Goal: Task Accomplishment & Management: Use online tool/utility

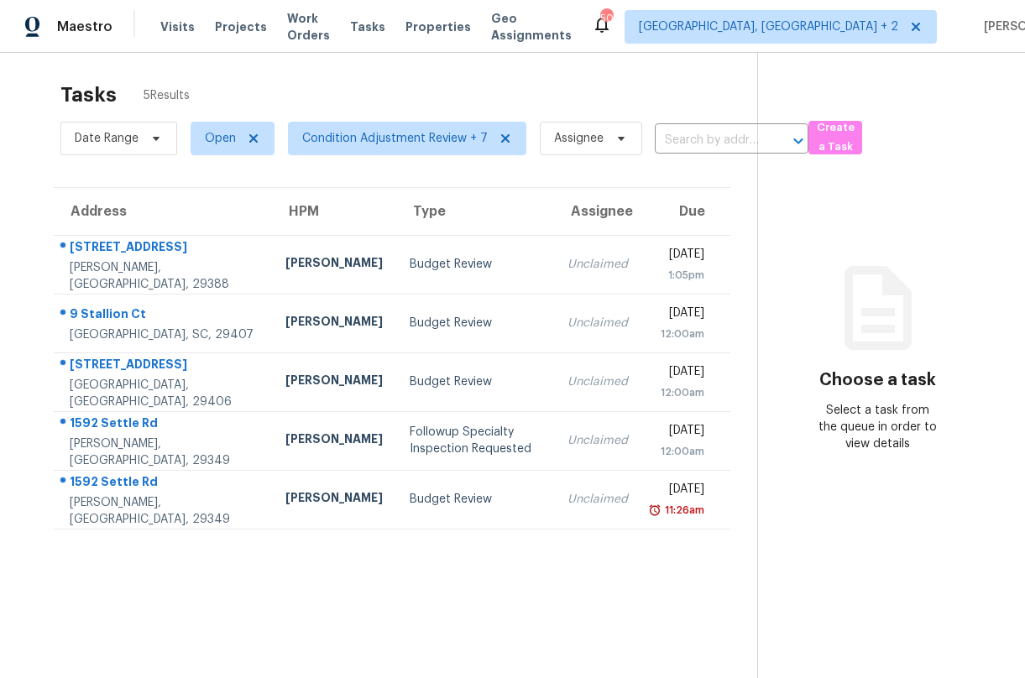
scroll to position [8, 0]
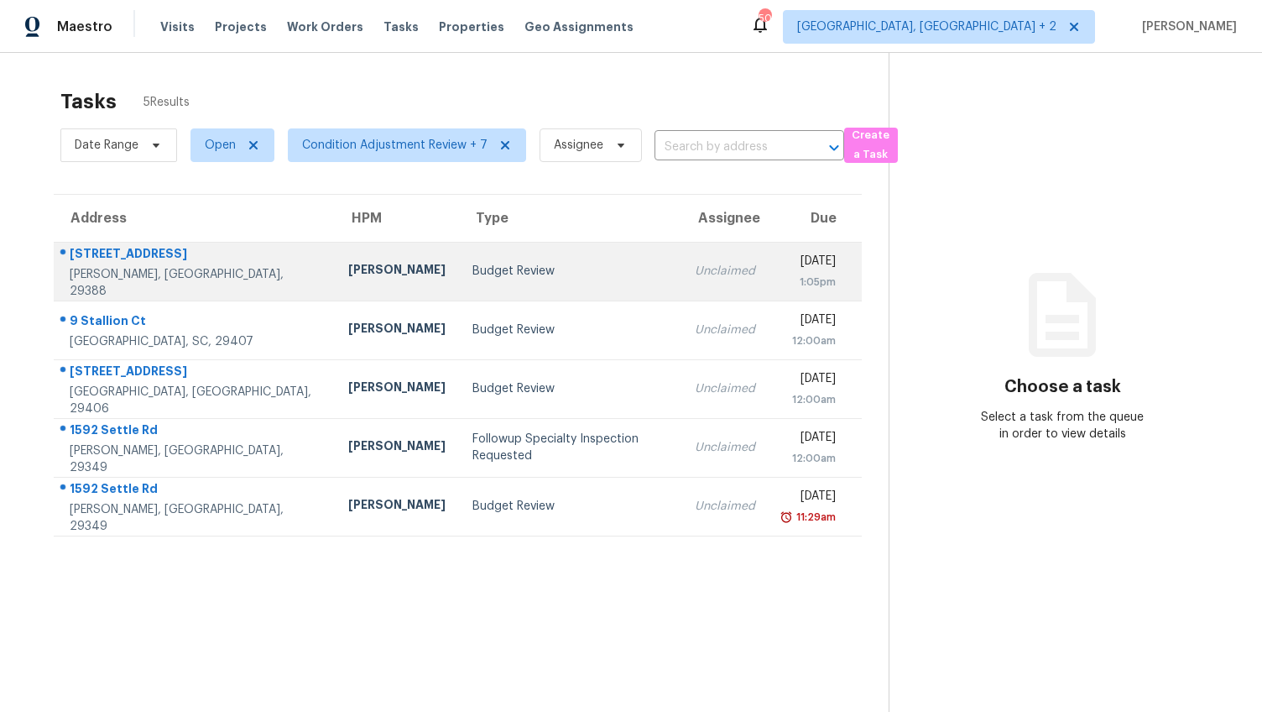
click at [93, 264] on div "[STREET_ADDRESS]" at bounding box center [196, 255] width 252 height 21
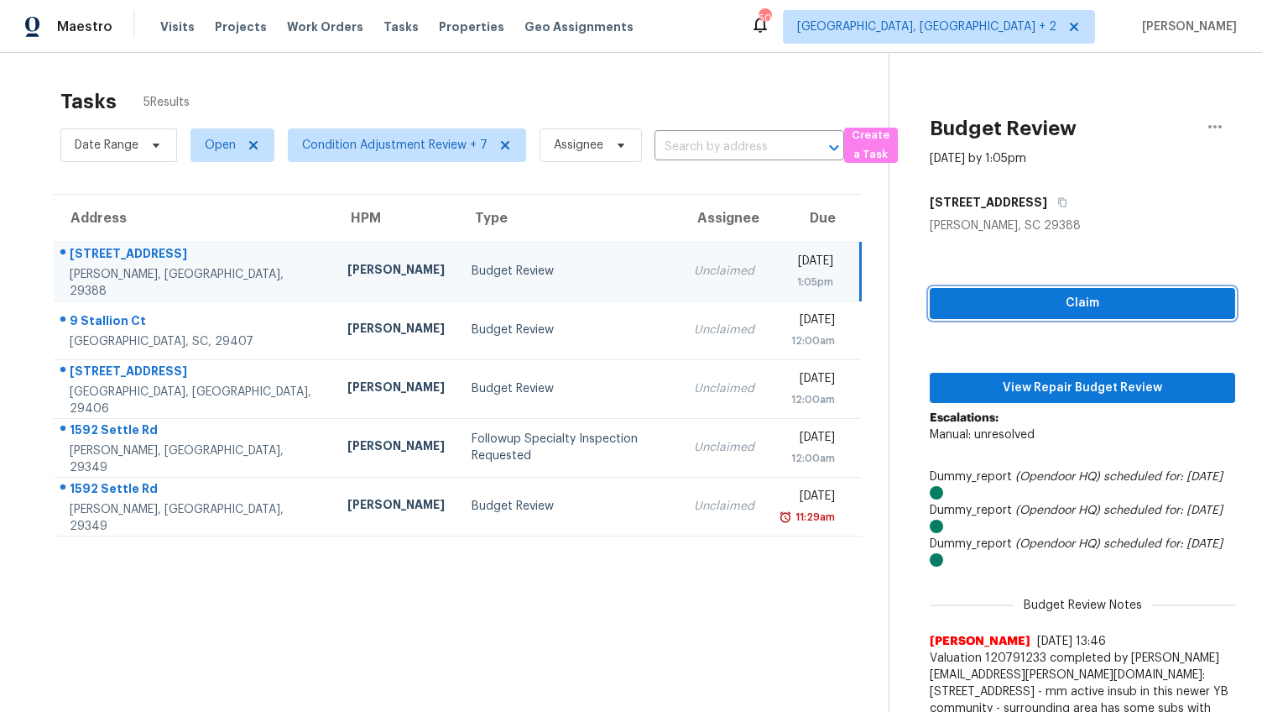
click at [922, 305] on span "Claim" at bounding box center [1082, 303] width 279 height 21
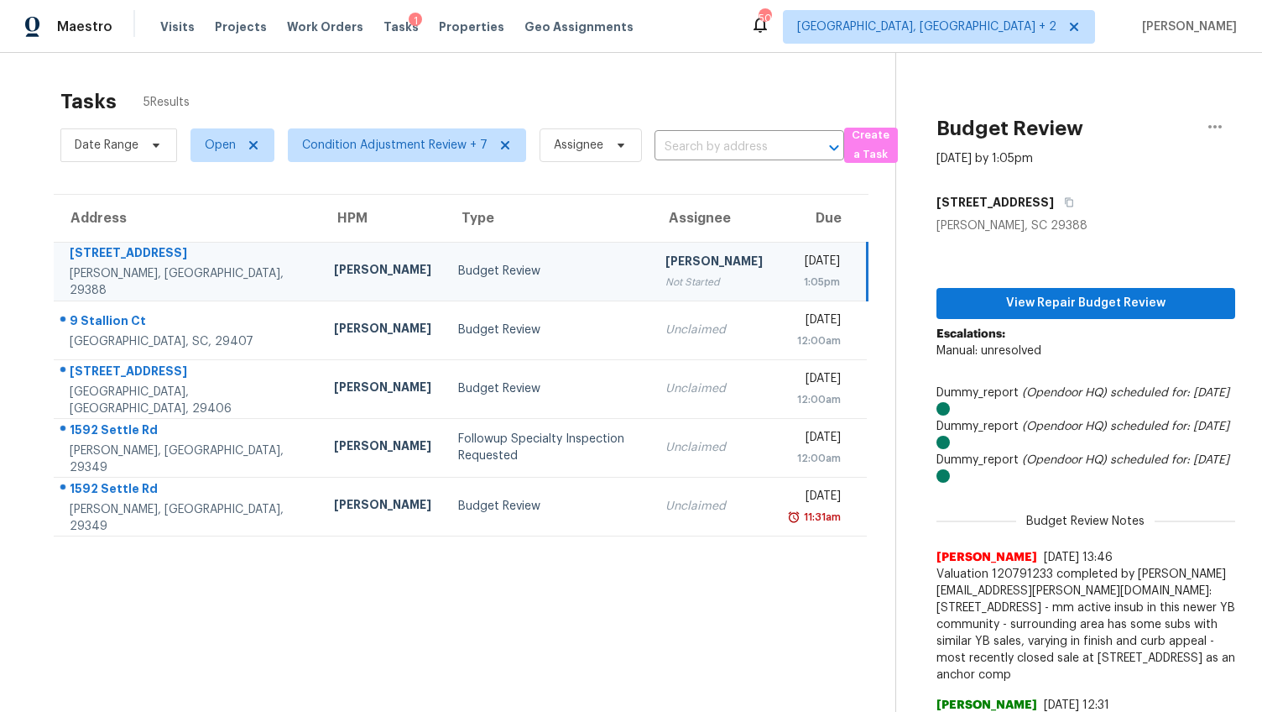
click at [922, 387] on icon "(Opendoor HQ)" at bounding box center [1064, 393] width 85 height 12
click at [922, 301] on span "View Repair Budget Review" at bounding box center [1086, 303] width 272 height 21
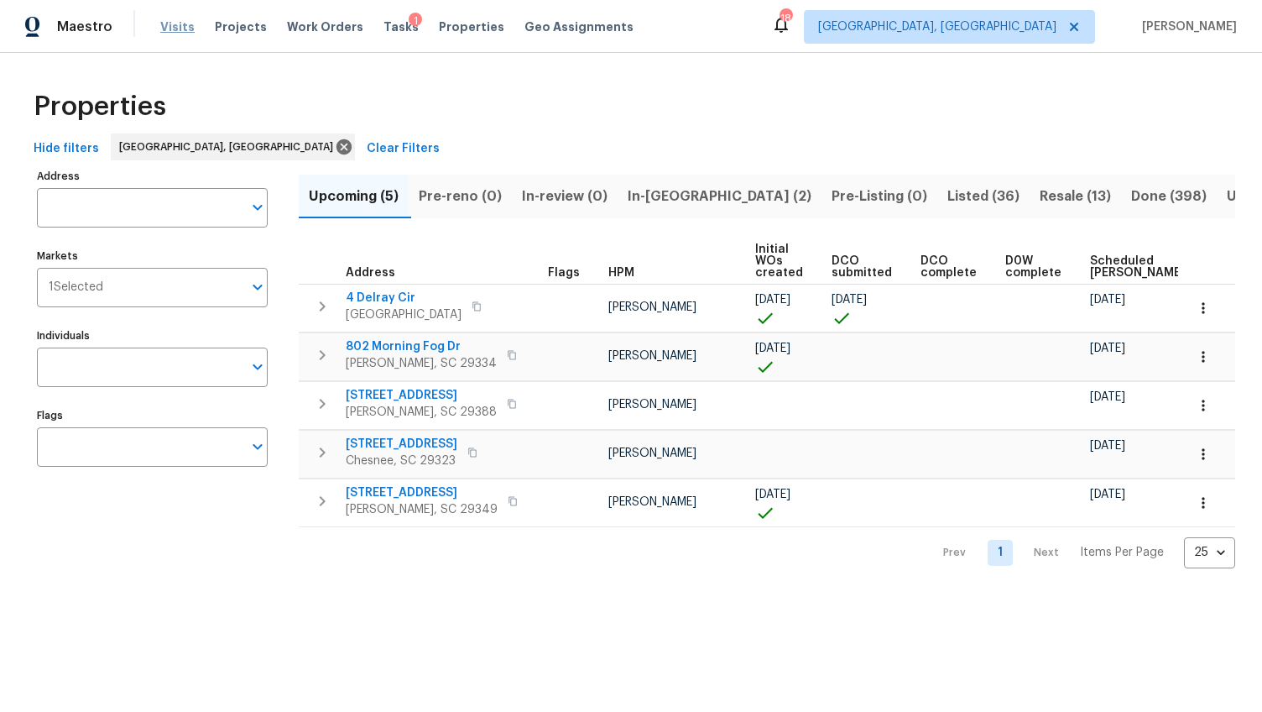
click at [179, 26] on span "Visits" at bounding box center [177, 26] width 34 height 17
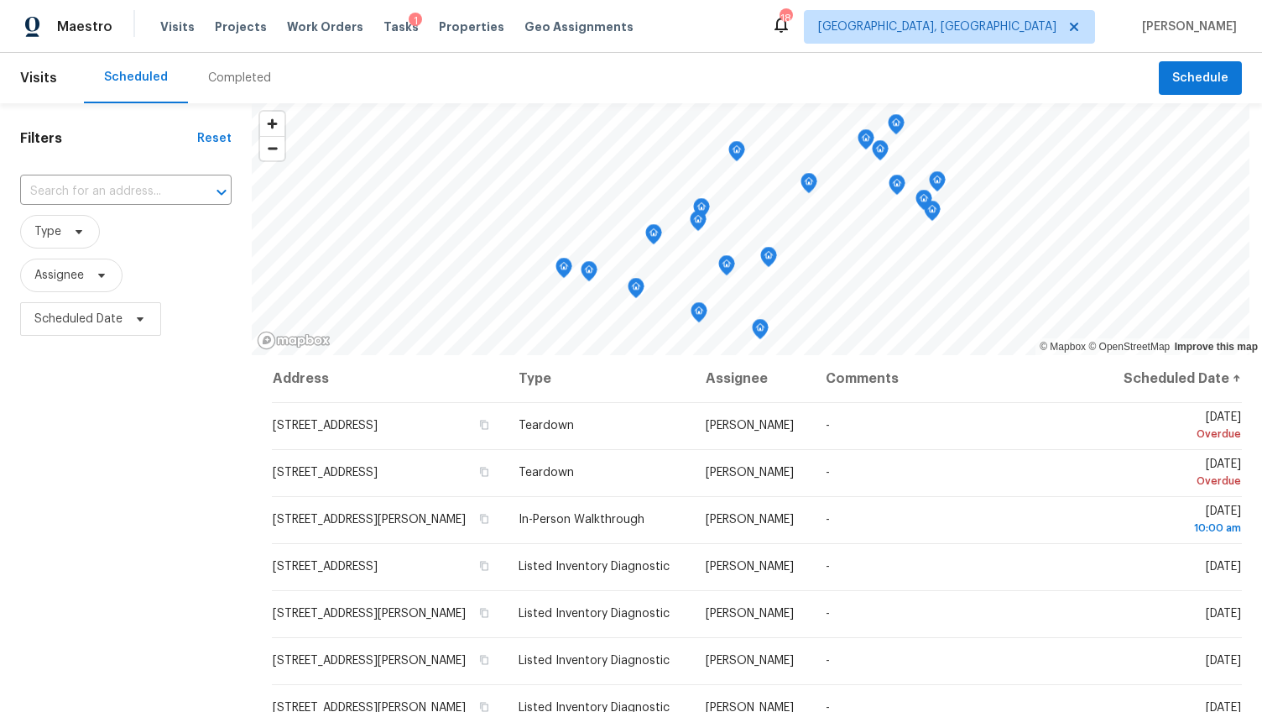
click at [237, 65] on div "Completed" at bounding box center [239, 78] width 103 height 50
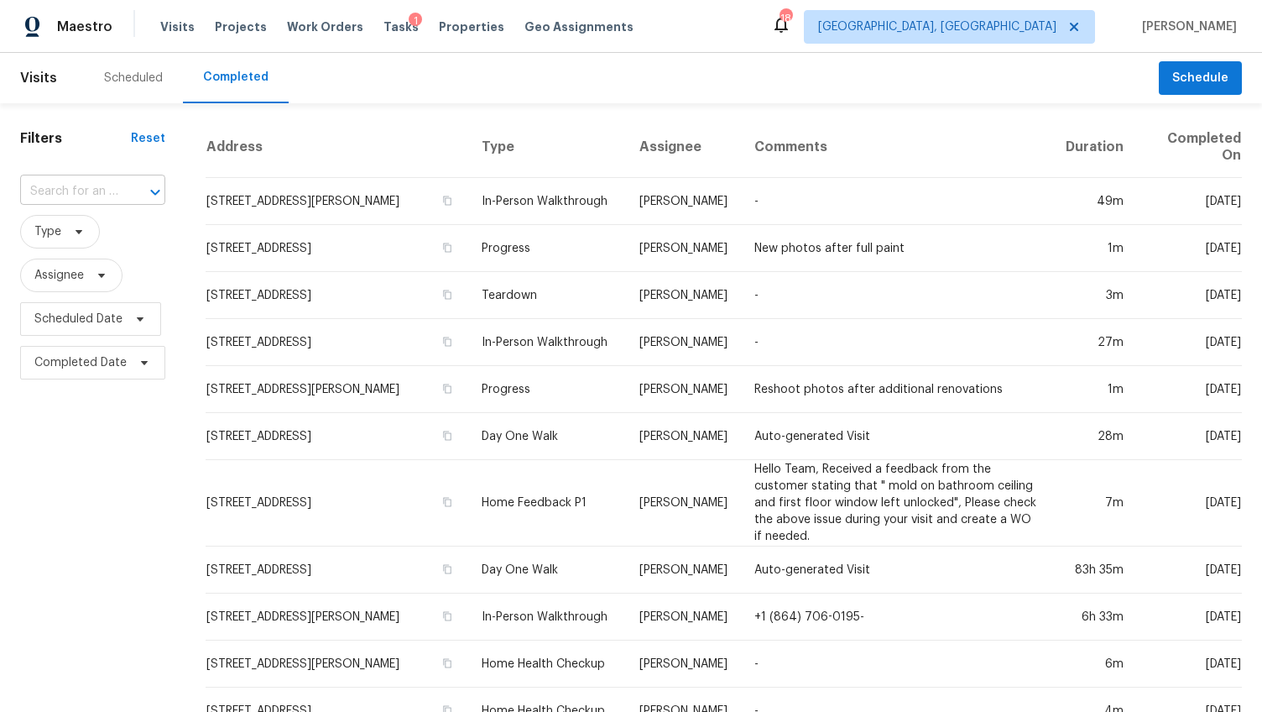
click at [114, 197] on input "text" at bounding box center [69, 192] width 98 height 26
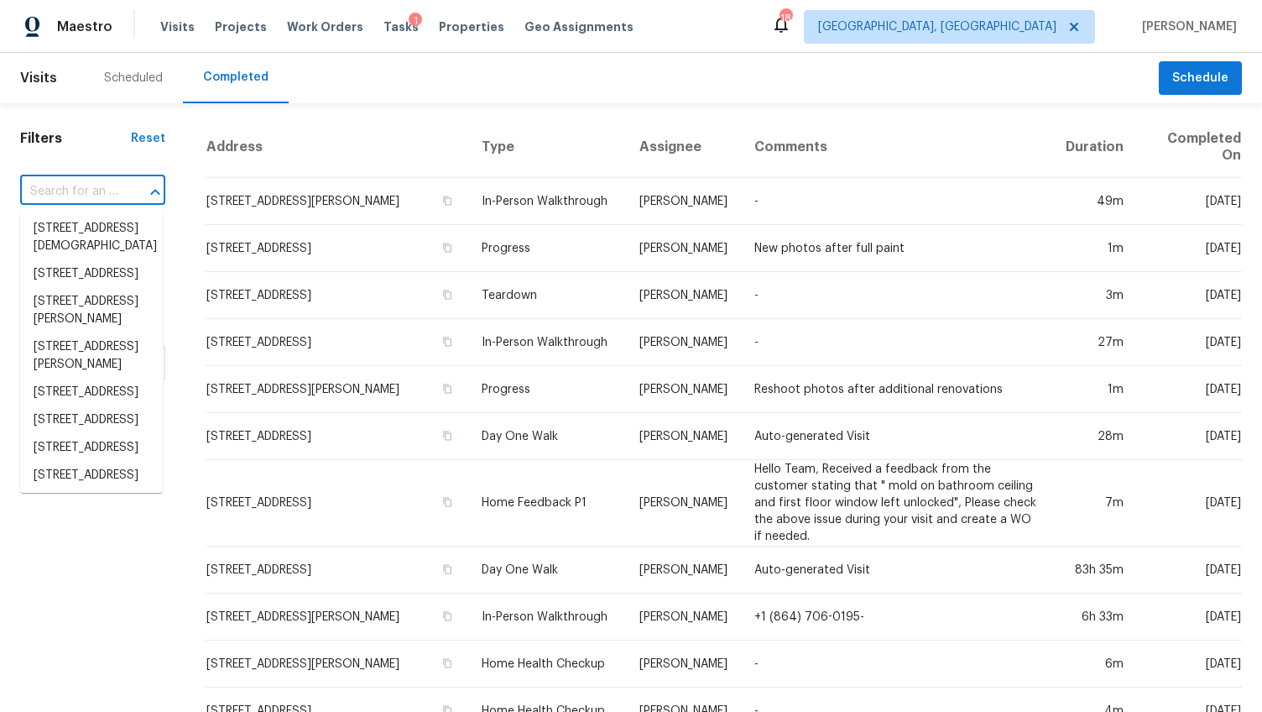
paste input "138 Magnolia St, Woodruff, SC 29388"
type input "138 Magnolia St, Woodruff, SC 29388"
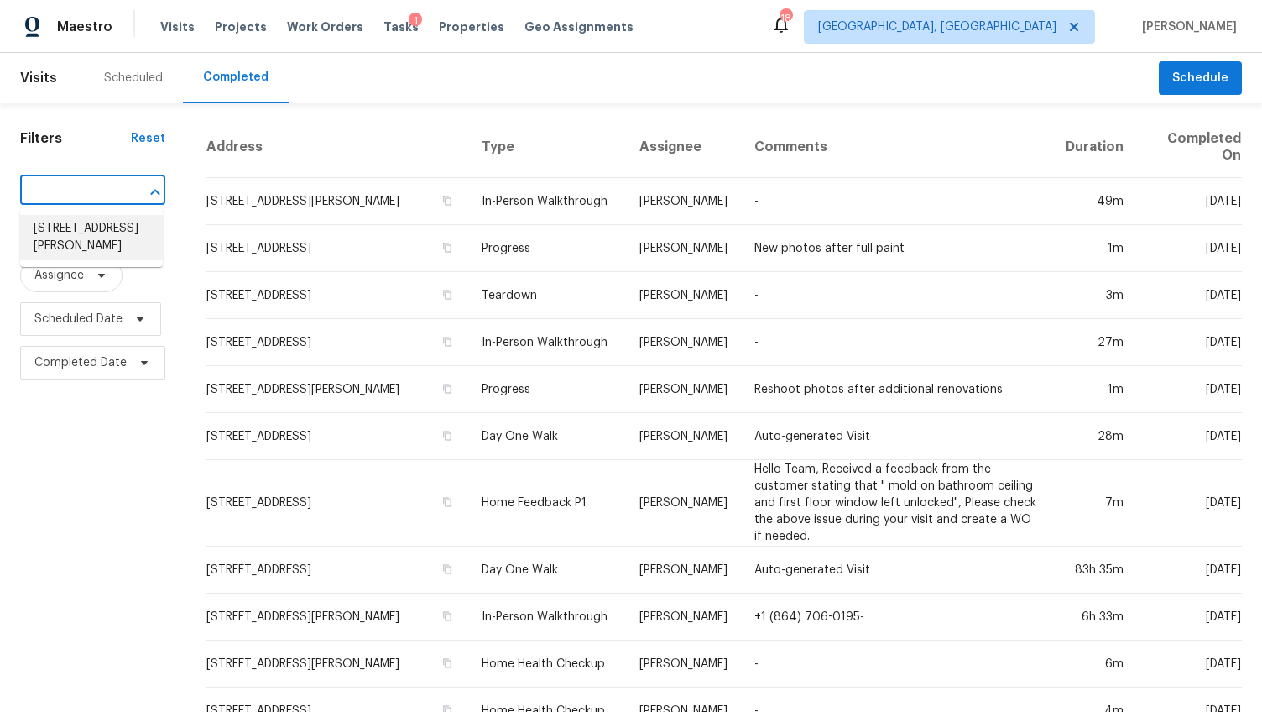
click at [103, 235] on li "138 Magnolia St, Woodruff, SC 29388" at bounding box center [91, 237] width 143 height 45
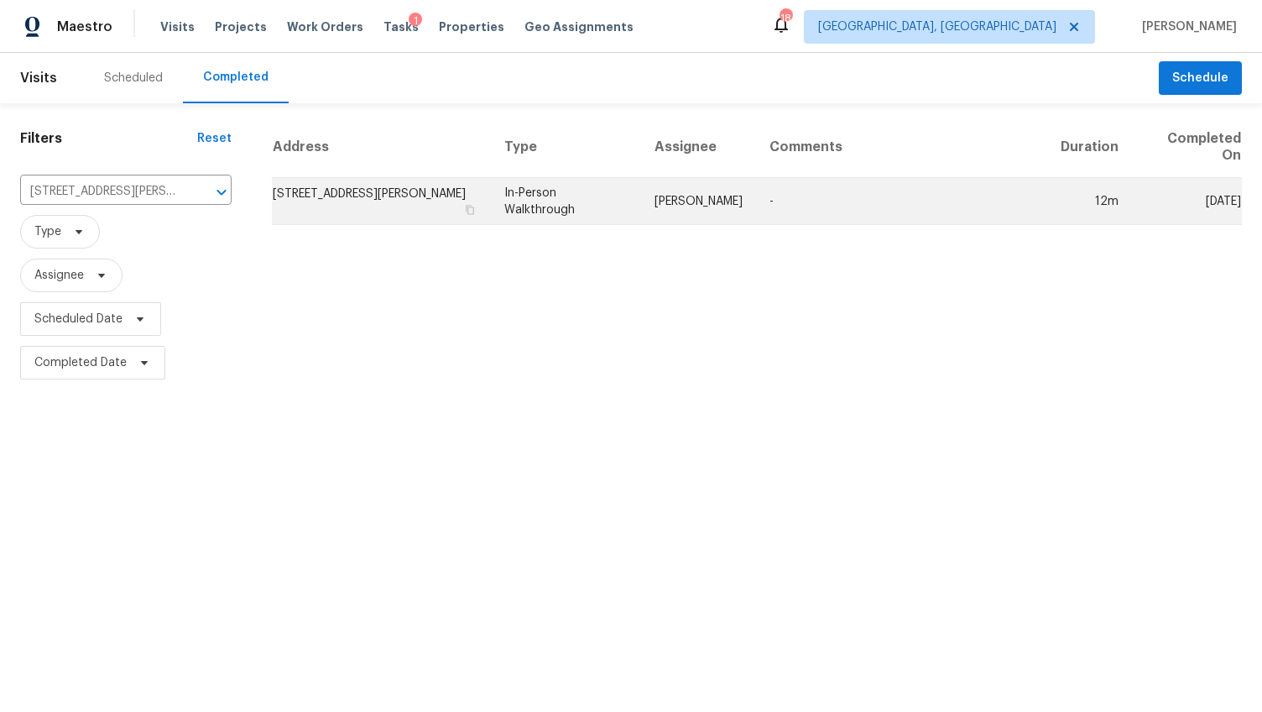
click at [348, 182] on td "138 Magnolia St, Woodruff, SC 29388" at bounding box center [381, 201] width 219 height 47
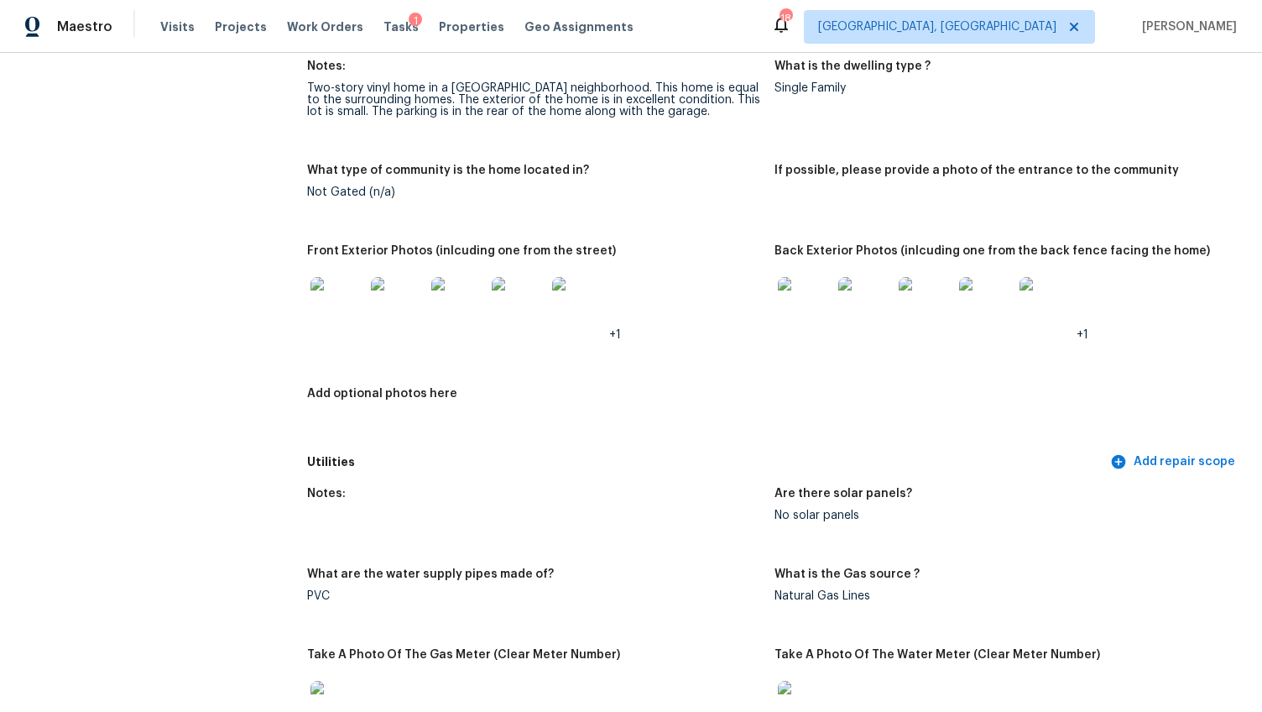
scroll to position [668, 0]
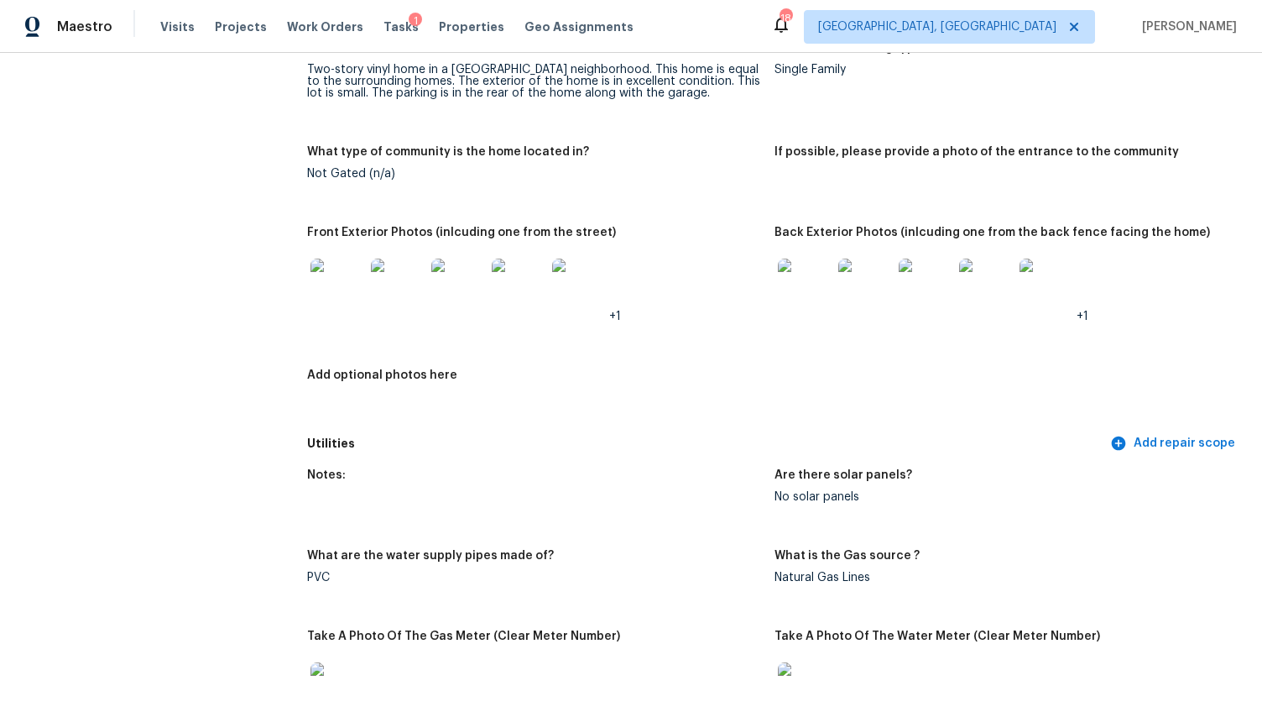
click at [323, 283] on img at bounding box center [337, 285] width 54 height 54
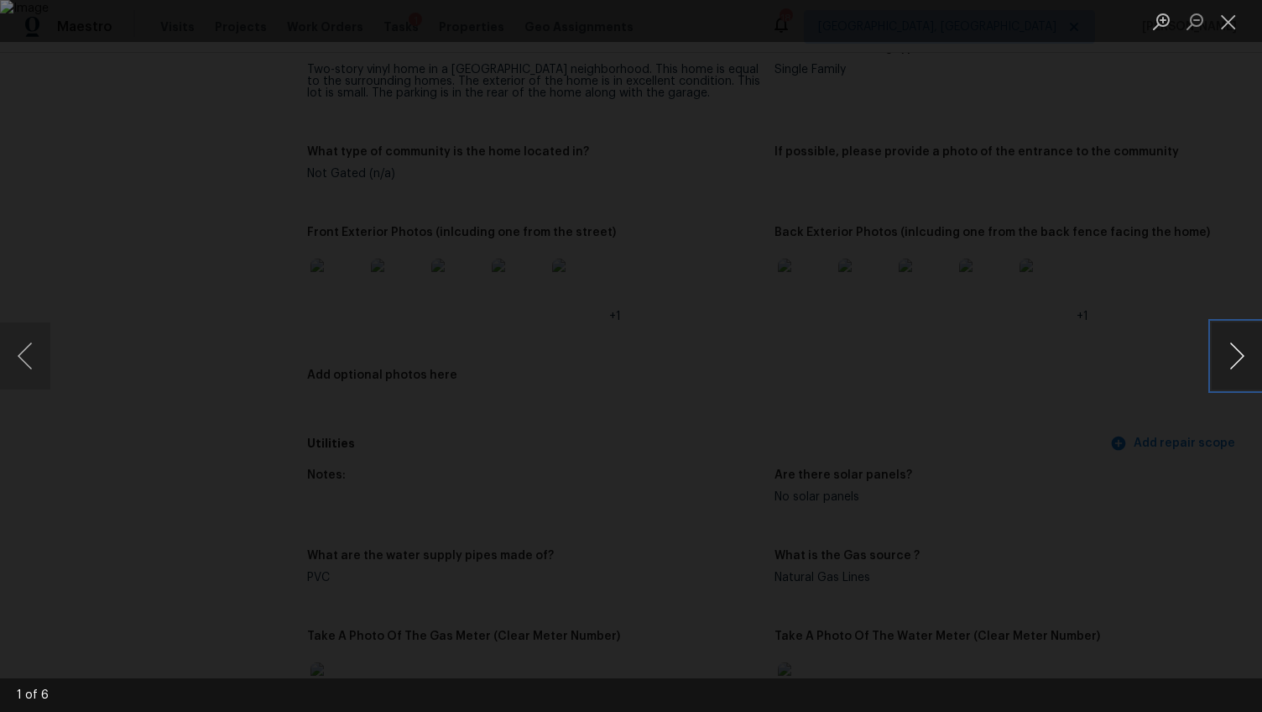
click at [1240, 363] on button "Next image" at bounding box center [1237, 355] width 50 height 67
click at [1223, 350] on button "Next image" at bounding box center [1237, 355] width 50 height 67
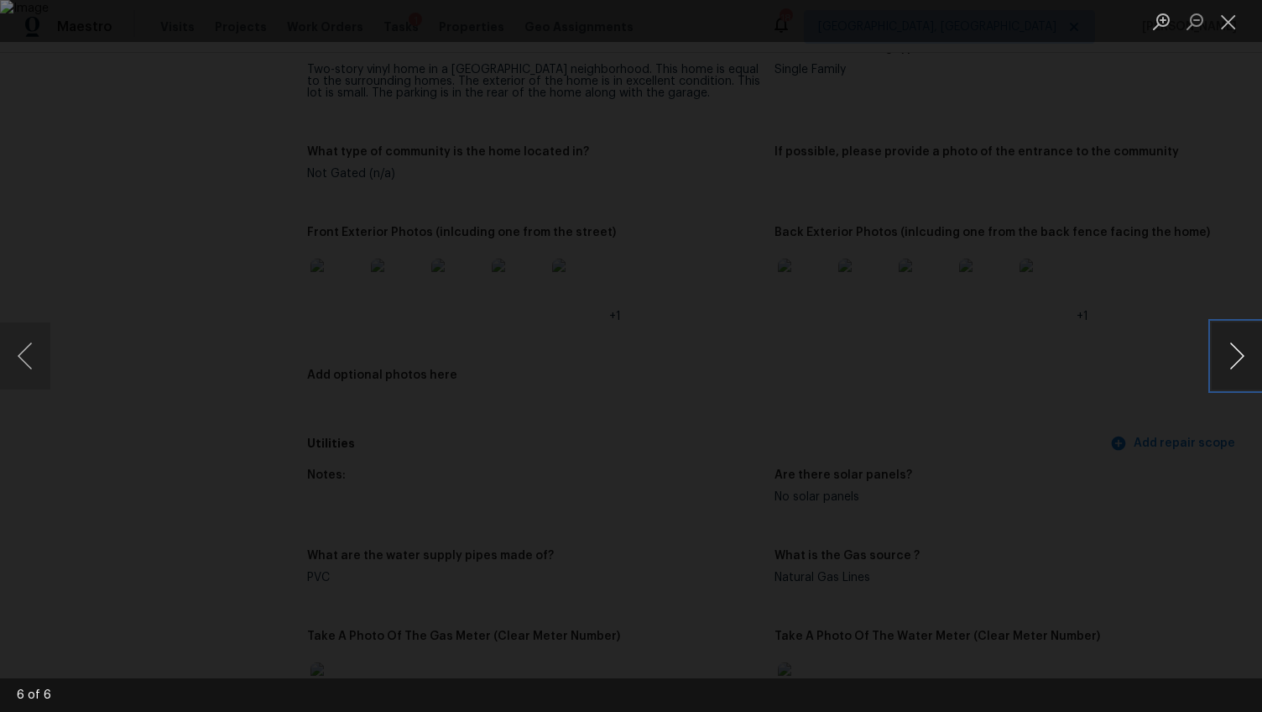
click at [1223, 350] on button "Next image" at bounding box center [1237, 355] width 50 height 67
click at [1157, 443] on div "Lightbox" at bounding box center [631, 356] width 1262 height 712
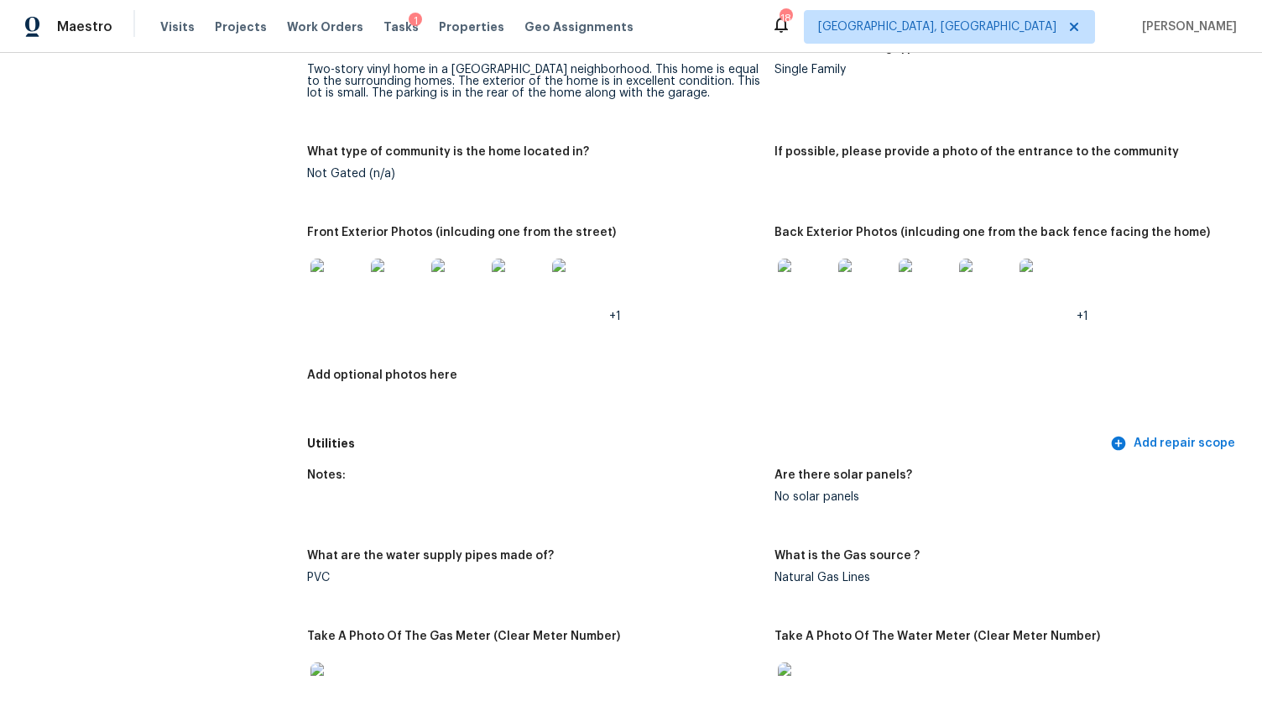
click at [783, 248] on div at bounding box center [804, 285] width 60 height 74
click at [792, 276] on img at bounding box center [805, 285] width 54 height 54
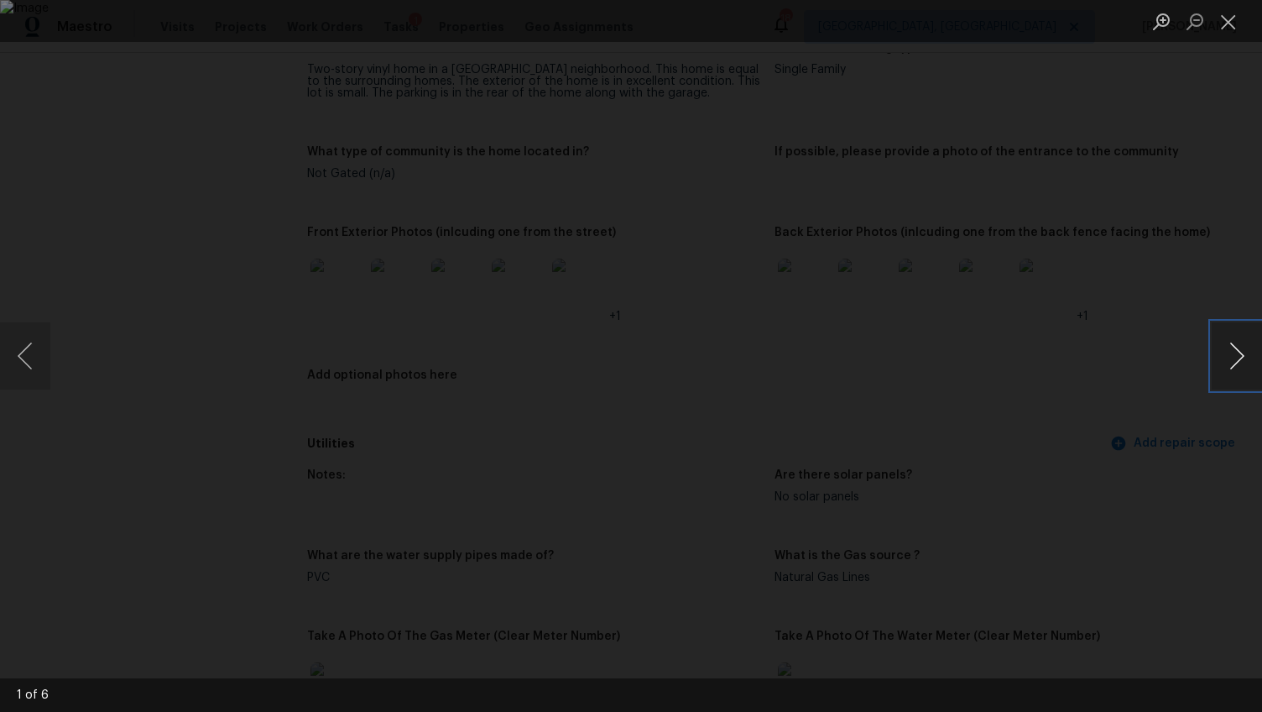
click at [1224, 357] on button "Next image" at bounding box center [1237, 355] width 50 height 67
click at [1228, 25] on button "Close lightbox" at bounding box center [1229, 21] width 34 height 29
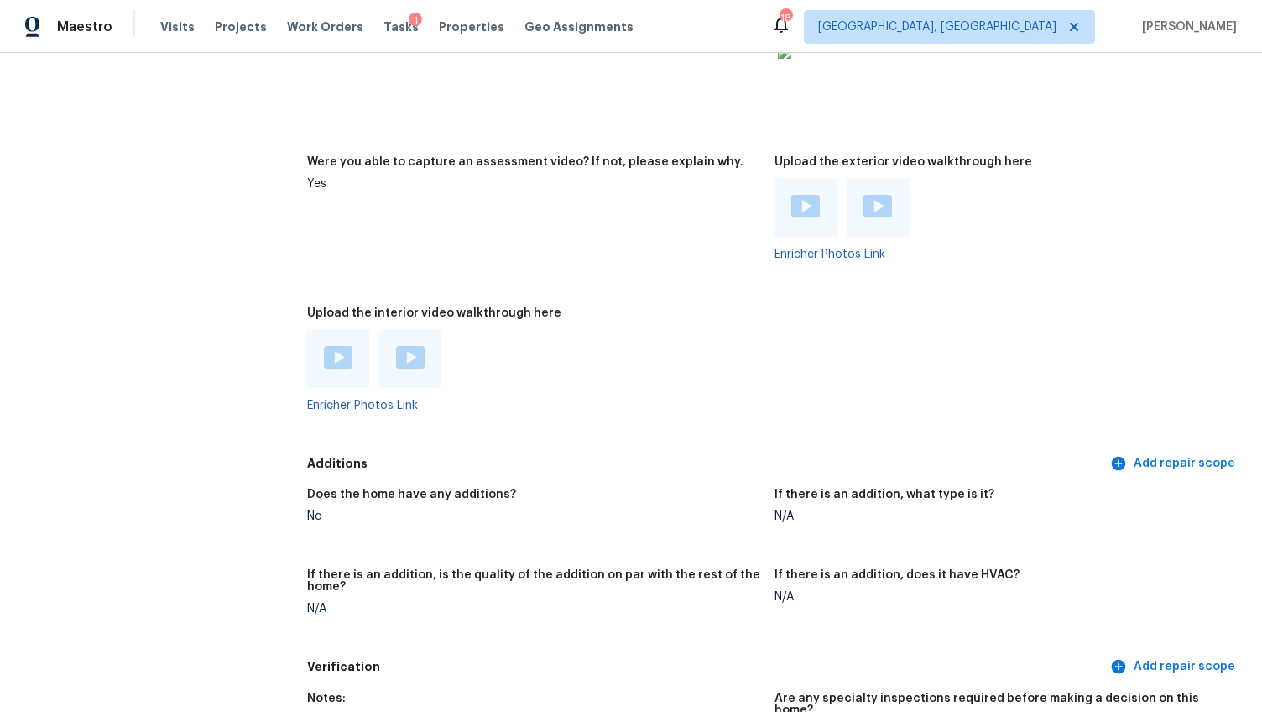
scroll to position [2886, 0]
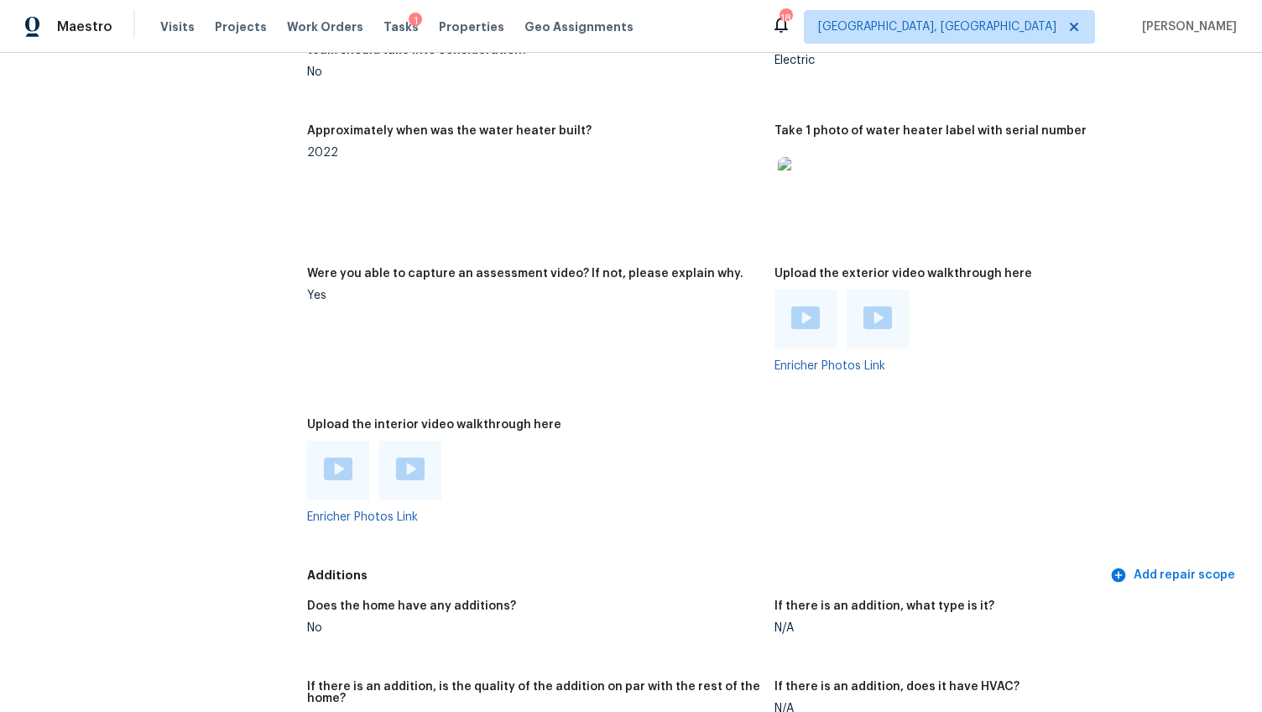
click at [802, 306] on img at bounding box center [805, 317] width 29 height 23
click at [880, 308] on div at bounding box center [878, 318] width 62 height 59
click at [864, 306] on img at bounding box center [877, 317] width 29 height 23
click at [332, 441] on div at bounding box center [338, 470] width 62 height 59
click at [332, 457] on img at bounding box center [338, 468] width 29 height 23
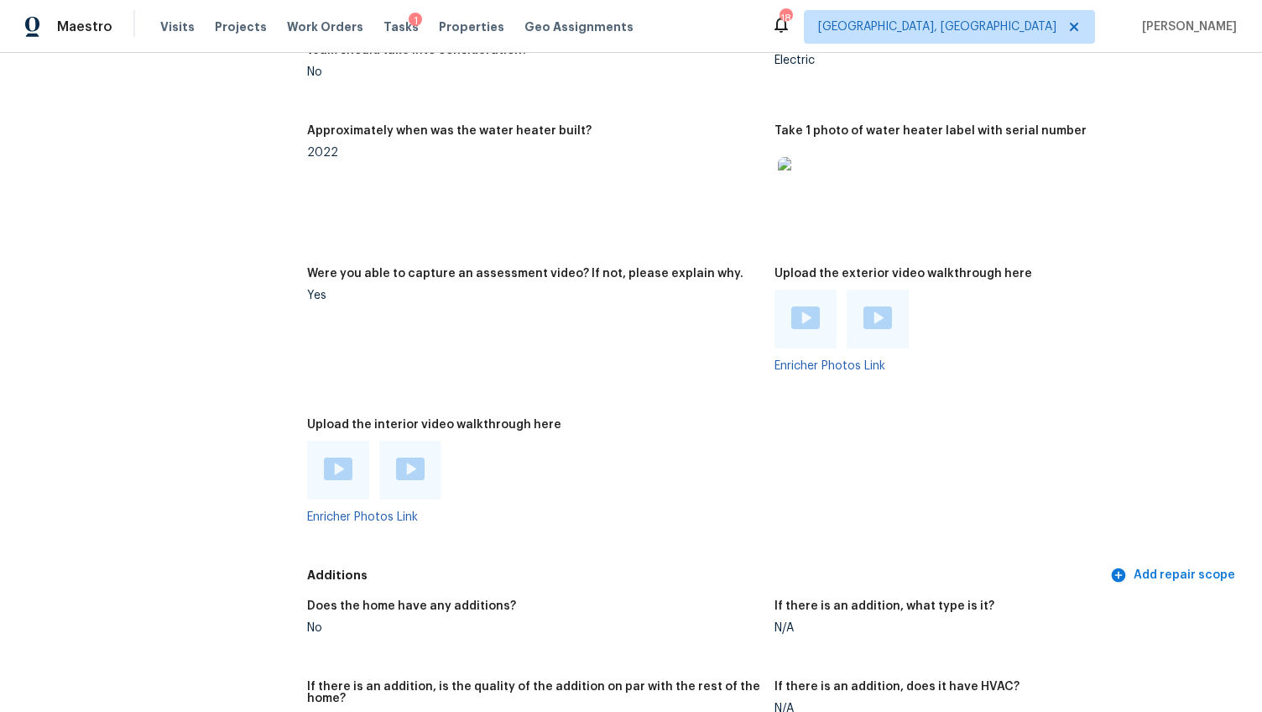
click at [401, 466] on div at bounding box center [410, 470] width 62 height 59
click at [409, 457] on img at bounding box center [410, 468] width 29 height 23
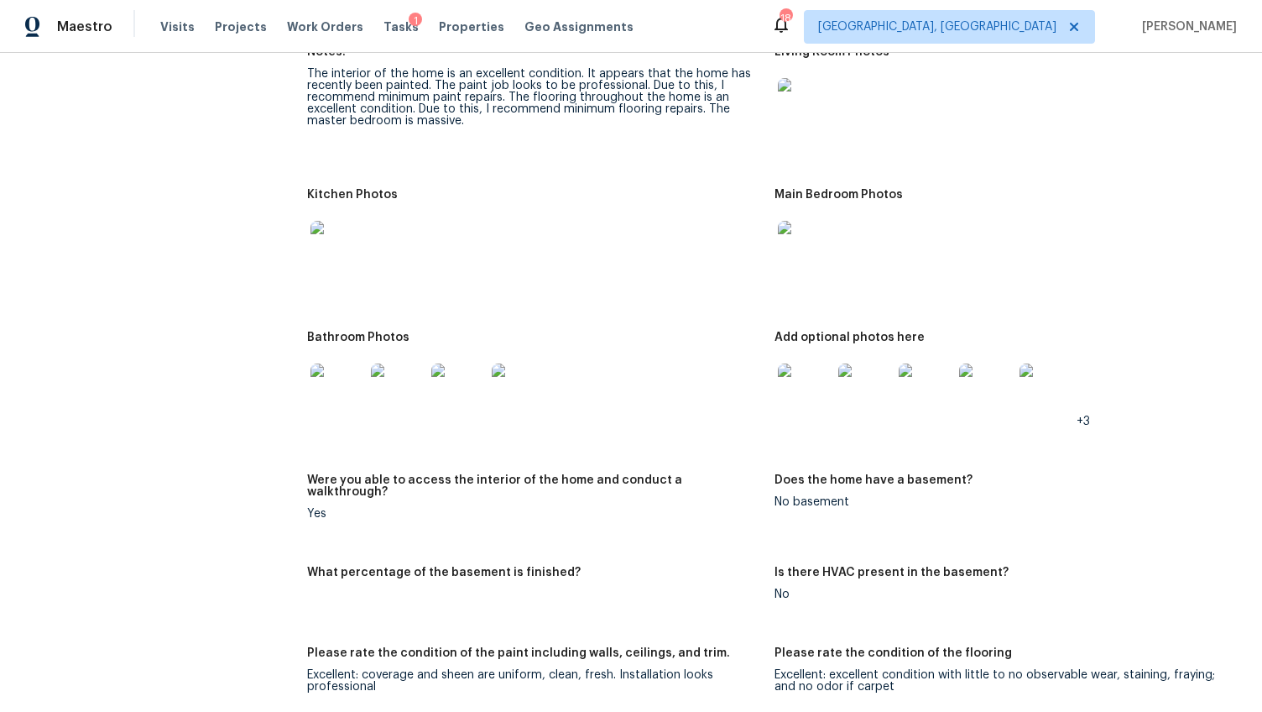
scroll to position [0, 0]
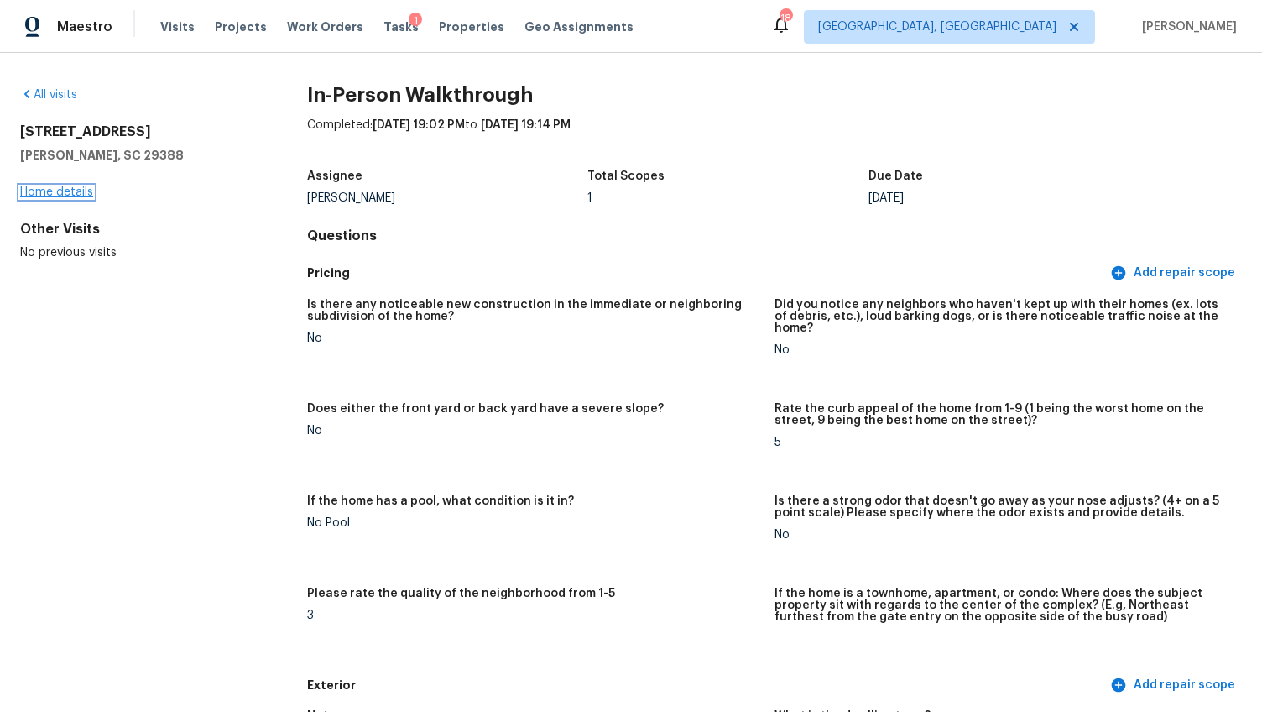
click at [75, 191] on link "Home details" at bounding box center [56, 192] width 73 height 12
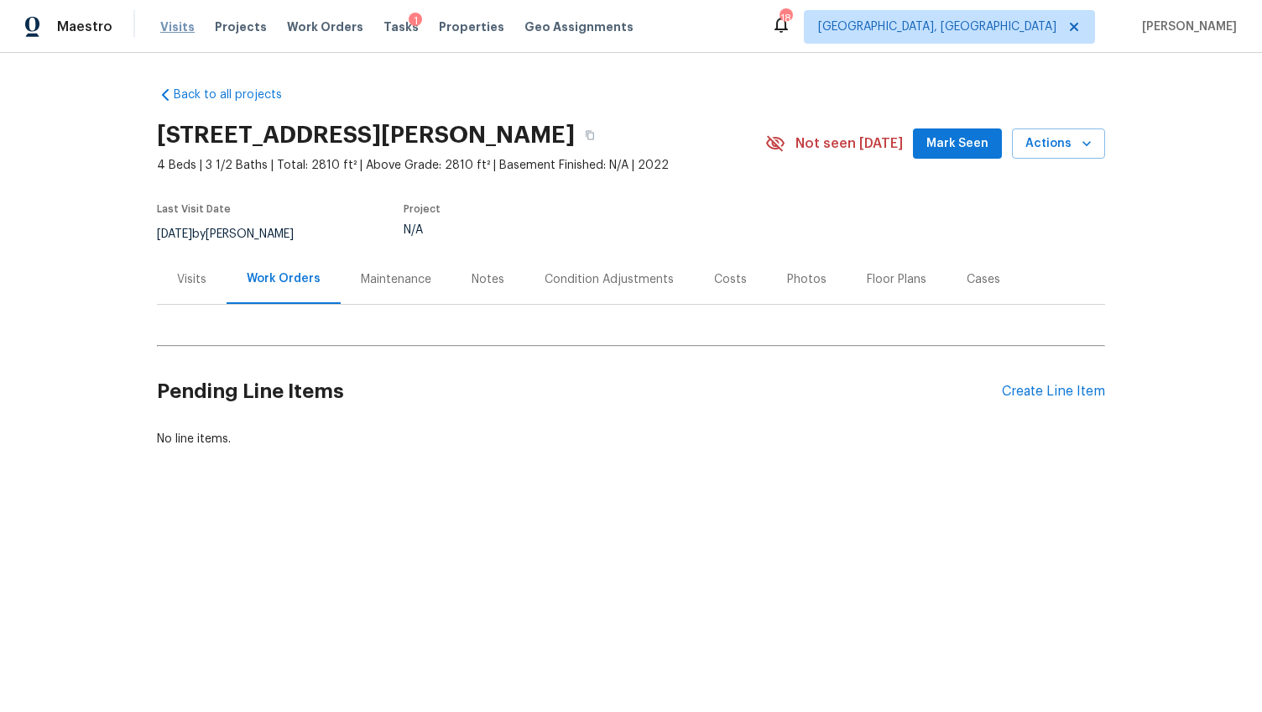
click at [162, 34] on span "Visits" at bounding box center [177, 26] width 34 height 17
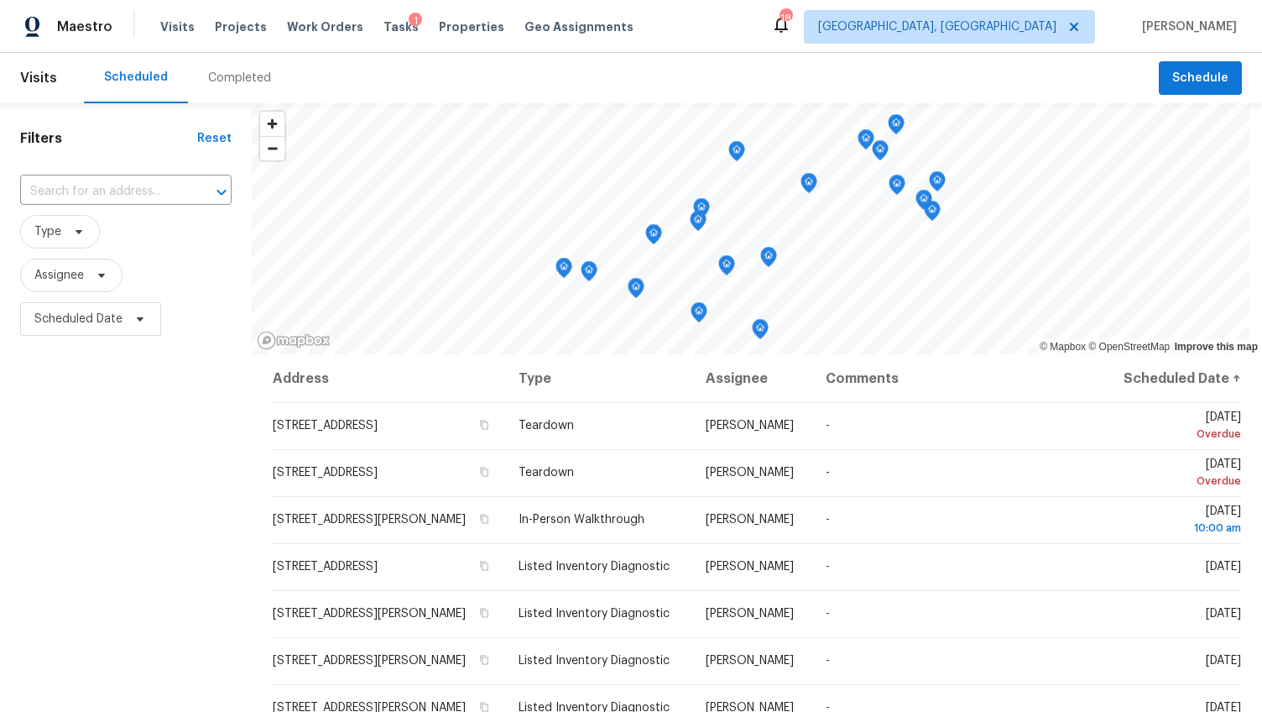
click at [236, 86] on div "Completed" at bounding box center [239, 78] width 63 height 17
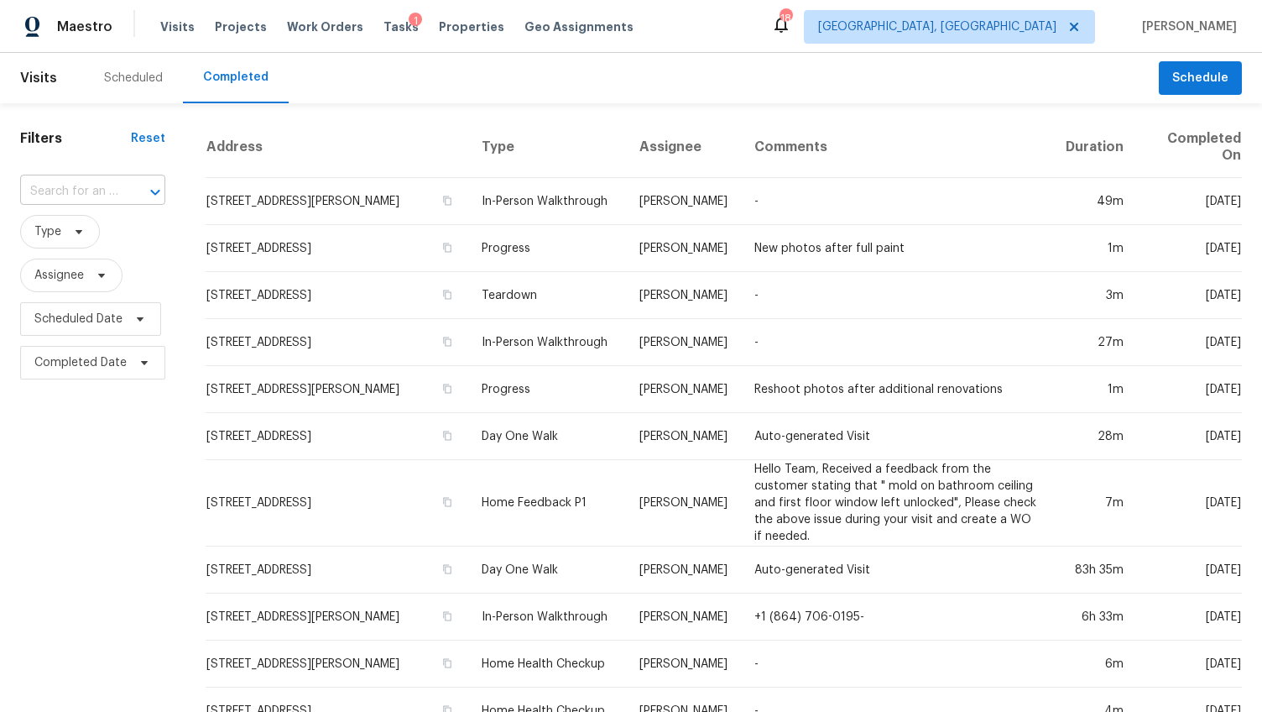
click at [115, 187] on input "text" at bounding box center [69, 192] width 98 height 26
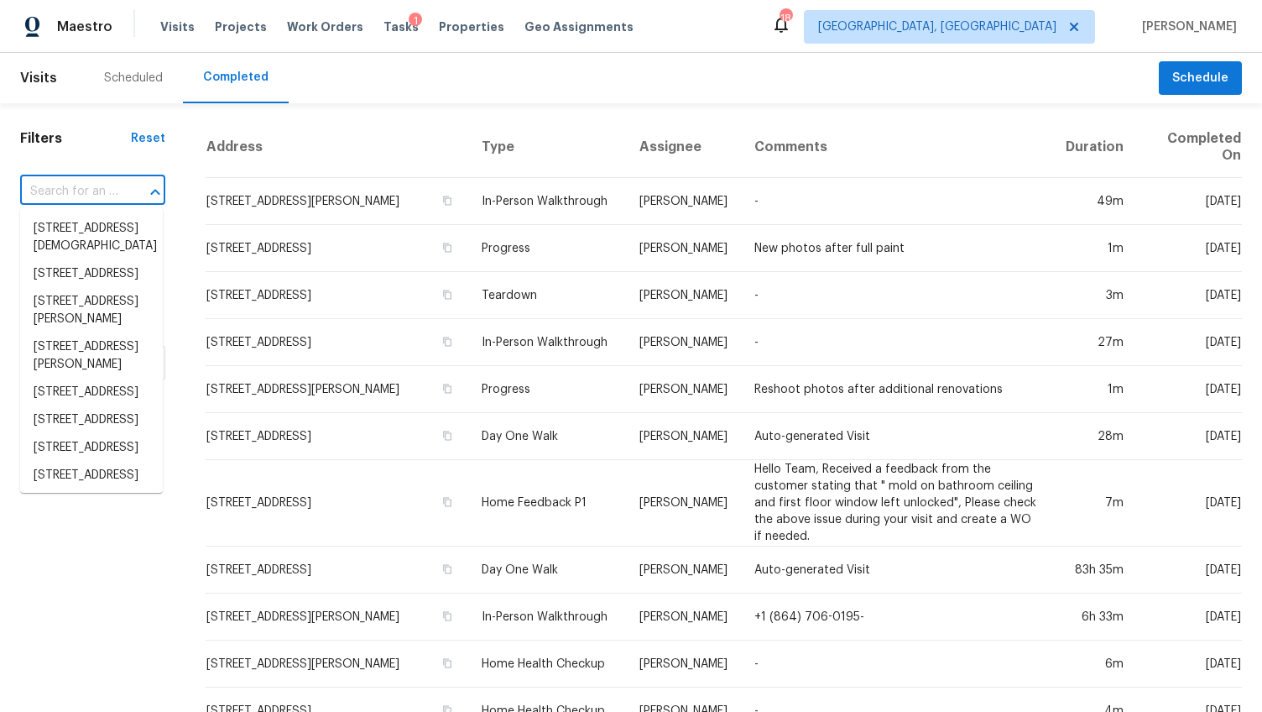
paste input "9 Stallion Ct, Charleston, SC 29407"
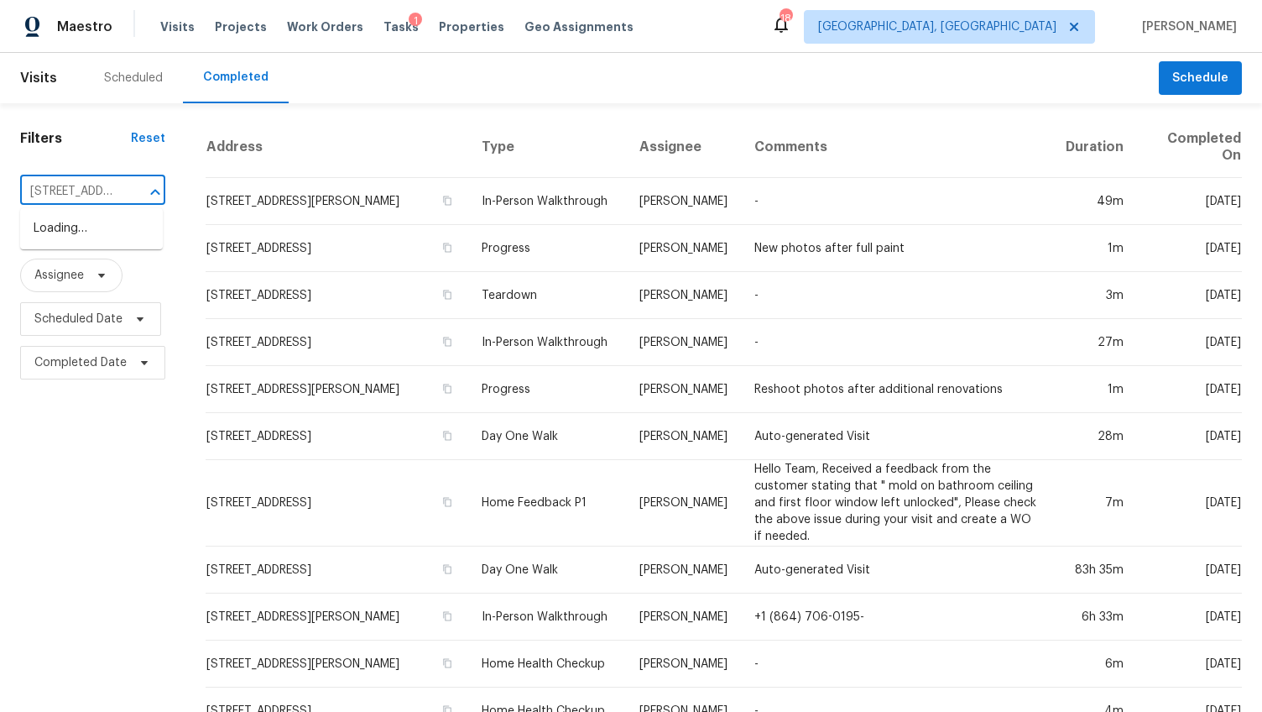
scroll to position [0, 108]
type input "9 Stallion Ct, Charleston, SC 29407"
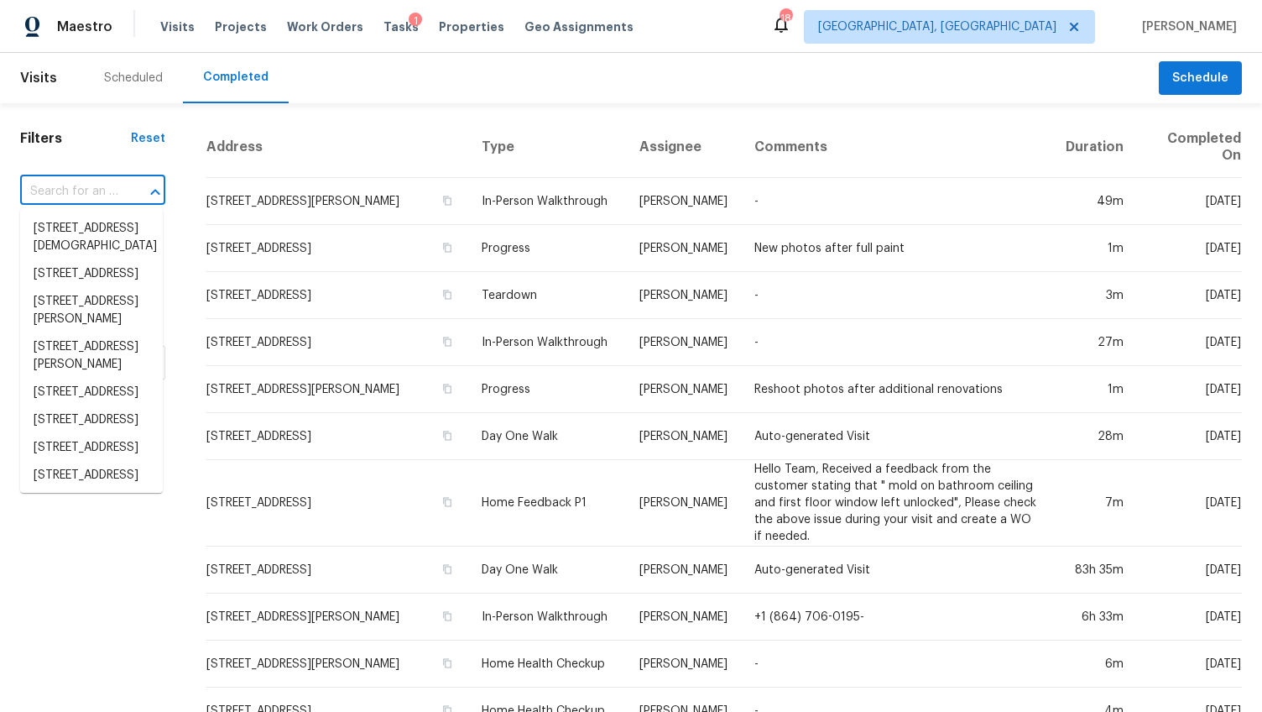
scroll to position [0, 0]
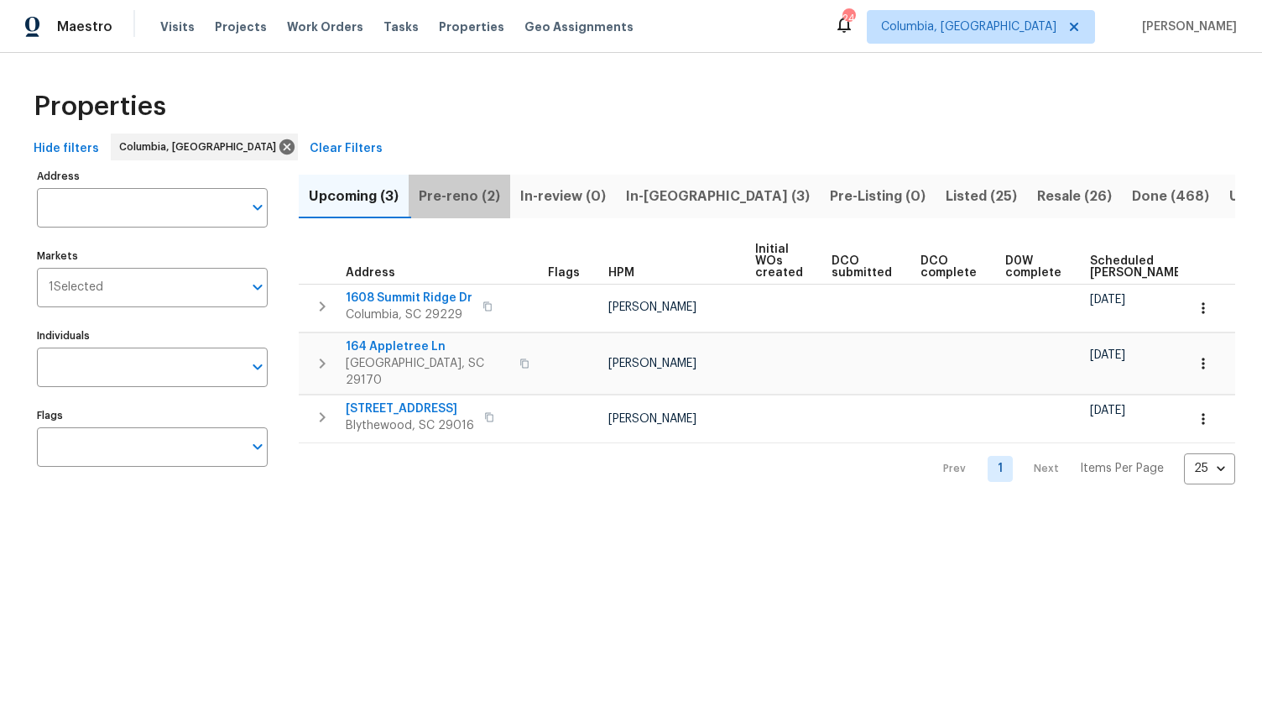
click at [443, 202] on span "Pre-reno (2)" at bounding box center [459, 196] width 81 height 23
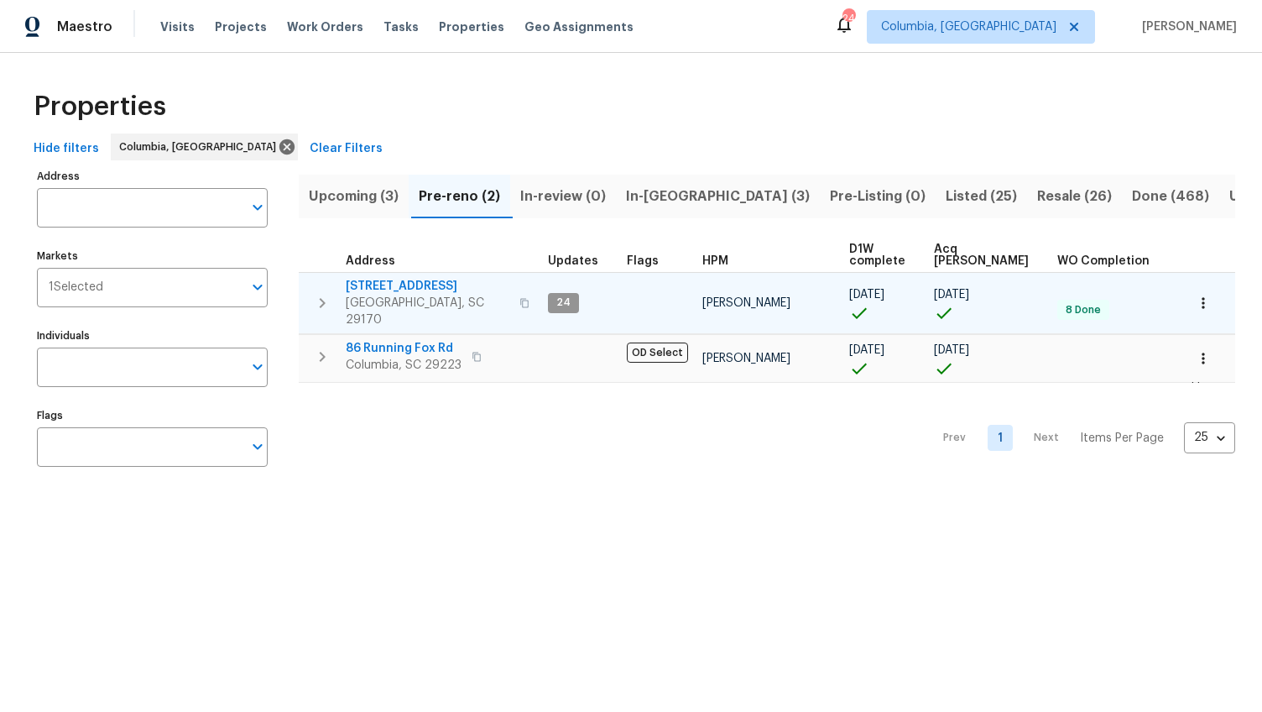
click at [442, 287] on span "179 Cherry Grove Dr" at bounding box center [428, 286] width 164 height 17
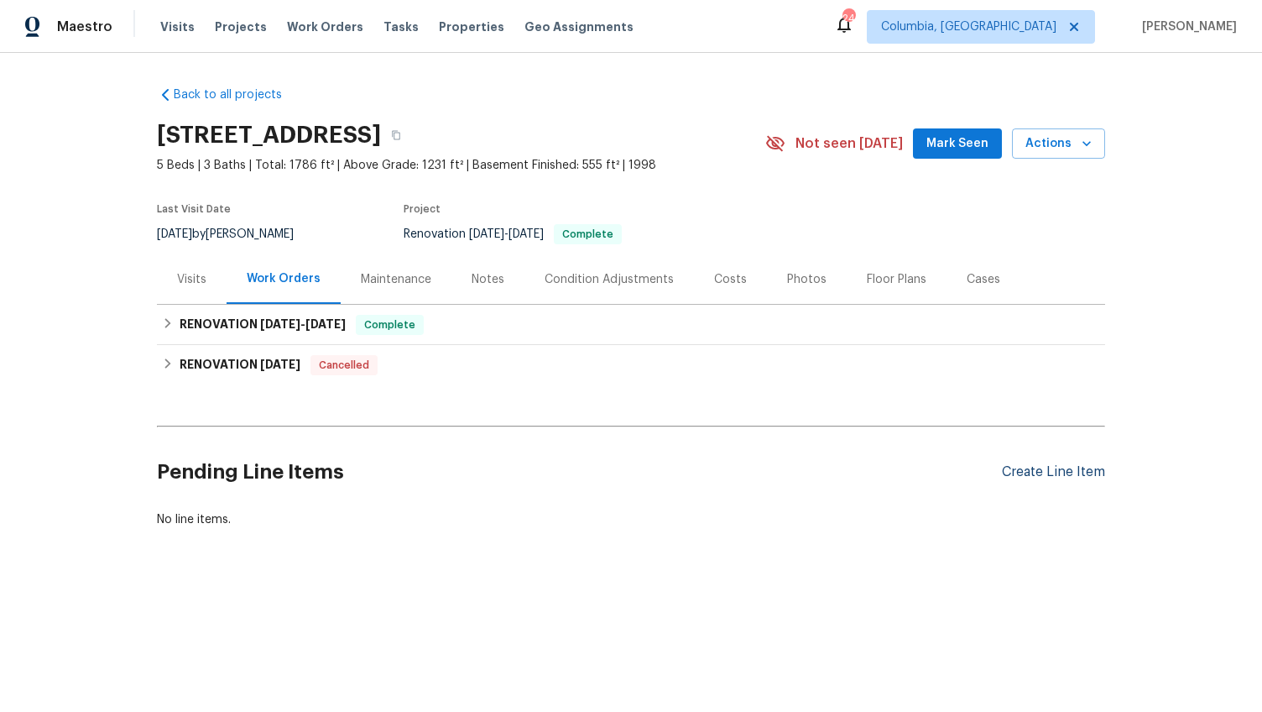
click at [1057, 472] on div "Create Line Item" at bounding box center [1053, 472] width 103 height 16
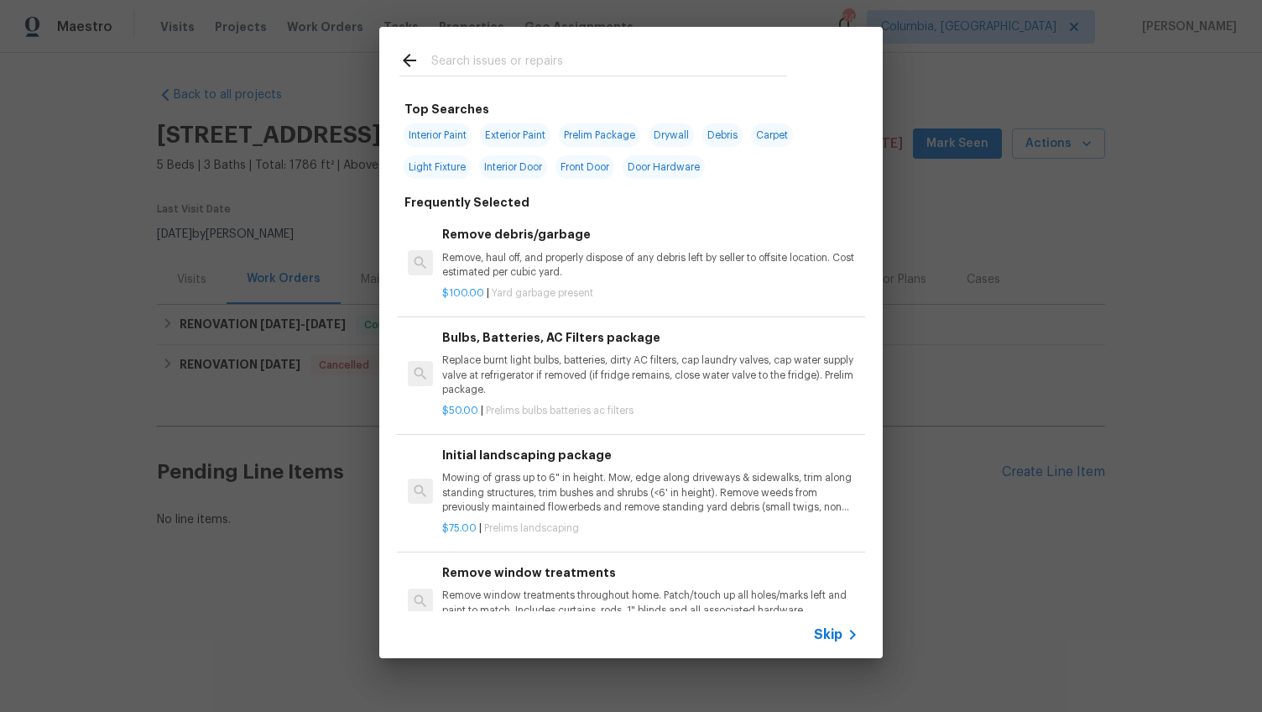
click at [514, 55] on input "text" at bounding box center [609, 62] width 356 height 25
click at [248, 211] on div "Top Searches Interior Paint Exterior Paint Prelim Package Drywall Debris Carpet…" at bounding box center [631, 342] width 1262 height 685
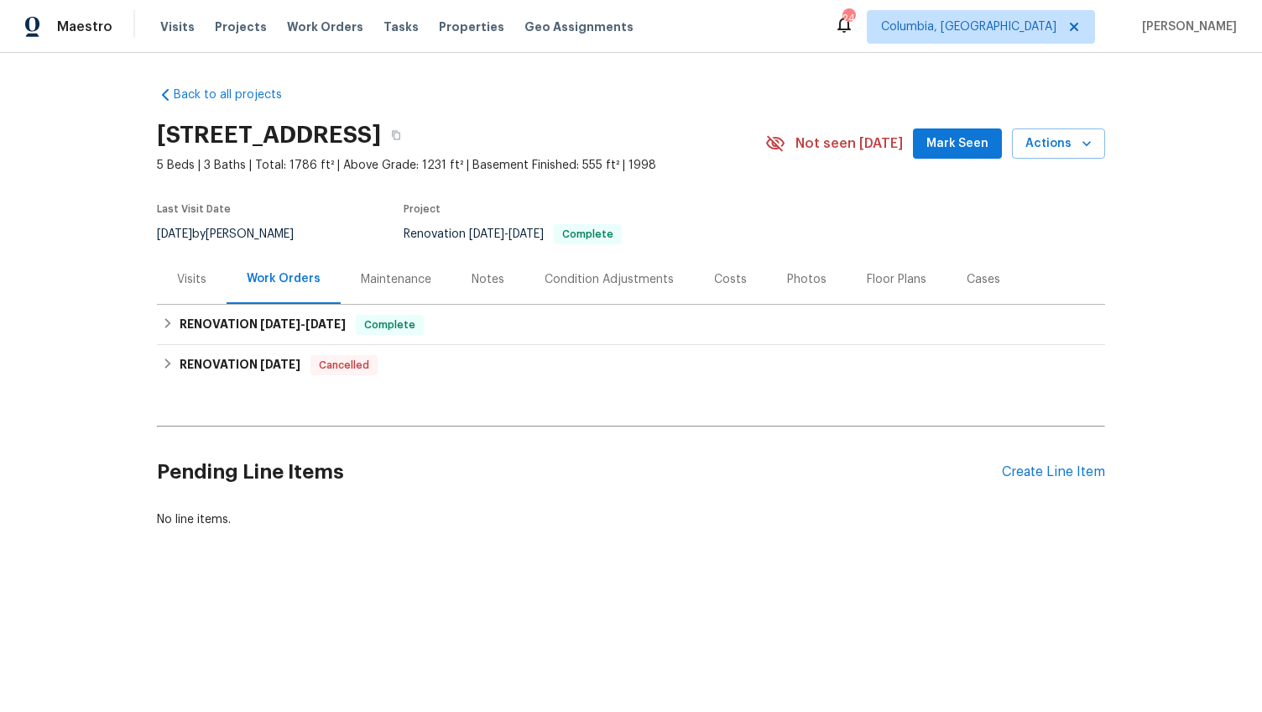
click at [205, 283] on div "Visits" at bounding box center [192, 279] width 70 height 50
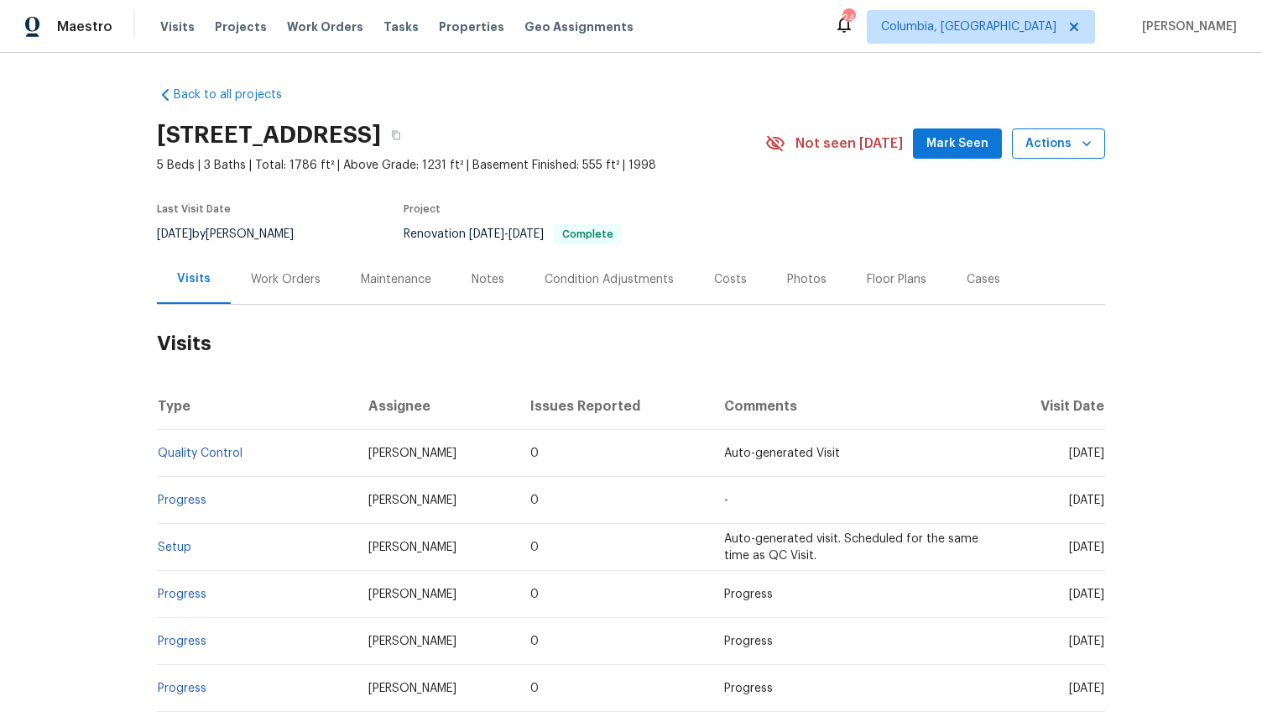
click at [1061, 139] on span "Actions" at bounding box center [1058, 143] width 66 height 21
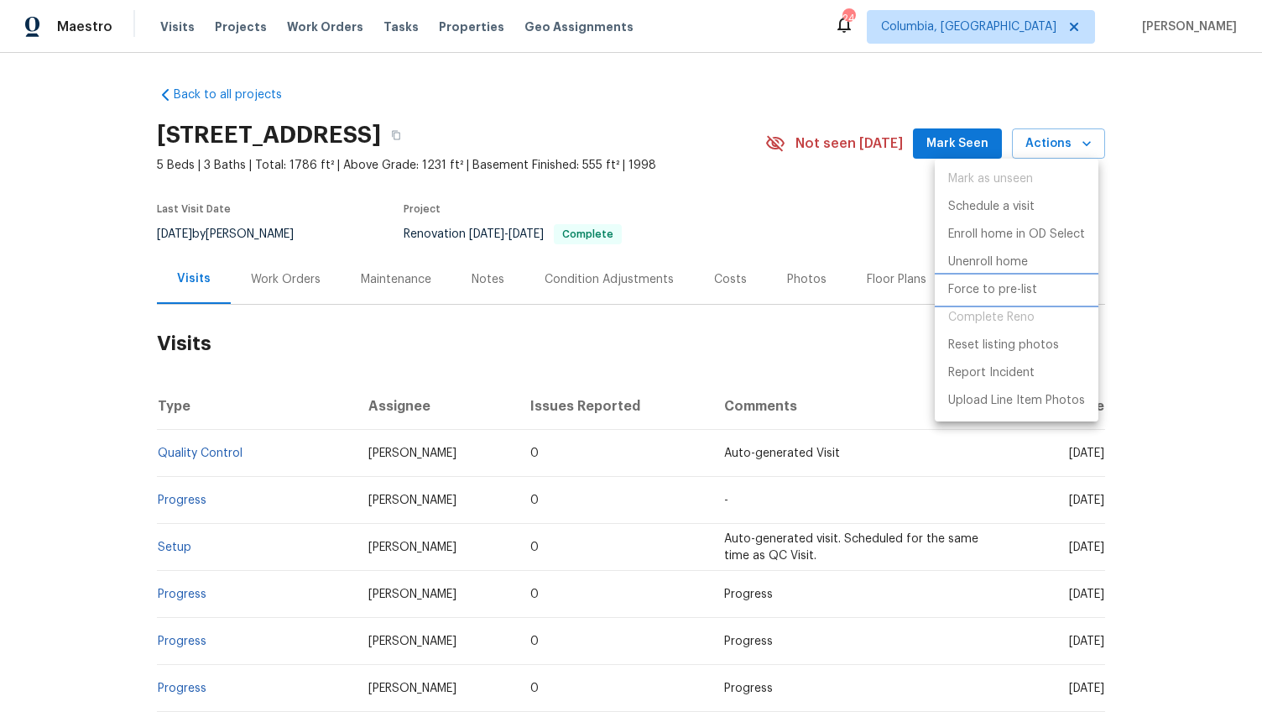
click at [1027, 284] on p "Force to pre-list" at bounding box center [992, 290] width 89 height 18
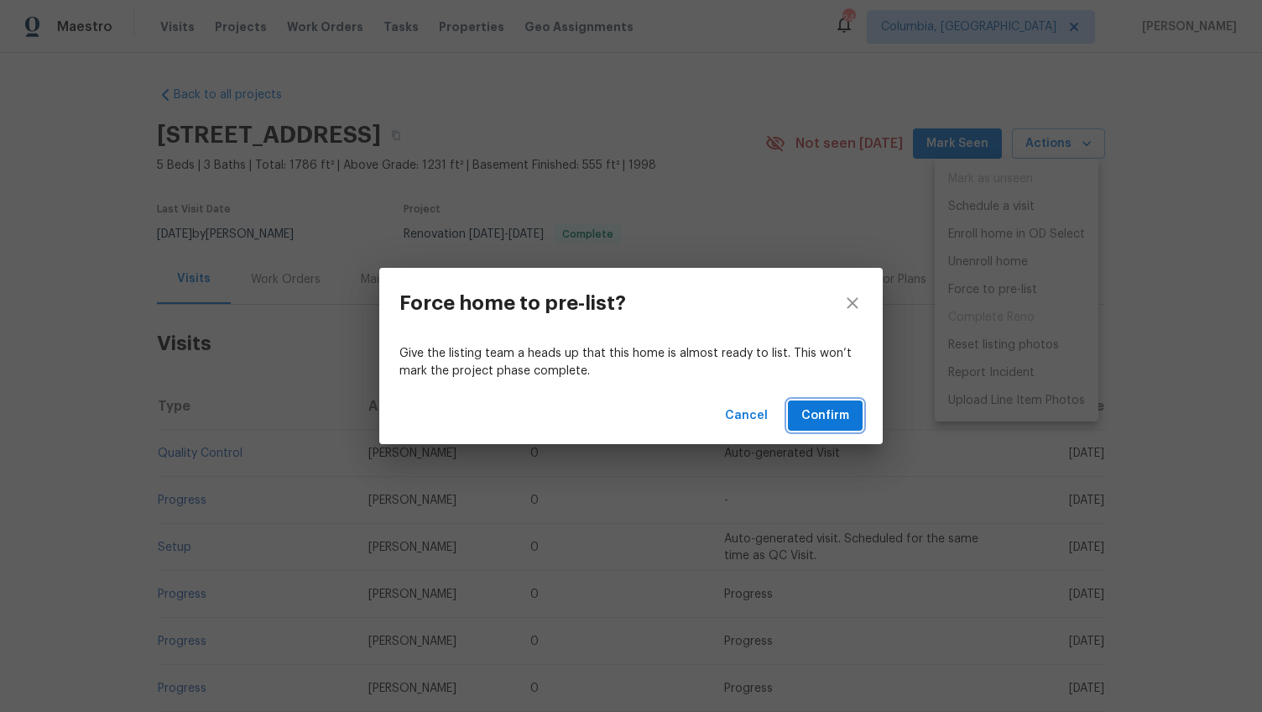
click at [841, 410] on span "Confirm" at bounding box center [825, 415] width 48 height 21
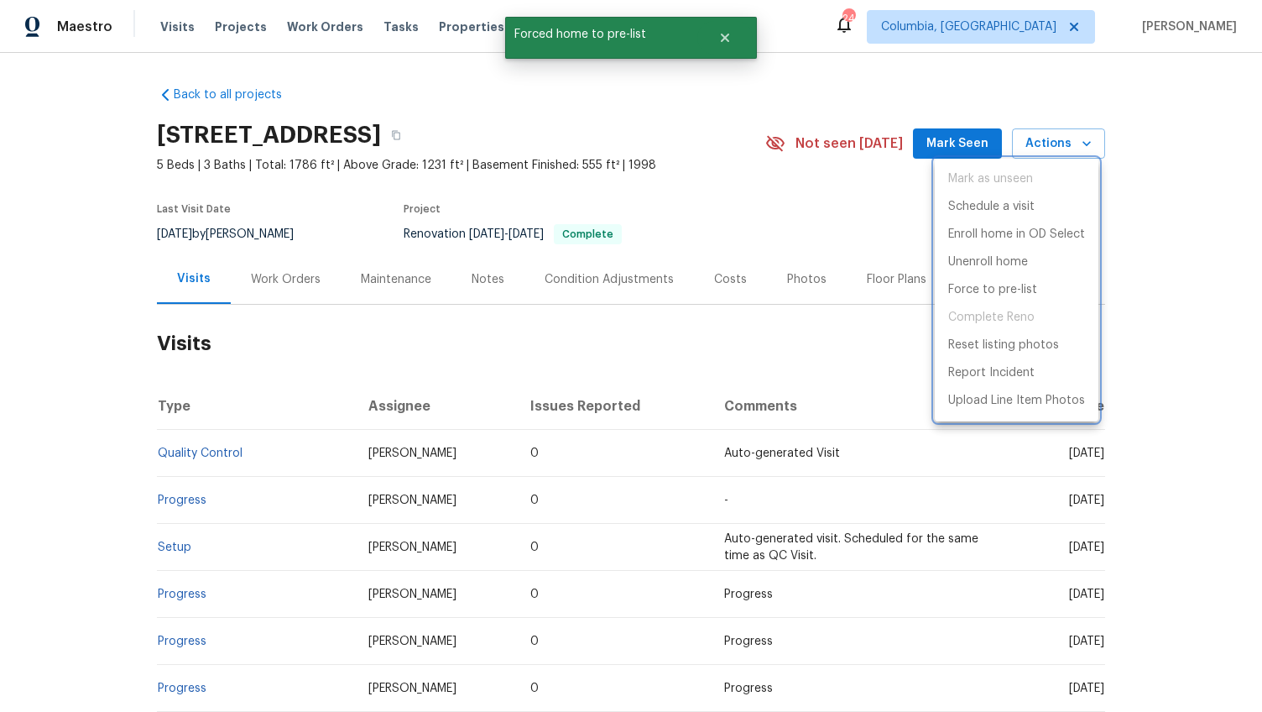
click at [314, 283] on div at bounding box center [631, 356] width 1262 height 712
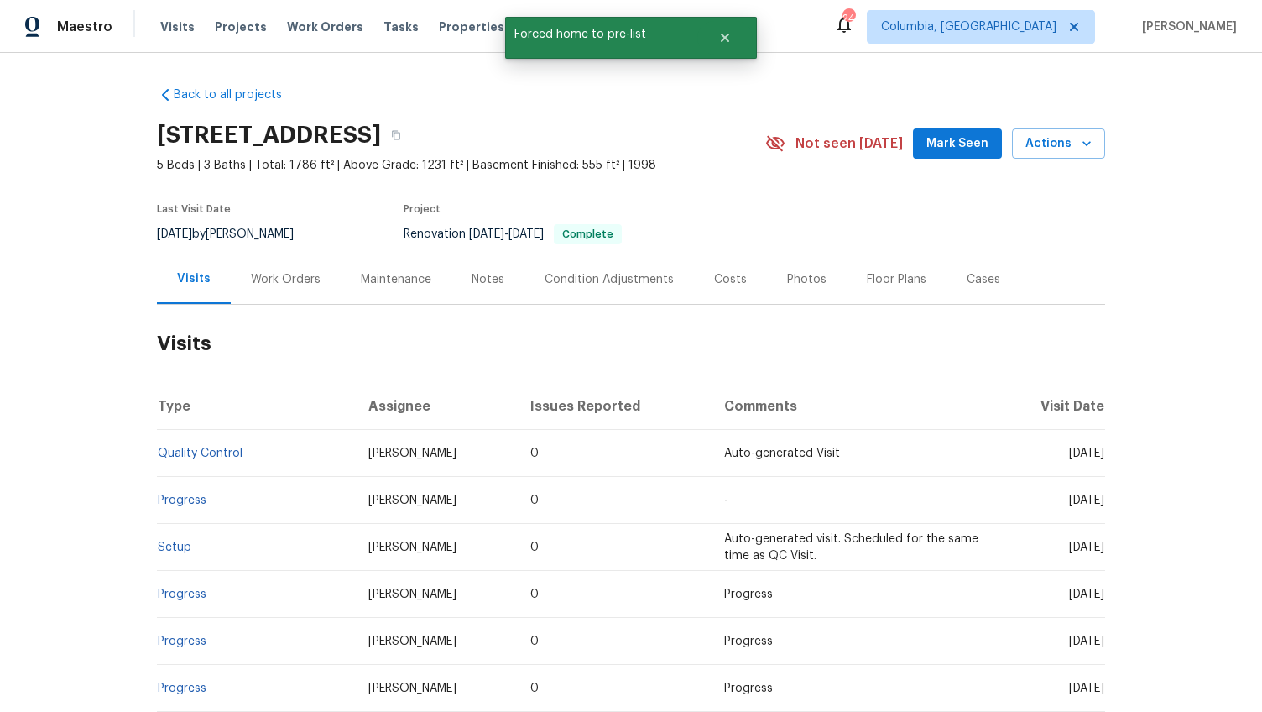
click at [285, 283] on div "Work Orders" at bounding box center [286, 279] width 70 height 17
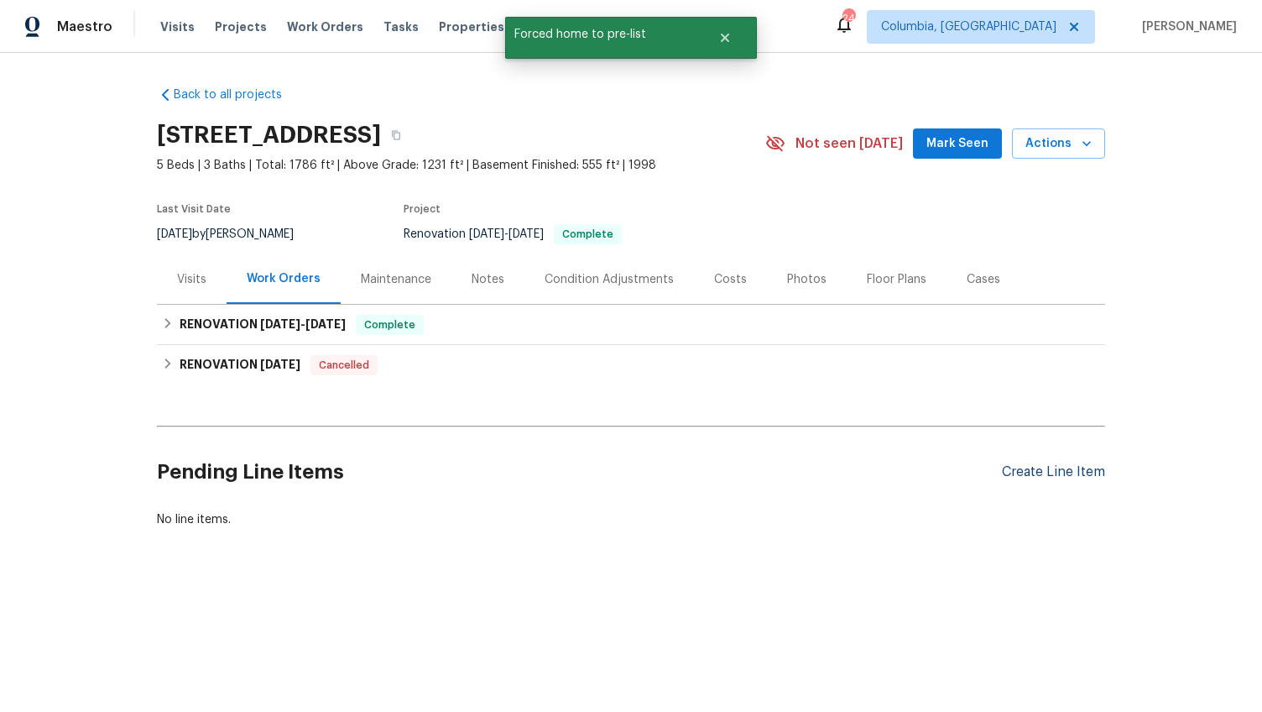
click at [1003, 471] on div "Create Line Item" at bounding box center [1053, 472] width 103 height 16
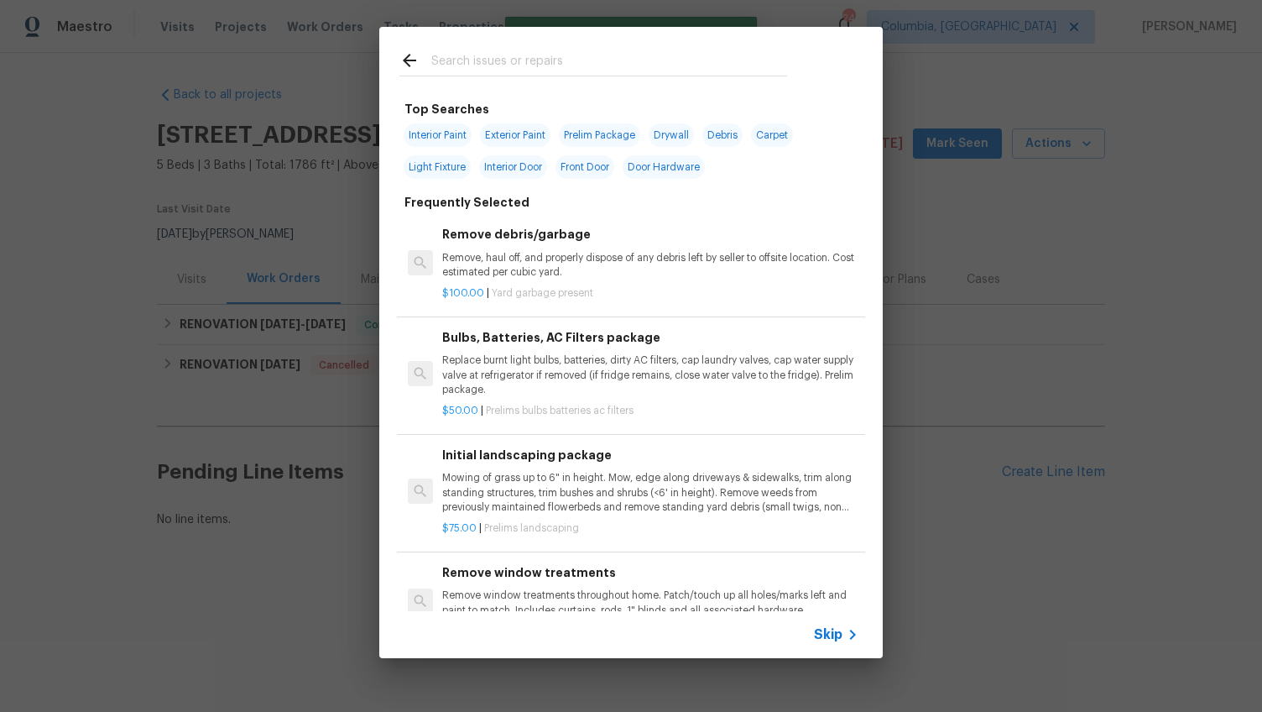
click at [484, 87] on div at bounding box center [593, 60] width 428 height 66
click at [493, 55] on input "text" at bounding box center [609, 62] width 356 height 25
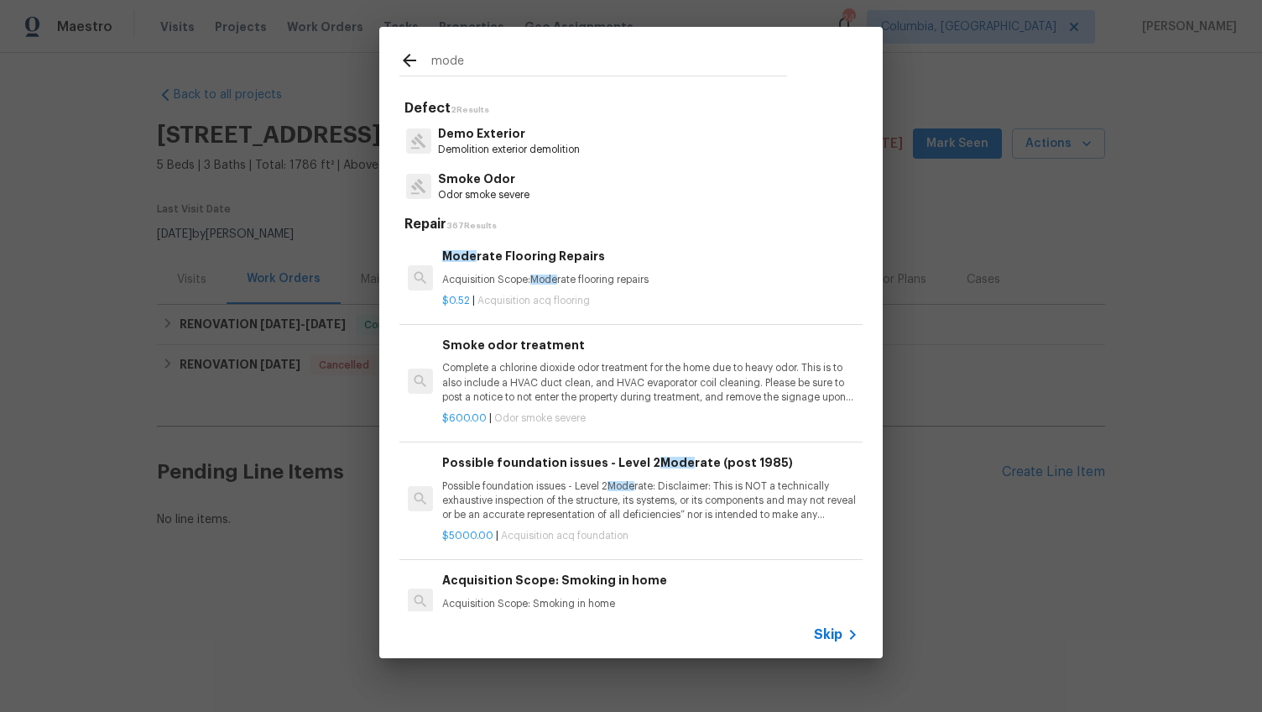
type input "mode"
click at [488, 261] on h6 "Mode rate Flooring Repairs" at bounding box center [650, 256] width 416 height 18
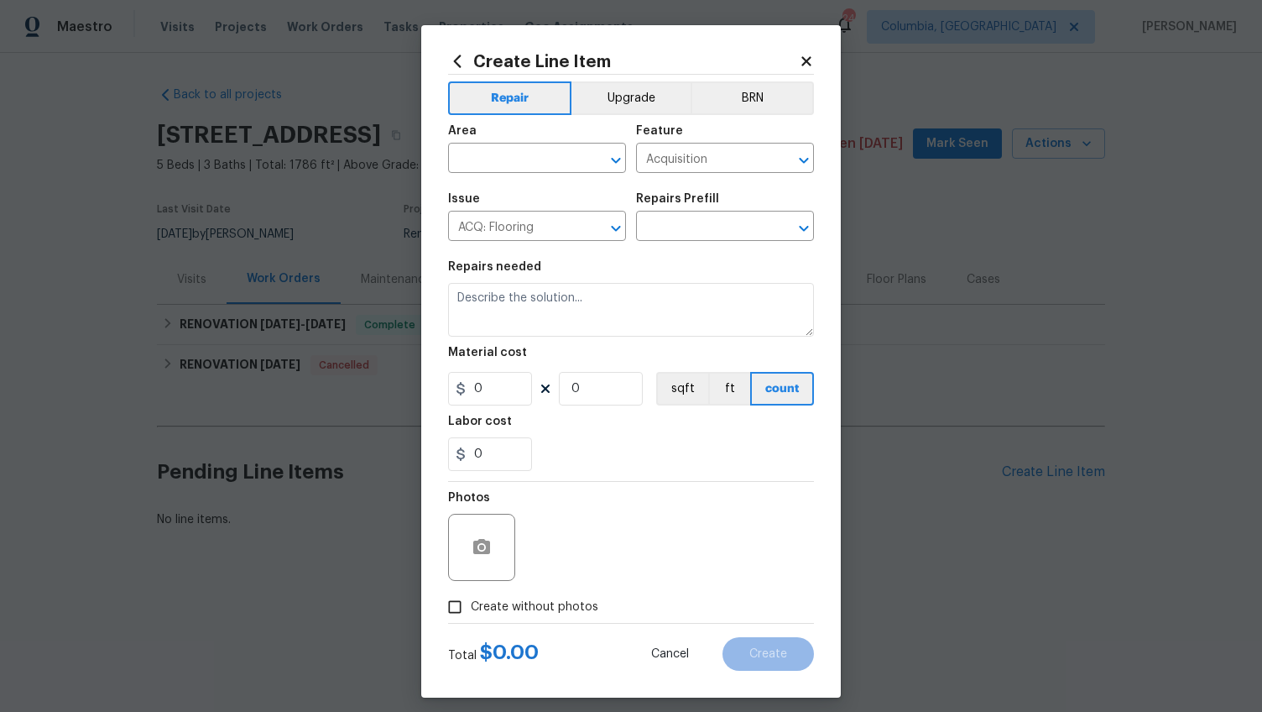
type textarea "Acquisition Scope: Moderate flooring repairs"
type input "1"
type input "Moderate Flooring Repairs $0.52"
type input "0.52"
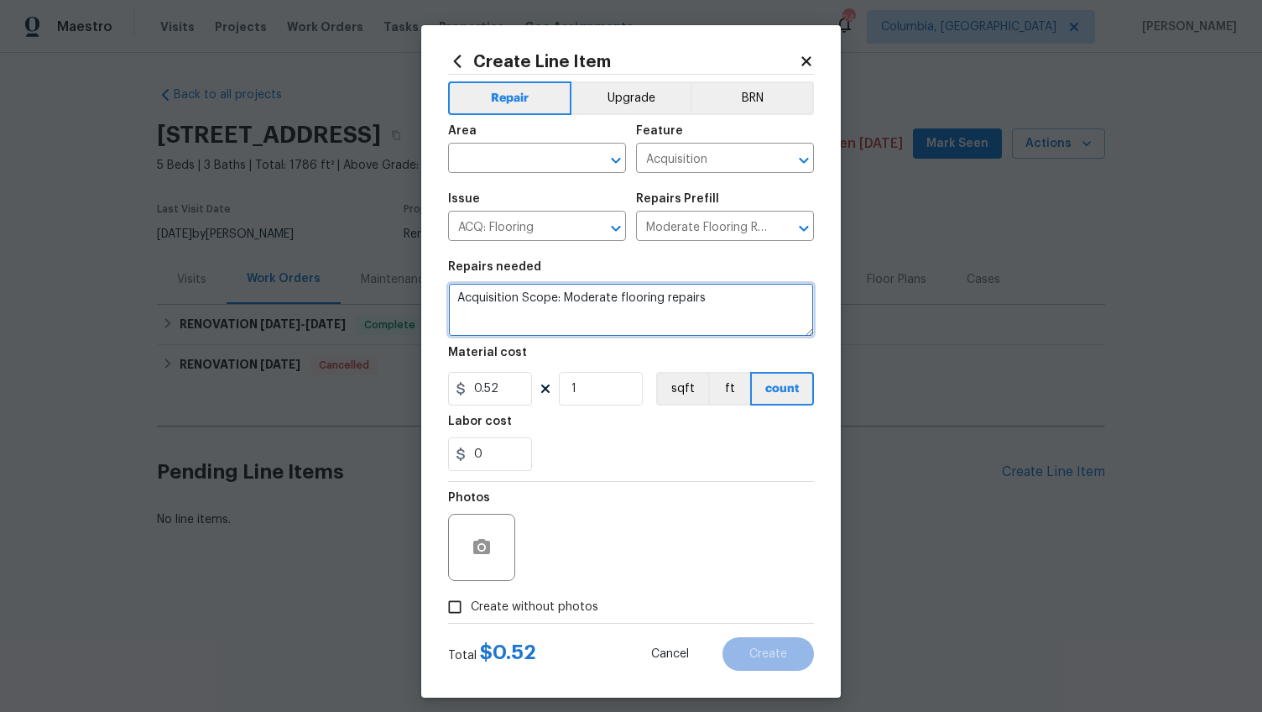
click at [520, 298] on textarea "Acquisition Scope: Moderate flooring repairs" at bounding box center [631, 310] width 366 height 54
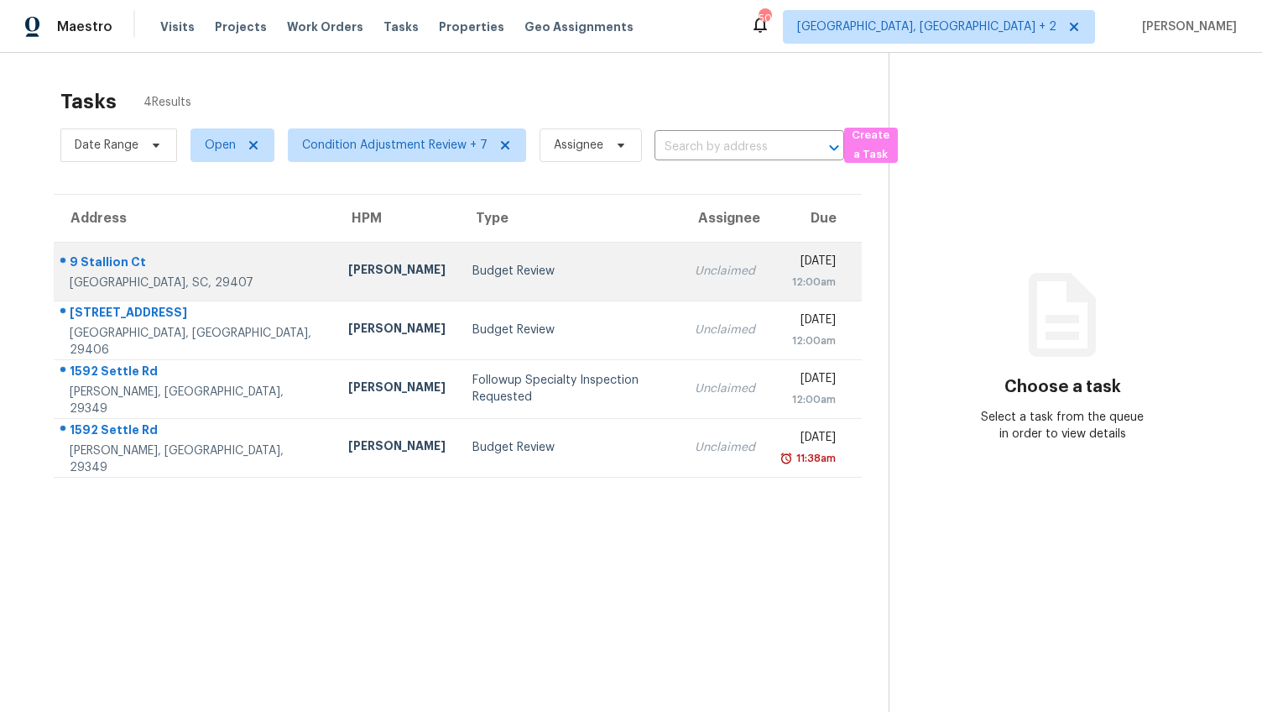
click at [191, 250] on td "[STREET_ADDRESS]" at bounding box center [194, 271] width 281 height 59
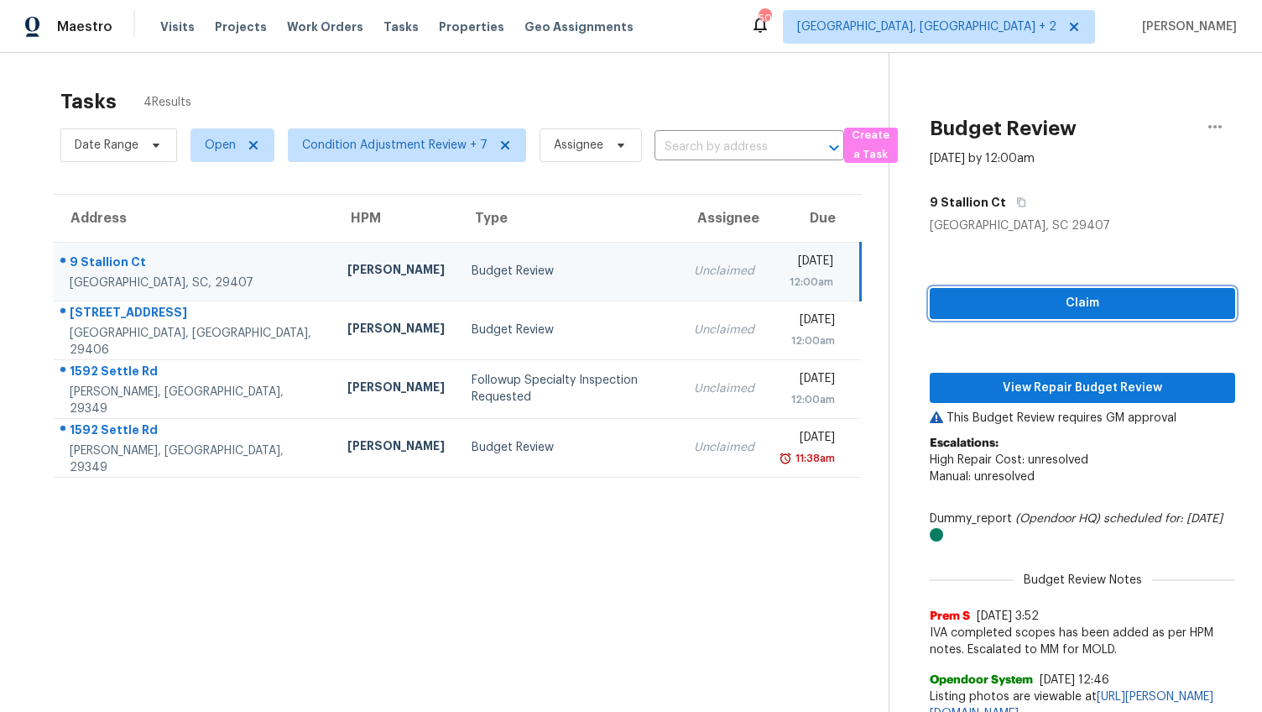
click at [1054, 309] on span "Claim" at bounding box center [1082, 303] width 279 height 21
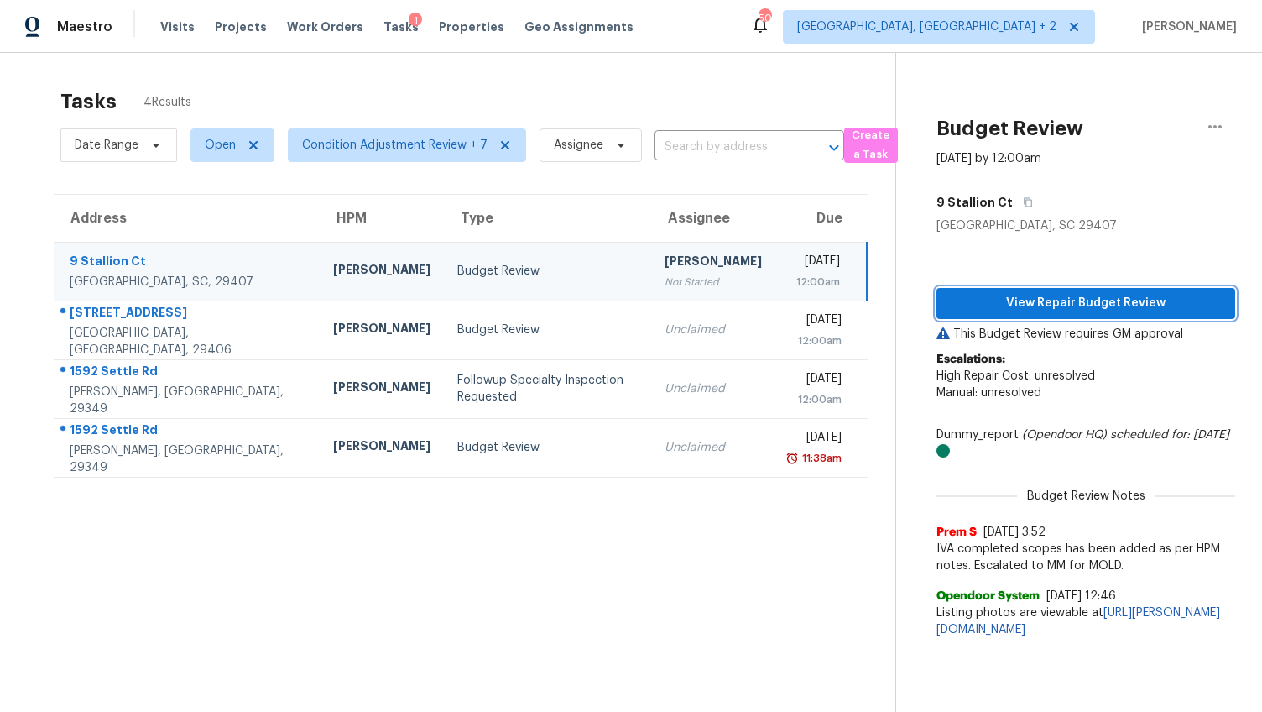
click at [1058, 300] on span "View Repair Budget Review" at bounding box center [1086, 303] width 272 height 21
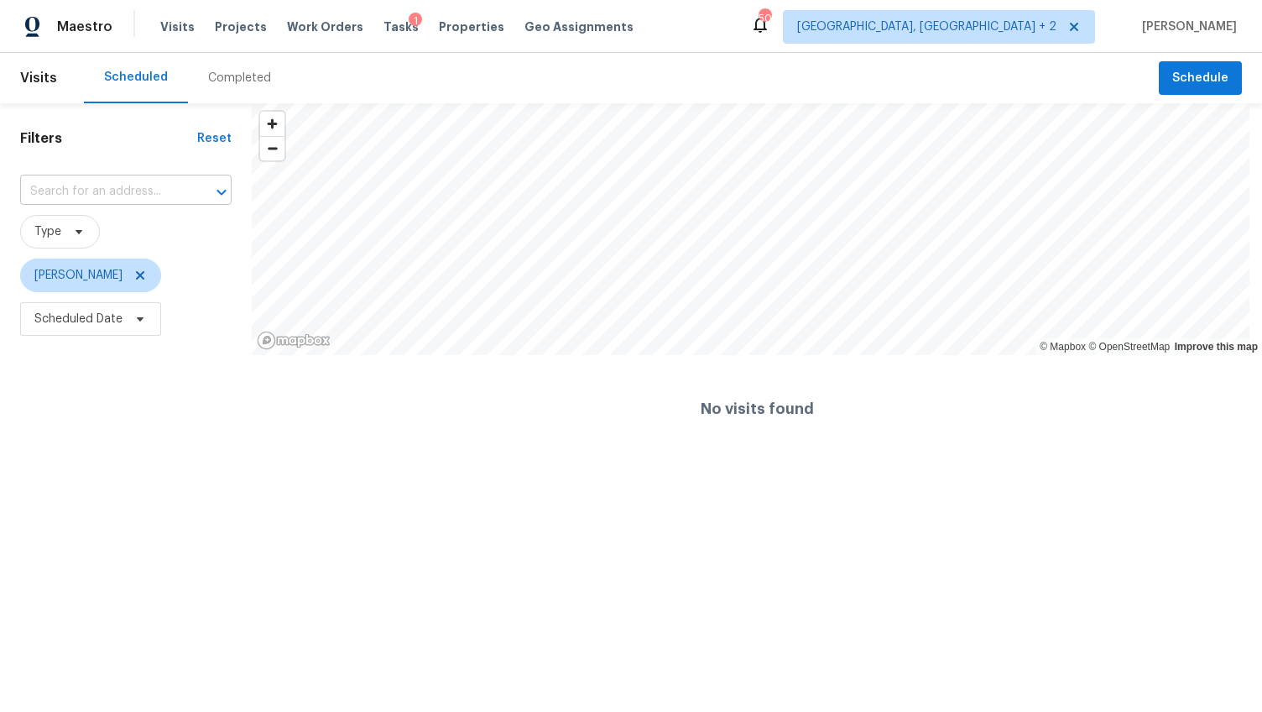
click at [107, 199] on input "text" at bounding box center [102, 192] width 164 height 26
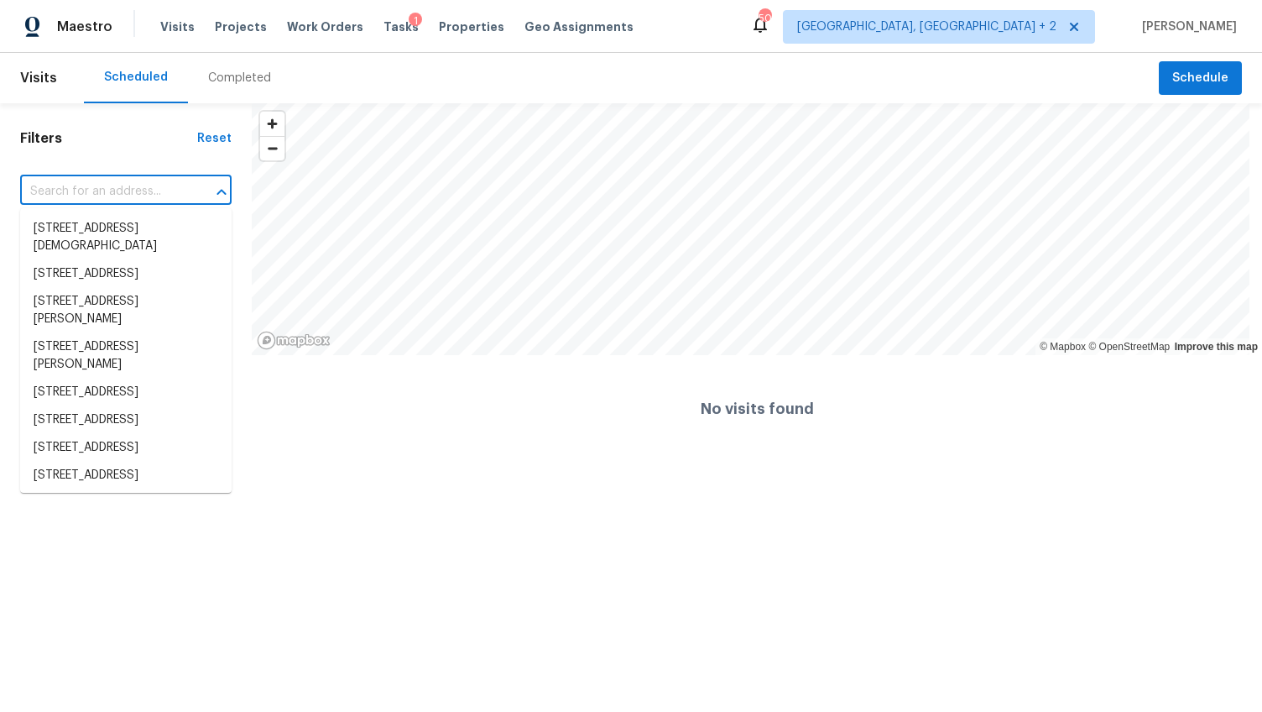
click at [245, 66] on div "Completed" at bounding box center [239, 78] width 103 height 50
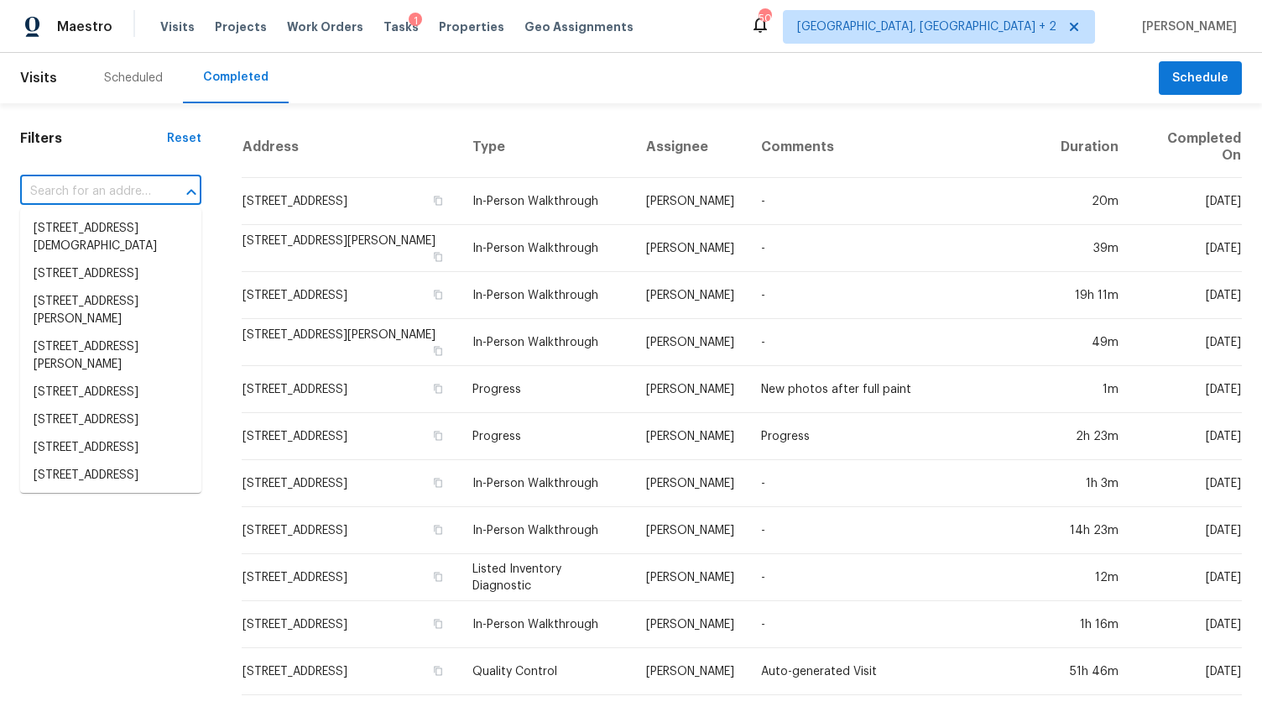
click at [79, 198] on input "text" at bounding box center [87, 192] width 134 height 26
paste input "9 Stallion Ct, Charleston, SC 29407"
type input "9 Stallion Ct, Charleston, SC 29407"
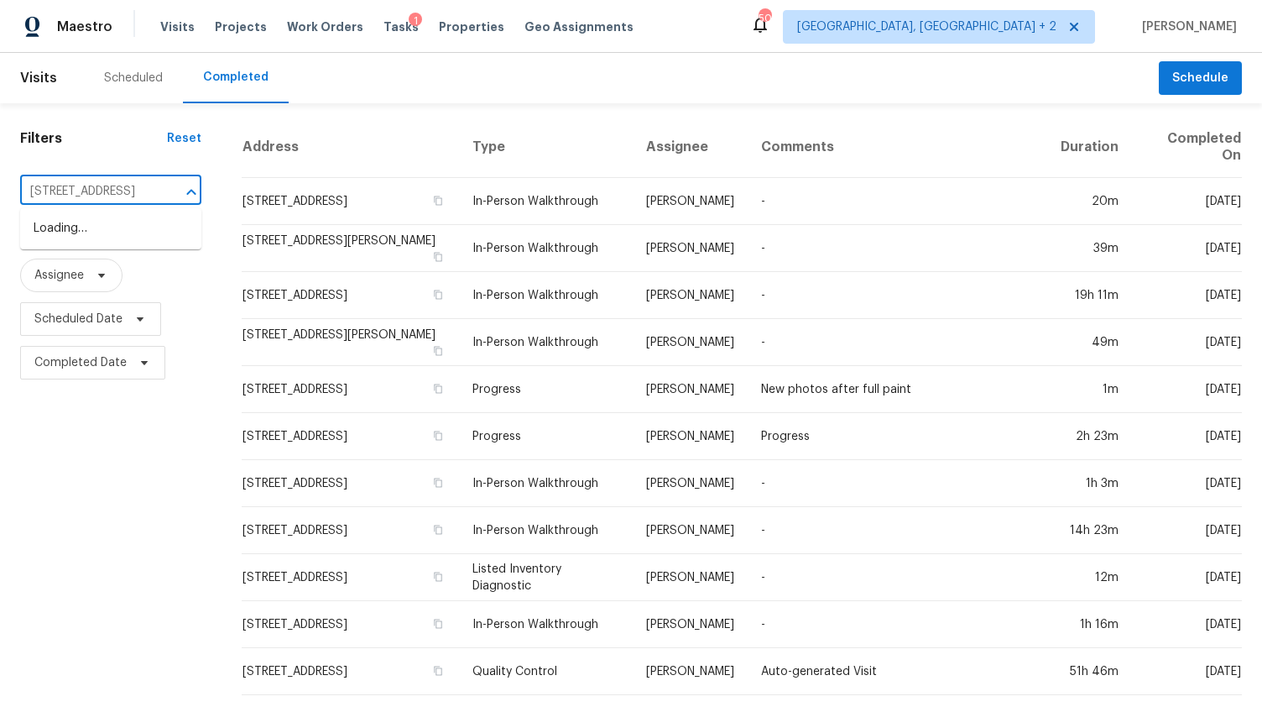
scroll to position [0, 70]
click at [88, 227] on li "9 Stallion Ct, Charleston, SC 29407" at bounding box center [110, 229] width 181 height 28
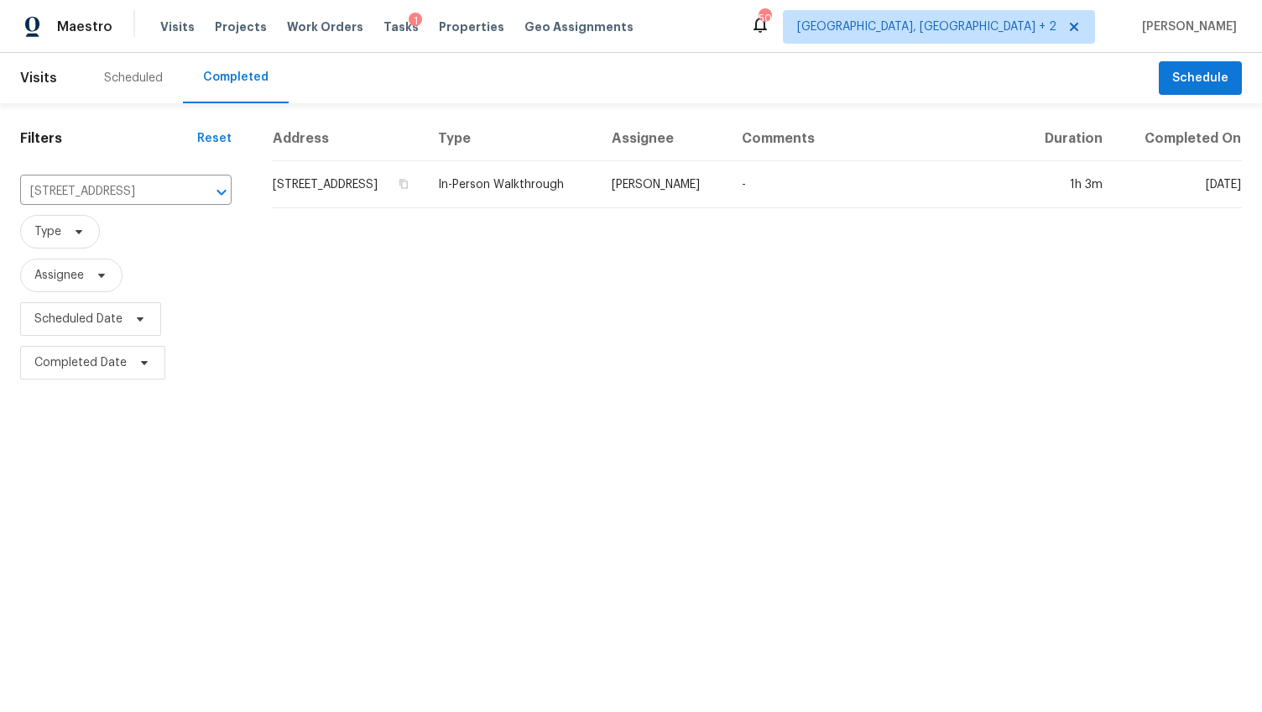
click at [348, 208] on td "9 Stallion Ct, Charleston, SC 29407" at bounding box center [348, 184] width 153 height 47
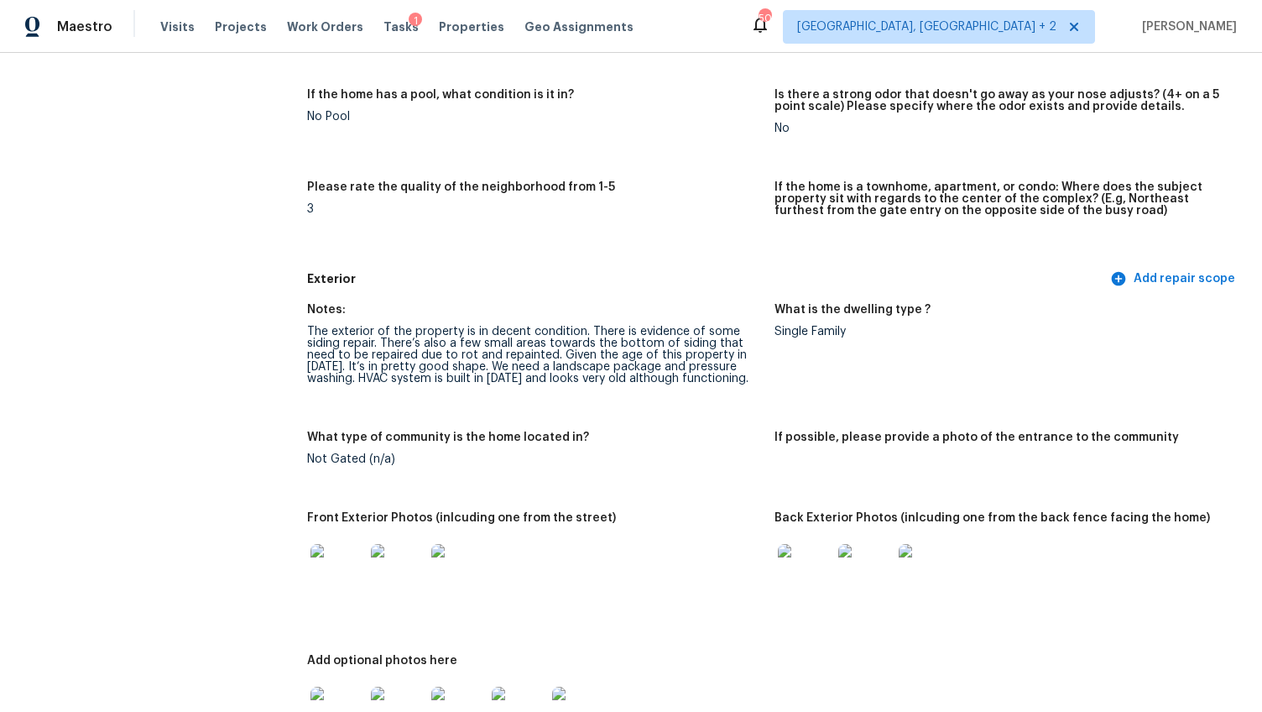
scroll to position [424, 0]
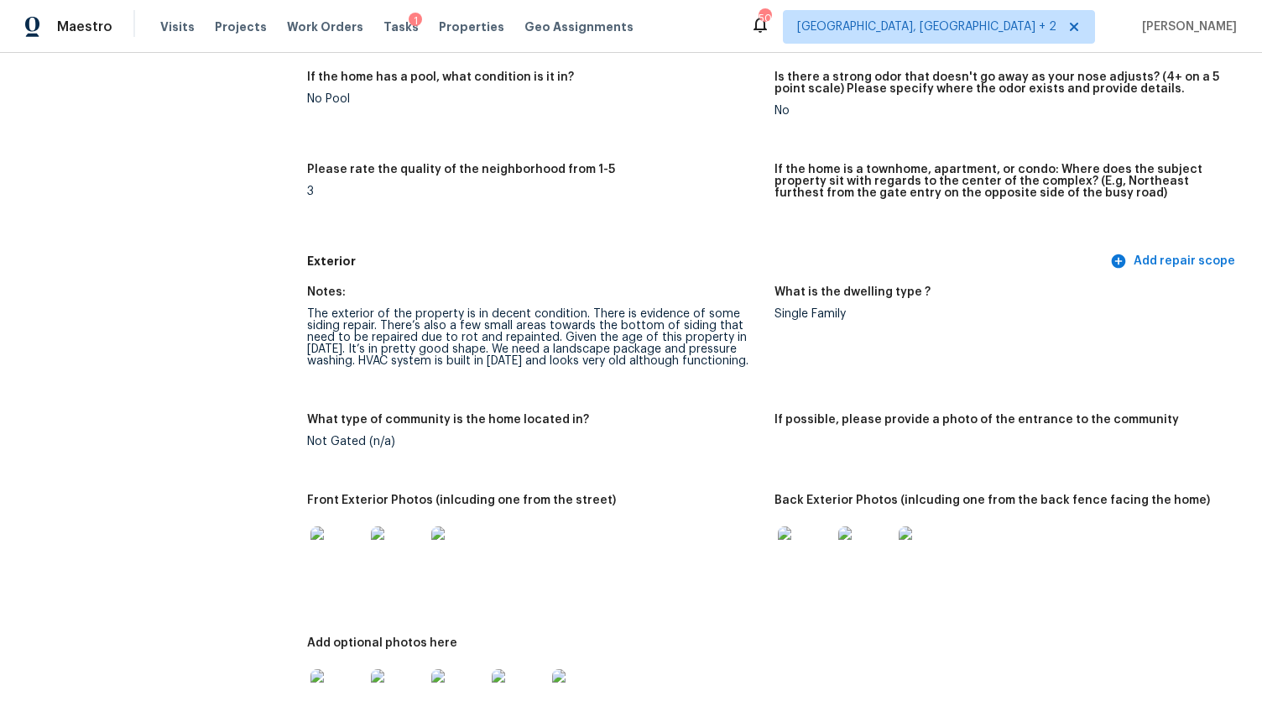
click at [336, 541] on img at bounding box center [337, 553] width 54 height 54
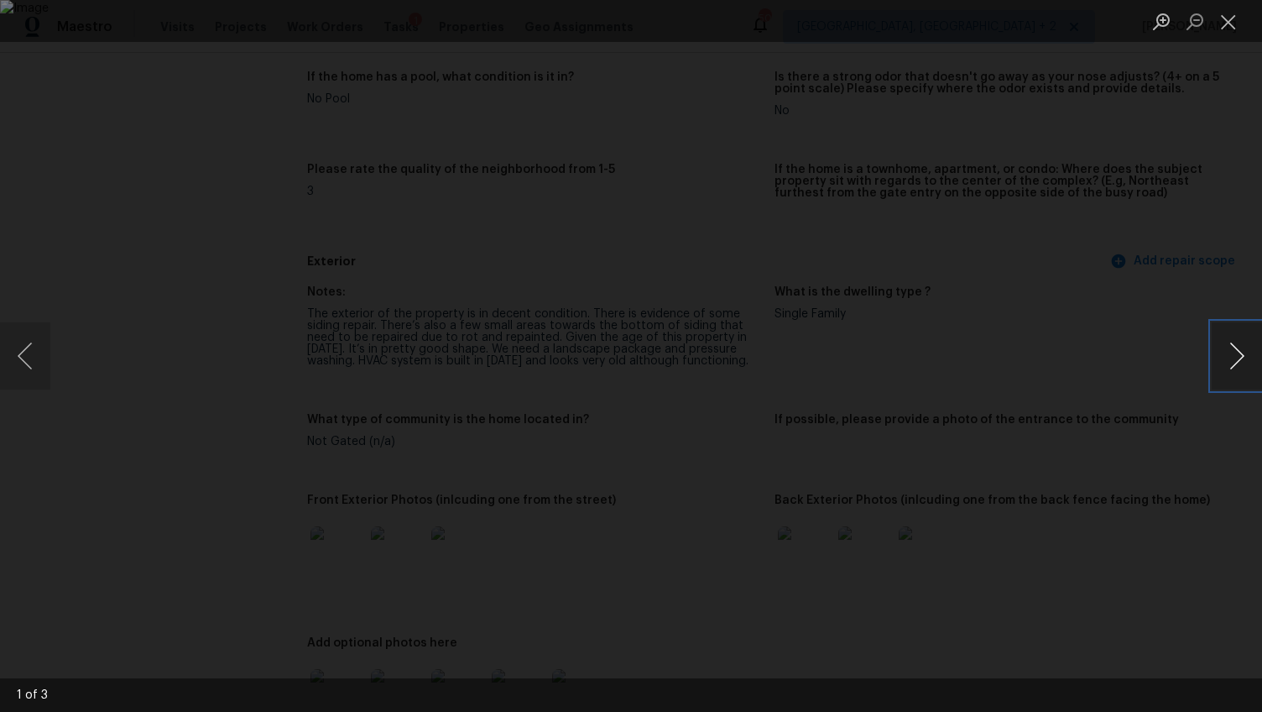
click at [1243, 350] on button "Next image" at bounding box center [1237, 355] width 50 height 67
click at [1209, 462] on div "Lightbox" at bounding box center [631, 356] width 1262 height 712
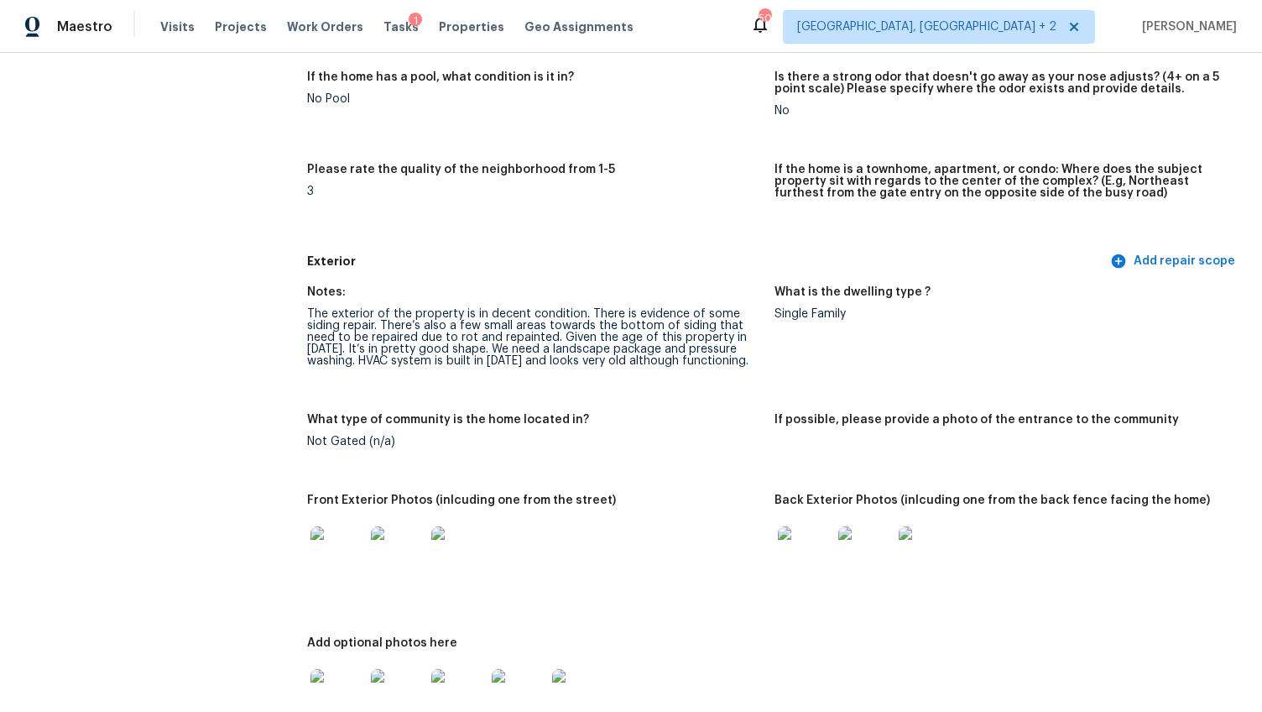
click at [789, 533] on img at bounding box center [805, 553] width 54 height 54
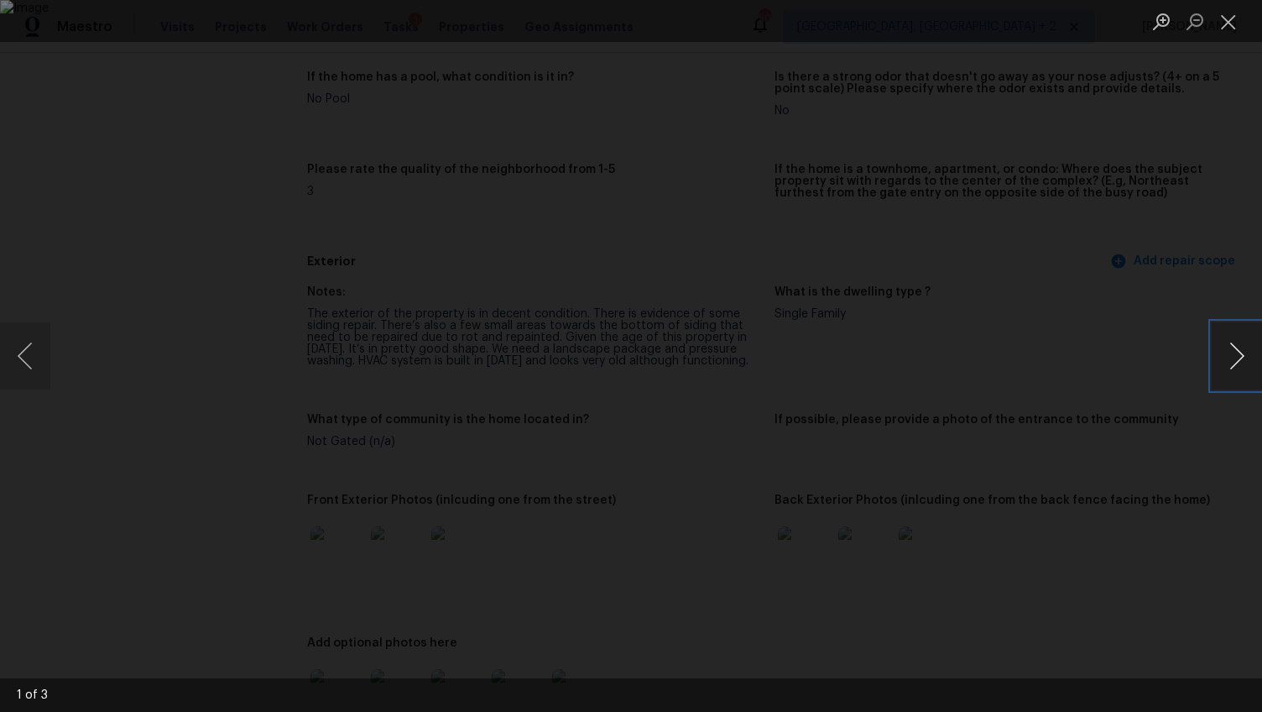
click at [1230, 354] on button "Next image" at bounding box center [1237, 355] width 50 height 67
click at [691, 375] on img "Lightbox" at bounding box center [536, 350] width 4338 height 2446
click at [1242, 347] on button "Next image" at bounding box center [1237, 355] width 50 height 67
click at [1218, 434] on div "Lightbox" at bounding box center [631, 356] width 1262 height 712
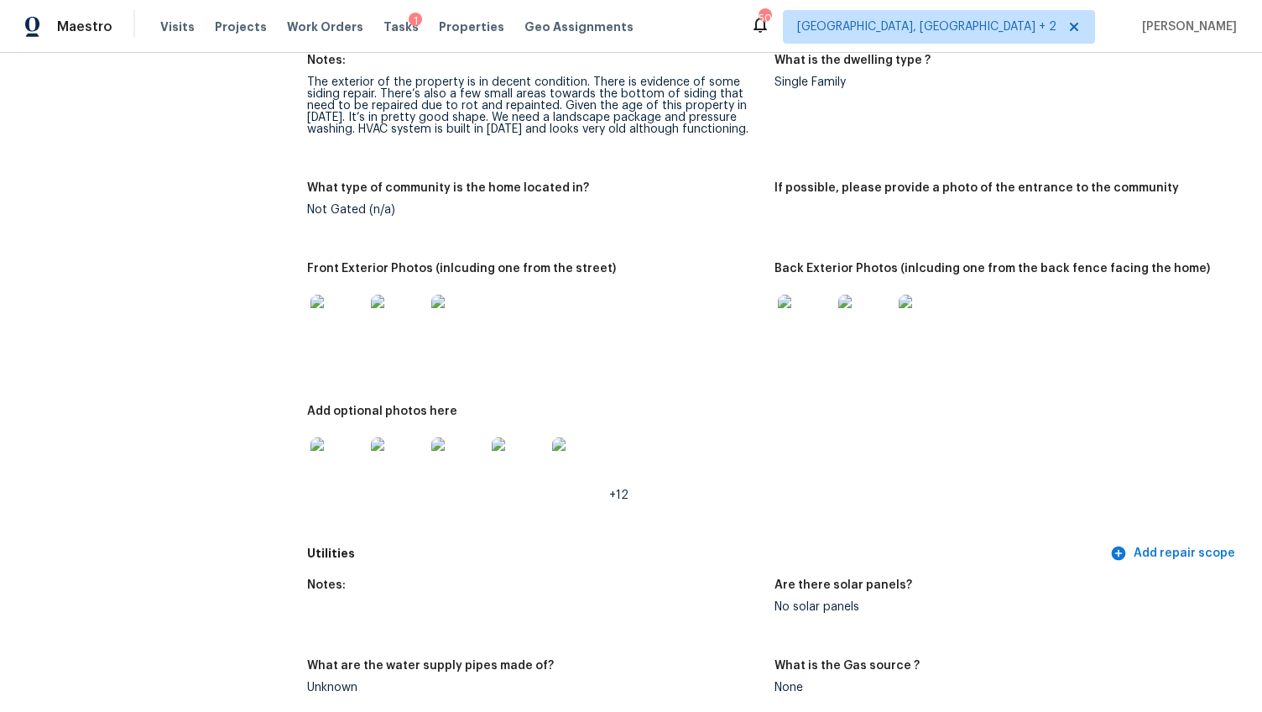
scroll to position [619, 0]
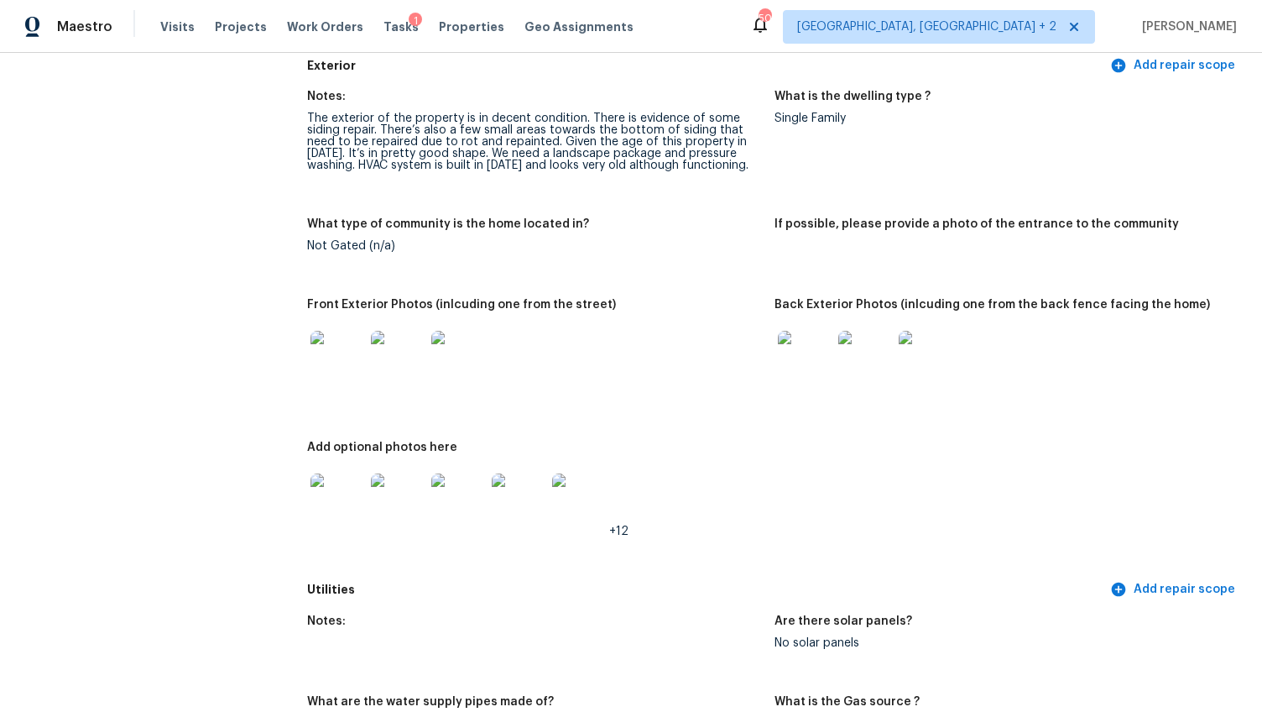
click at [350, 498] on img at bounding box center [337, 500] width 54 height 54
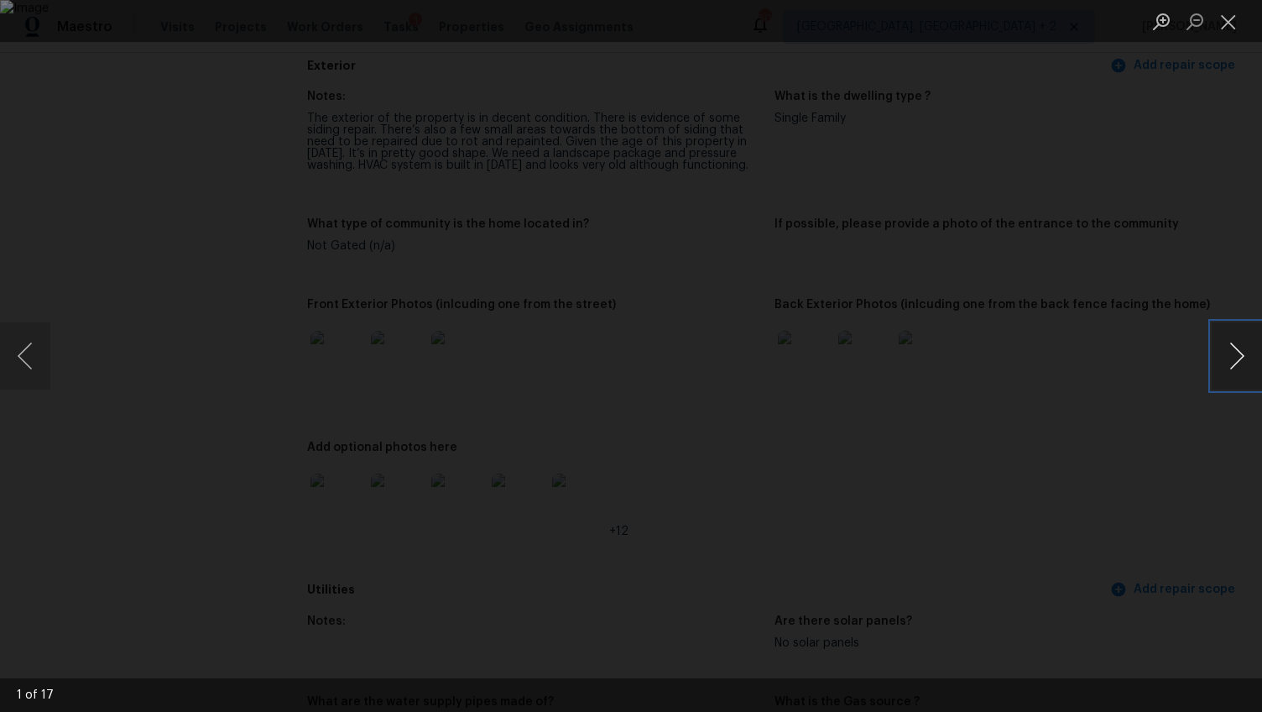
click at [1237, 349] on button "Next image" at bounding box center [1237, 355] width 50 height 67
click at [1221, 333] on button "Next image" at bounding box center [1237, 355] width 50 height 67
click at [1219, 334] on button "Next image" at bounding box center [1237, 355] width 50 height 67
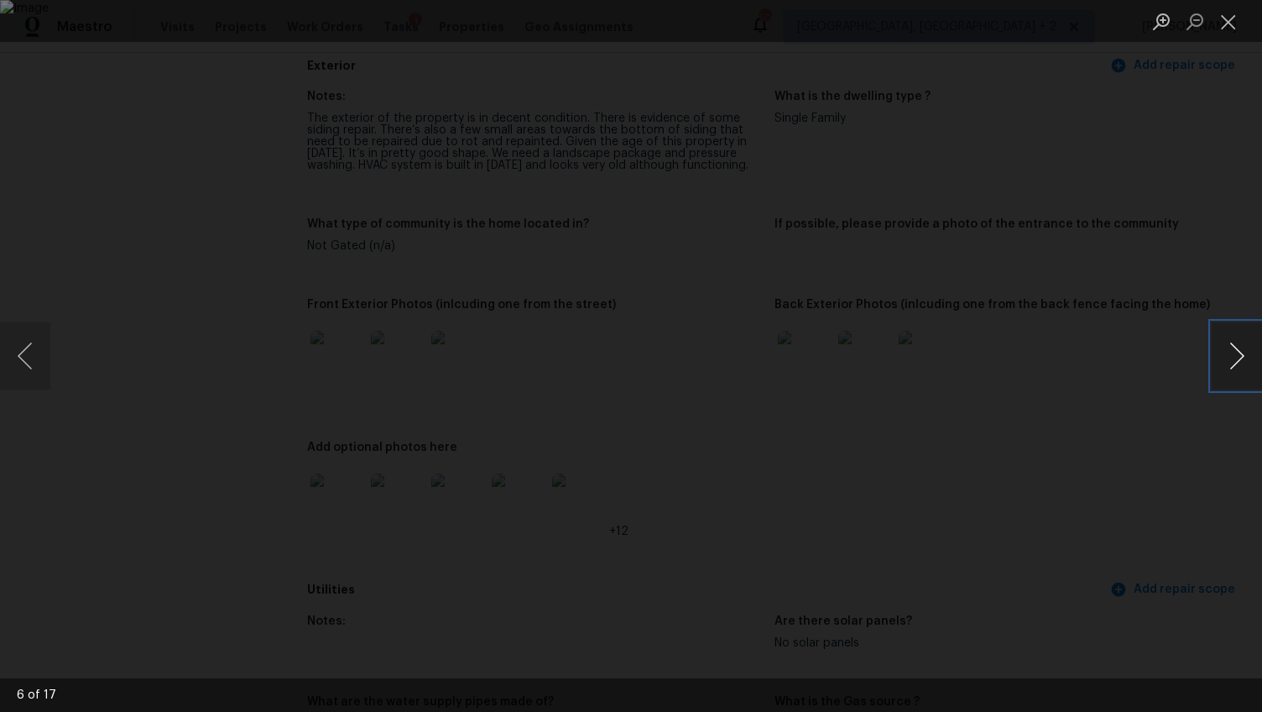
click at [1219, 334] on button "Next image" at bounding box center [1237, 355] width 50 height 67
click at [1228, 359] on button "Next image" at bounding box center [1237, 355] width 50 height 67
click at [1228, 338] on button "Next image" at bounding box center [1237, 355] width 50 height 67
click at [1220, 344] on button "Next image" at bounding box center [1237, 355] width 50 height 67
click at [1227, 352] on button "Next image" at bounding box center [1237, 355] width 50 height 67
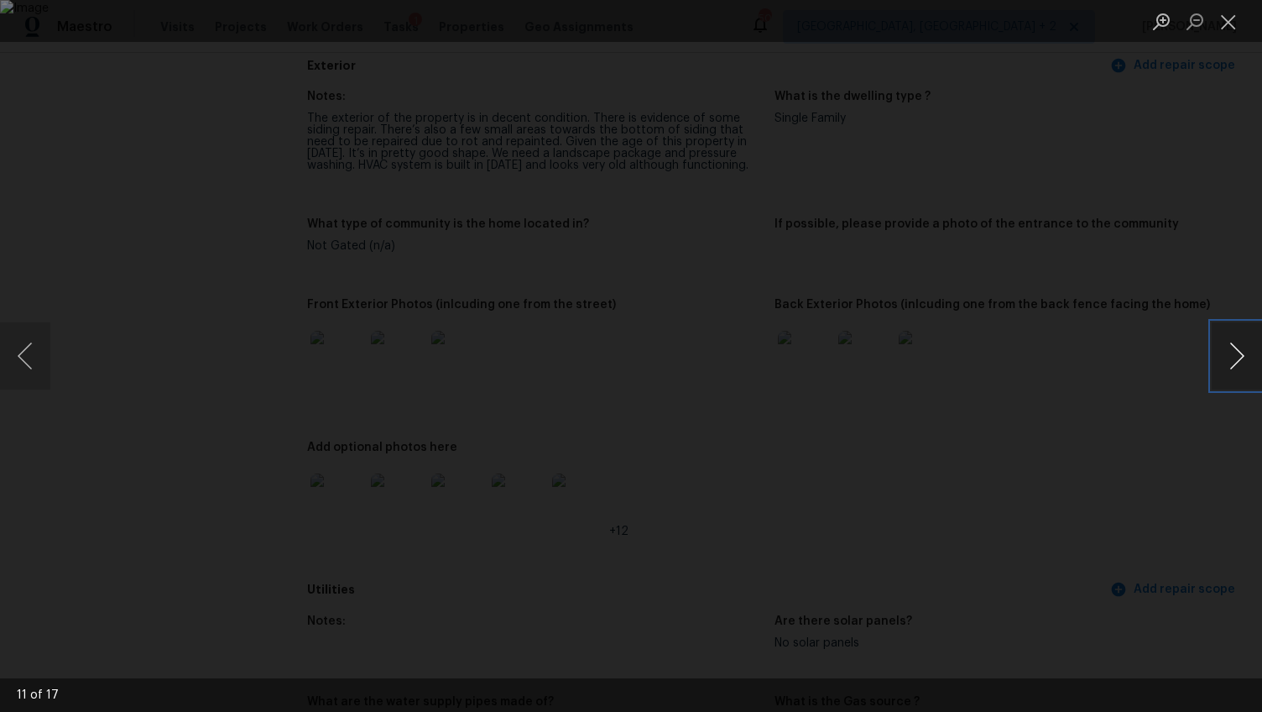
click at [1231, 342] on button "Next image" at bounding box center [1237, 355] width 50 height 67
click at [29, 351] on button "Previous image" at bounding box center [25, 355] width 50 height 67
click at [1239, 349] on button "Next image" at bounding box center [1237, 355] width 50 height 67
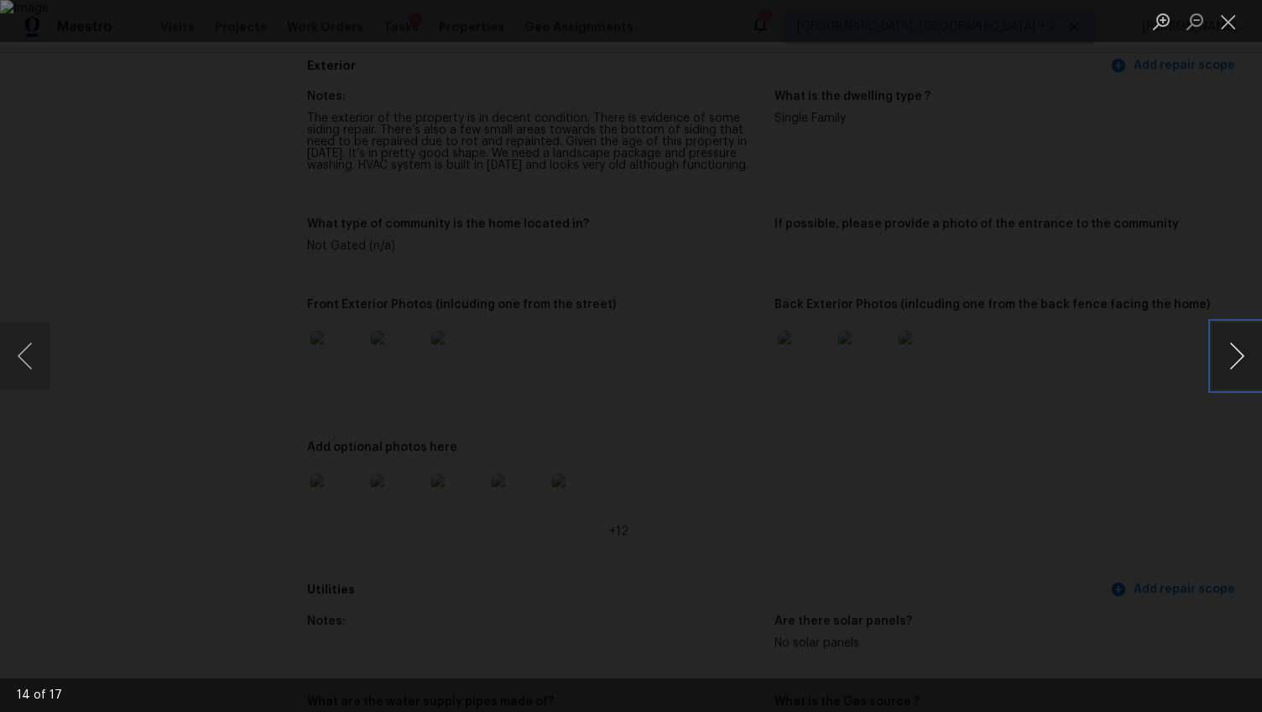
click at [1239, 346] on button "Next image" at bounding box center [1237, 355] width 50 height 67
click at [1166, 494] on div "Lightbox" at bounding box center [631, 356] width 1262 height 712
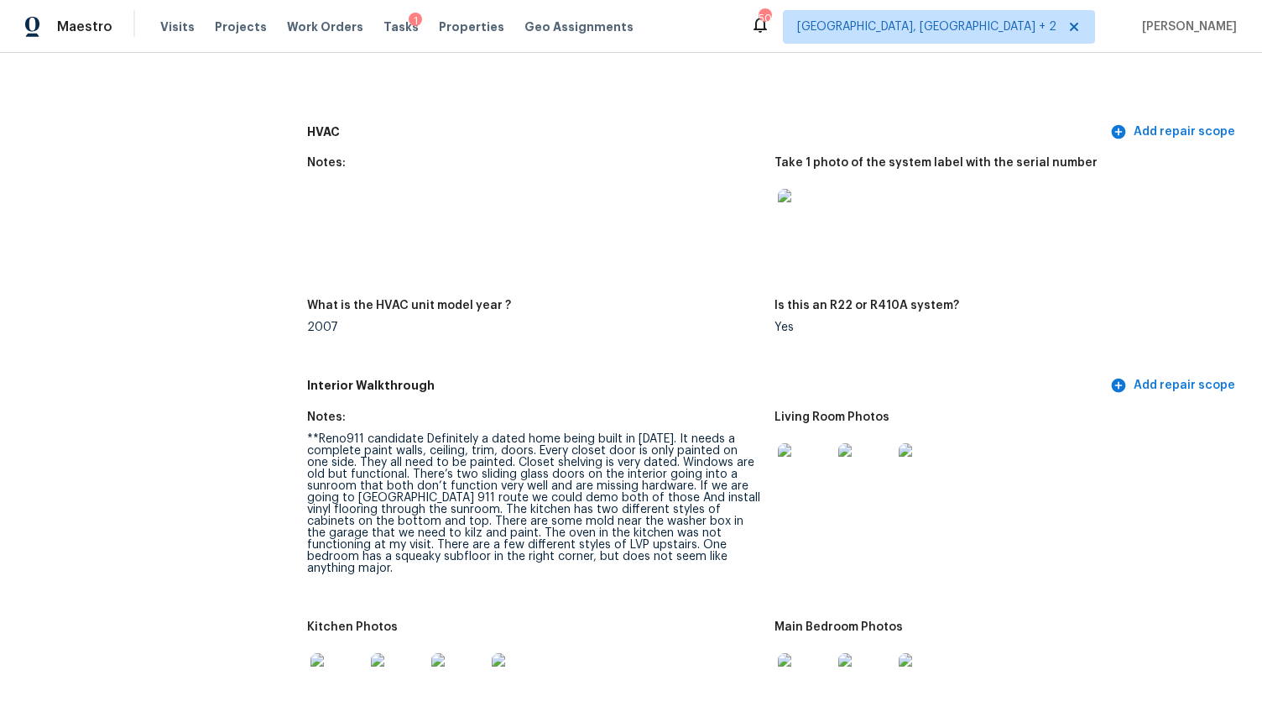
scroll to position [1641, 0]
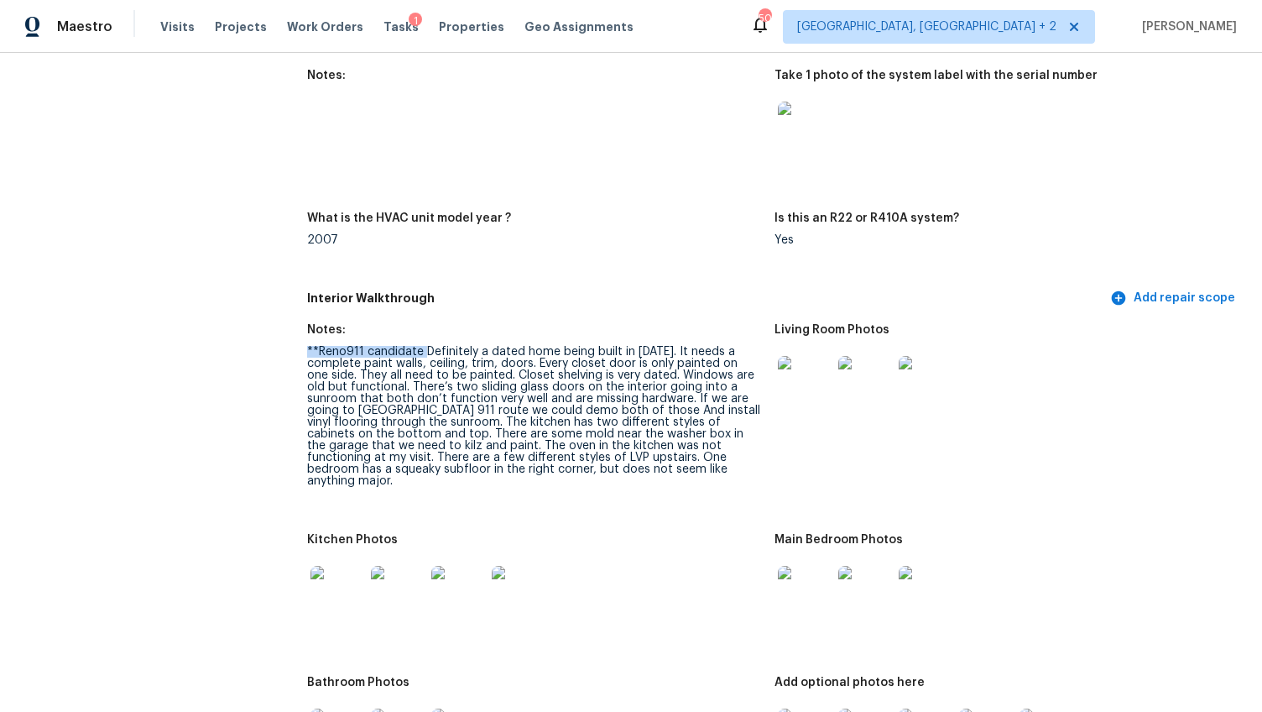
drag, startPoint x: 420, startPoint y: 336, endPoint x: 300, endPoint y: 342, distance: 119.3
copy div "**Reno911 candidate"
click at [801, 363] on img at bounding box center [805, 383] width 54 height 54
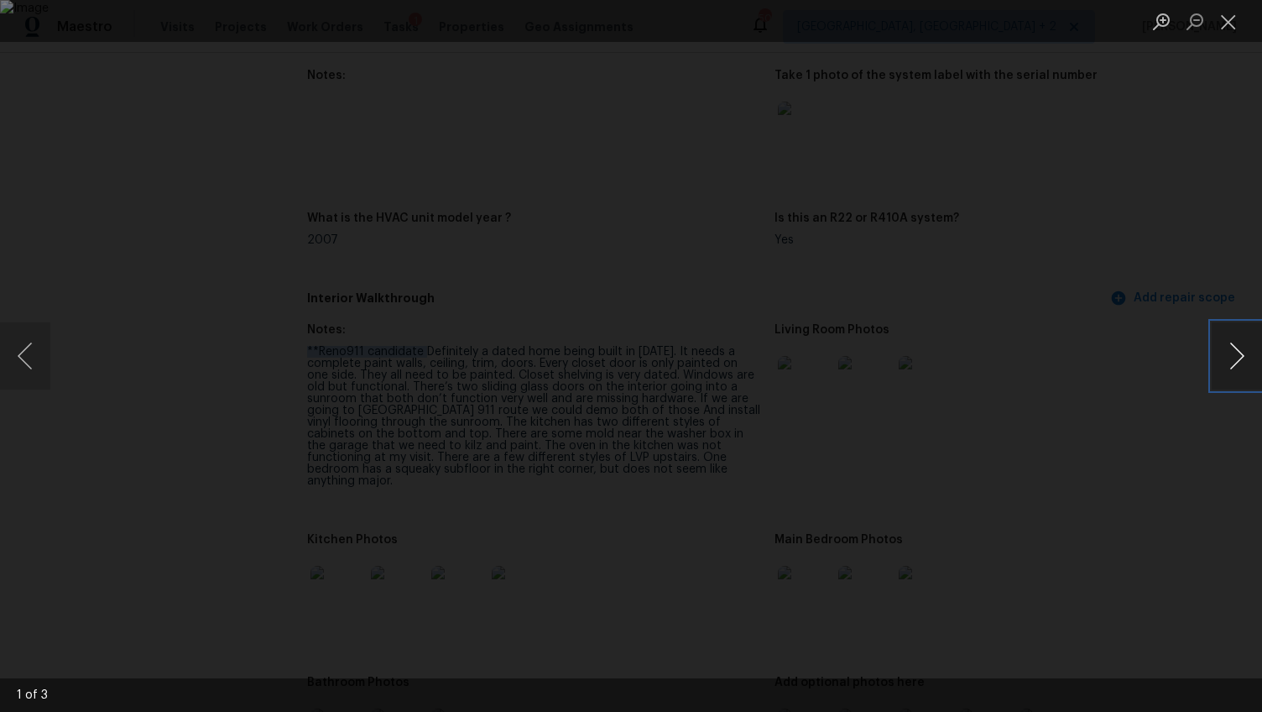
click at [1228, 353] on button "Next image" at bounding box center [1237, 355] width 50 height 67
click at [1129, 486] on div "Lightbox" at bounding box center [631, 356] width 1262 height 712
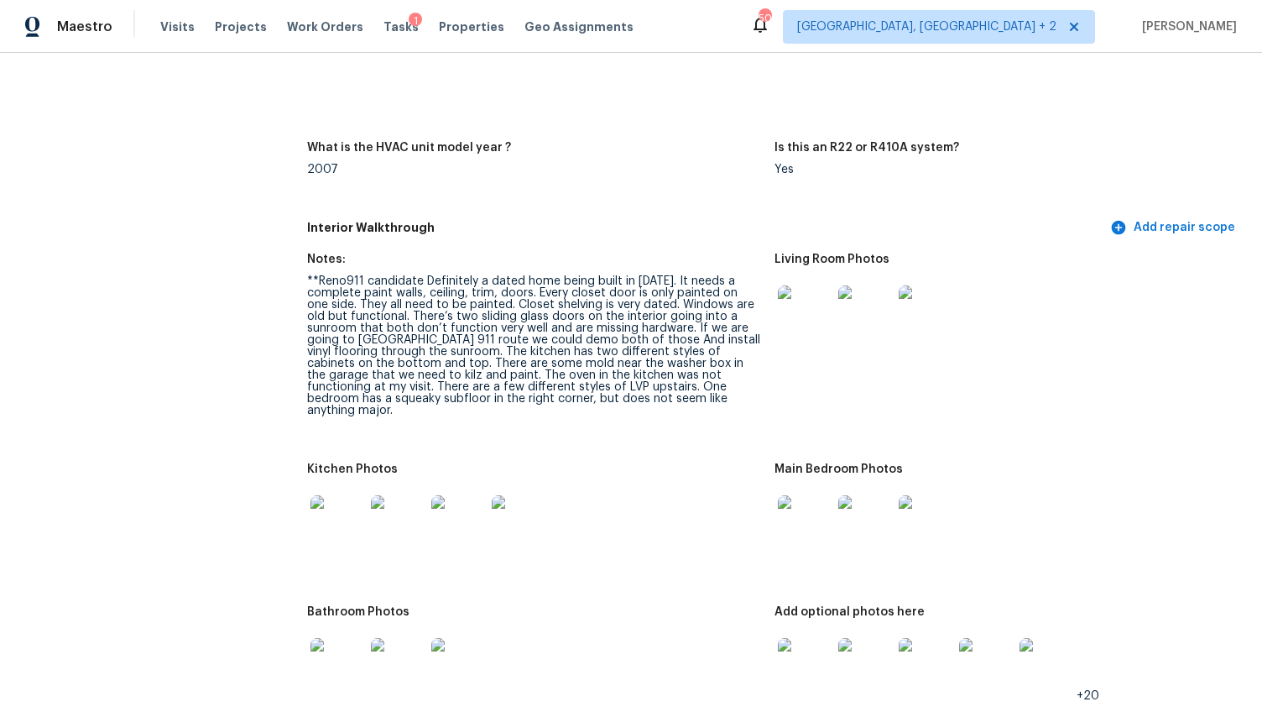
scroll to position [1768, 0]
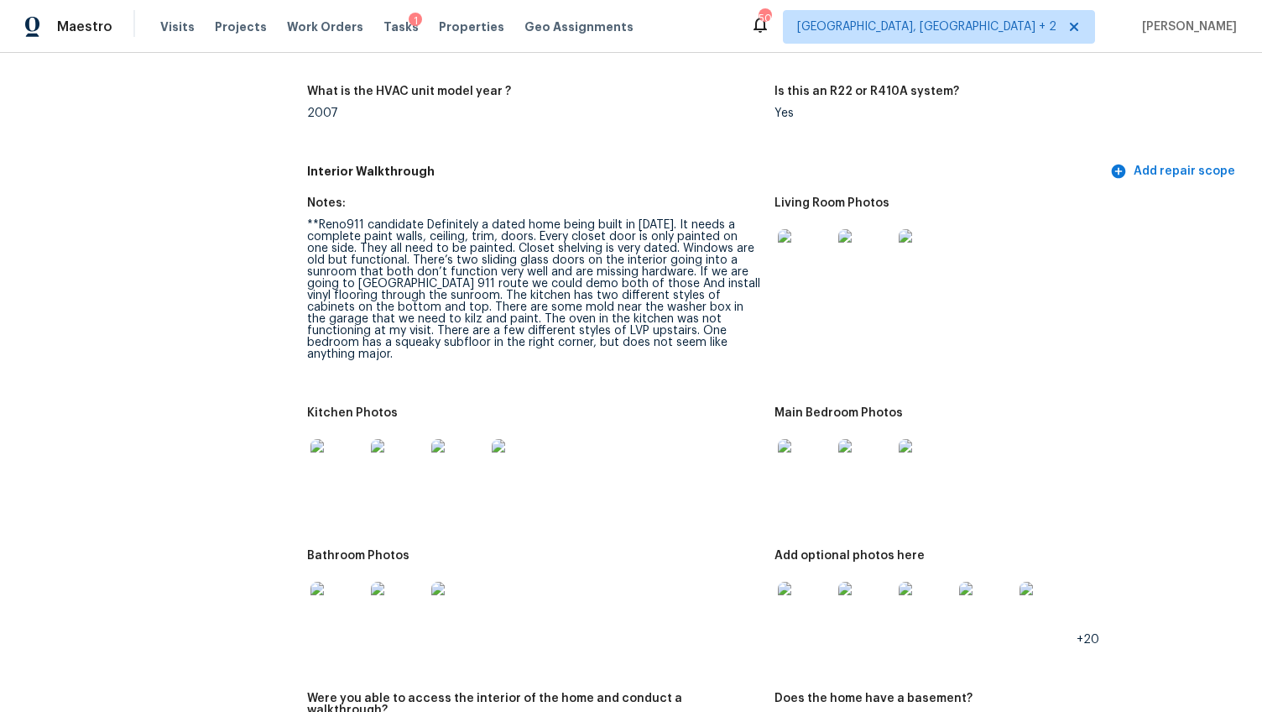
click at [335, 456] on img at bounding box center [337, 466] width 54 height 54
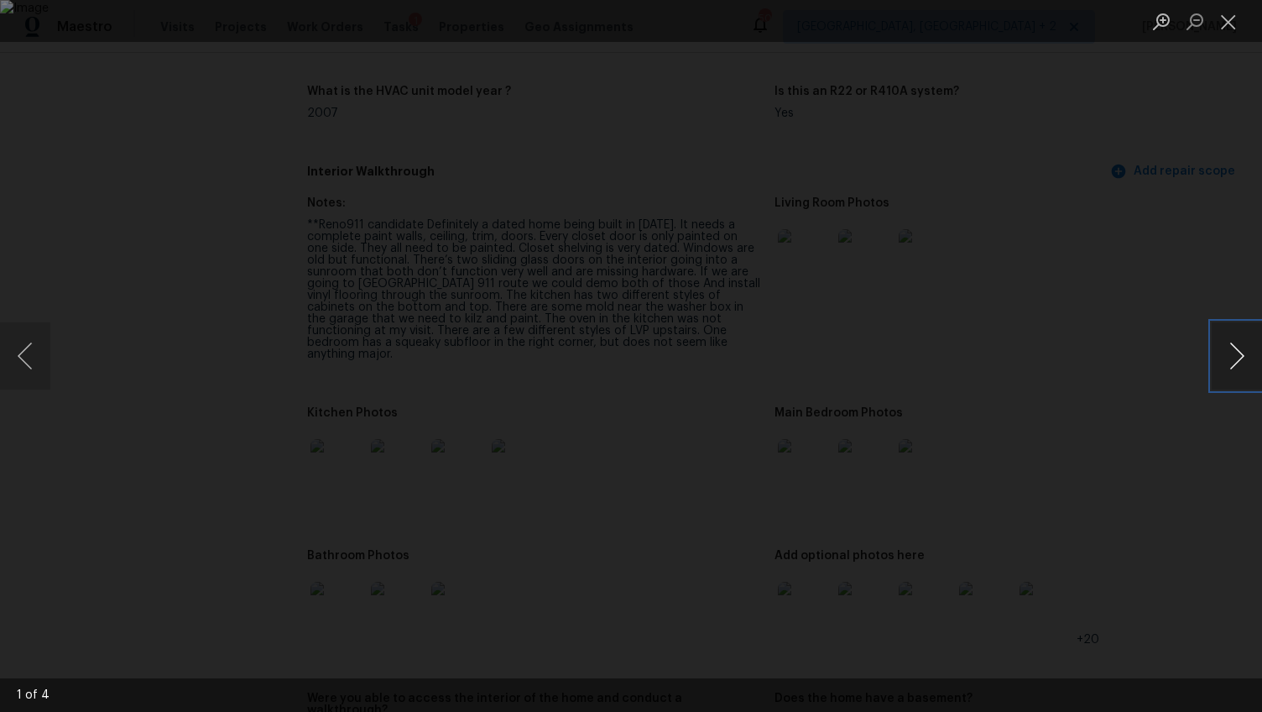
click at [1235, 356] on button "Next image" at bounding box center [1237, 355] width 50 height 67
click at [1236, 357] on button "Next image" at bounding box center [1237, 355] width 50 height 67
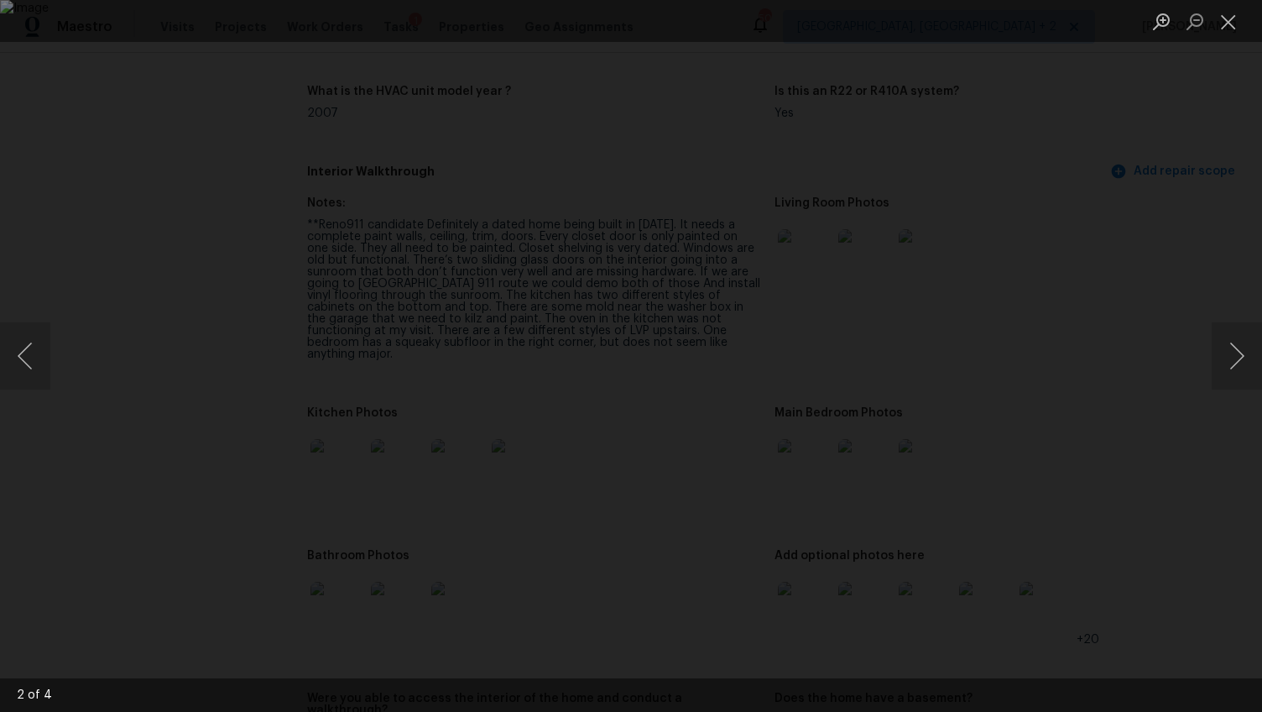
click at [1161, 444] on div "Lightbox" at bounding box center [631, 356] width 1262 height 712
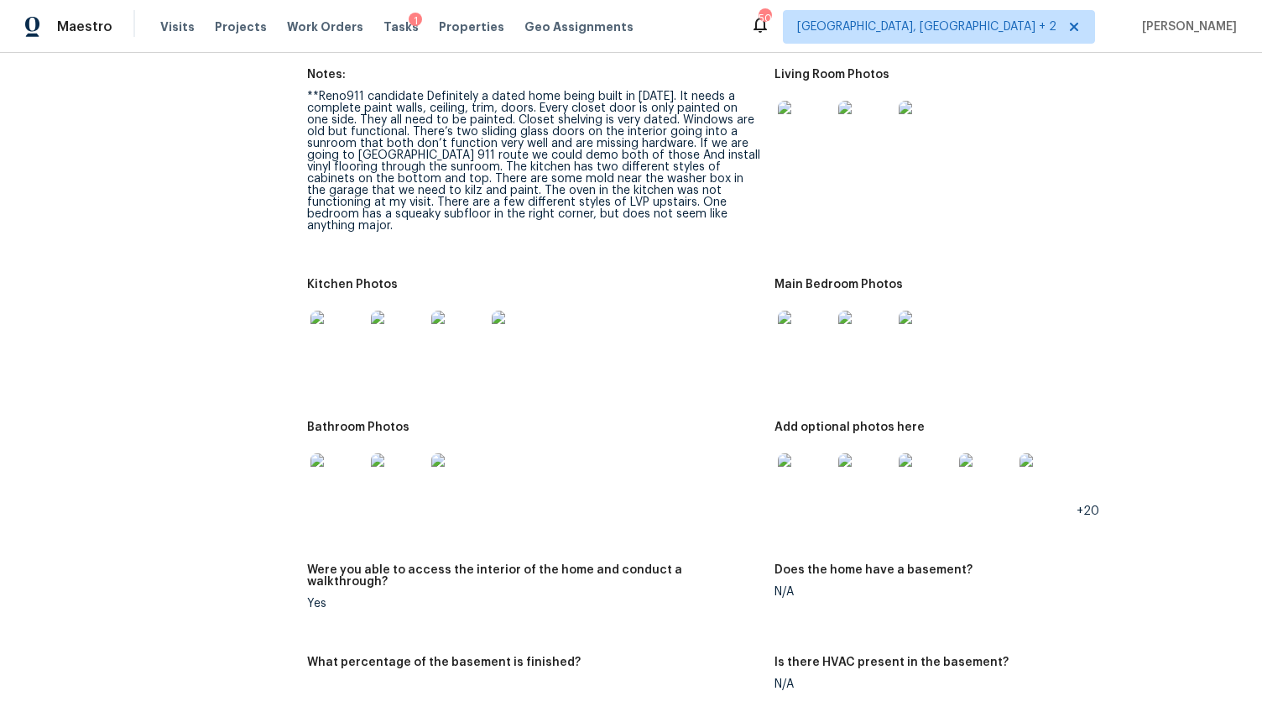
scroll to position [1977, 0]
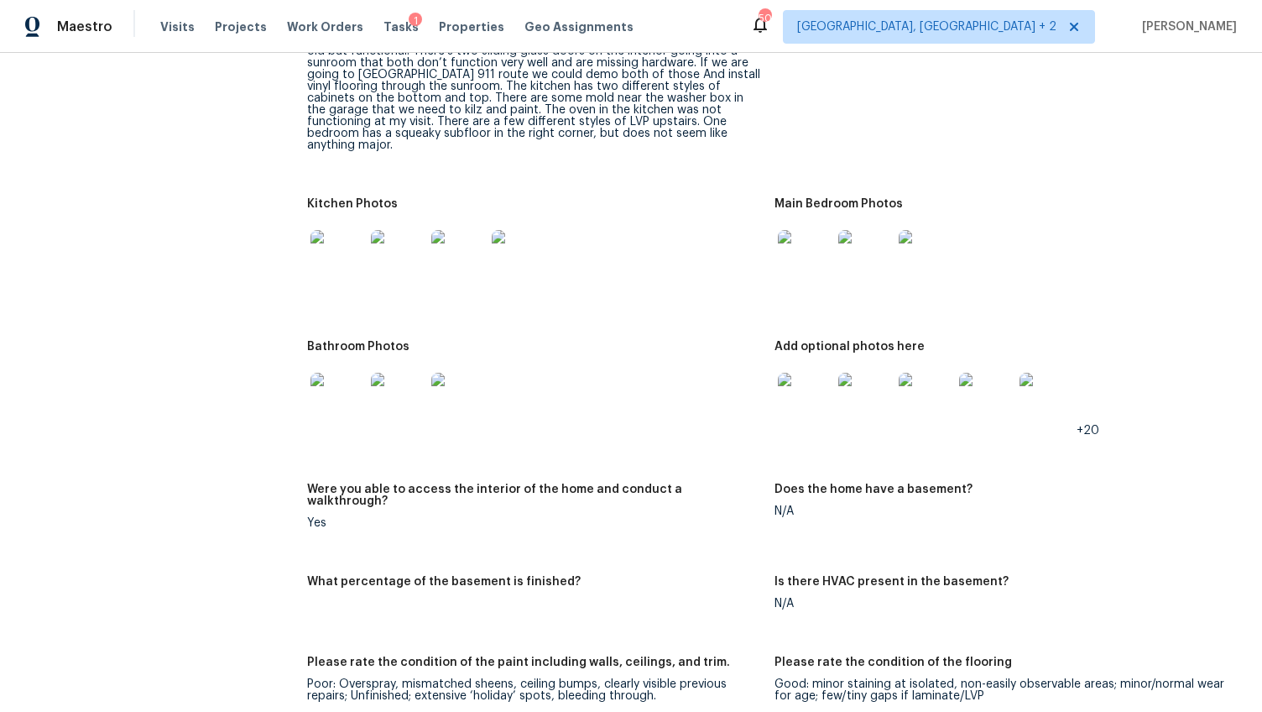
click at [794, 243] on img at bounding box center [805, 257] width 54 height 54
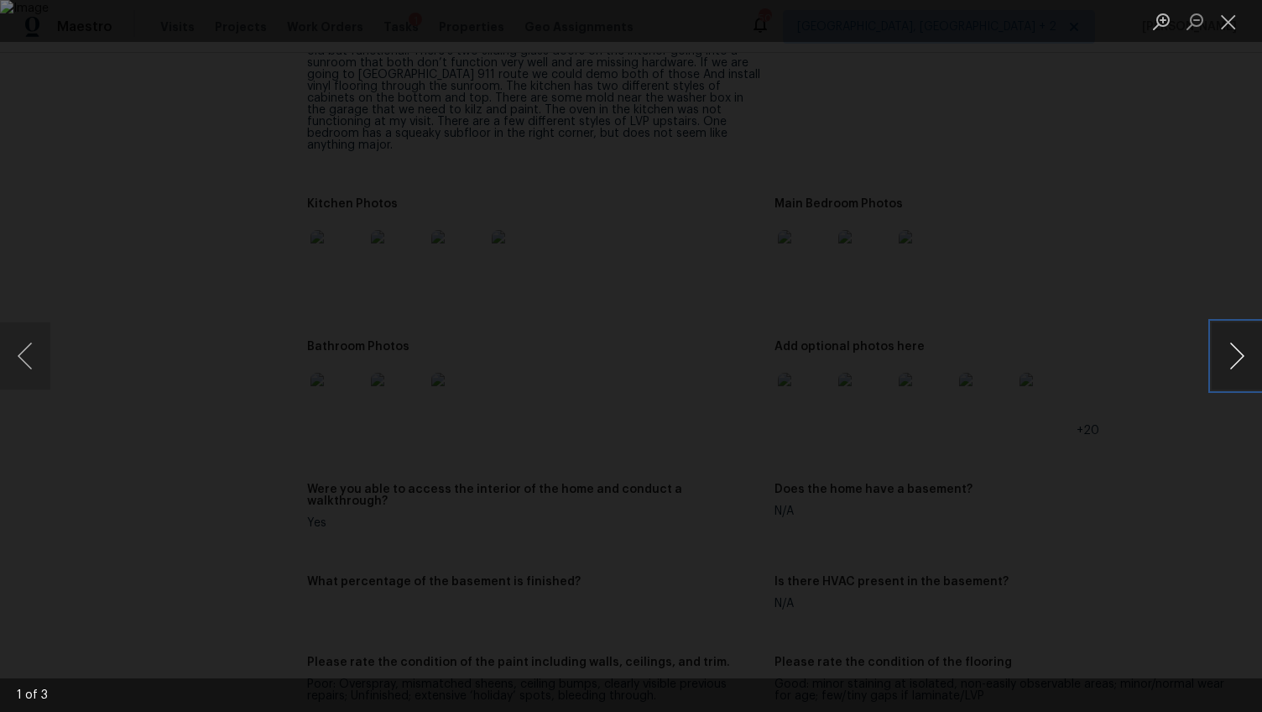
click at [1224, 361] on button "Next image" at bounding box center [1237, 355] width 50 height 67
click at [1224, 359] on button "Next image" at bounding box center [1237, 355] width 50 height 67
click at [1143, 479] on div "Lightbox" at bounding box center [631, 356] width 1262 height 712
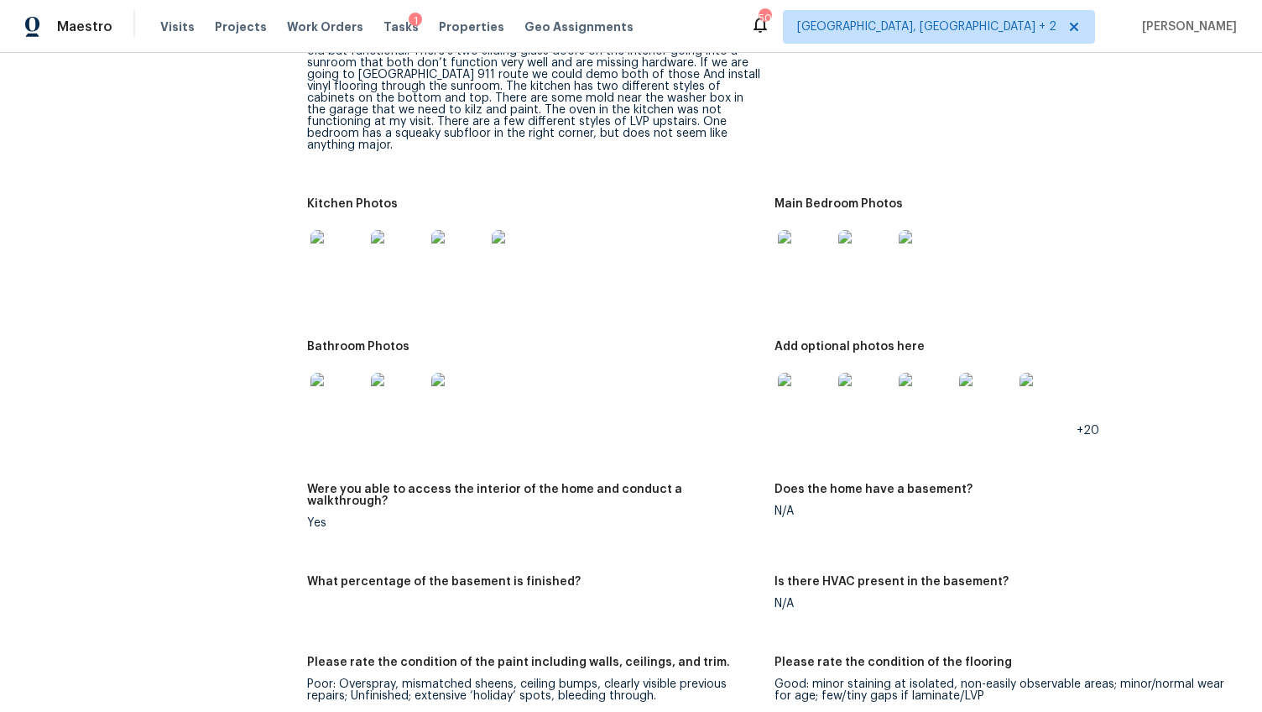
click at [338, 378] on img at bounding box center [337, 400] width 54 height 54
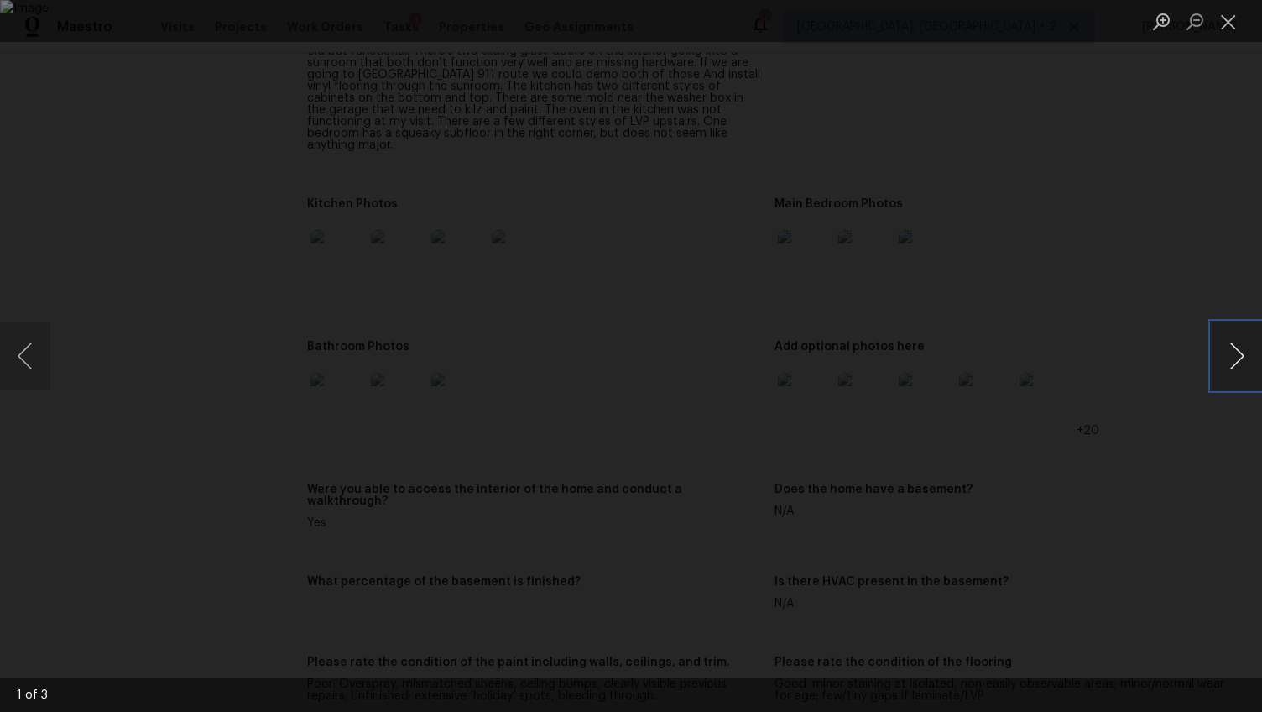
click at [1232, 352] on button "Next image" at bounding box center [1237, 355] width 50 height 67
click at [1142, 492] on div "Lightbox" at bounding box center [631, 356] width 1262 height 712
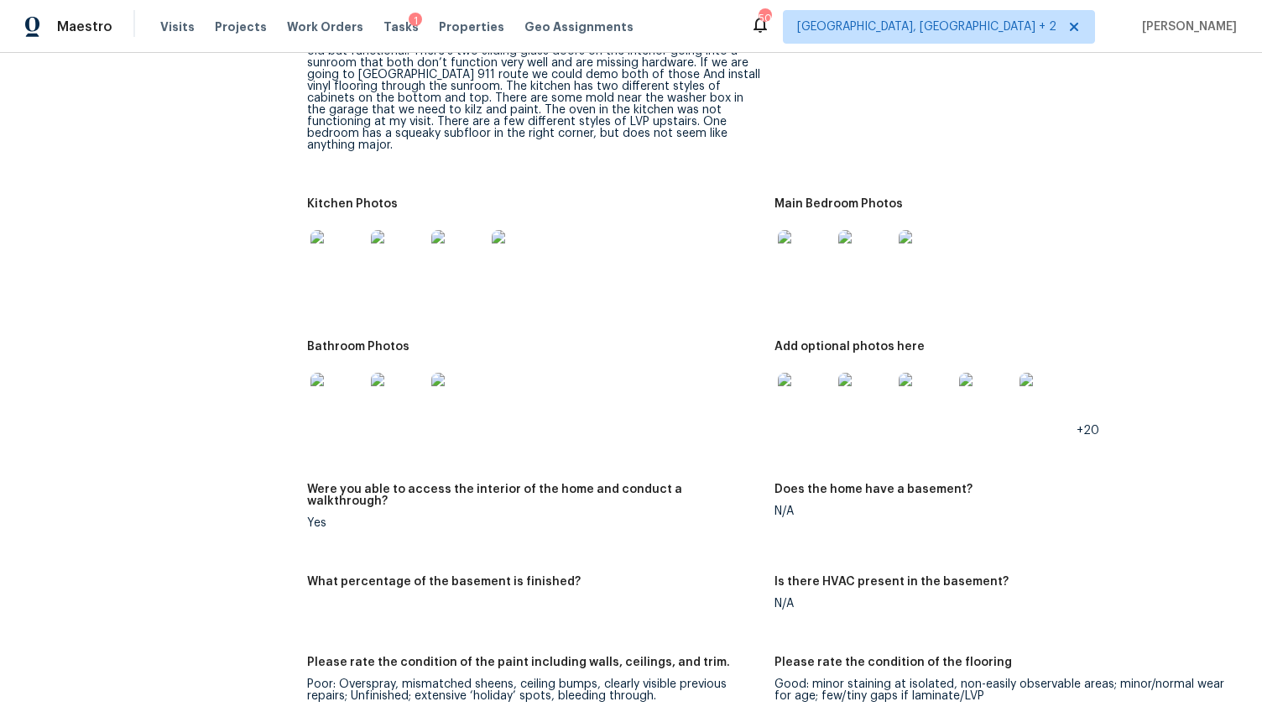
click at [796, 385] on img at bounding box center [805, 400] width 54 height 54
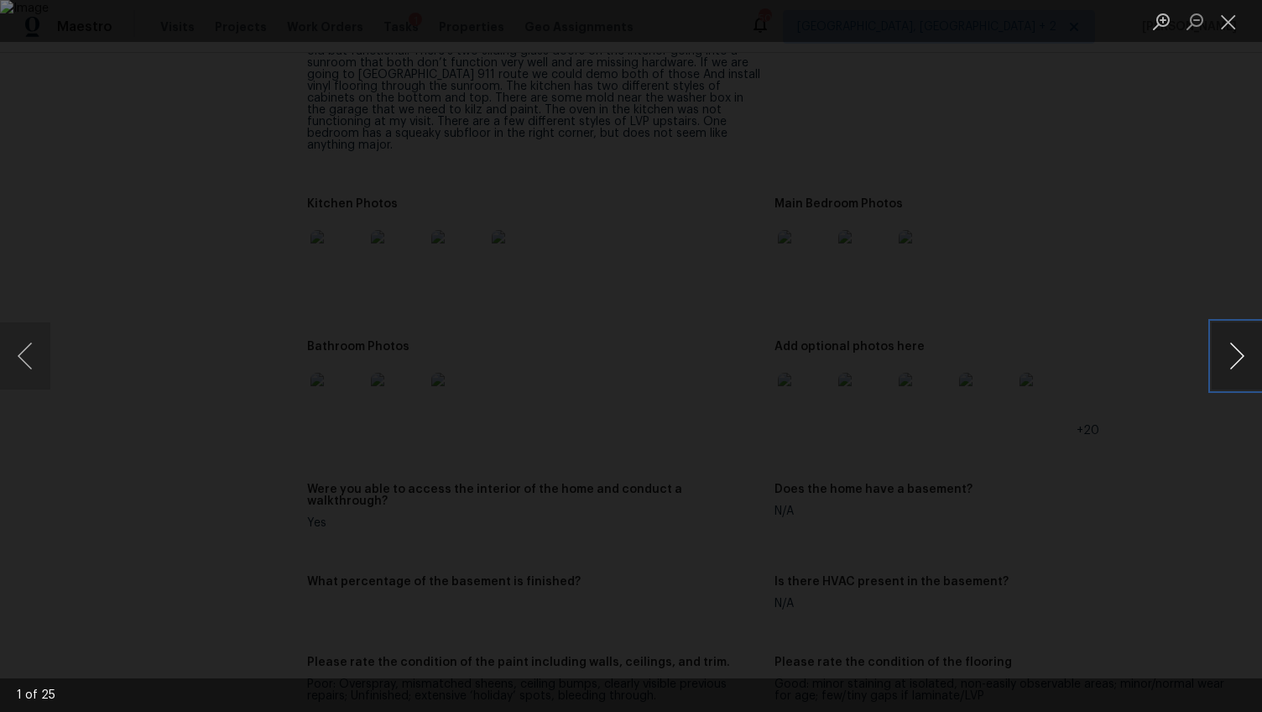
click at [1236, 357] on button "Next image" at bounding box center [1237, 355] width 50 height 67
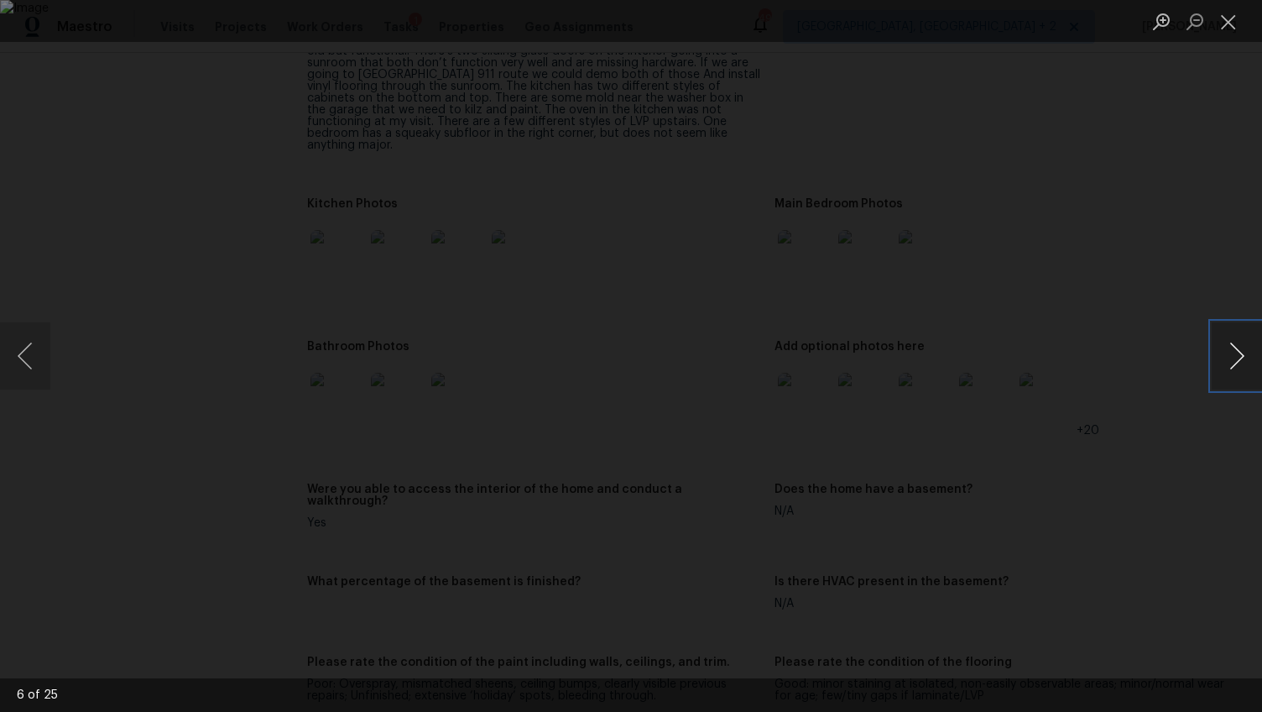
click at [1236, 357] on button "Next image" at bounding box center [1237, 355] width 50 height 67
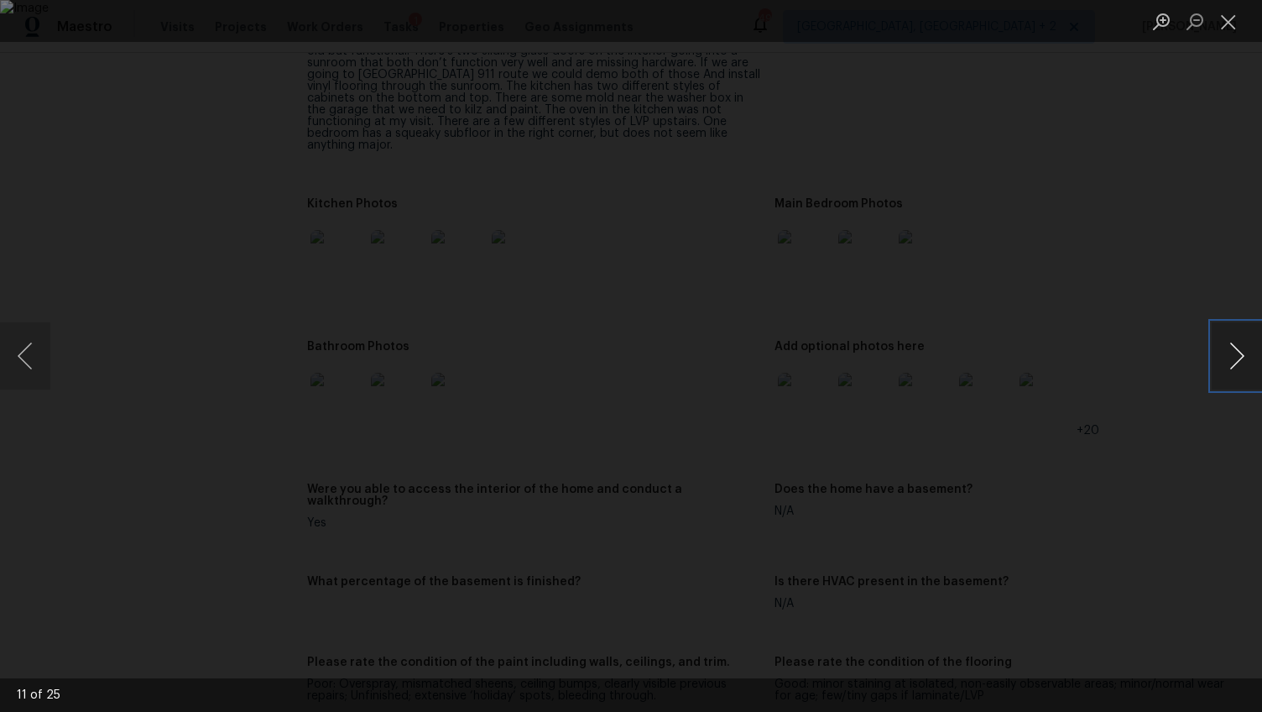
click at [1236, 357] on button "Next image" at bounding box center [1237, 355] width 50 height 67
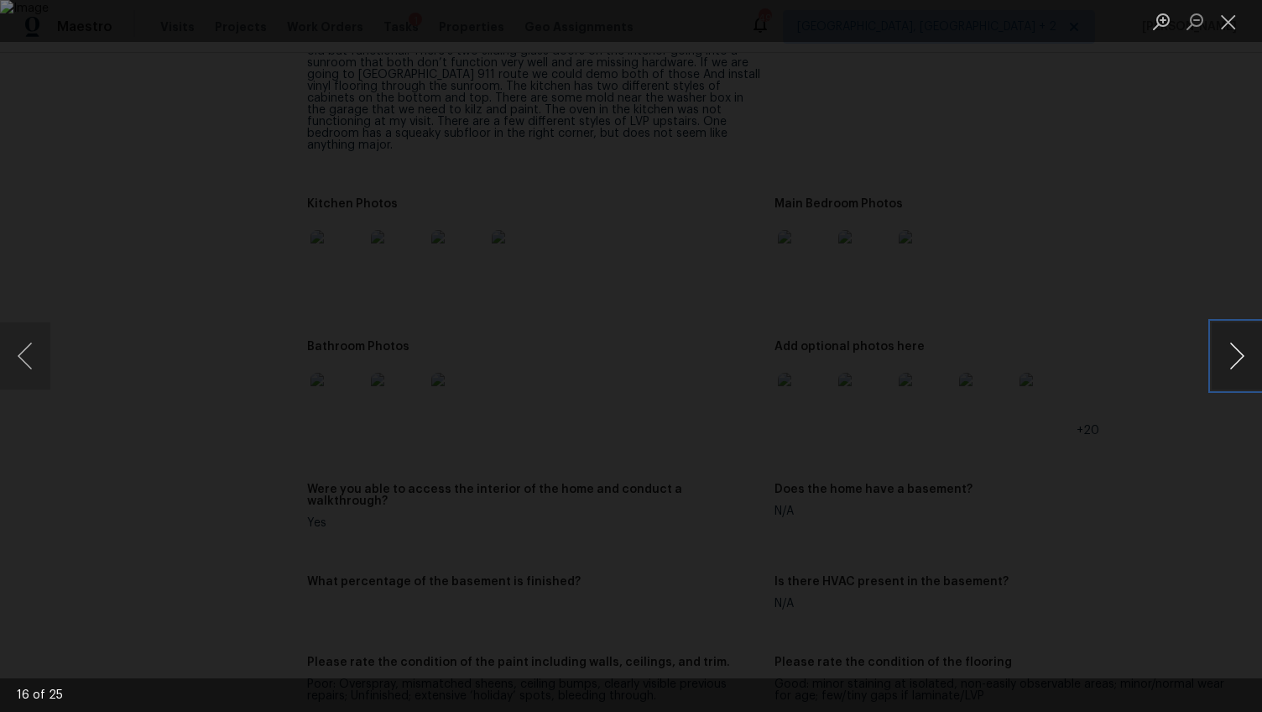
click at [1236, 357] on button "Next image" at bounding box center [1237, 355] width 50 height 67
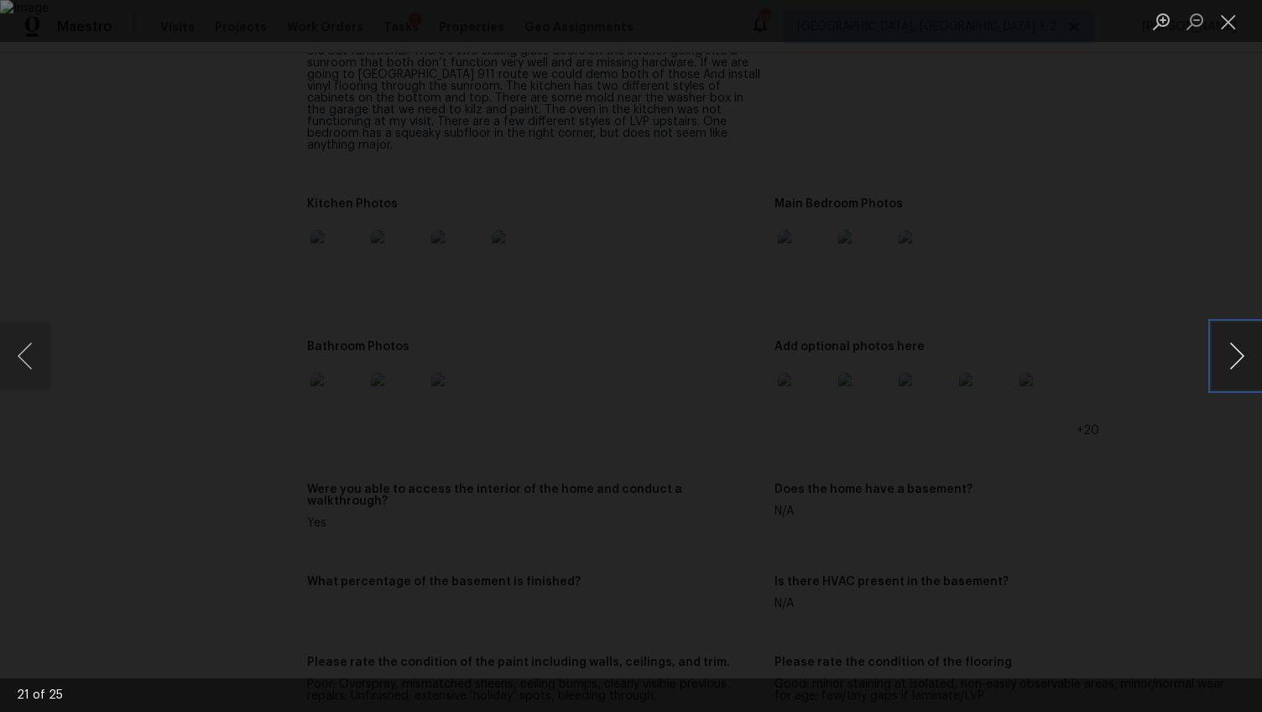
click at [1236, 357] on button "Next image" at bounding box center [1237, 355] width 50 height 67
click at [1218, 439] on div "Lightbox" at bounding box center [631, 356] width 1262 height 712
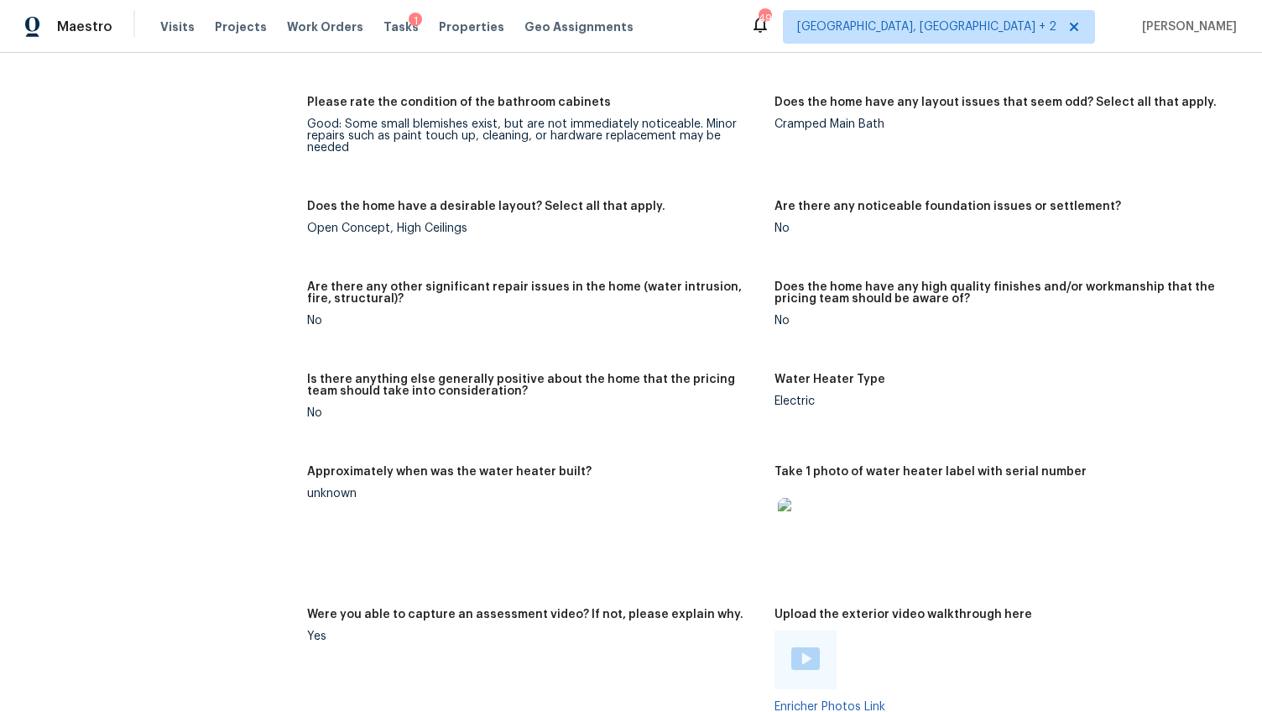
scroll to position [2819, 0]
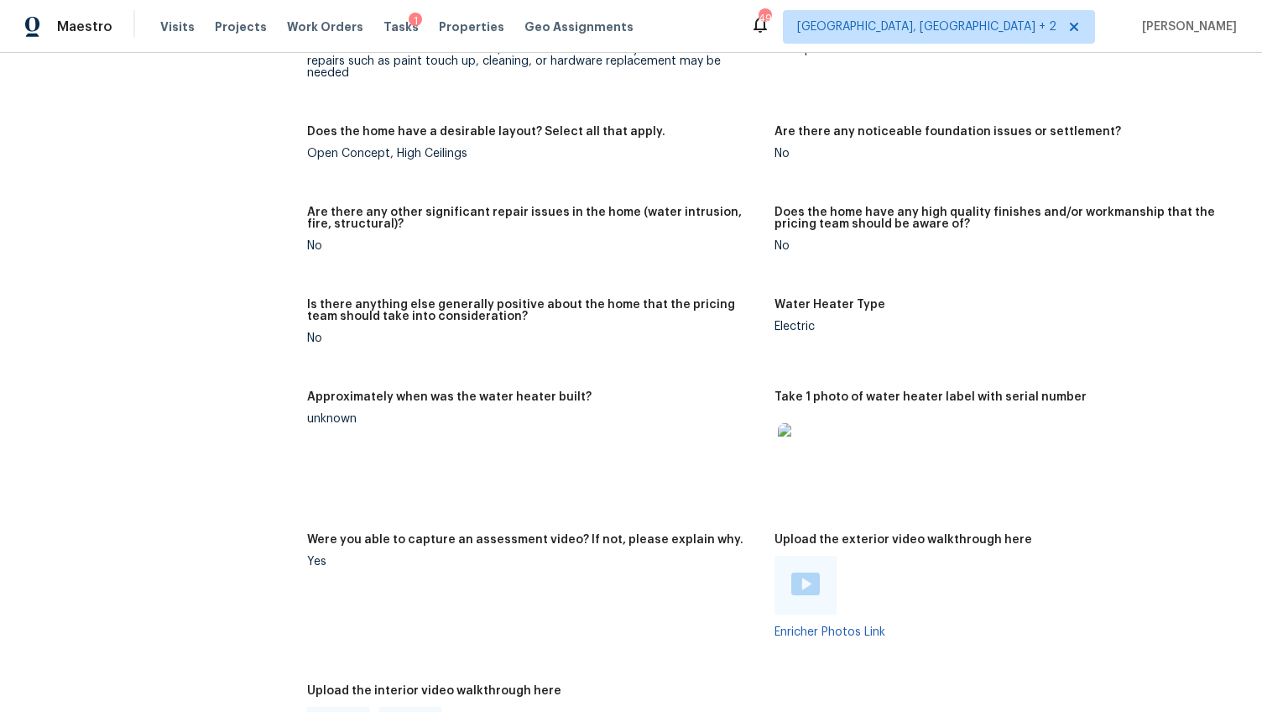
click at [796, 423] on img at bounding box center [805, 450] width 54 height 54
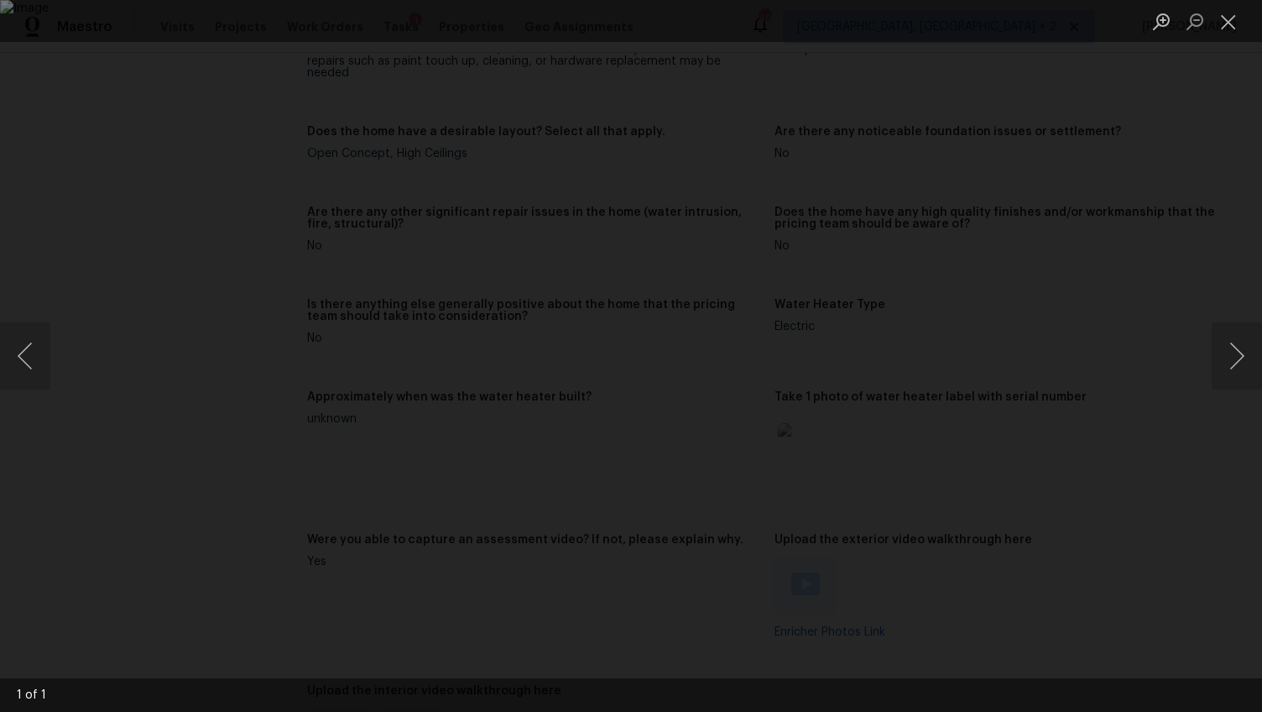
click at [1092, 490] on div "Lightbox" at bounding box center [631, 356] width 1262 height 712
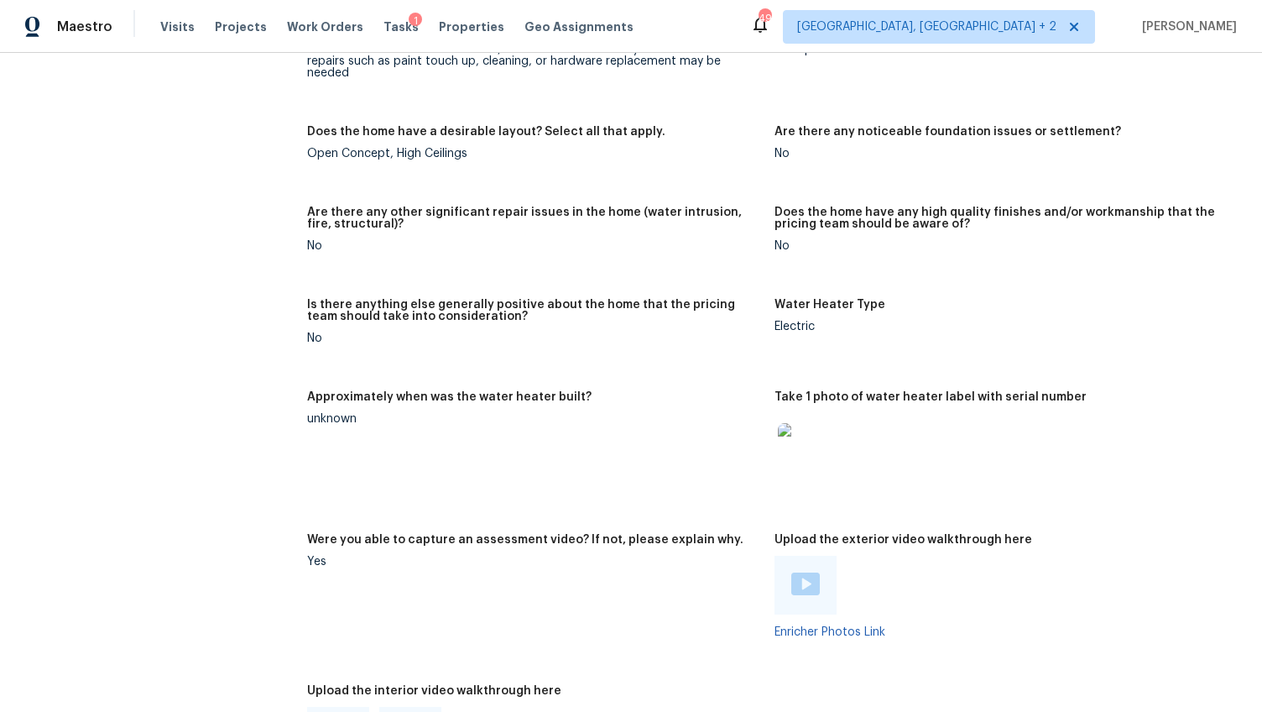
click at [800, 572] on img at bounding box center [805, 583] width 29 height 23
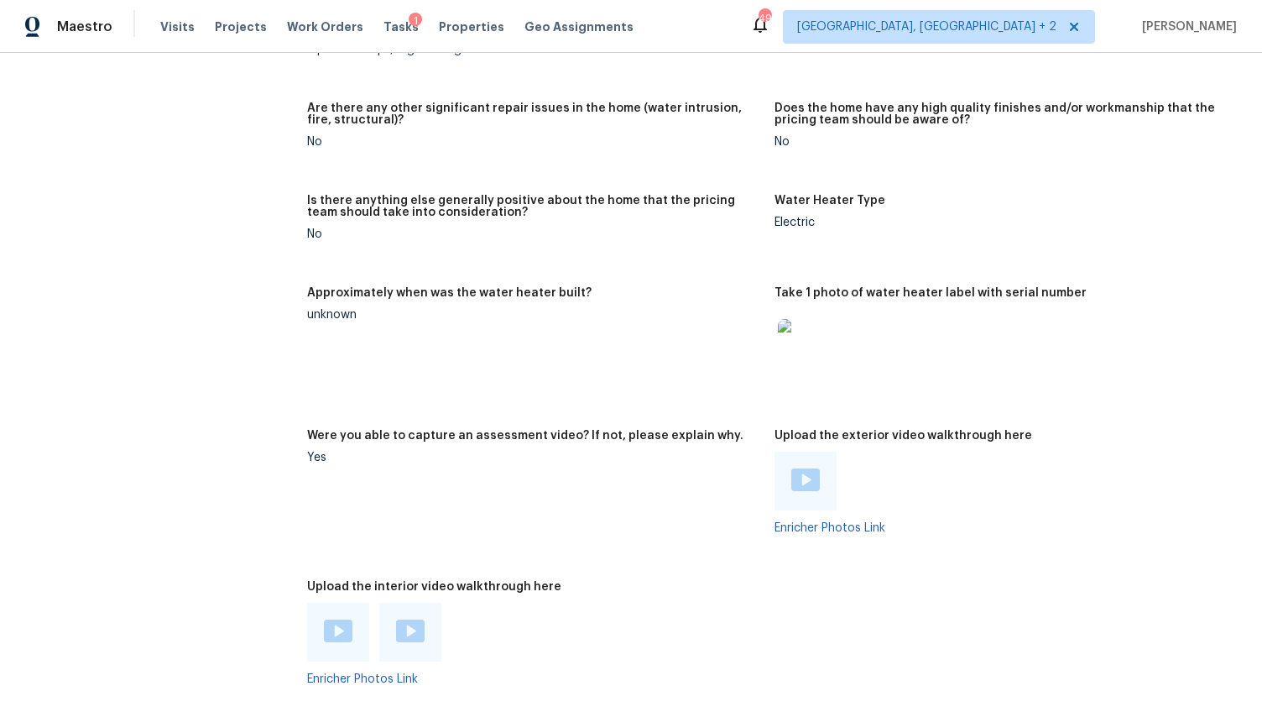
scroll to position [2955, 0]
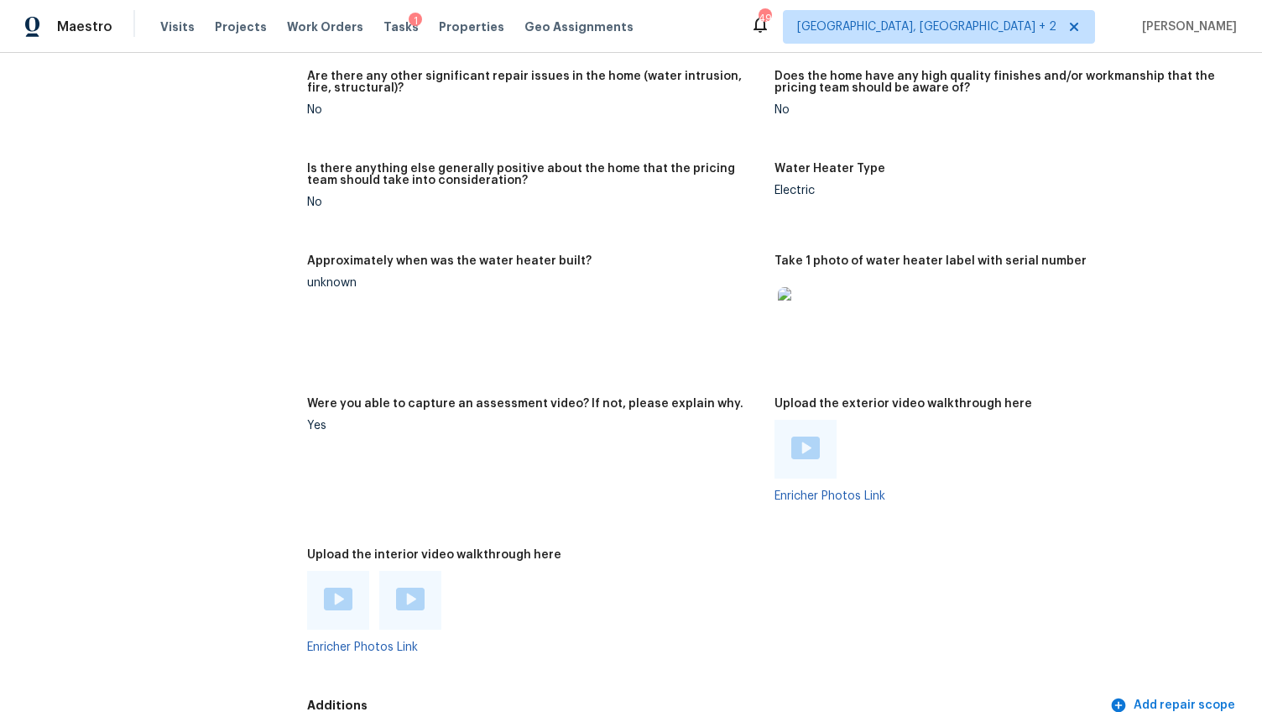
click at [336, 587] on img at bounding box center [338, 598] width 29 height 23
click at [415, 587] on img at bounding box center [410, 598] width 29 height 23
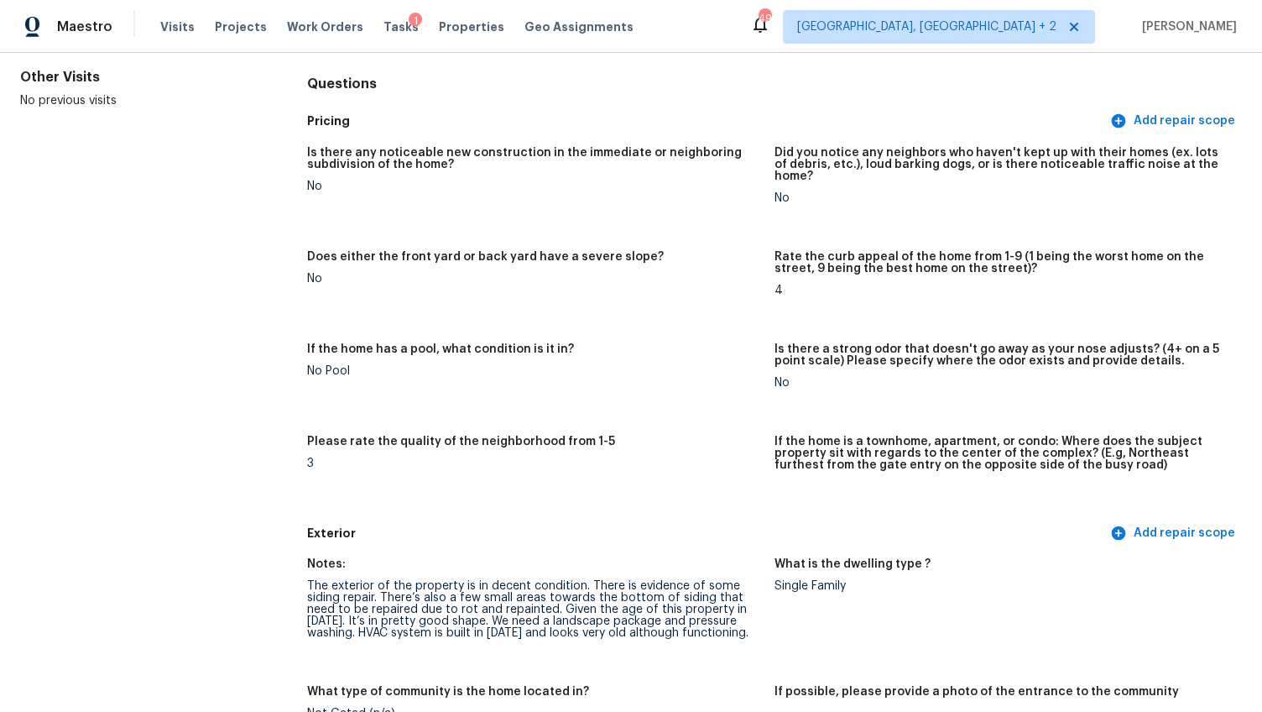
scroll to position [0, 0]
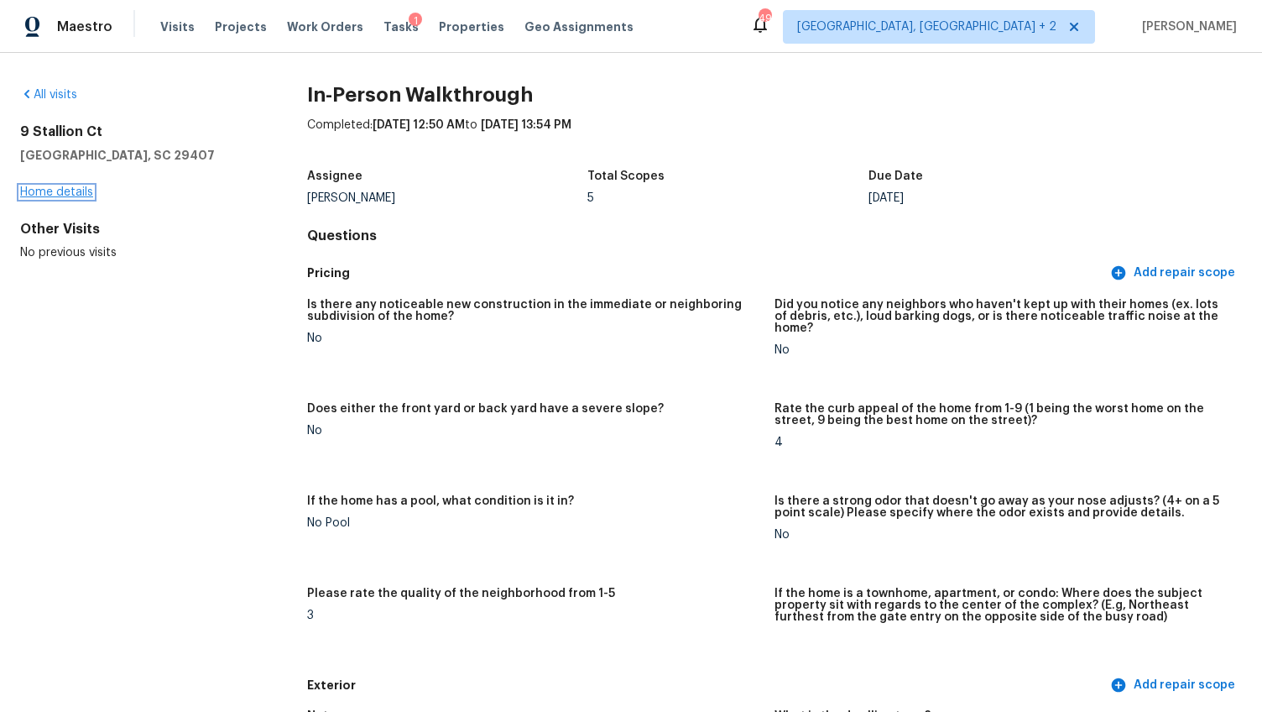
click at [63, 189] on link "Home details" at bounding box center [56, 192] width 73 height 12
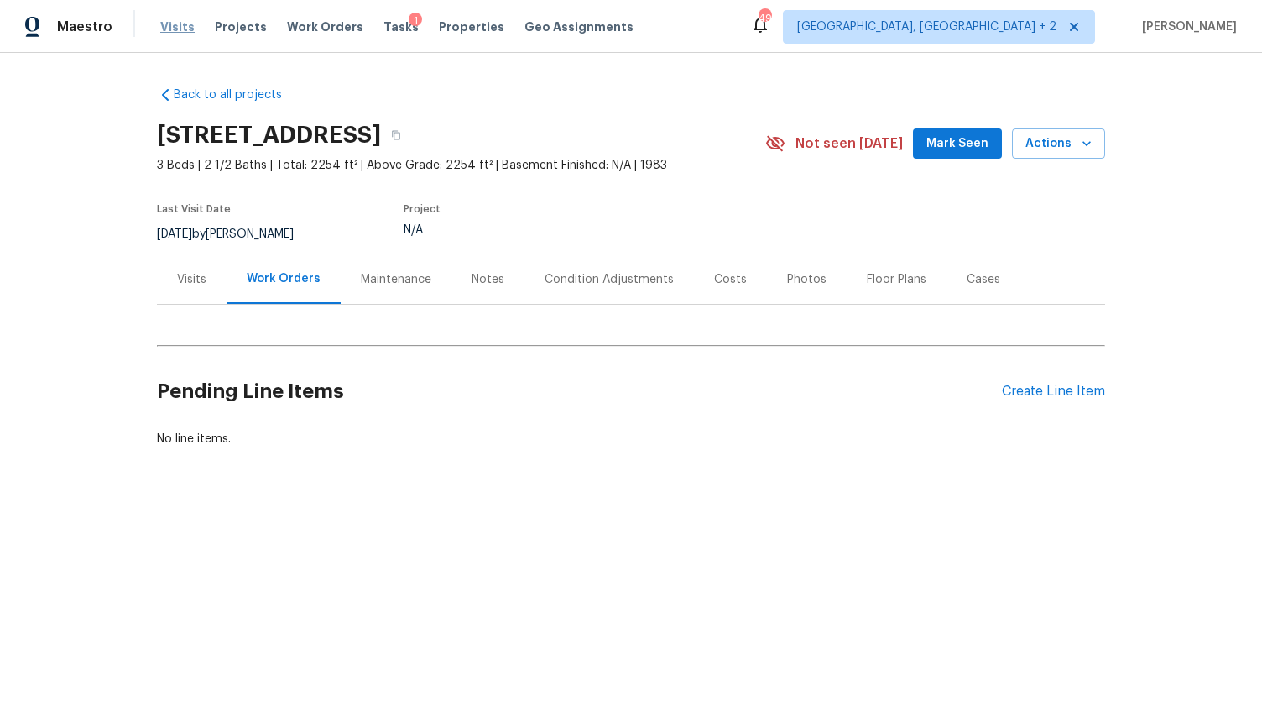
click at [177, 28] on span "Visits" at bounding box center [177, 26] width 34 height 17
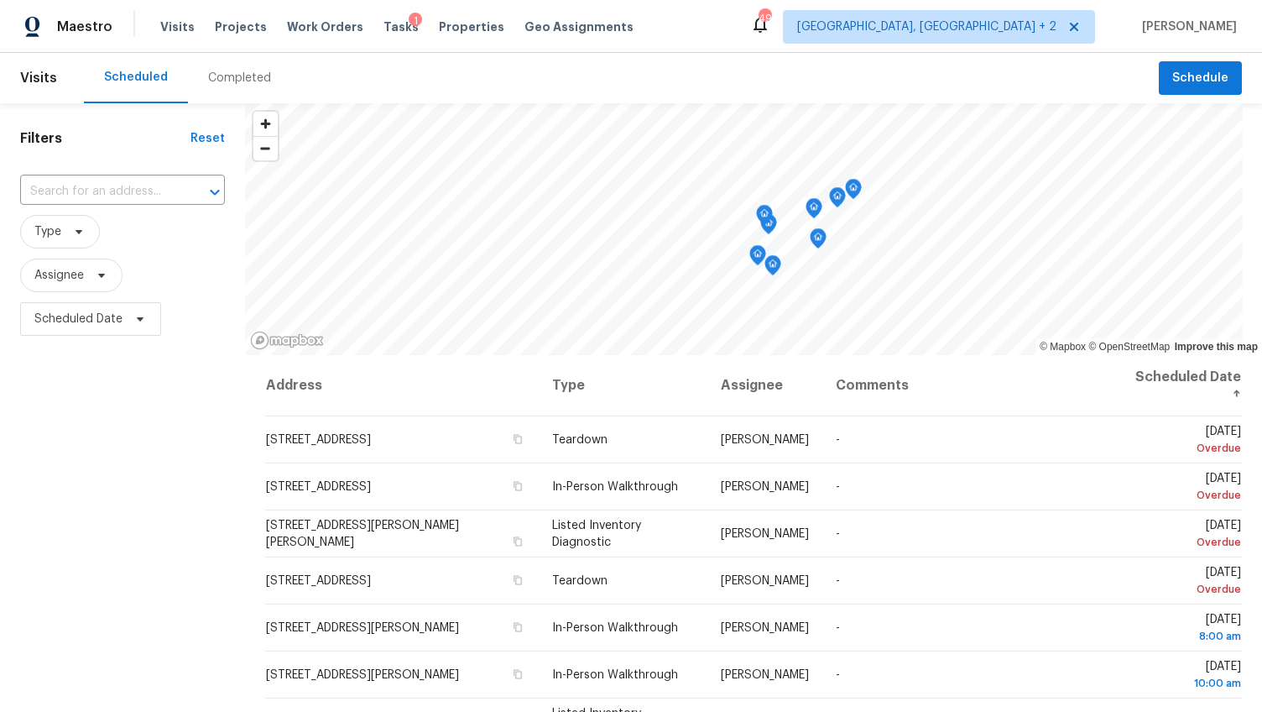
click at [221, 75] on div "Completed" at bounding box center [239, 78] width 63 height 17
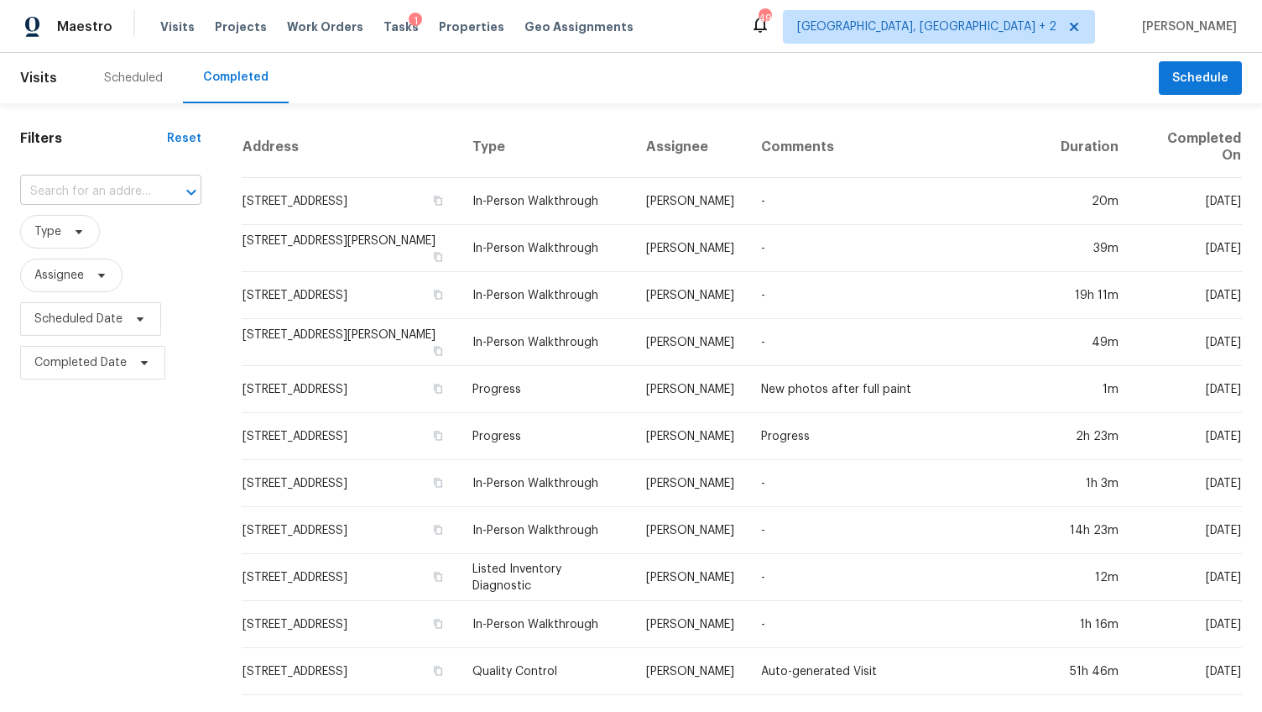
click at [102, 186] on input "text" at bounding box center [87, 192] width 134 height 26
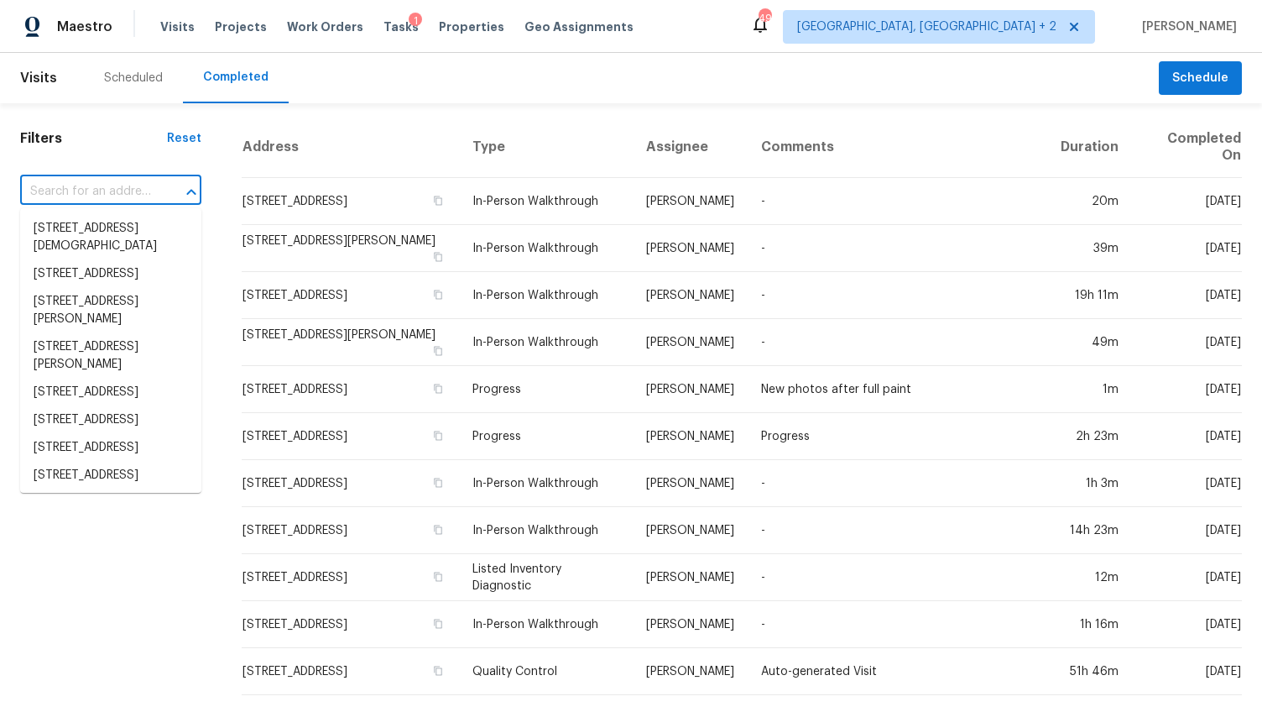
paste input "8107 Shadow Oak Dr, Charleston, SC 29406"
type input "8107 Shadow Oak Dr, Charleston, SC 29406"
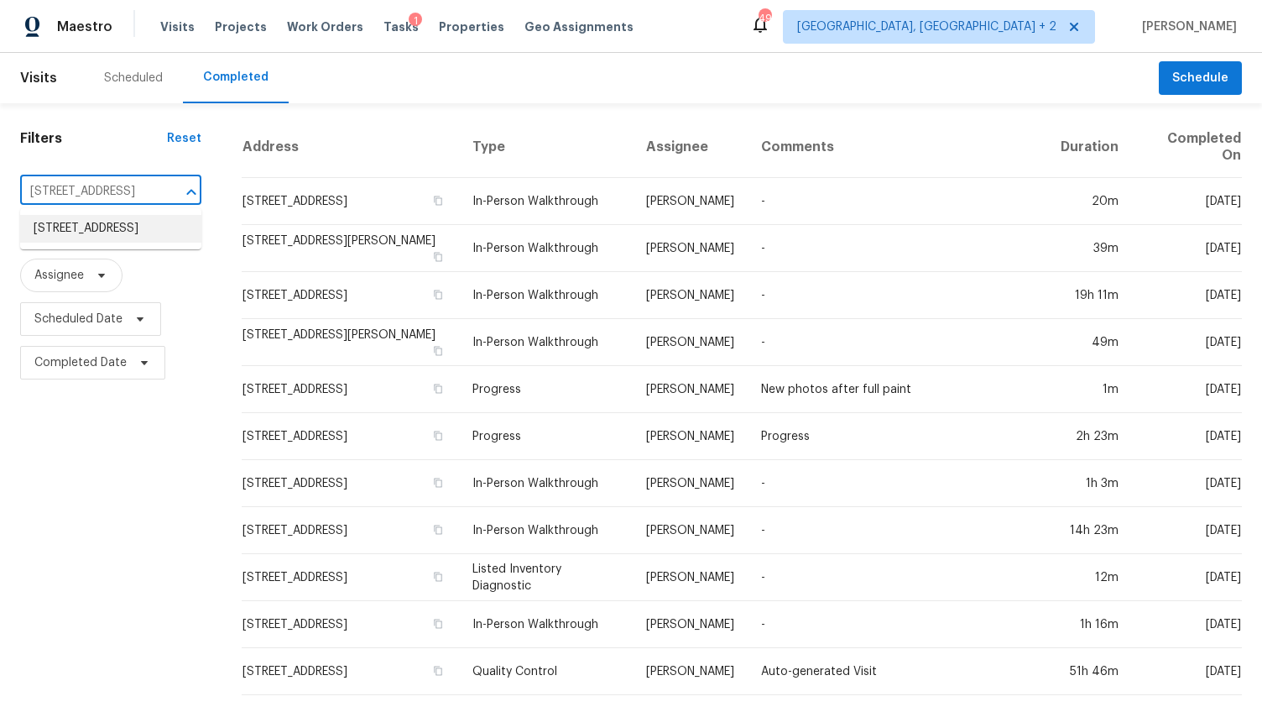
click at [105, 218] on li "8107 Shadow Oak Dr, Charleston, SC 29406" at bounding box center [110, 229] width 181 height 28
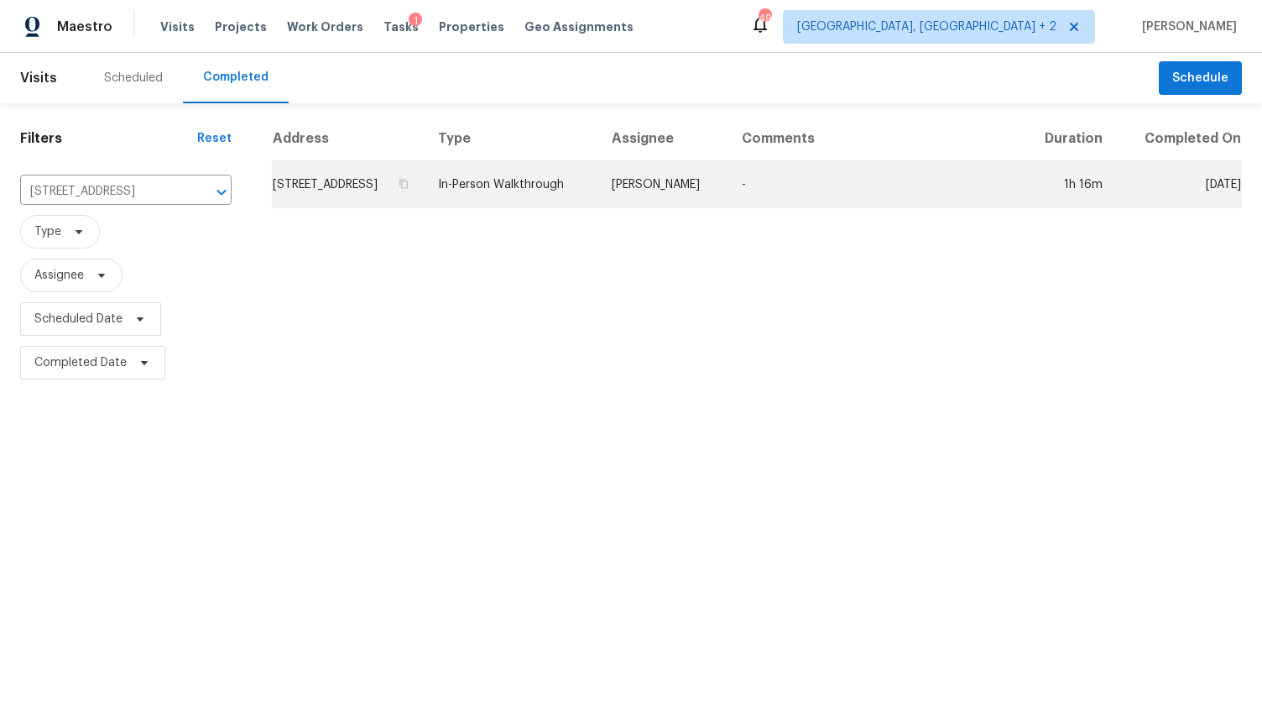
click at [373, 208] on td "8107 Shadow Oak Dr, Charleston, SC 29406" at bounding box center [348, 184] width 153 height 47
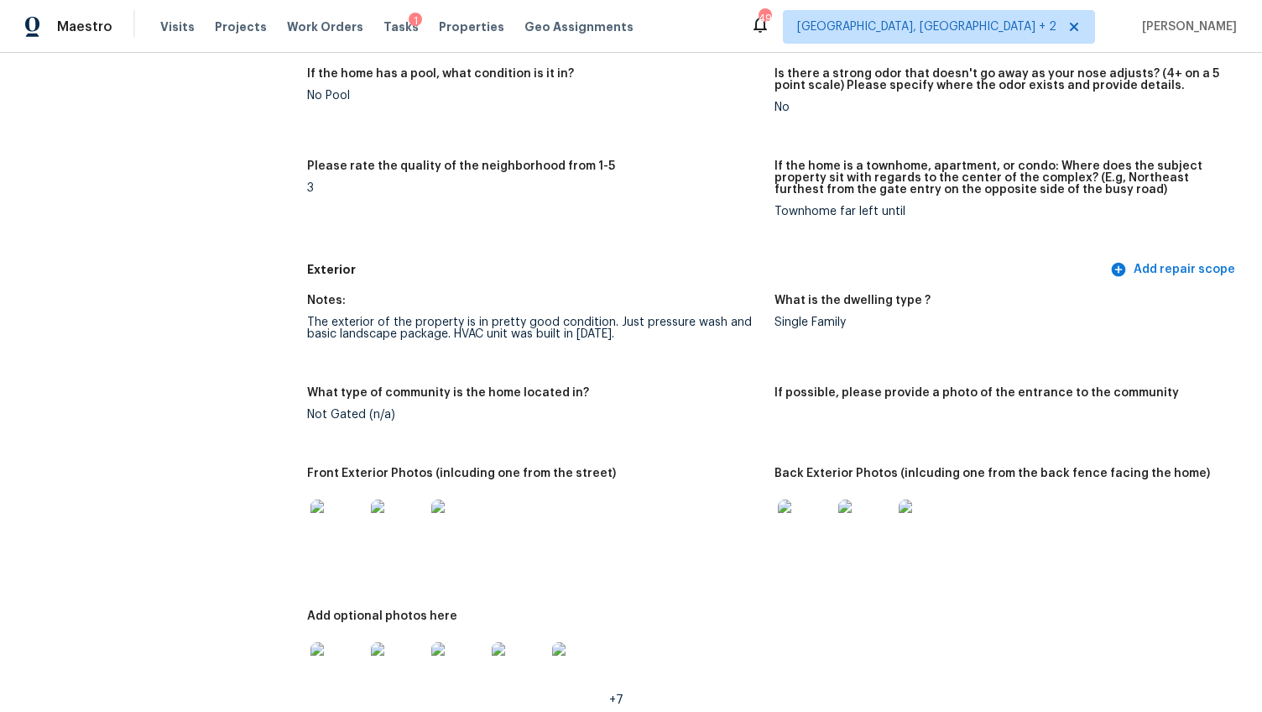
scroll to position [483, 0]
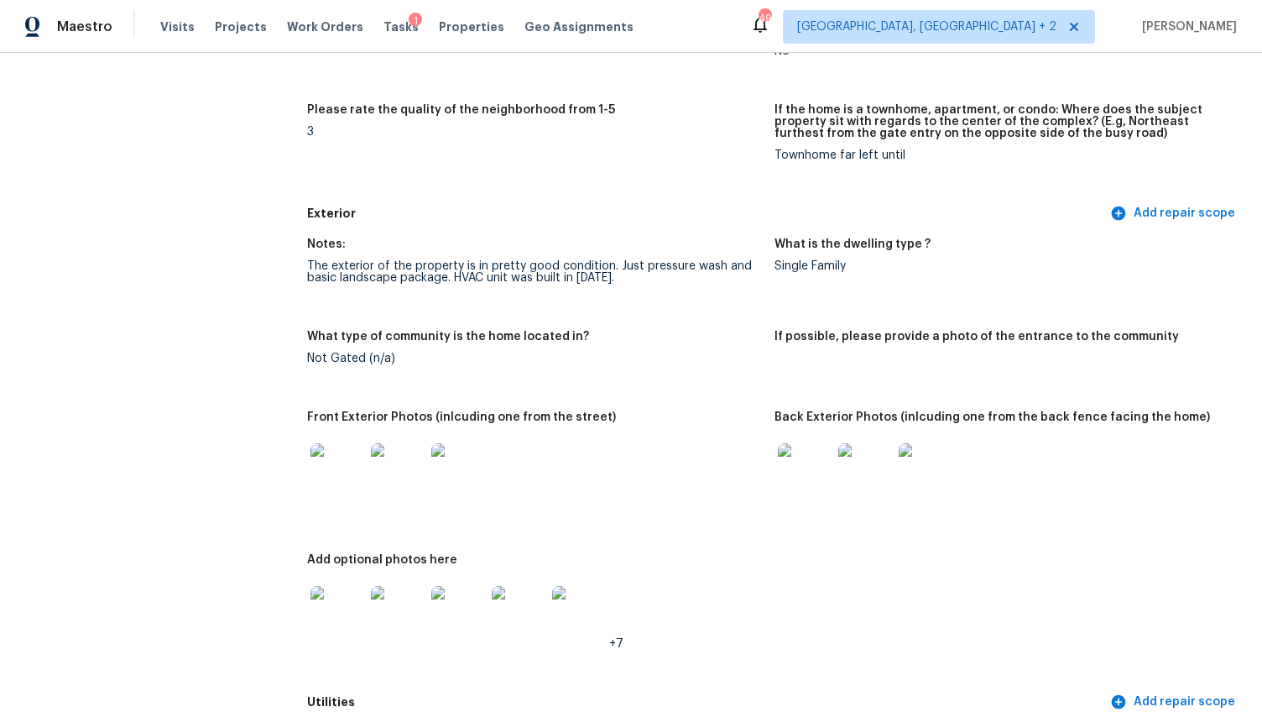
click at [352, 464] on img at bounding box center [337, 470] width 54 height 54
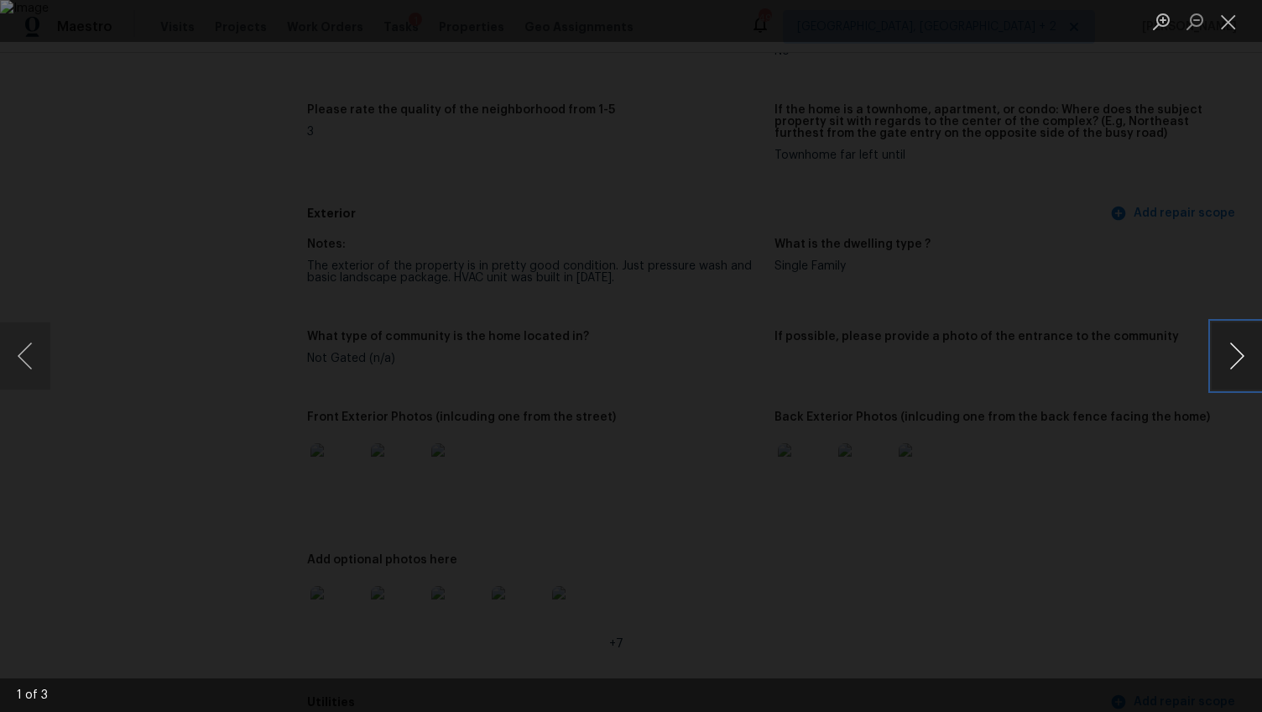
click at [1240, 359] on button "Next image" at bounding box center [1237, 355] width 50 height 67
click at [1098, 556] on div "Lightbox" at bounding box center [631, 356] width 1262 height 712
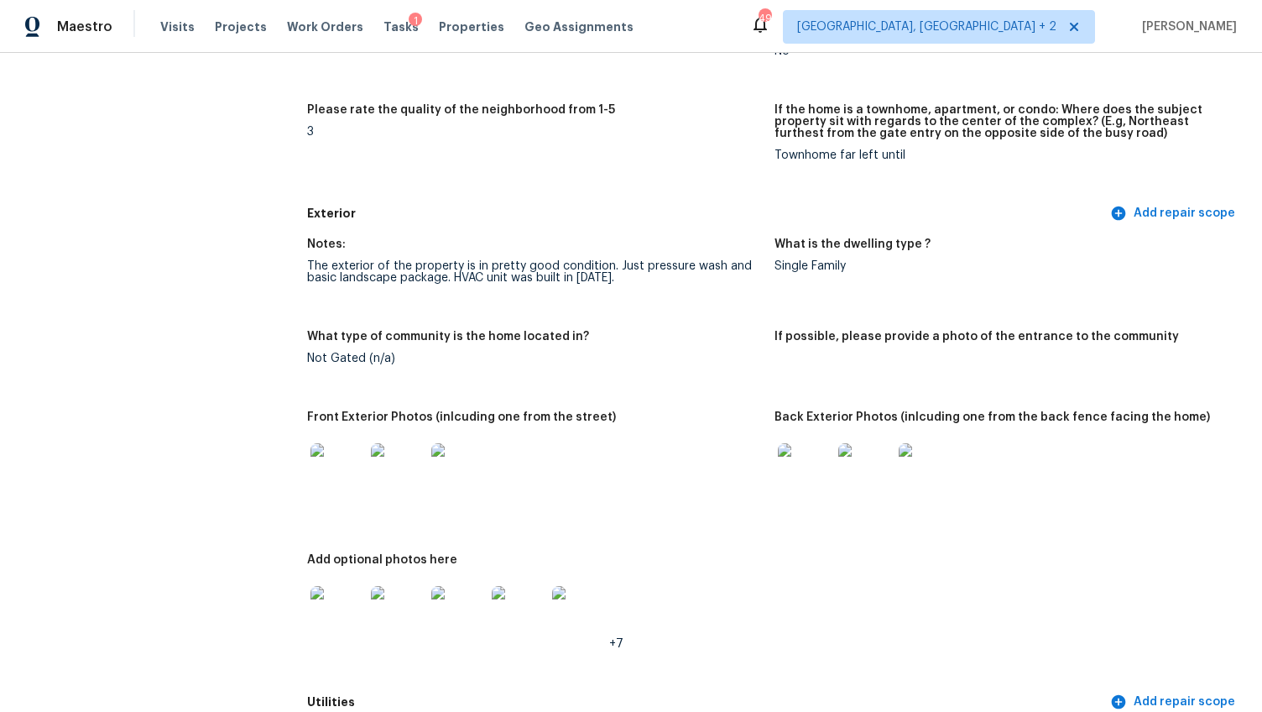
click at [817, 462] on img at bounding box center [805, 470] width 54 height 54
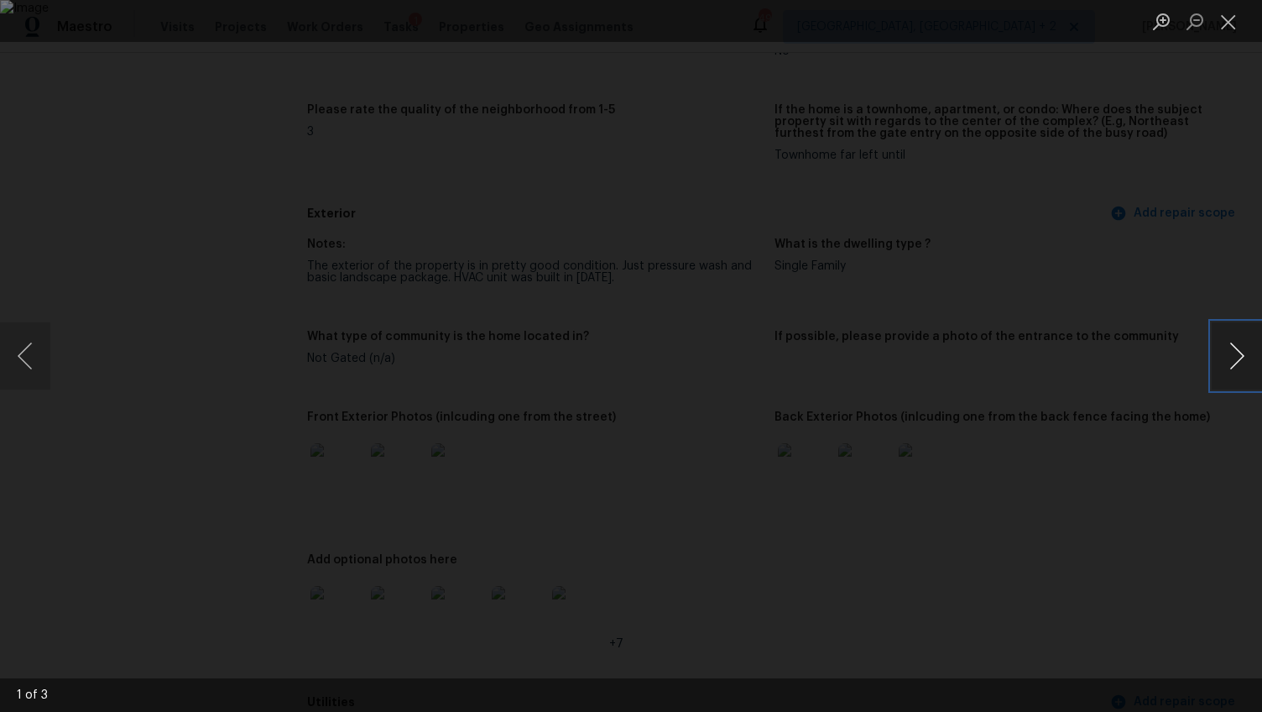
click at [1239, 351] on button "Next image" at bounding box center [1237, 355] width 50 height 67
click at [1191, 464] on div "Lightbox" at bounding box center [631, 356] width 1262 height 712
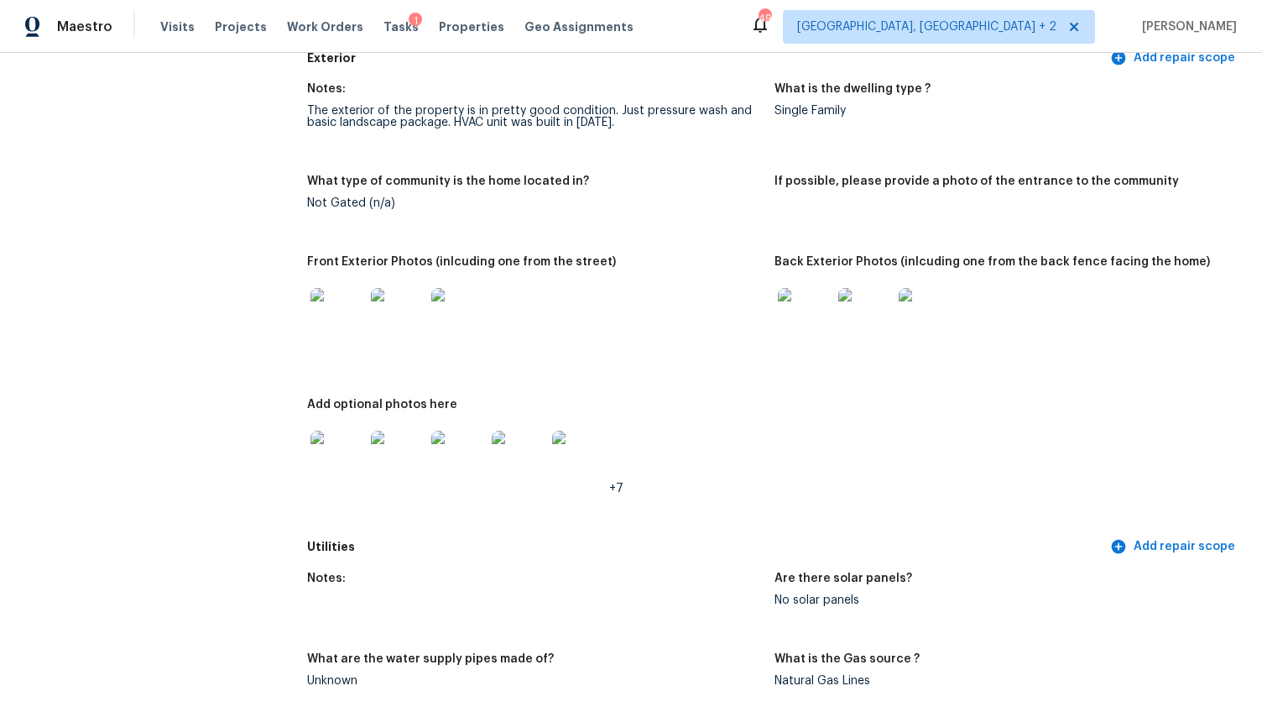
scroll to position [763, 0]
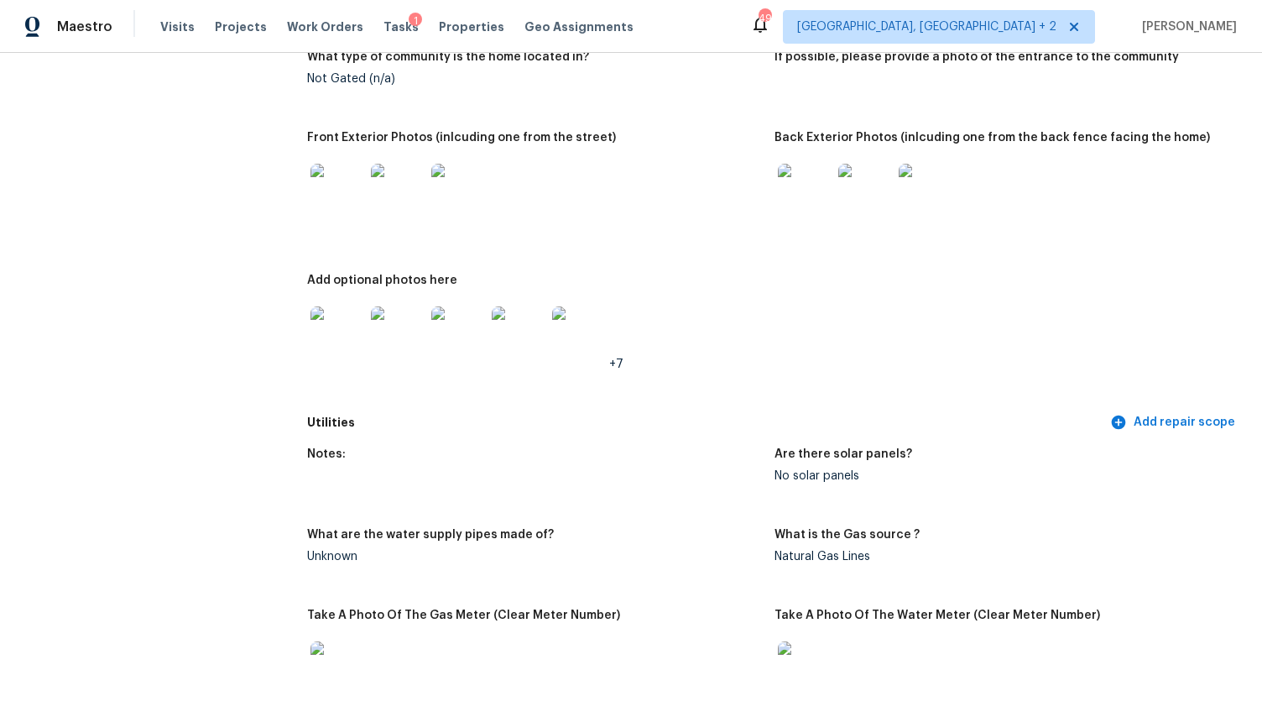
click at [353, 345] on img at bounding box center [337, 333] width 54 height 54
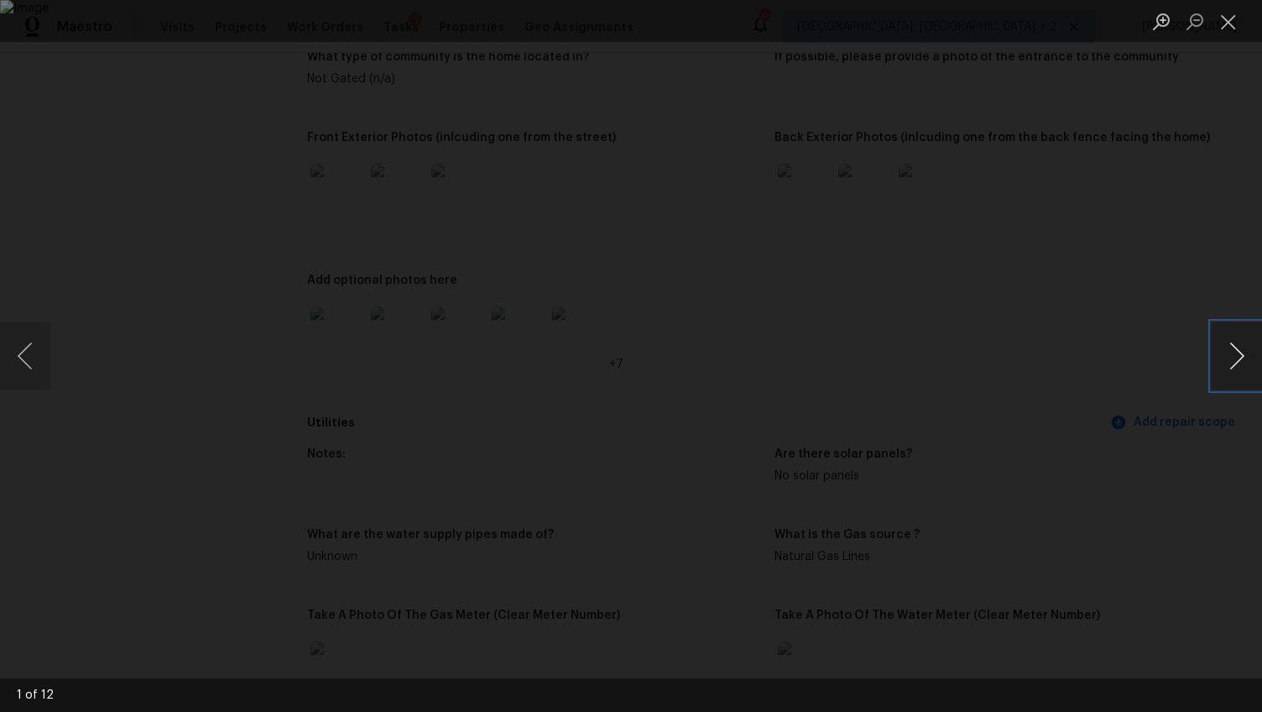
click at [1242, 356] on button "Next image" at bounding box center [1237, 355] width 50 height 67
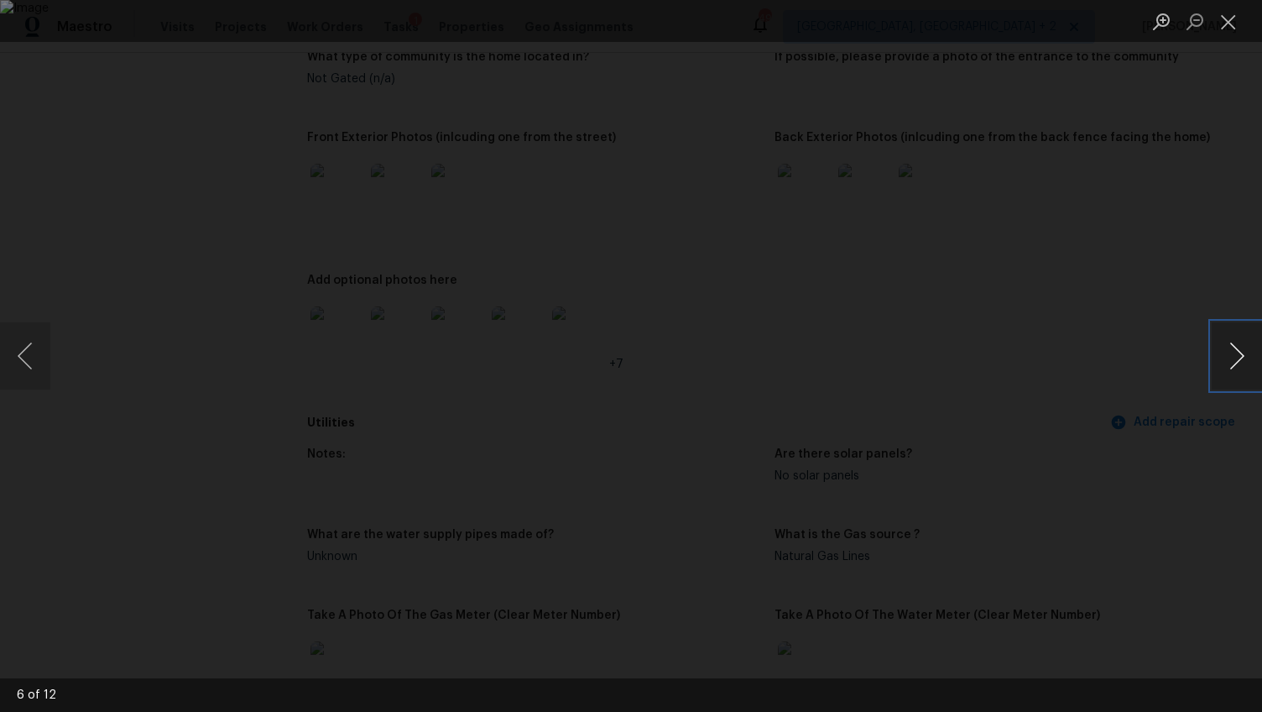
click at [1242, 356] on button "Next image" at bounding box center [1237, 355] width 50 height 67
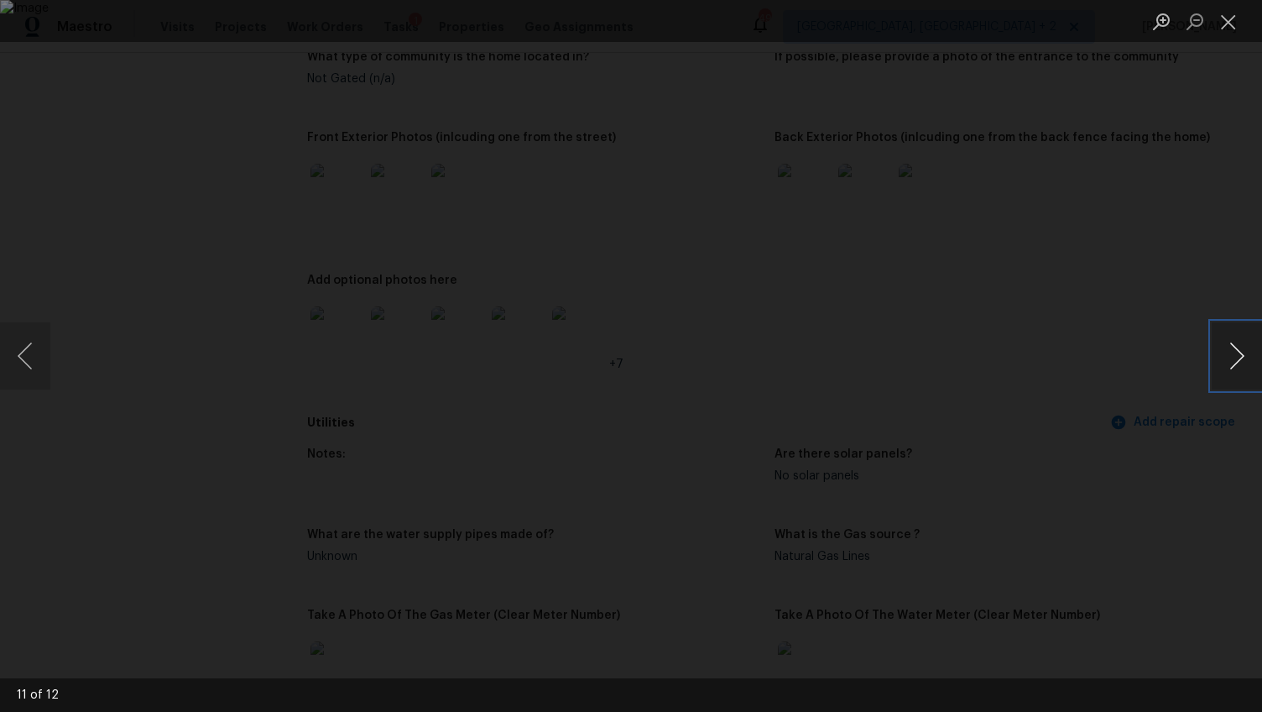
click at [1242, 356] on button "Next image" at bounding box center [1237, 355] width 50 height 67
click at [1169, 453] on div "Lightbox" at bounding box center [631, 356] width 1262 height 712
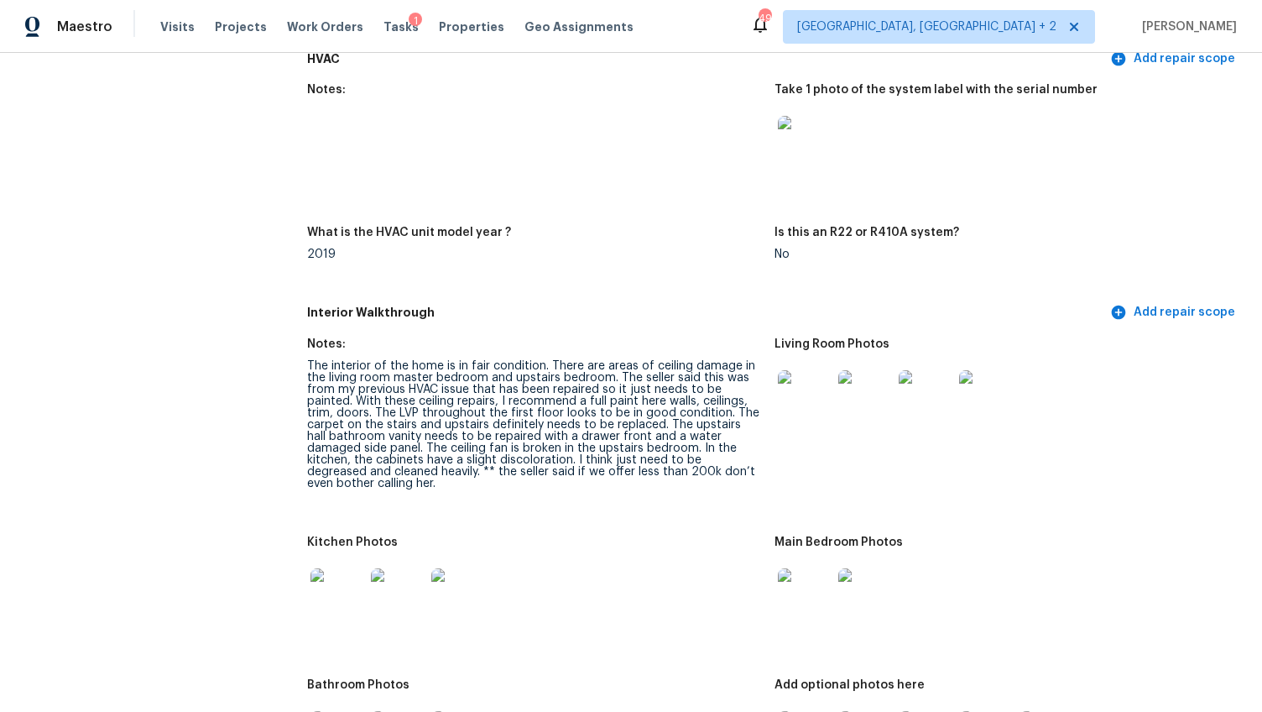
scroll to position [1598, 0]
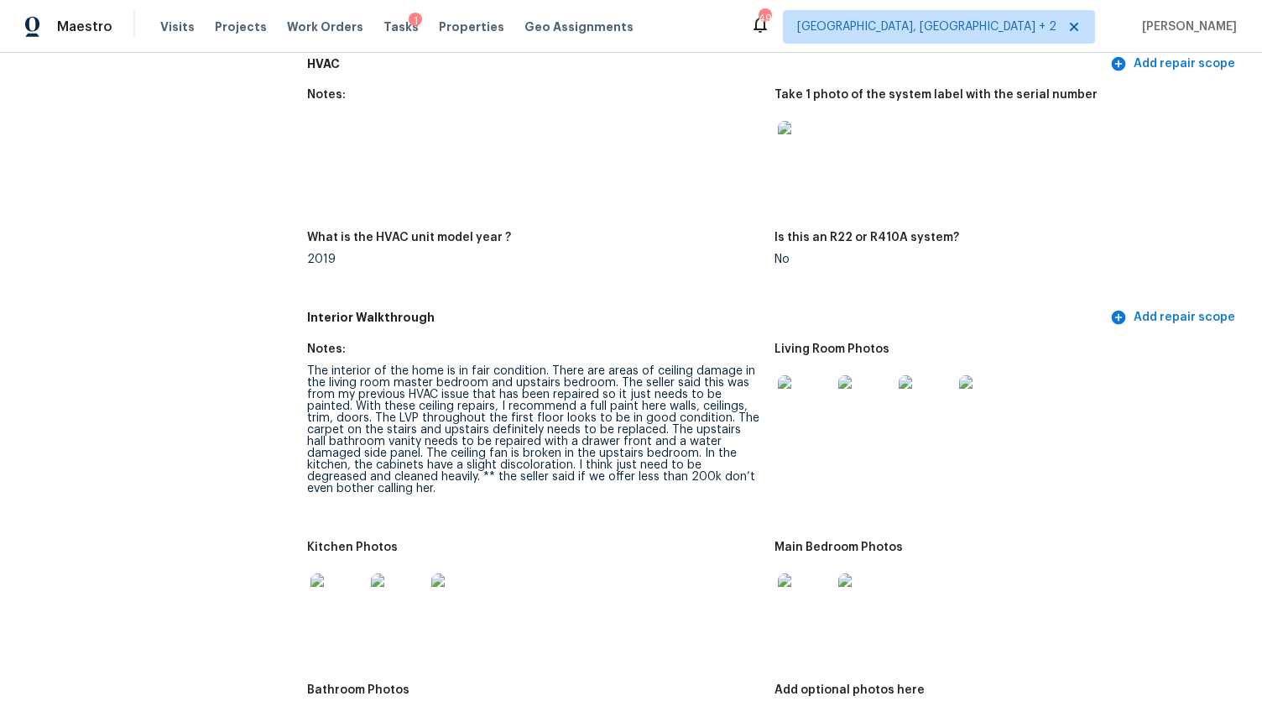
click at [798, 395] on img at bounding box center [805, 402] width 54 height 54
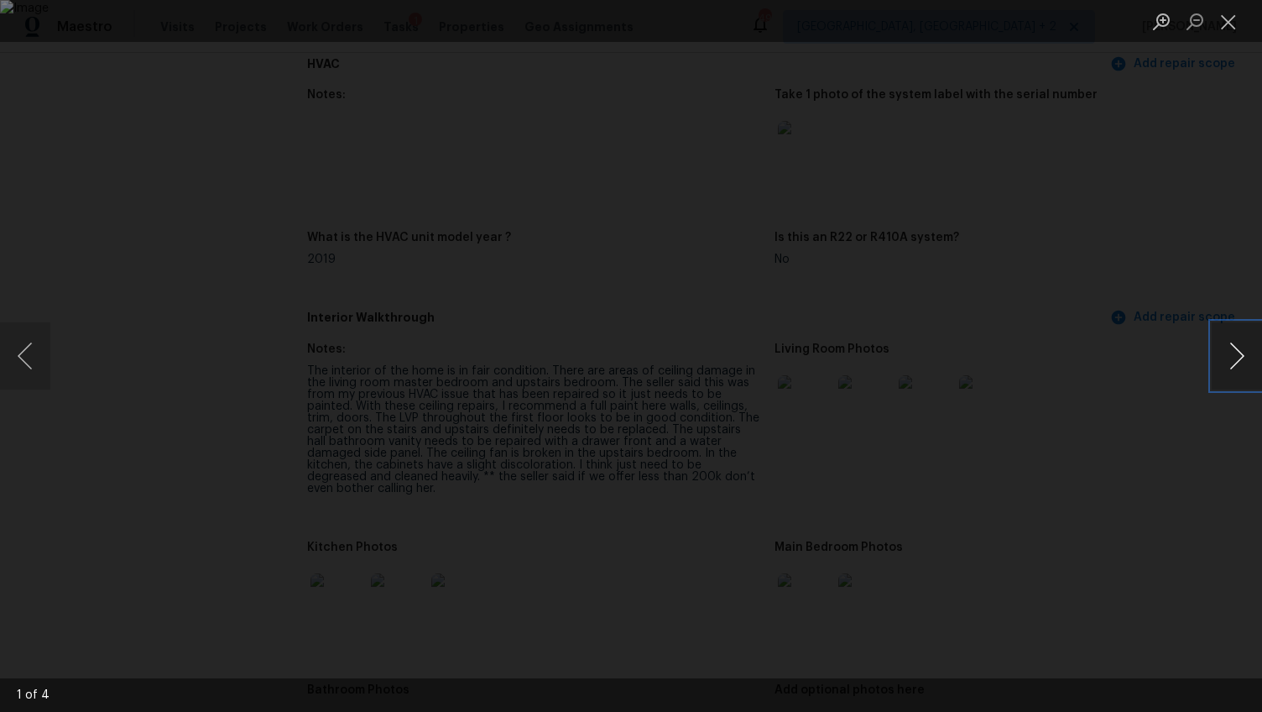
click at [1230, 360] on button "Next image" at bounding box center [1237, 355] width 50 height 67
click at [1229, 360] on button "Next image" at bounding box center [1237, 355] width 50 height 67
click at [1181, 429] on div "Lightbox" at bounding box center [631, 356] width 1262 height 712
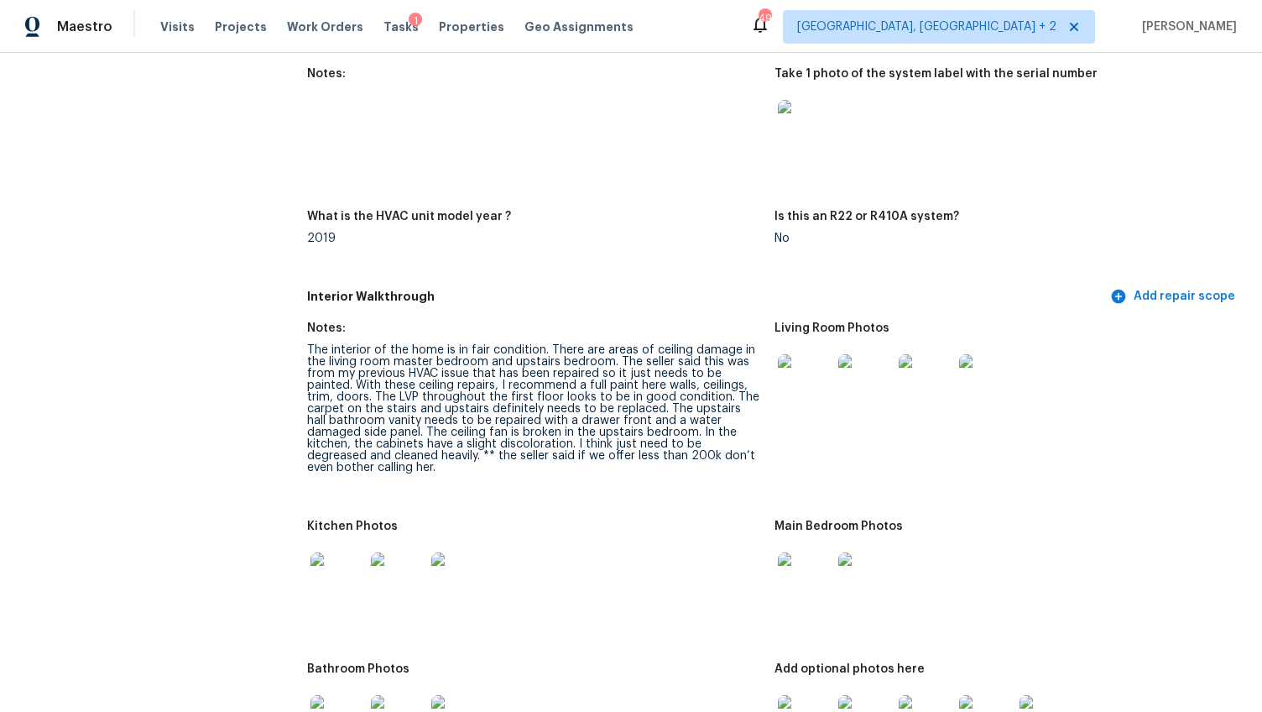
scroll to position [1692, 0]
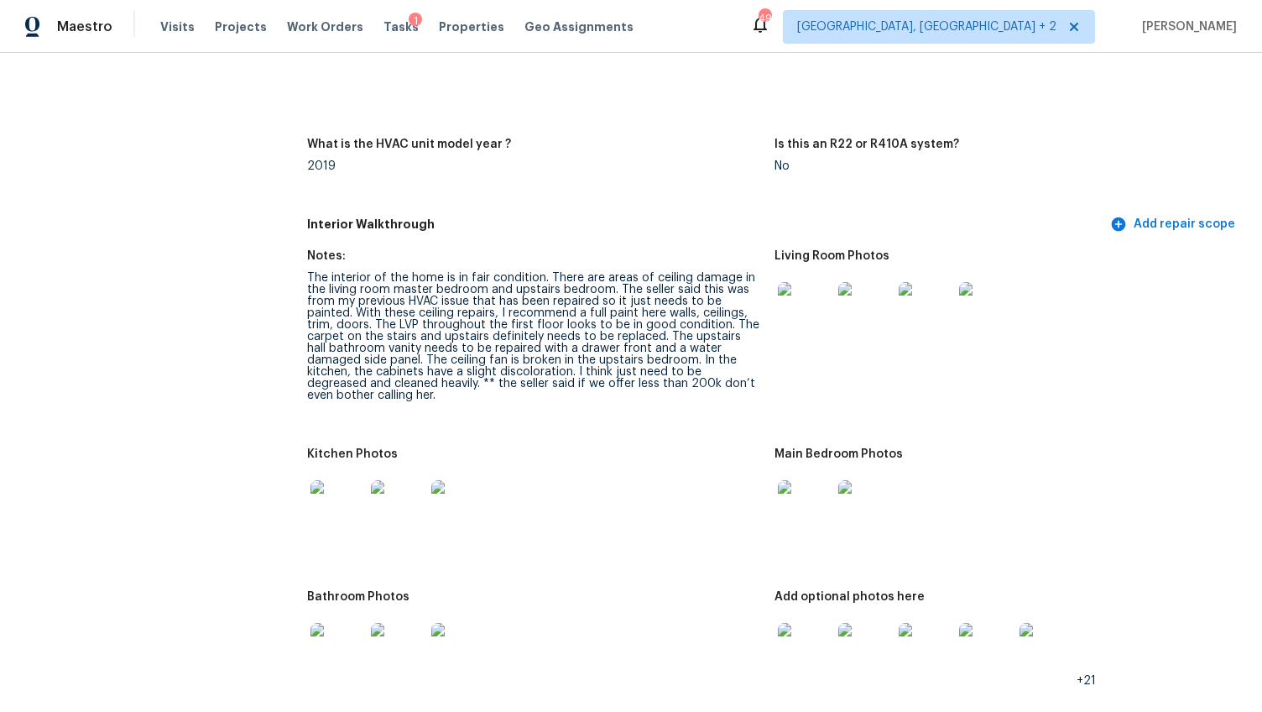
click at [818, 323] on img at bounding box center [805, 309] width 54 height 54
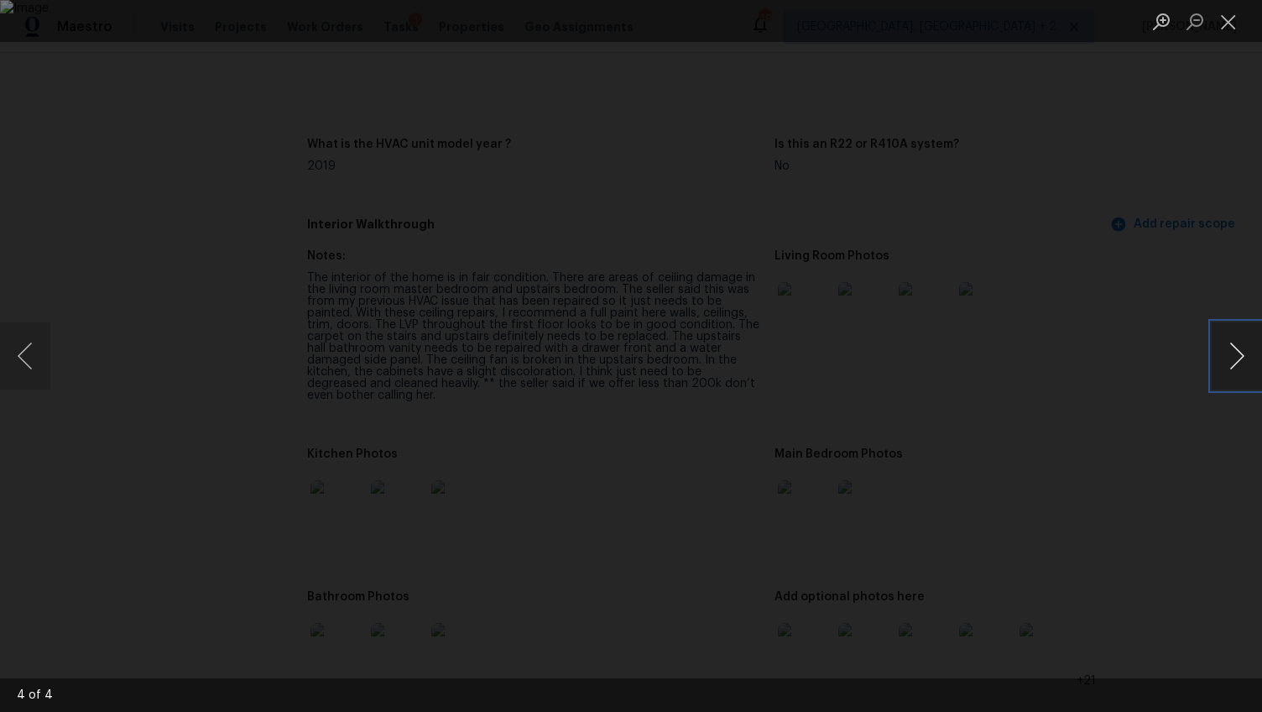
click at [1235, 347] on button "Next image" at bounding box center [1237, 355] width 50 height 67
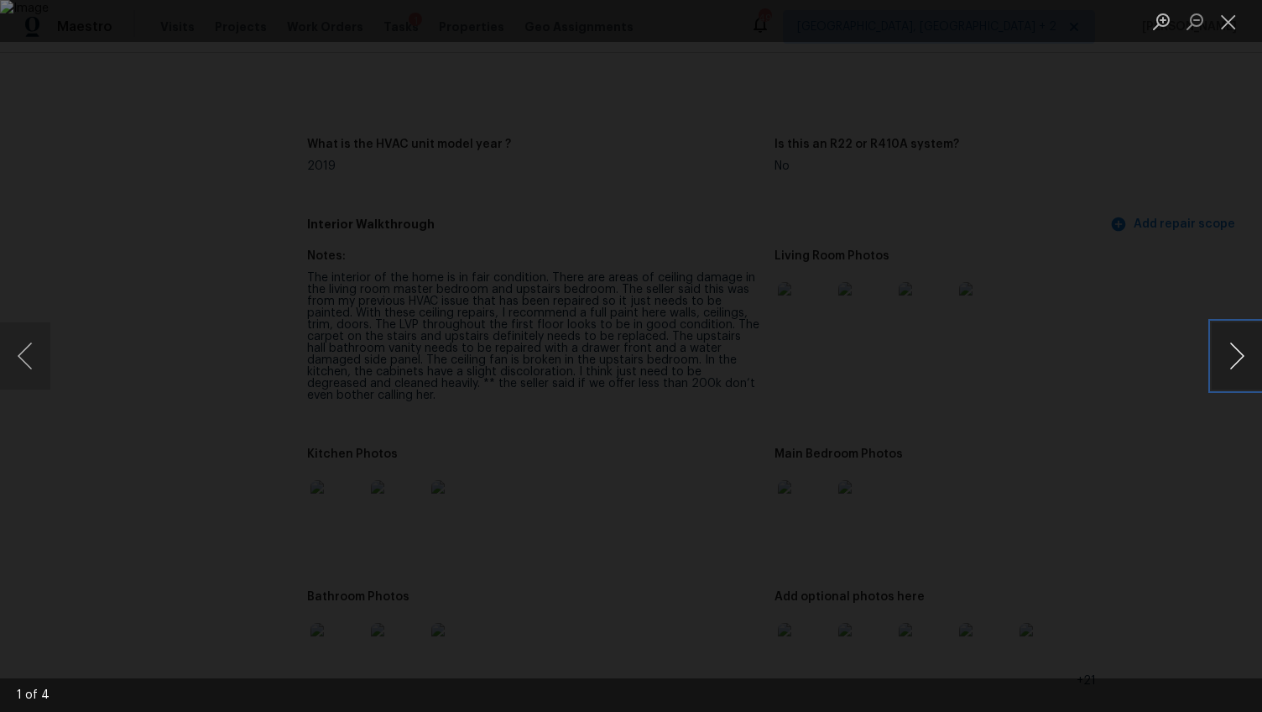
click at [1235, 347] on button "Next image" at bounding box center [1237, 355] width 50 height 67
click at [1154, 436] on div "Lightbox" at bounding box center [631, 356] width 1262 height 712
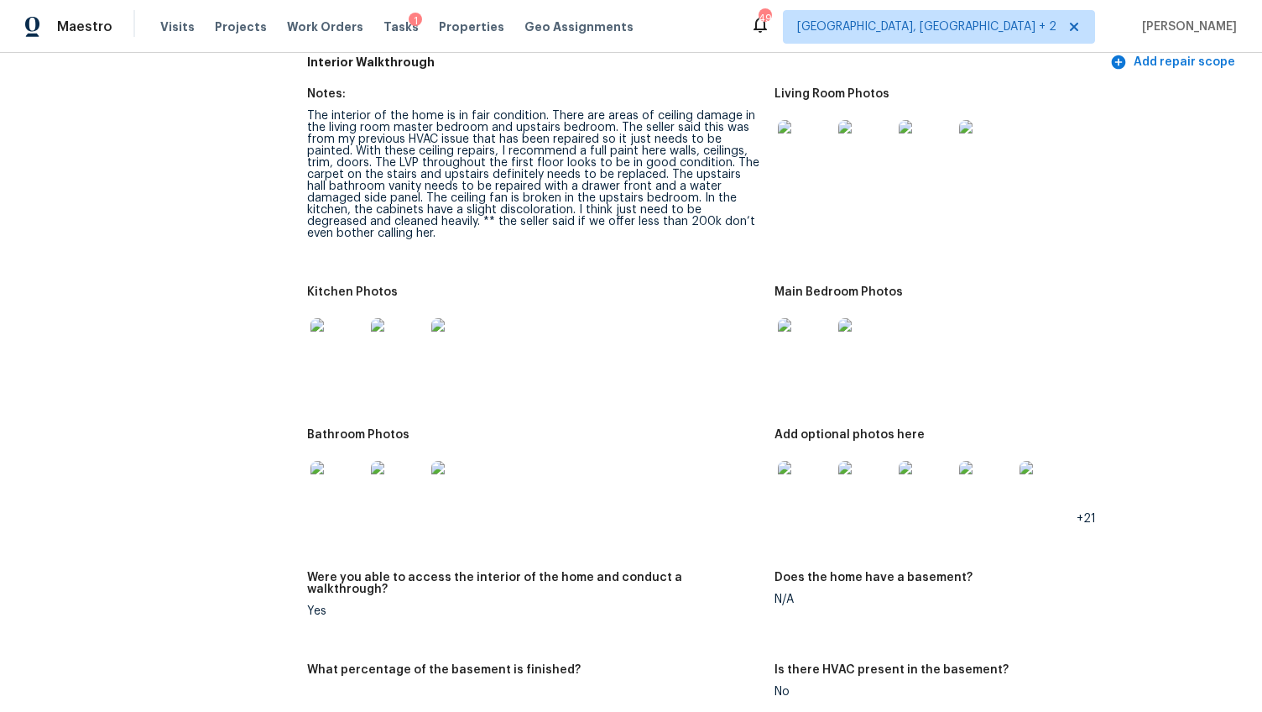
scroll to position [1811, 0]
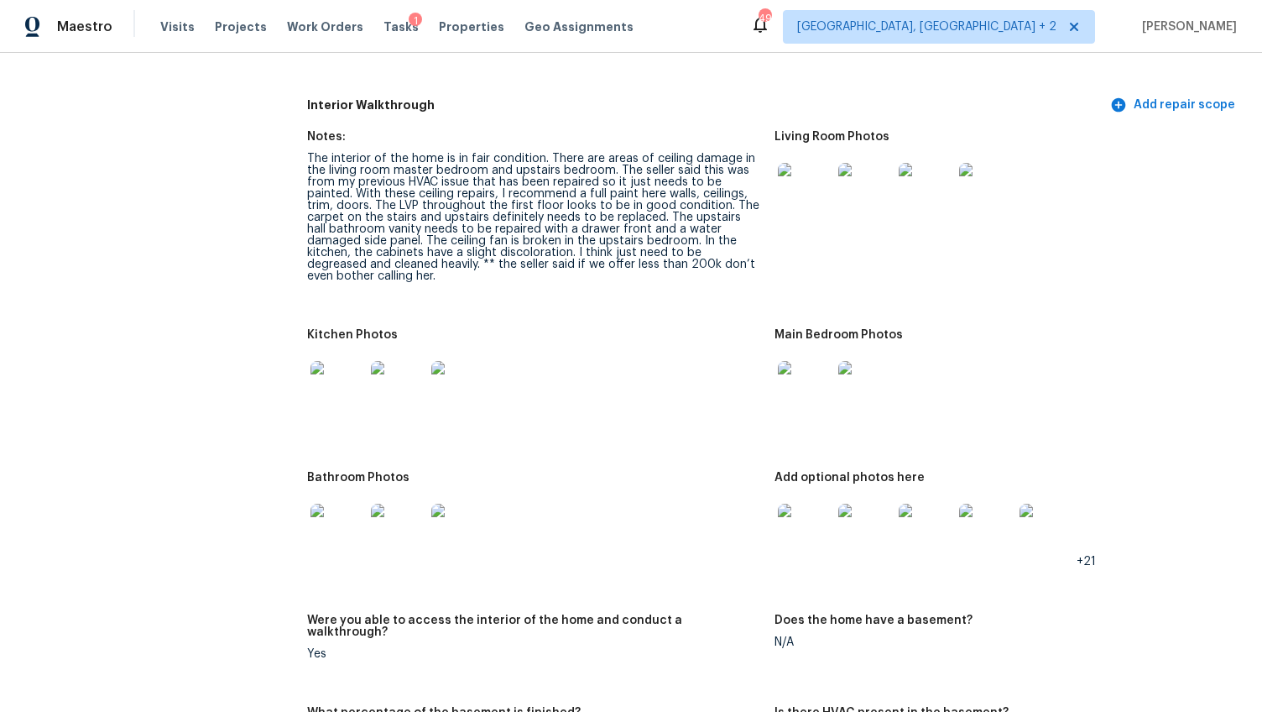
click at [351, 372] on img at bounding box center [337, 388] width 54 height 54
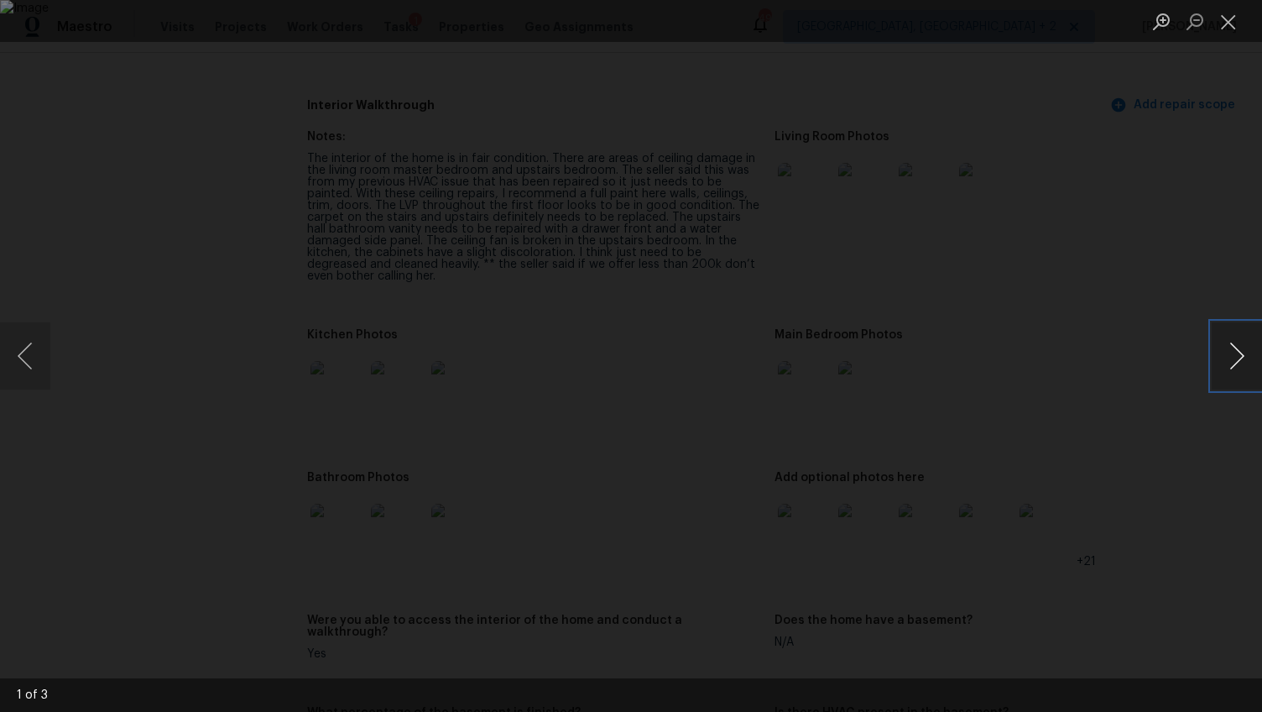
click at [1233, 363] on button "Next image" at bounding box center [1237, 355] width 50 height 67
click at [1218, 356] on button "Next image" at bounding box center [1237, 355] width 50 height 67
click at [1191, 219] on div "Lightbox" at bounding box center [631, 356] width 1262 height 712
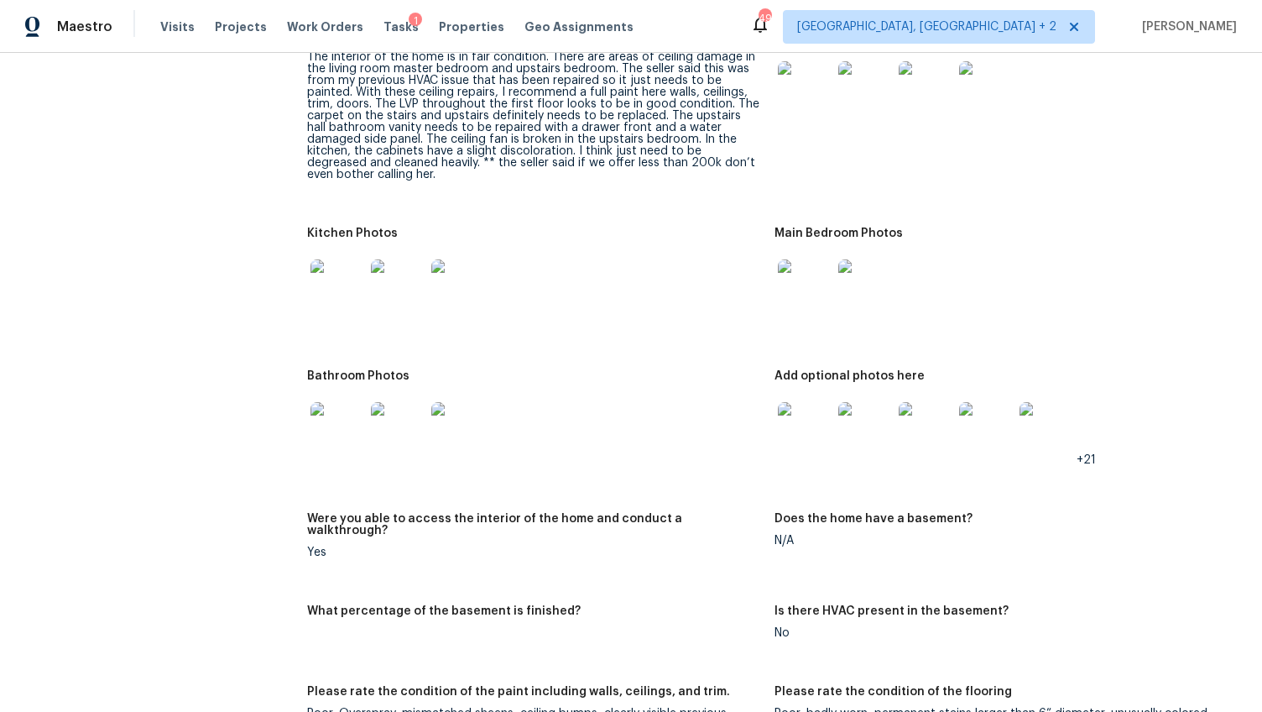
scroll to position [1999, 0]
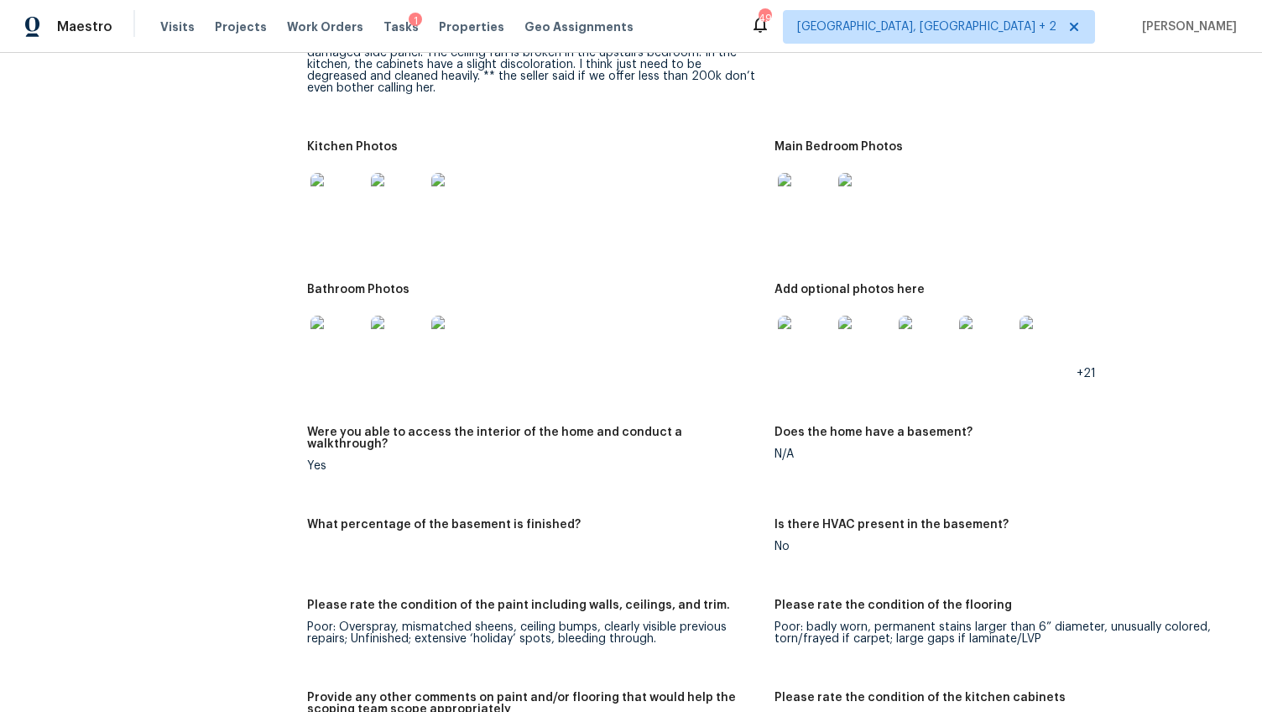
click at [818, 173] on img at bounding box center [805, 200] width 54 height 54
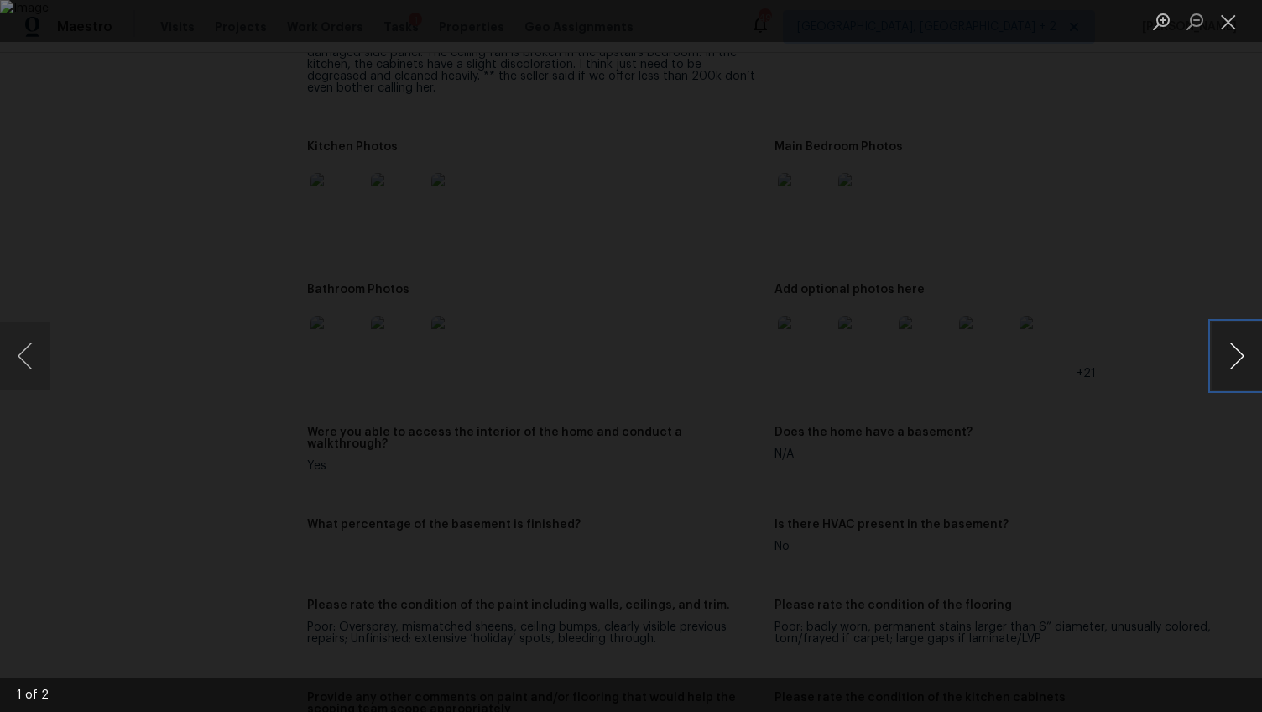
click at [1243, 357] on button "Next image" at bounding box center [1237, 355] width 50 height 67
click at [1199, 415] on div "Lightbox" at bounding box center [631, 356] width 1262 height 712
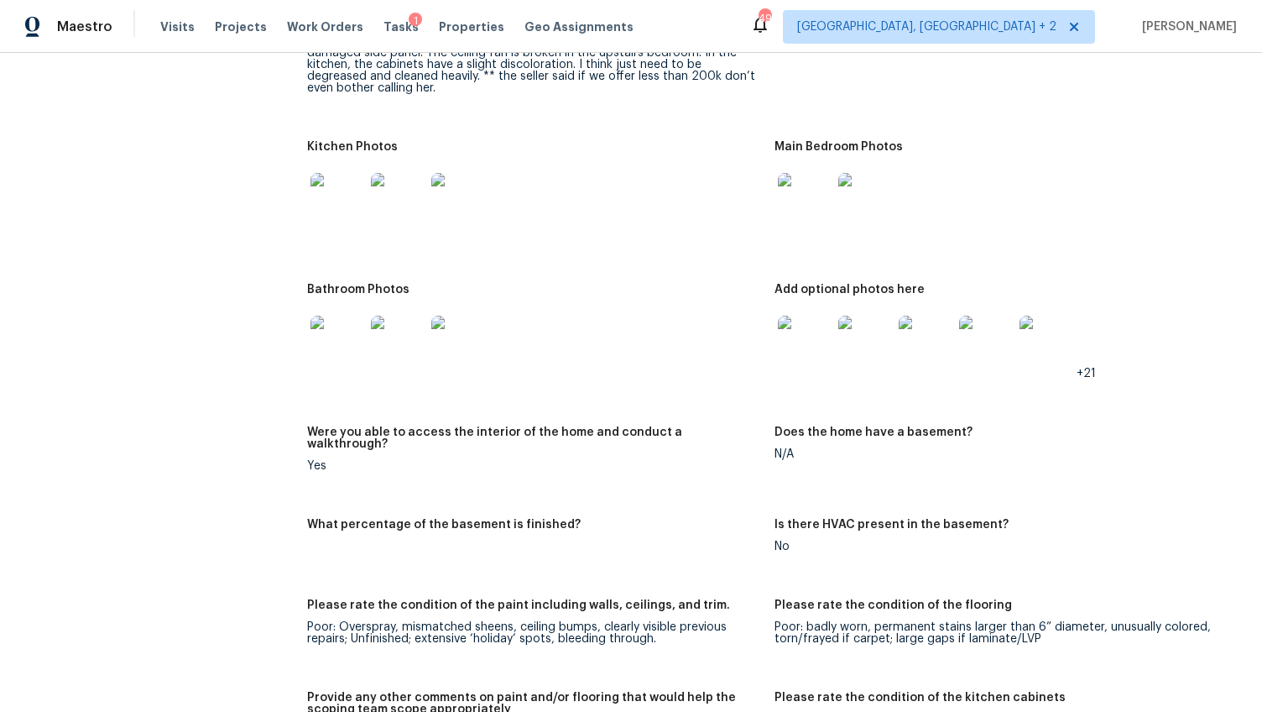
click at [345, 352] on img at bounding box center [337, 342] width 54 height 54
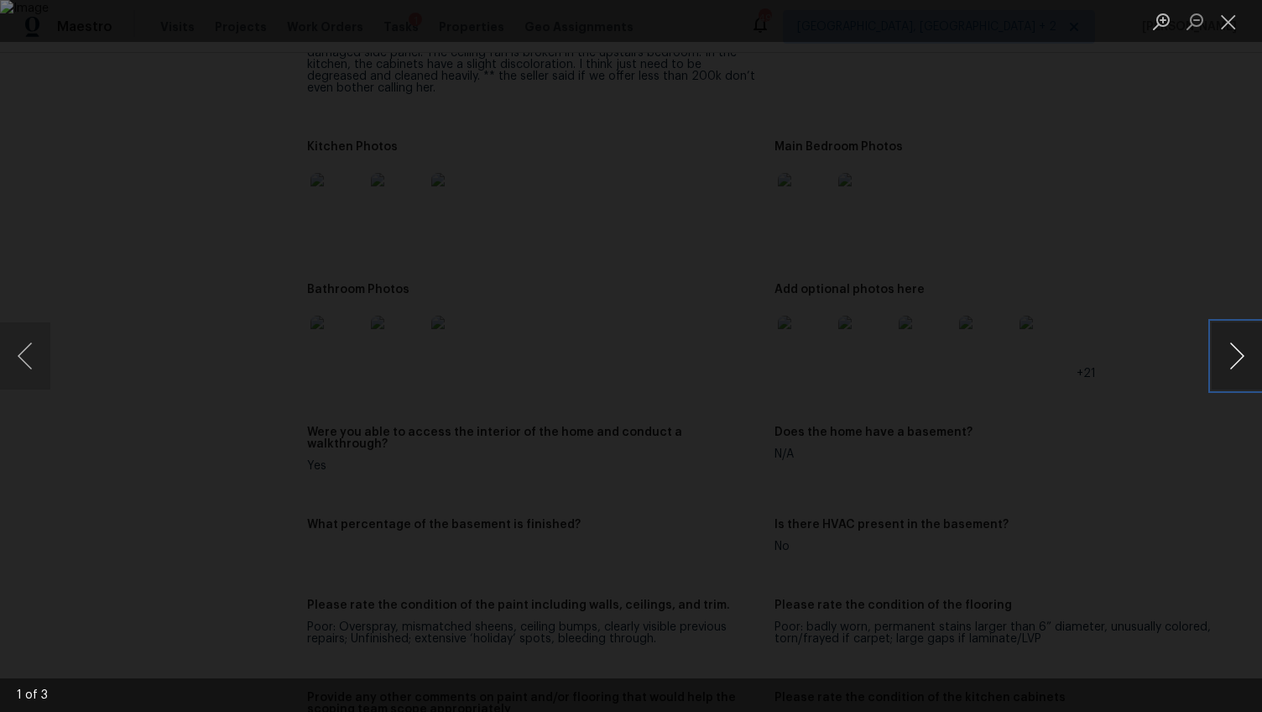
click at [1242, 361] on button "Next image" at bounding box center [1237, 355] width 50 height 67
click at [1170, 491] on div "Lightbox" at bounding box center [631, 356] width 1262 height 712
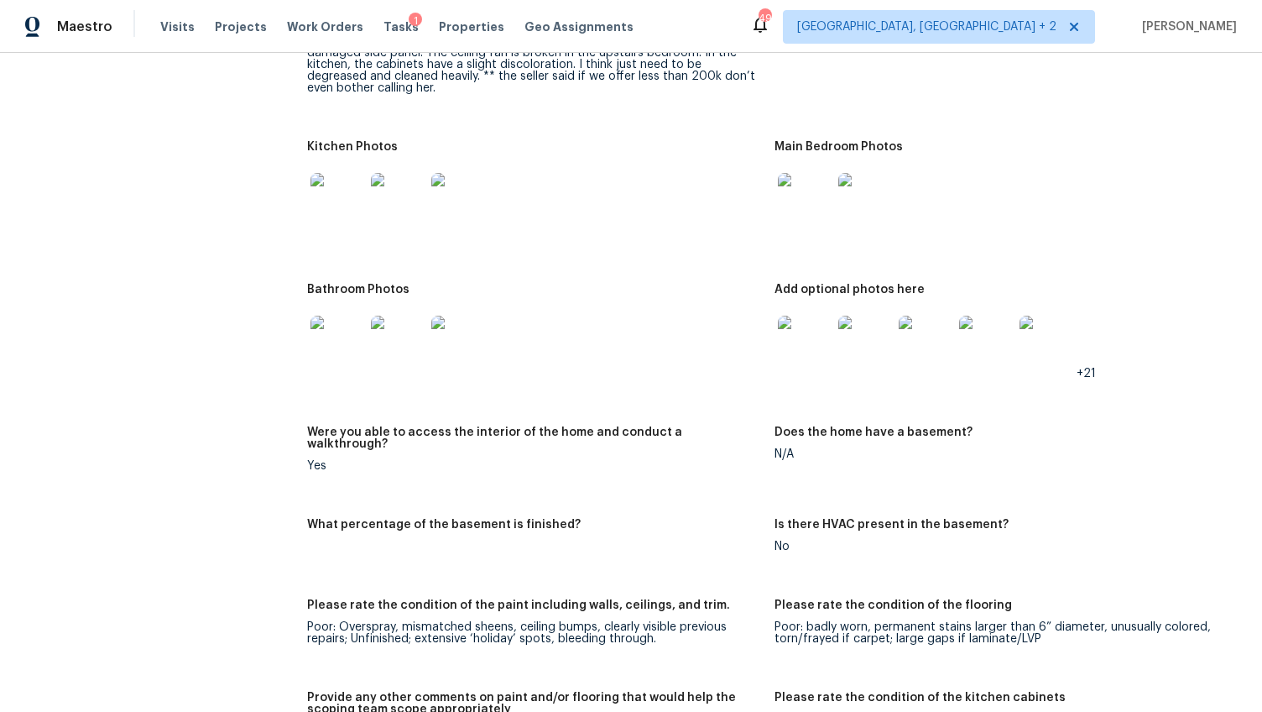
click at [795, 349] on img at bounding box center [805, 342] width 54 height 54
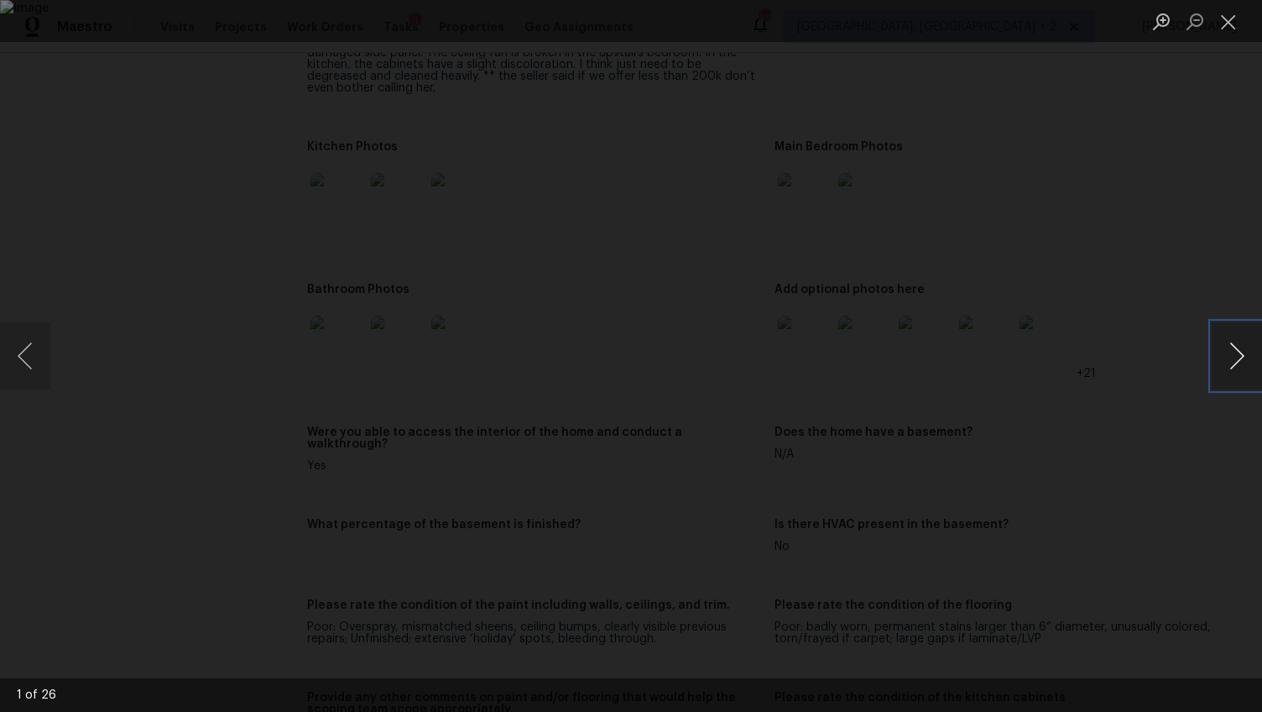
click at [1233, 358] on button "Next image" at bounding box center [1237, 355] width 50 height 67
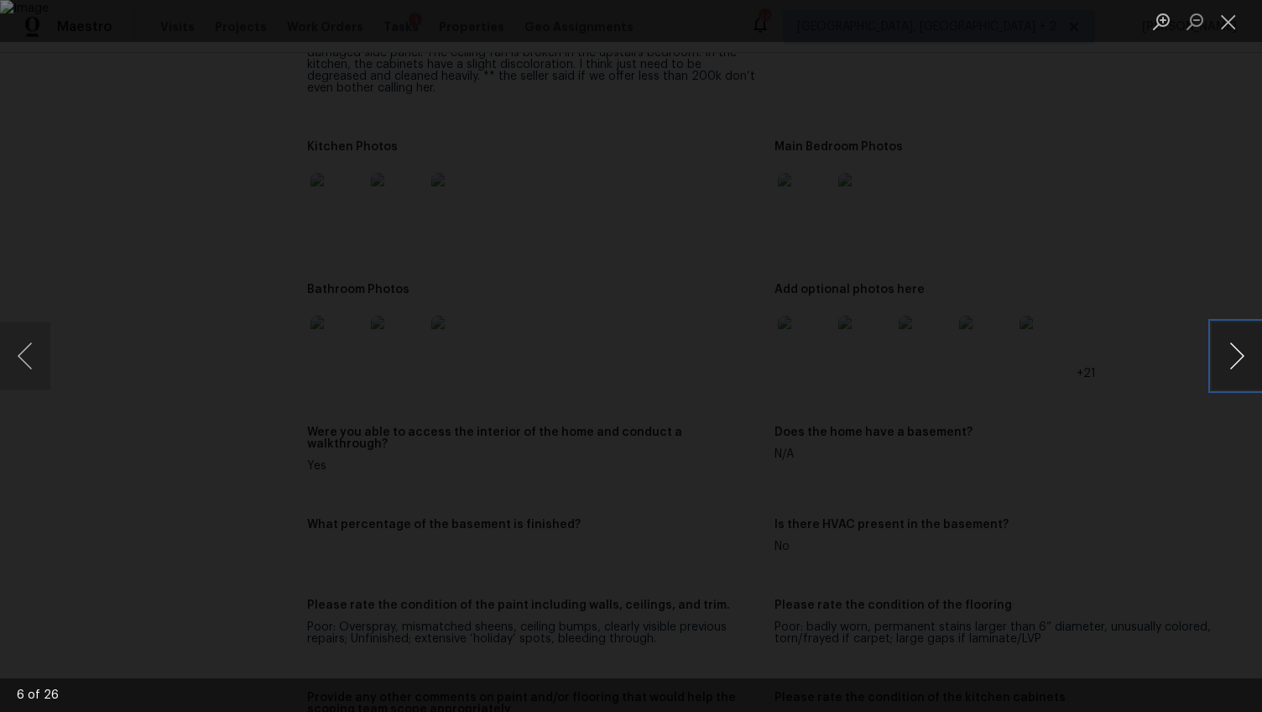
click at [1233, 358] on button "Next image" at bounding box center [1237, 355] width 50 height 67
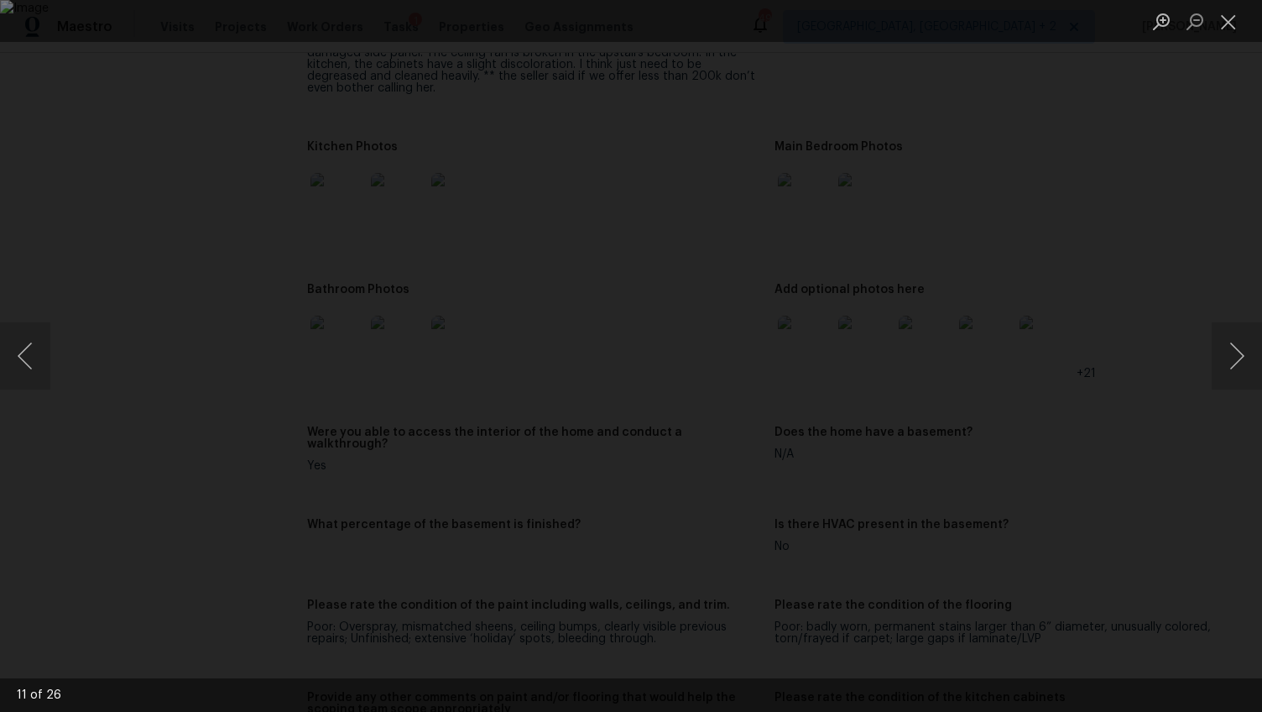
click at [1202, 448] on div "Lightbox" at bounding box center [631, 356] width 1262 height 712
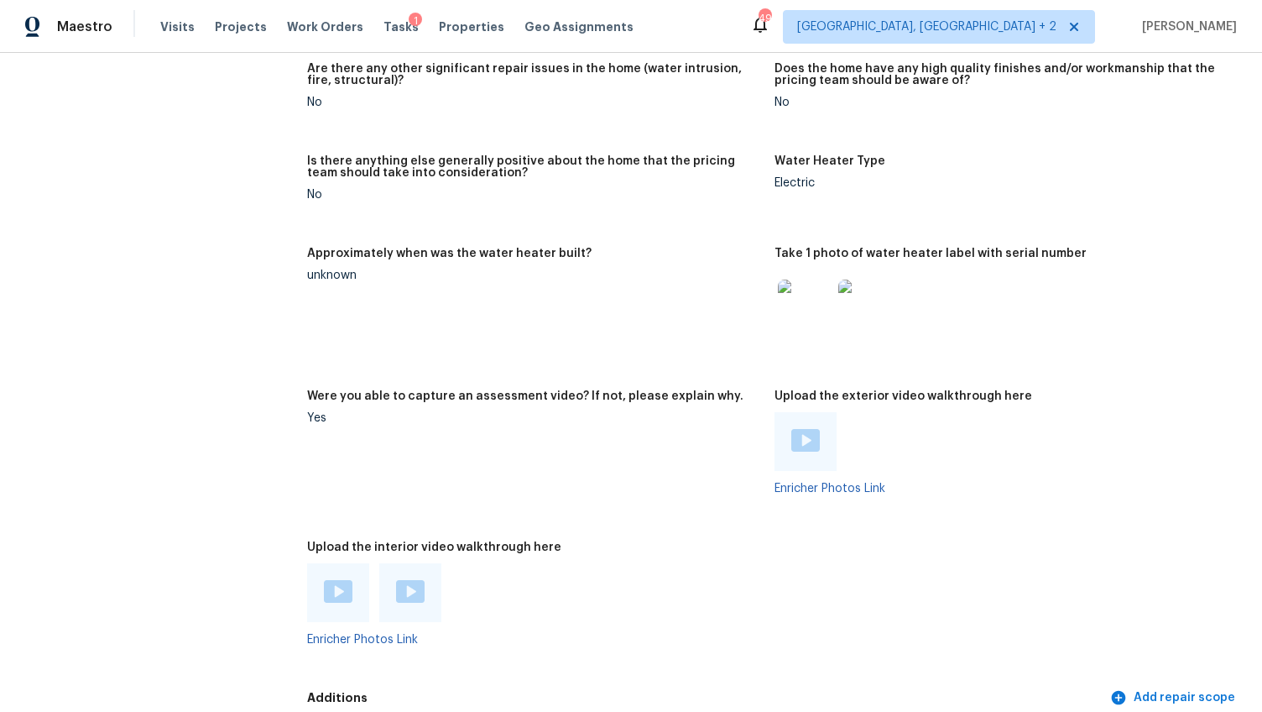
scroll to position [2942, 0]
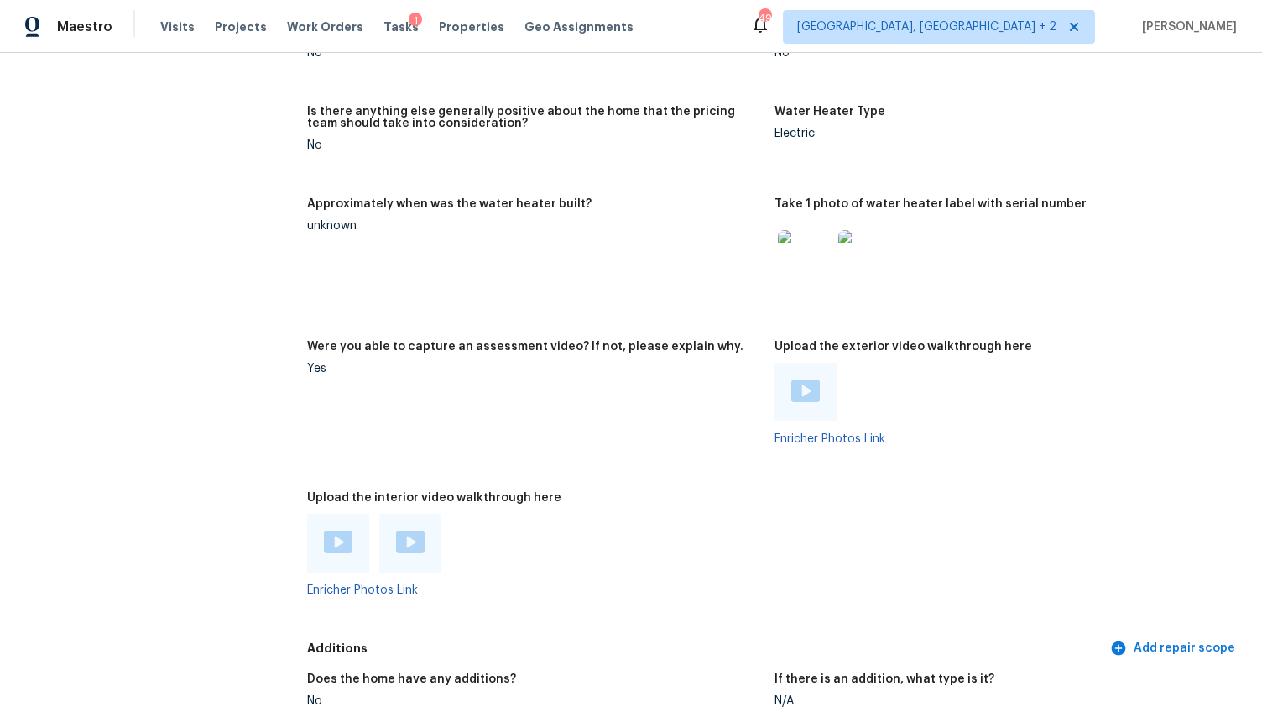
click at [795, 379] on img at bounding box center [805, 390] width 29 height 23
click at [333, 530] on img at bounding box center [338, 541] width 29 height 23
click at [427, 520] on div at bounding box center [410, 543] width 62 height 59
click at [419, 530] on img at bounding box center [410, 541] width 29 height 23
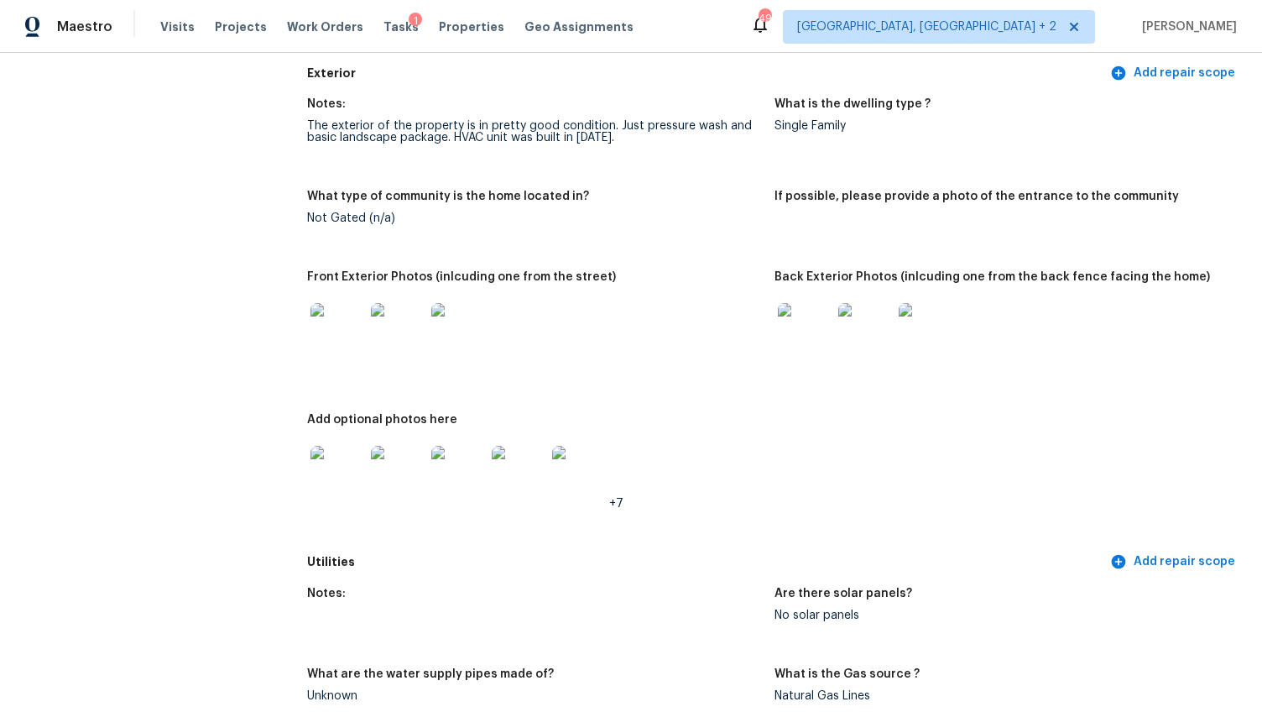
scroll to position [0, 0]
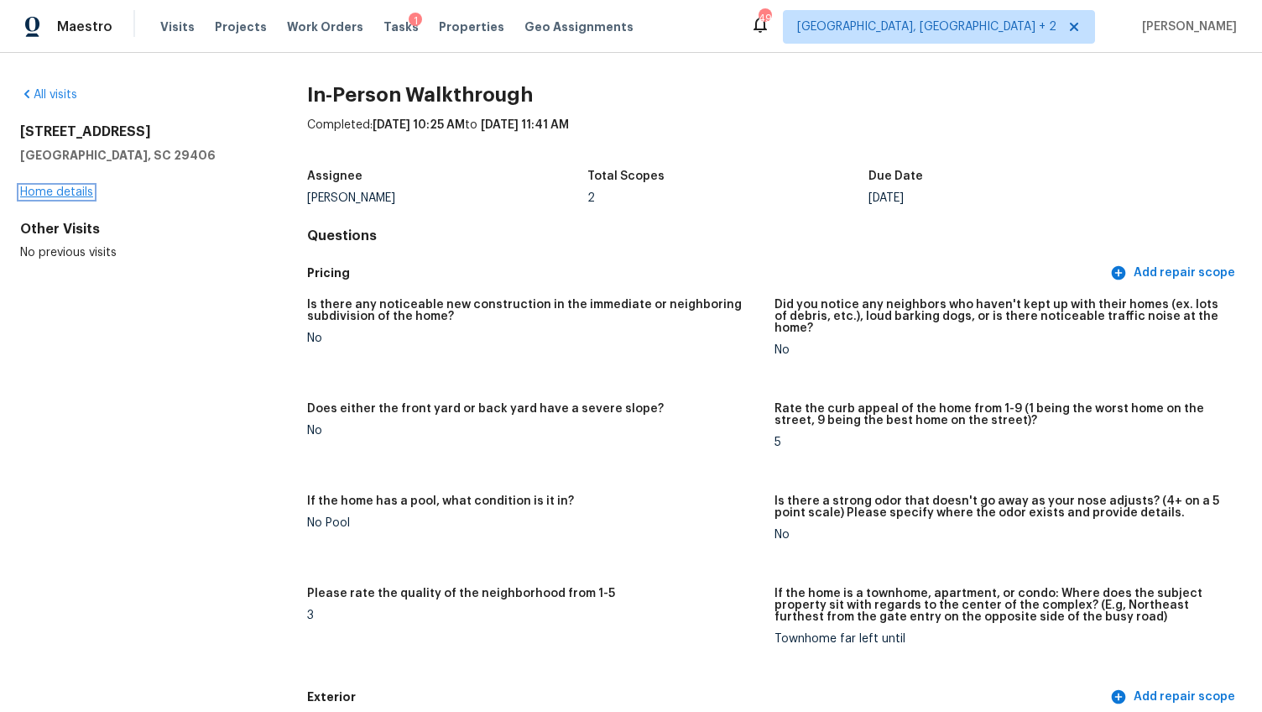
click at [70, 186] on link "Home details" at bounding box center [56, 192] width 73 height 12
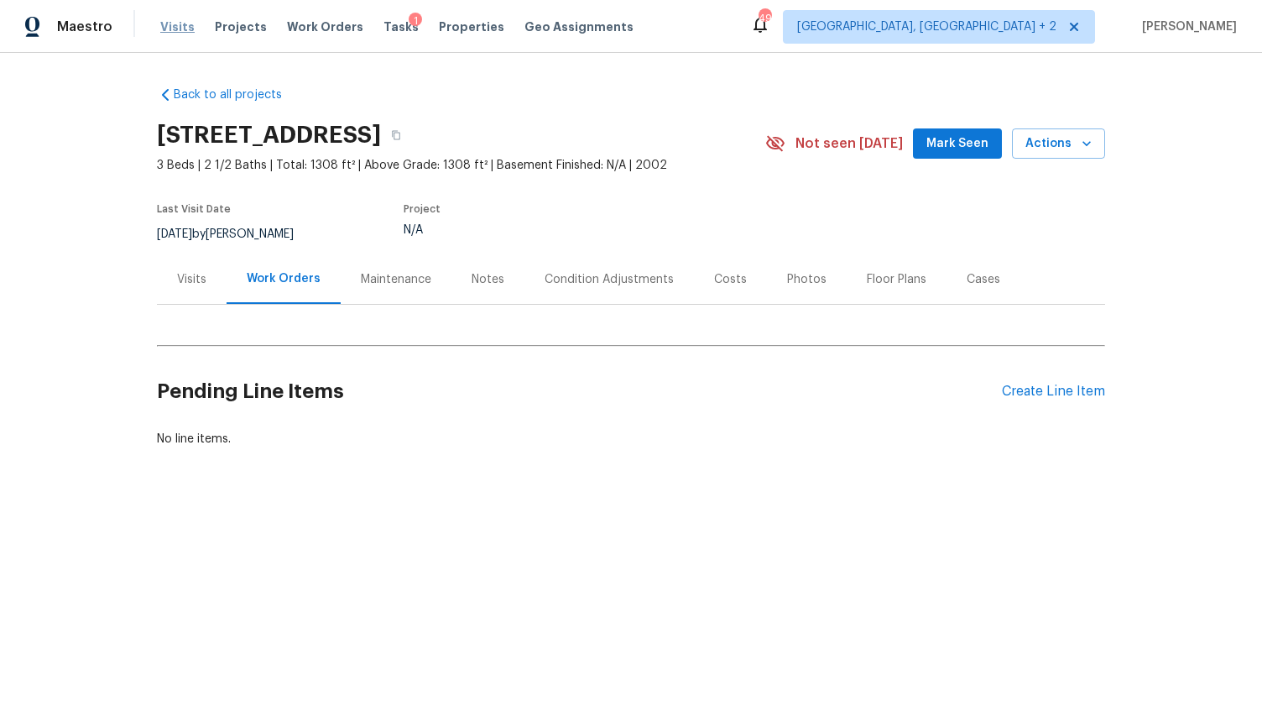
click at [167, 26] on span "Visits" at bounding box center [177, 26] width 34 height 17
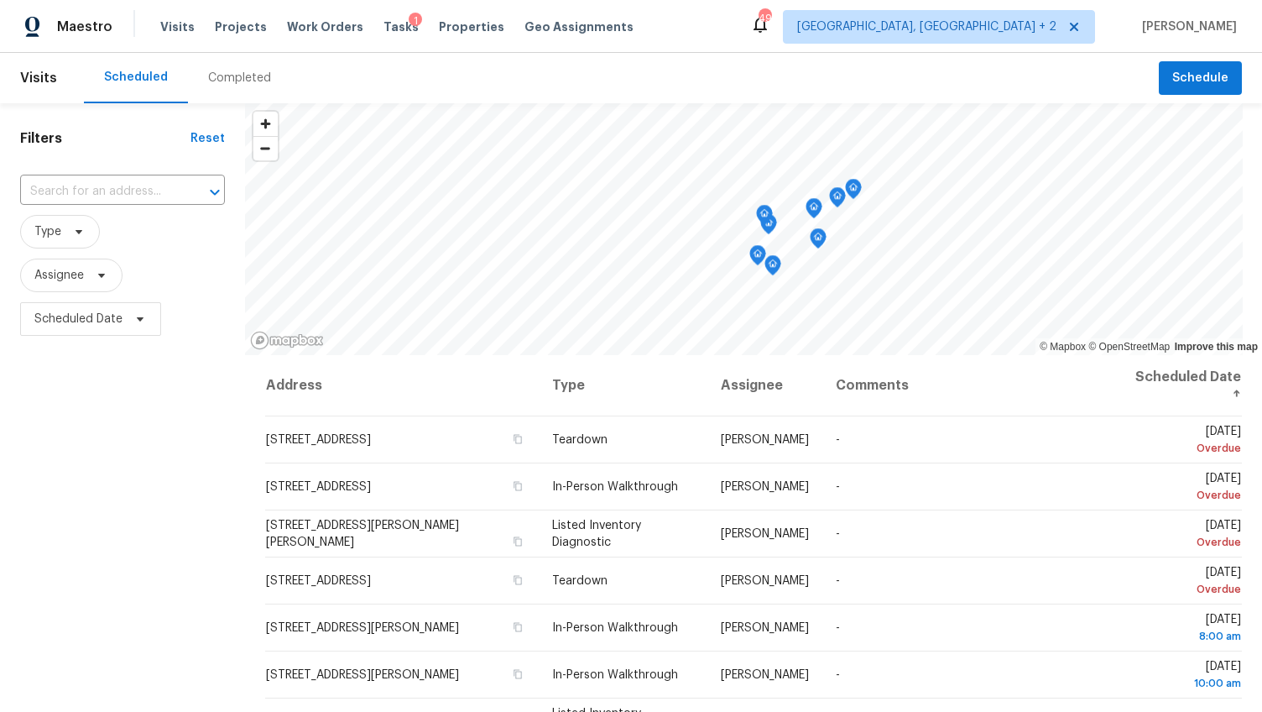
click at [226, 65] on div "Completed" at bounding box center [239, 78] width 103 height 50
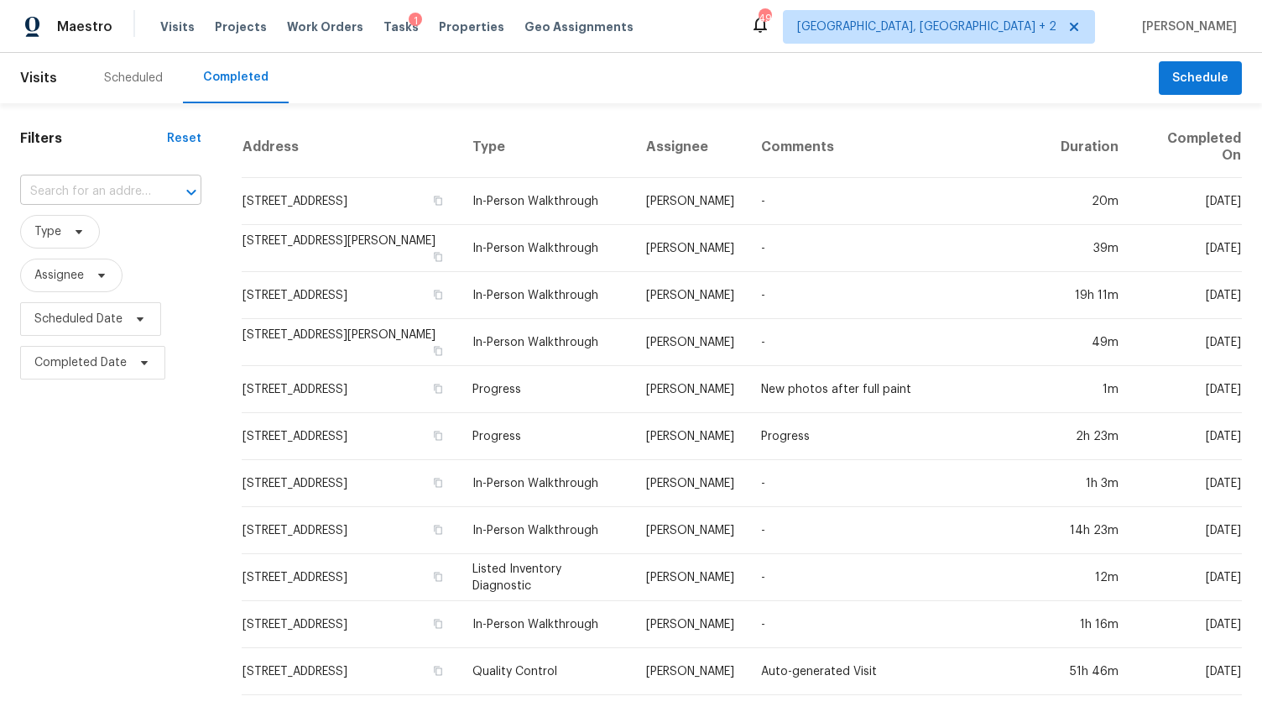
click at [96, 196] on input "text" at bounding box center [87, 192] width 134 height 26
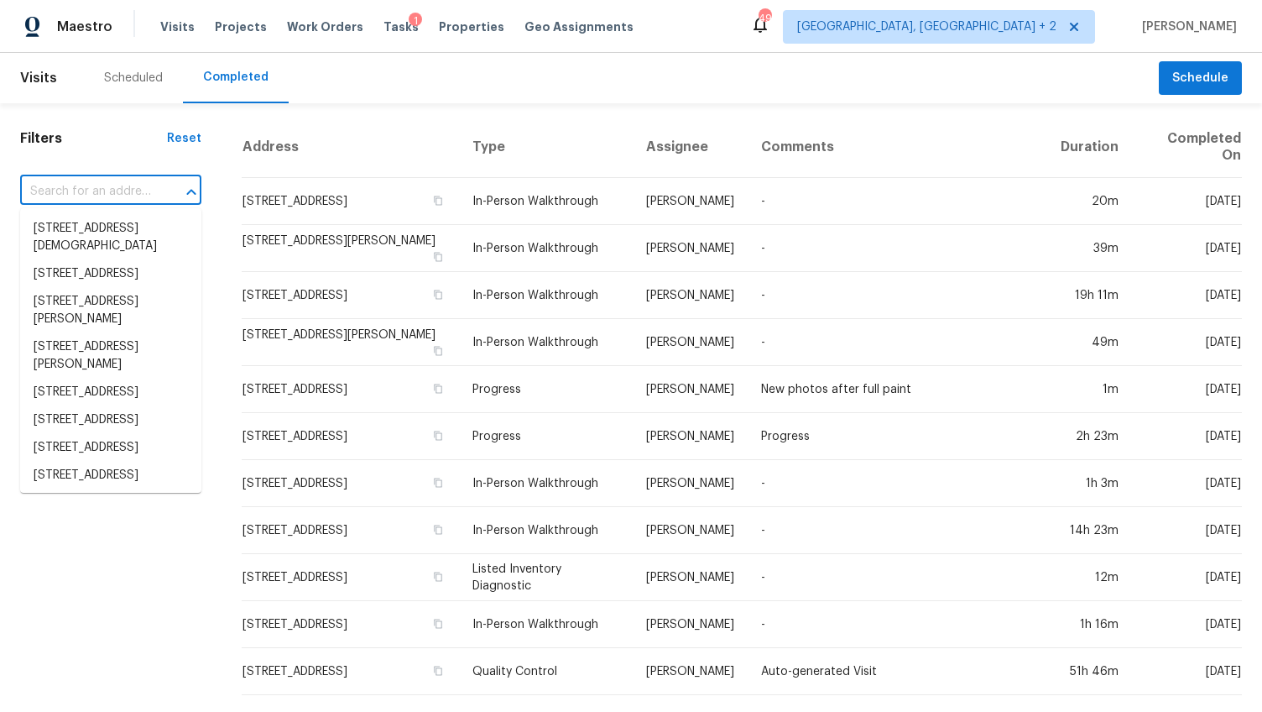
paste input "1592 Settle Rd, Inman, SC 29349"
type input "1592 Settle Rd, Inman, SC 29349"
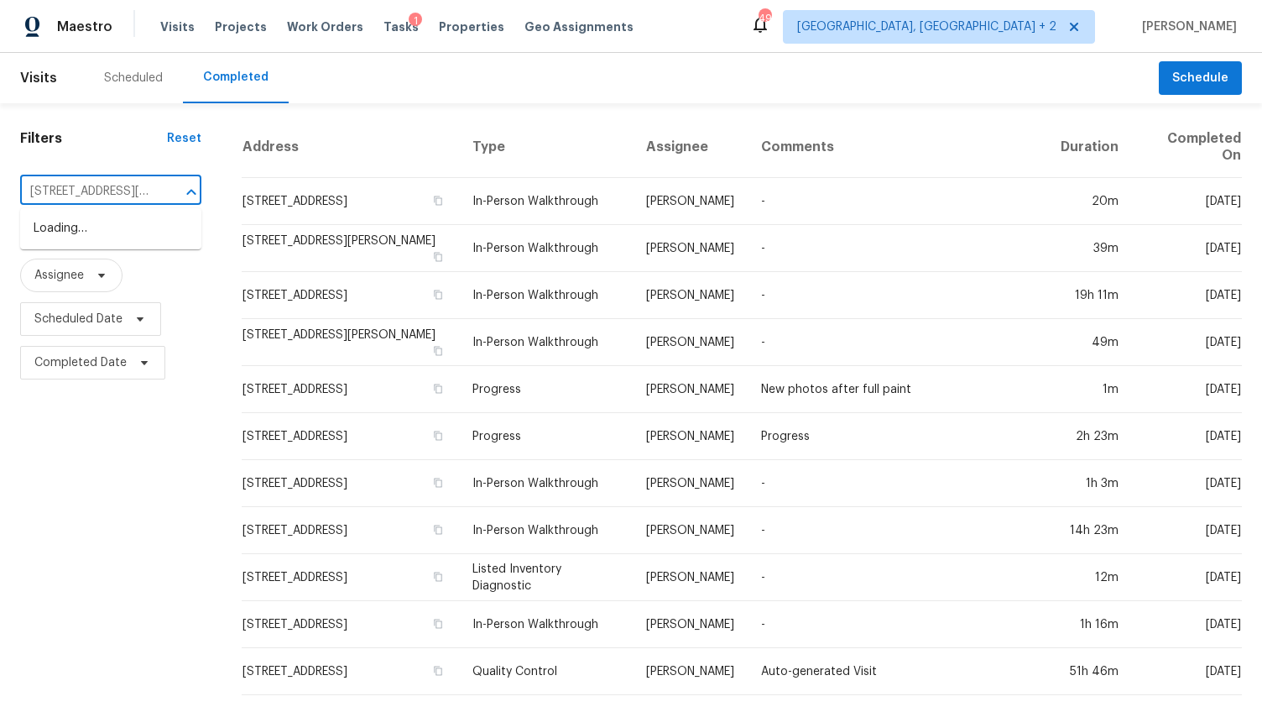
scroll to position [0, 55]
click at [98, 232] on li "1592 Settle Rd, Inman, SC 29349" at bounding box center [110, 237] width 181 height 45
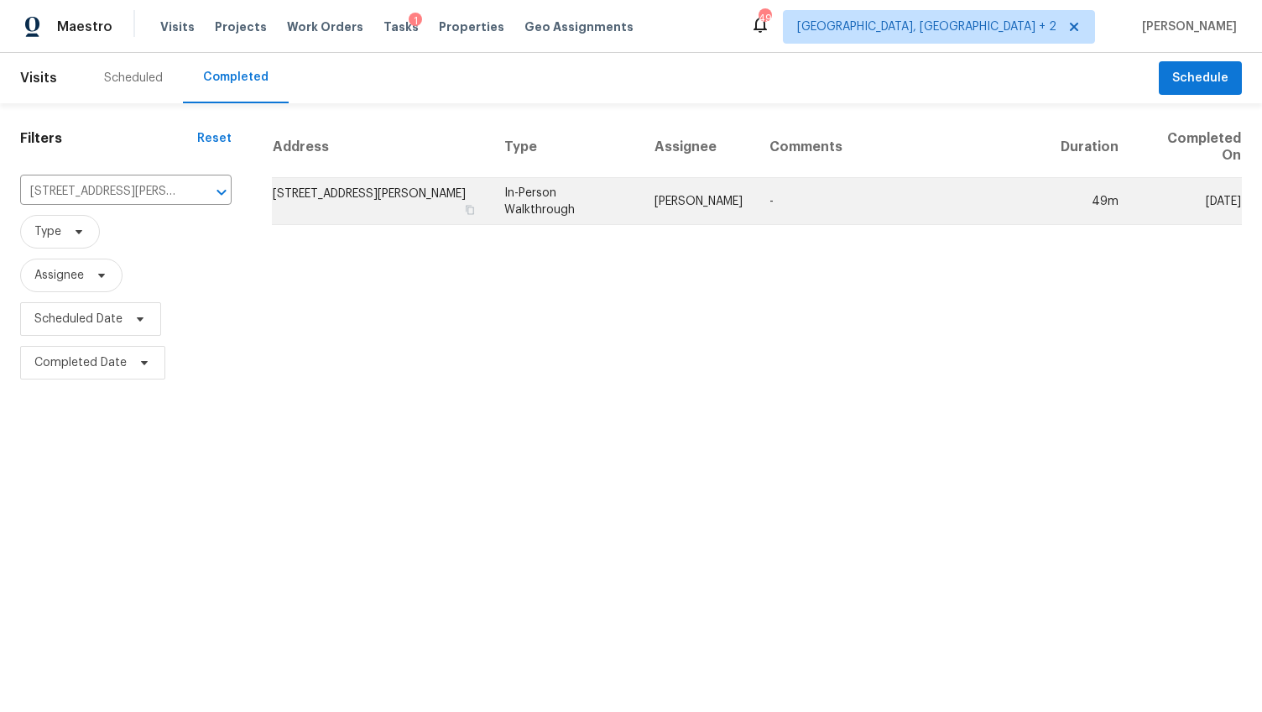
click at [386, 190] on td "1592 Settle Rd, Inman, SC 29349" at bounding box center [381, 201] width 219 height 47
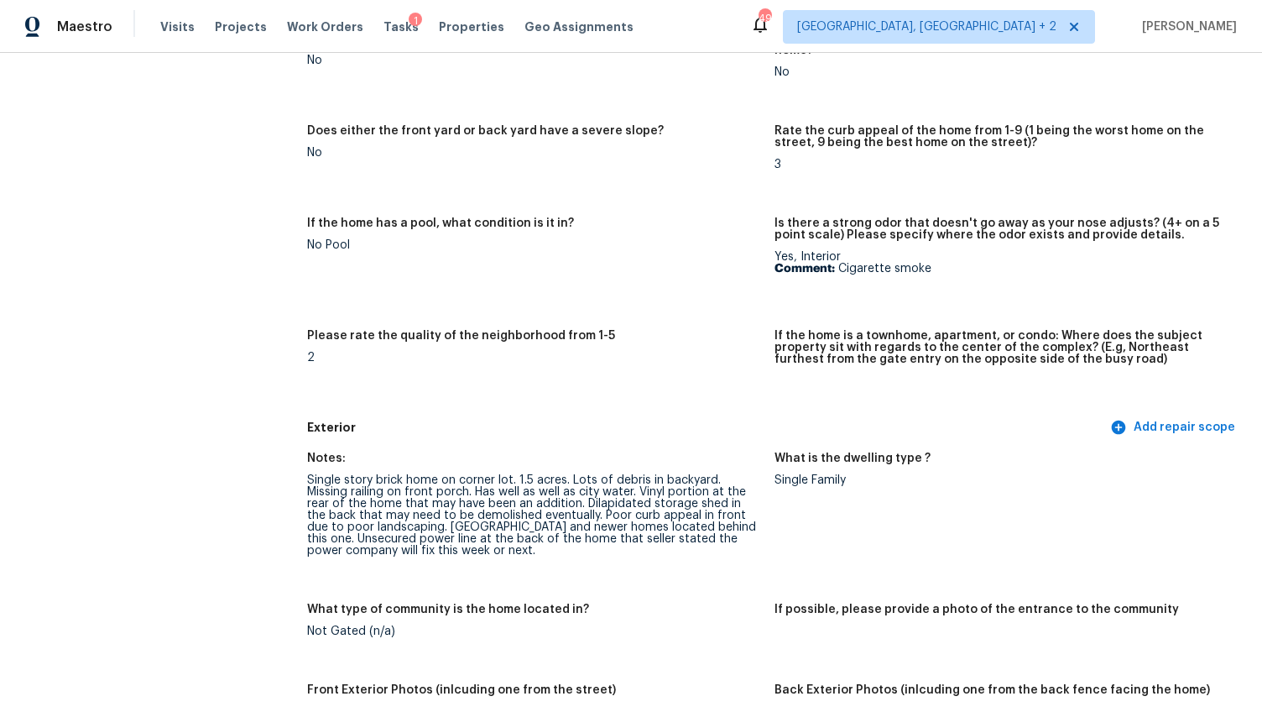
scroll to position [477, 0]
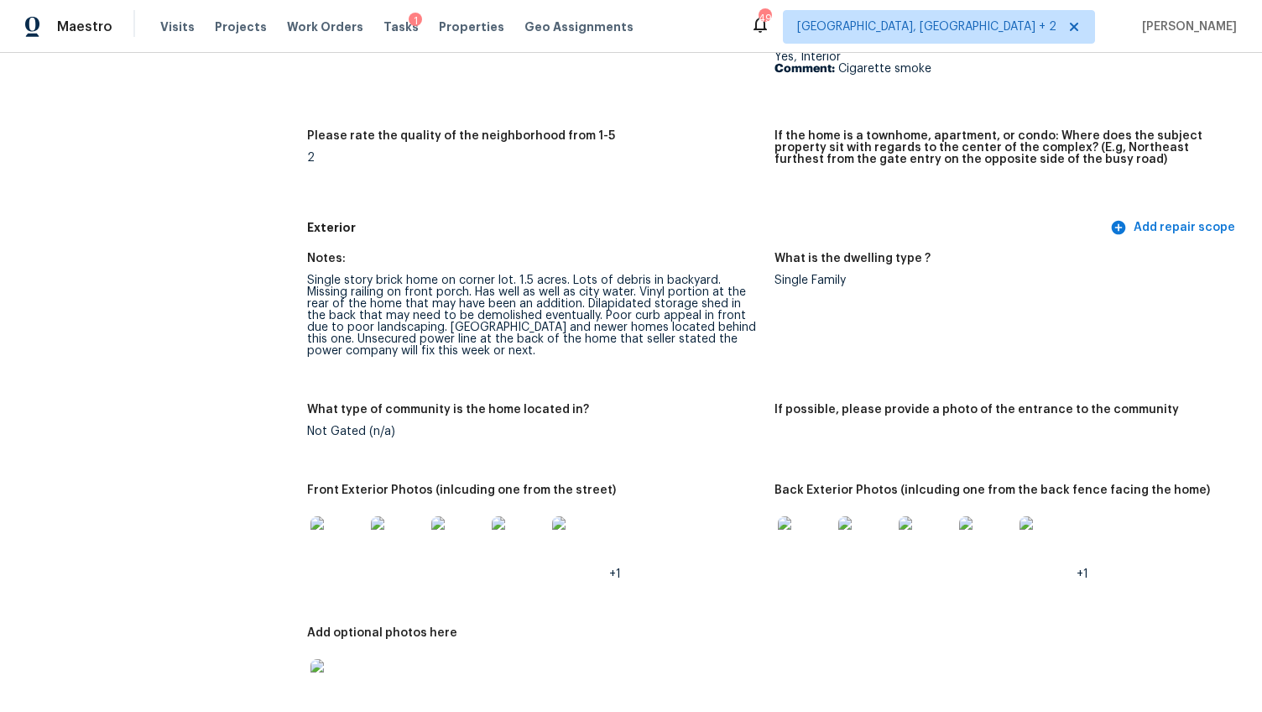
click at [325, 532] on img at bounding box center [337, 543] width 54 height 54
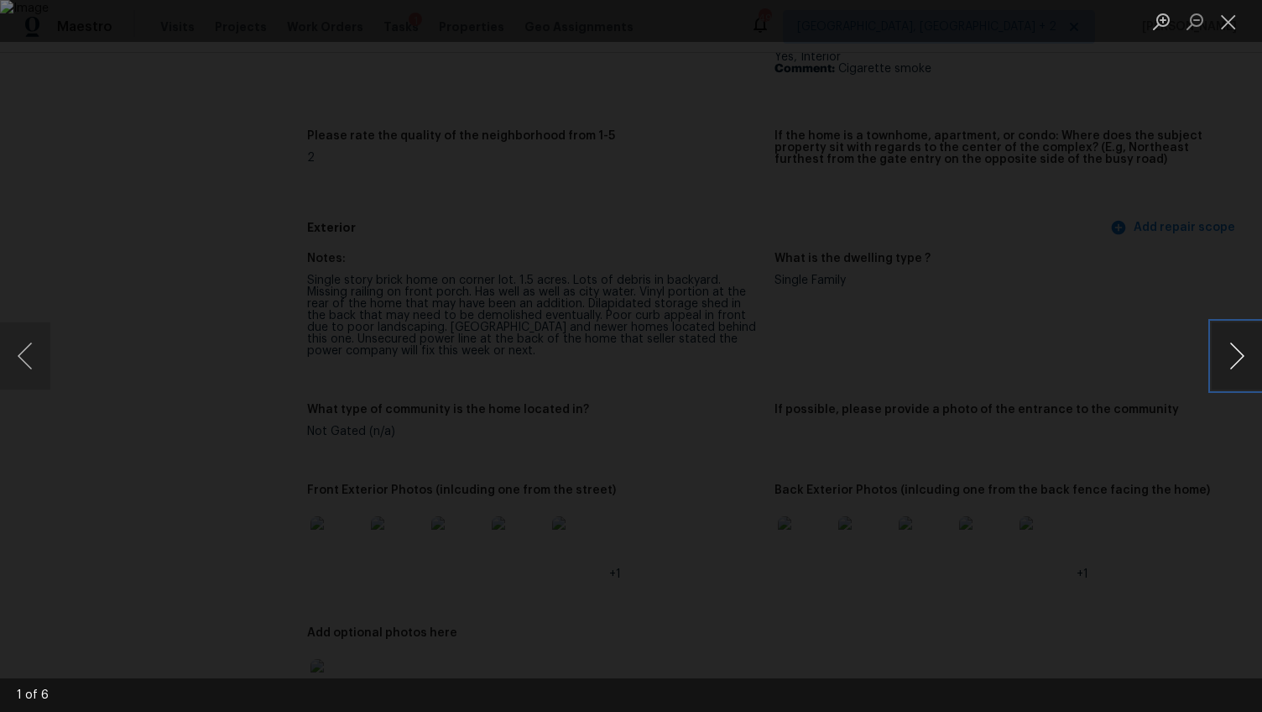
click at [1240, 356] on button "Next image" at bounding box center [1237, 355] width 50 height 67
click at [1225, 352] on button "Next image" at bounding box center [1237, 355] width 50 height 67
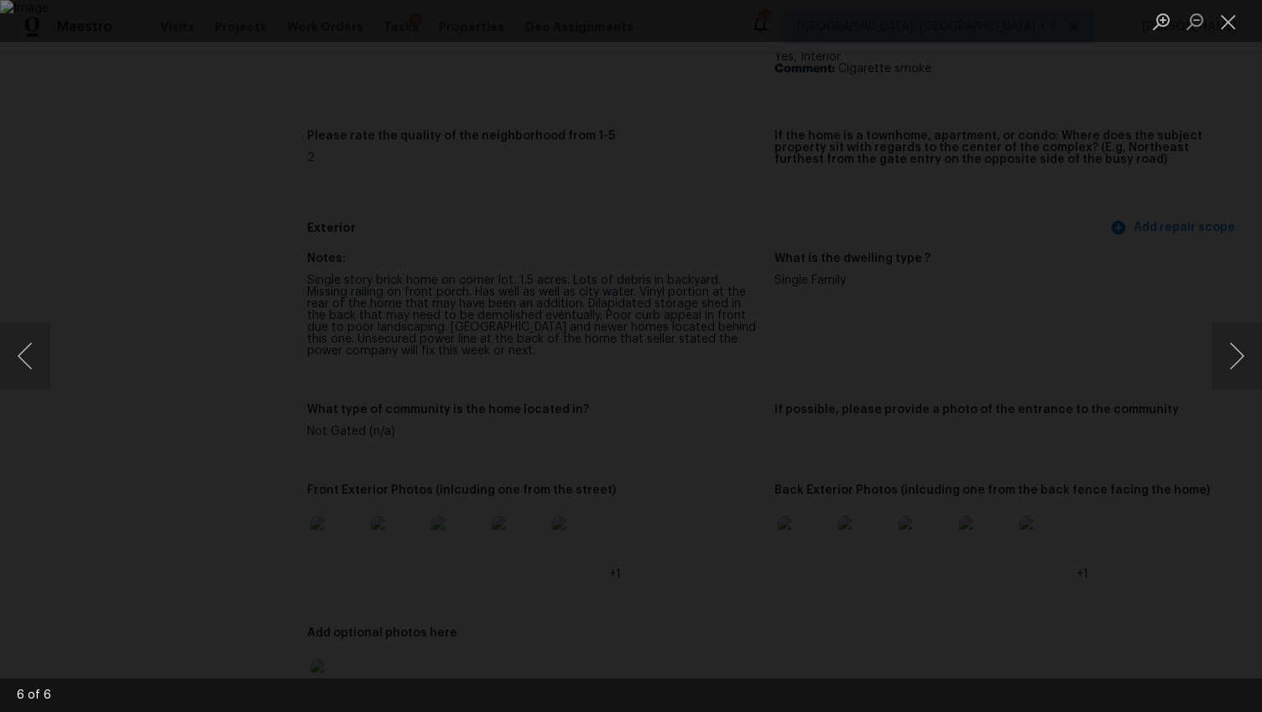
click at [1189, 420] on div "Lightbox" at bounding box center [631, 356] width 1262 height 712
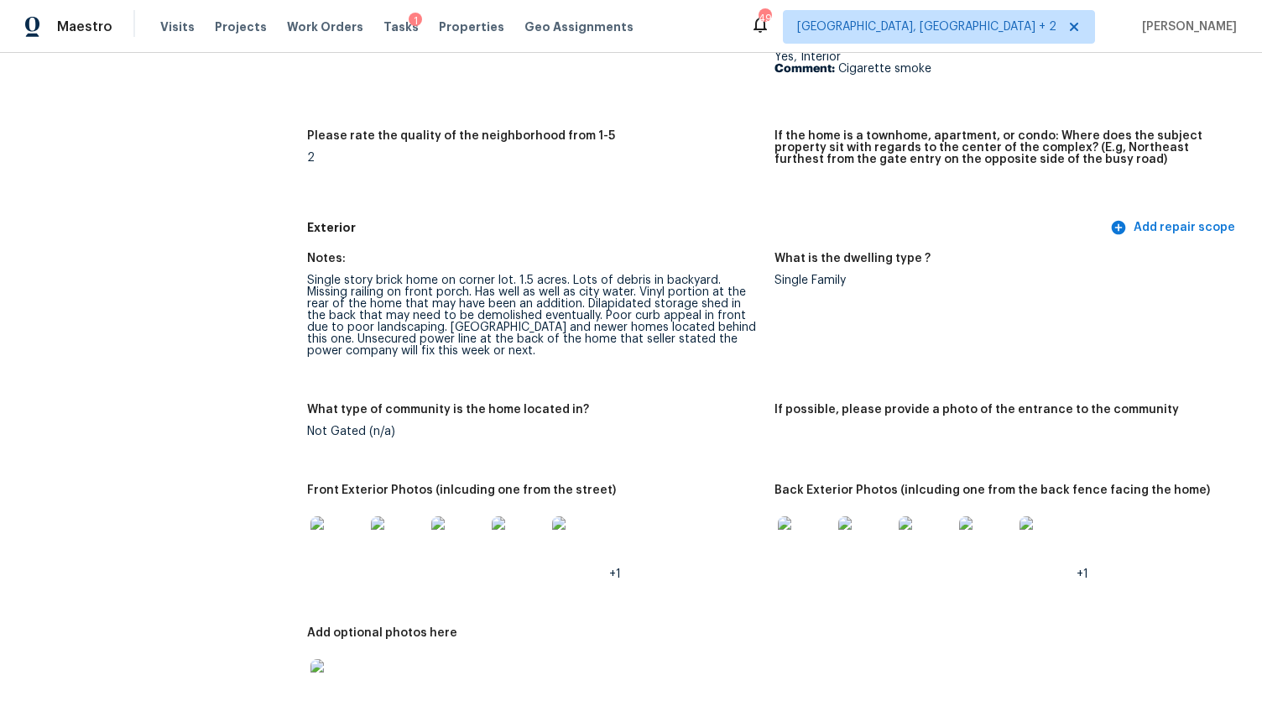
click at [793, 516] on img at bounding box center [805, 543] width 54 height 54
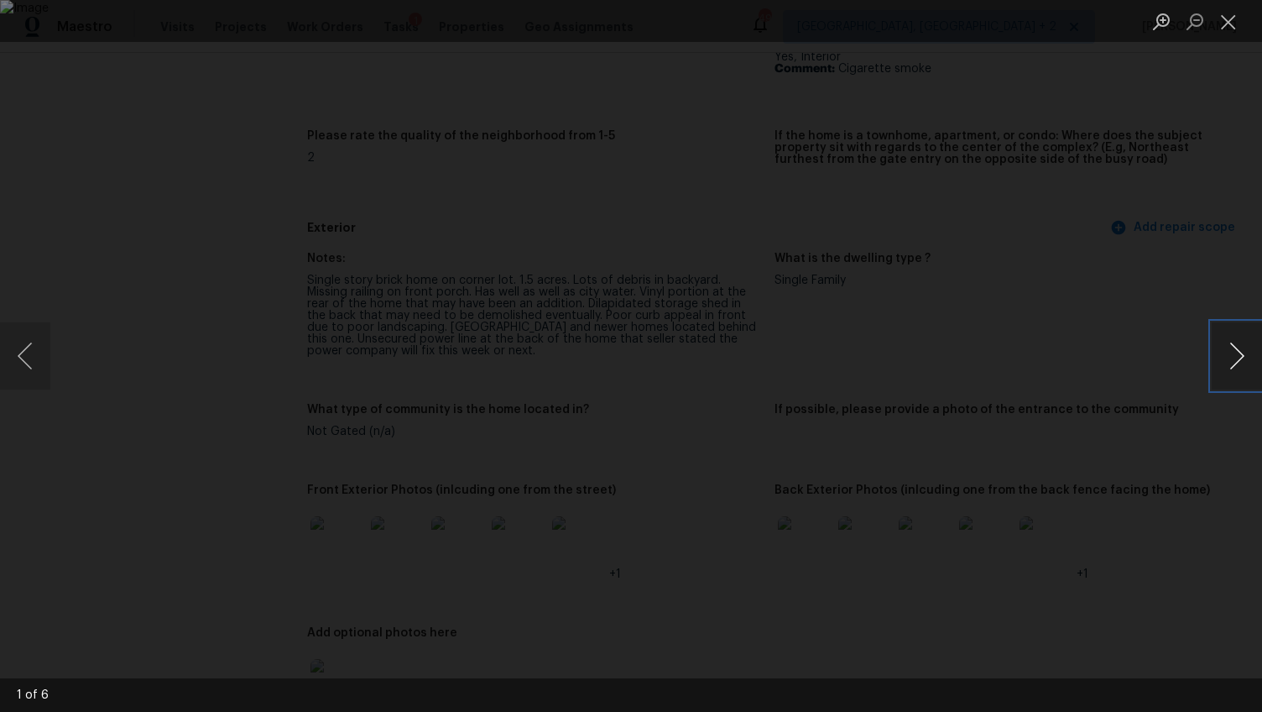
click at [1235, 359] on button "Next image" at bounding box center [1237, 355] width 50 height 67
click at [1233, 365] on button "Next image" at bounding box center [1237, 355] width 50 height 67
click at [1233, 361] on button "Next image" at bounding box center [1237, 355] width 50 height 67
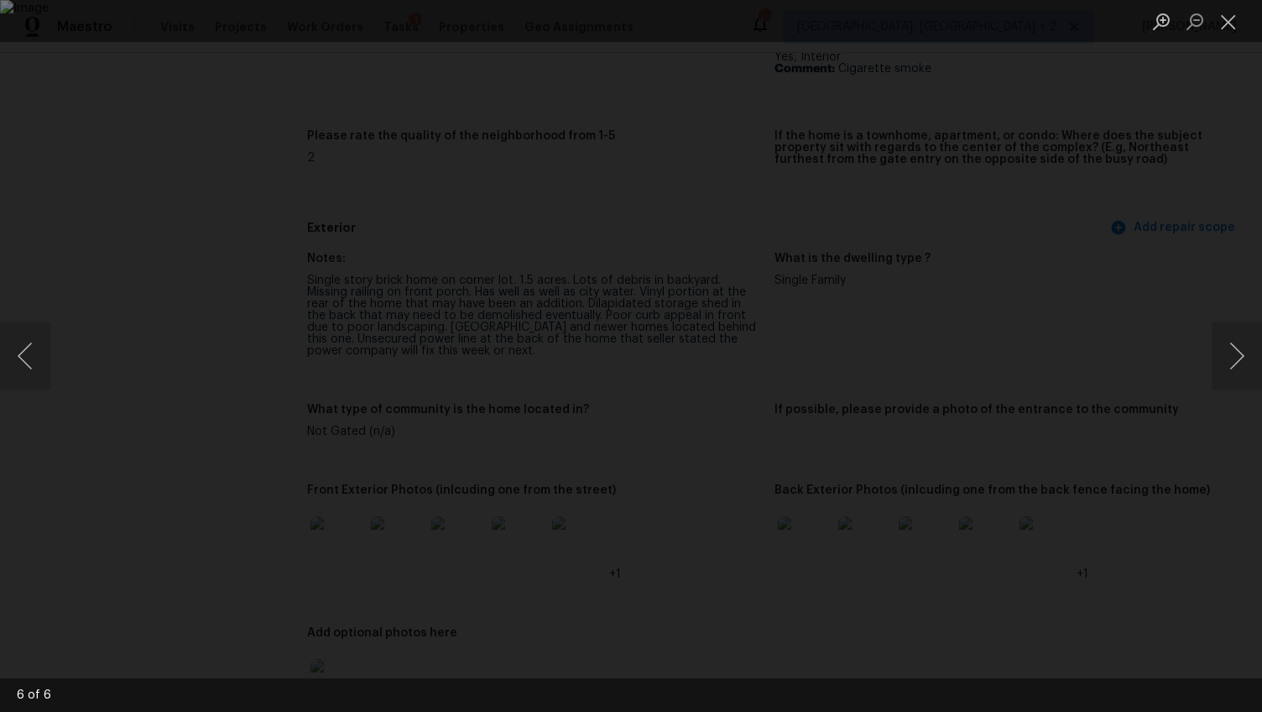
click at [1184, 488] on div "Lightbox" at bounding box center [631, 356] width 1262 height 712
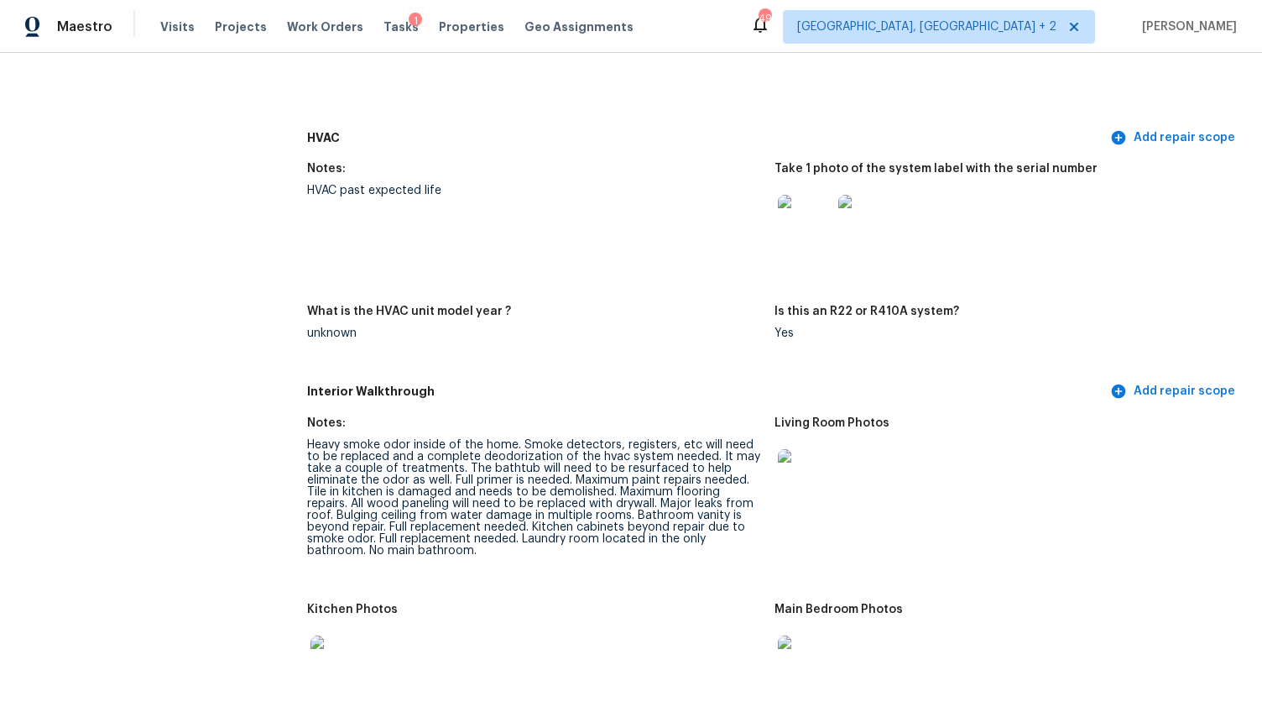
scroll to position [1678, 0]
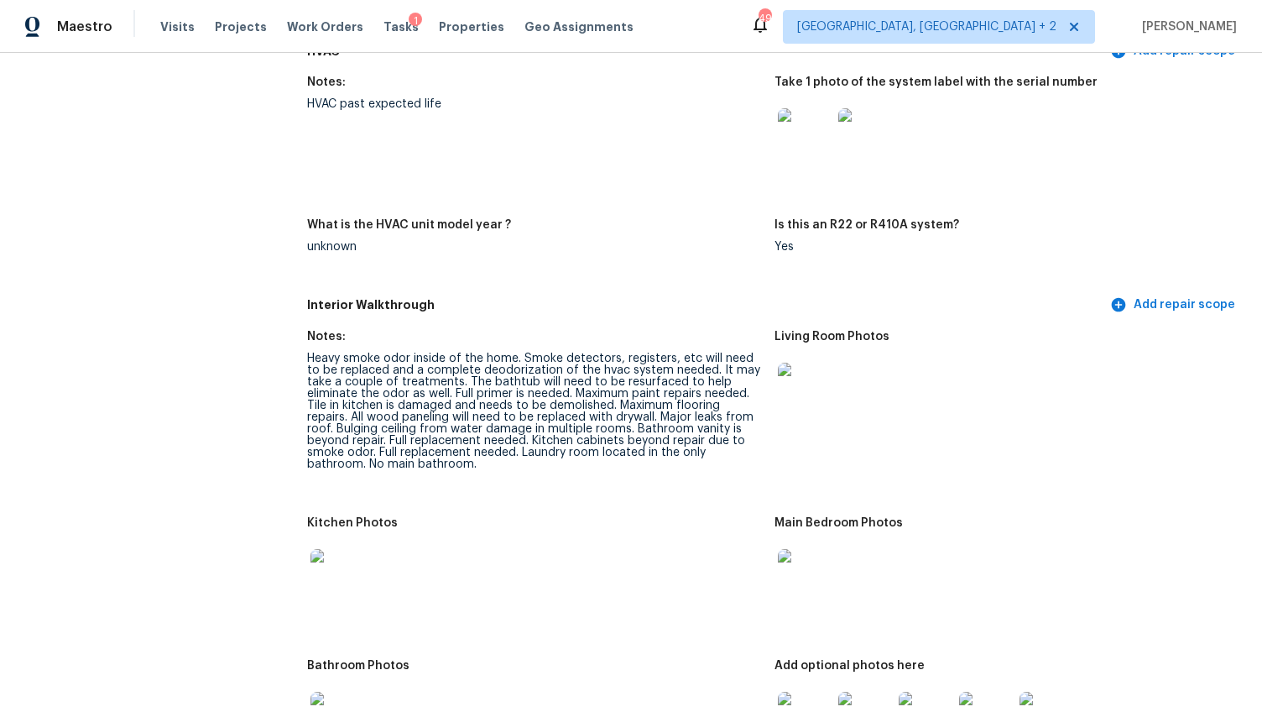
click at [799, 373] on img at bounding box center [805, 389] width 54 height 54
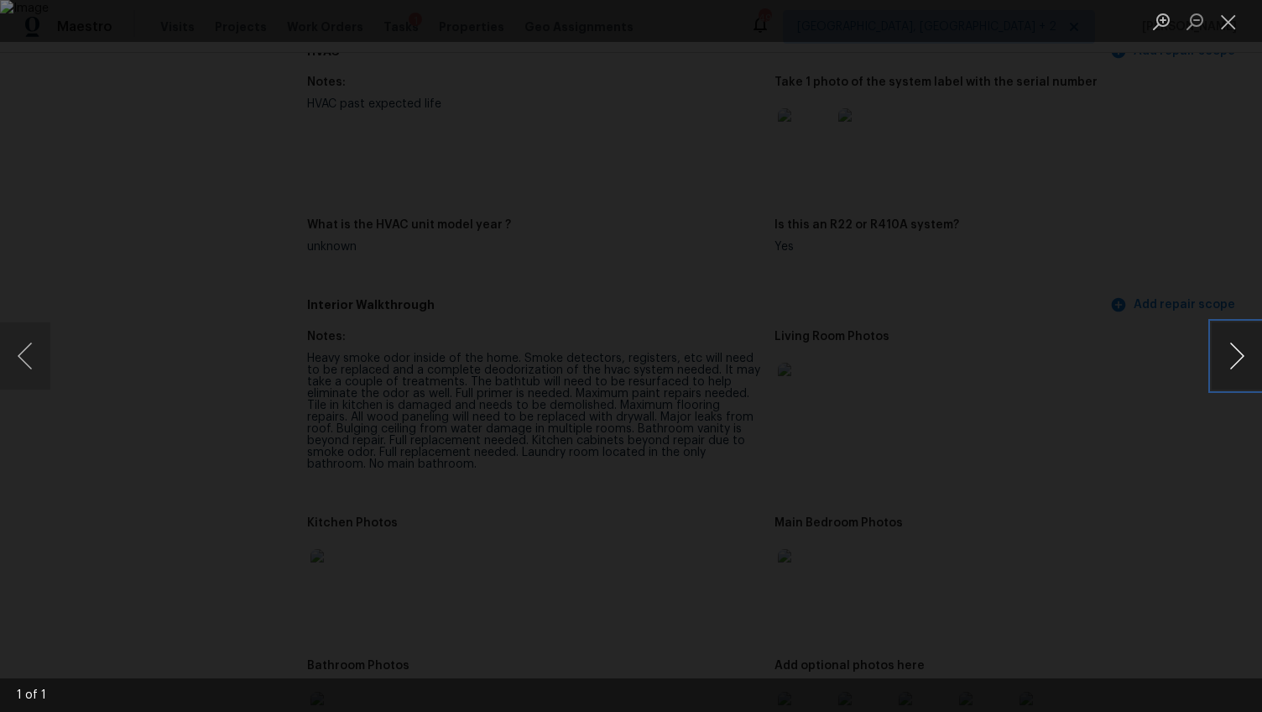
click at [1235, 360] on button "Next image" at bounding box center [1237, 355] width 50 height 67
click at [1234, 369] on button "Next image" at bounding box center [1237, 355] width 50 height 67
click at [1201, 489] on div "Lightbox" at bounding box center [631, 356] width 1262 height 712
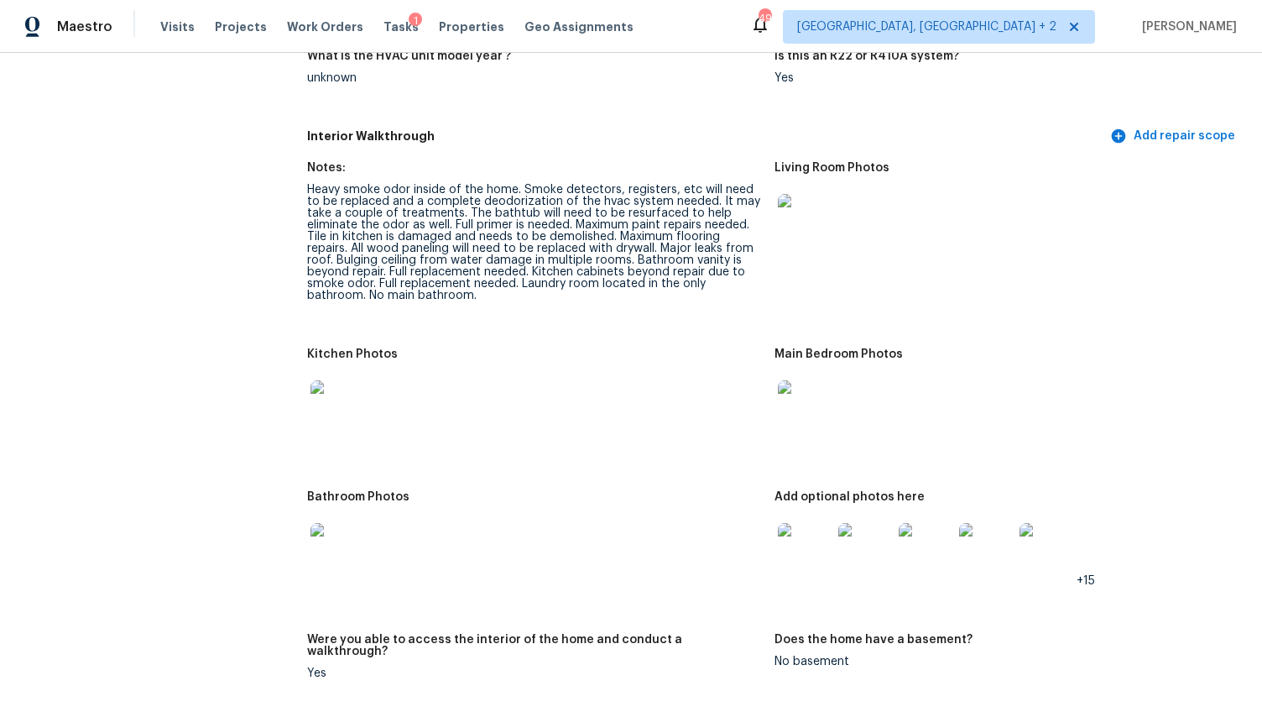
scroll to position [1884, 0]
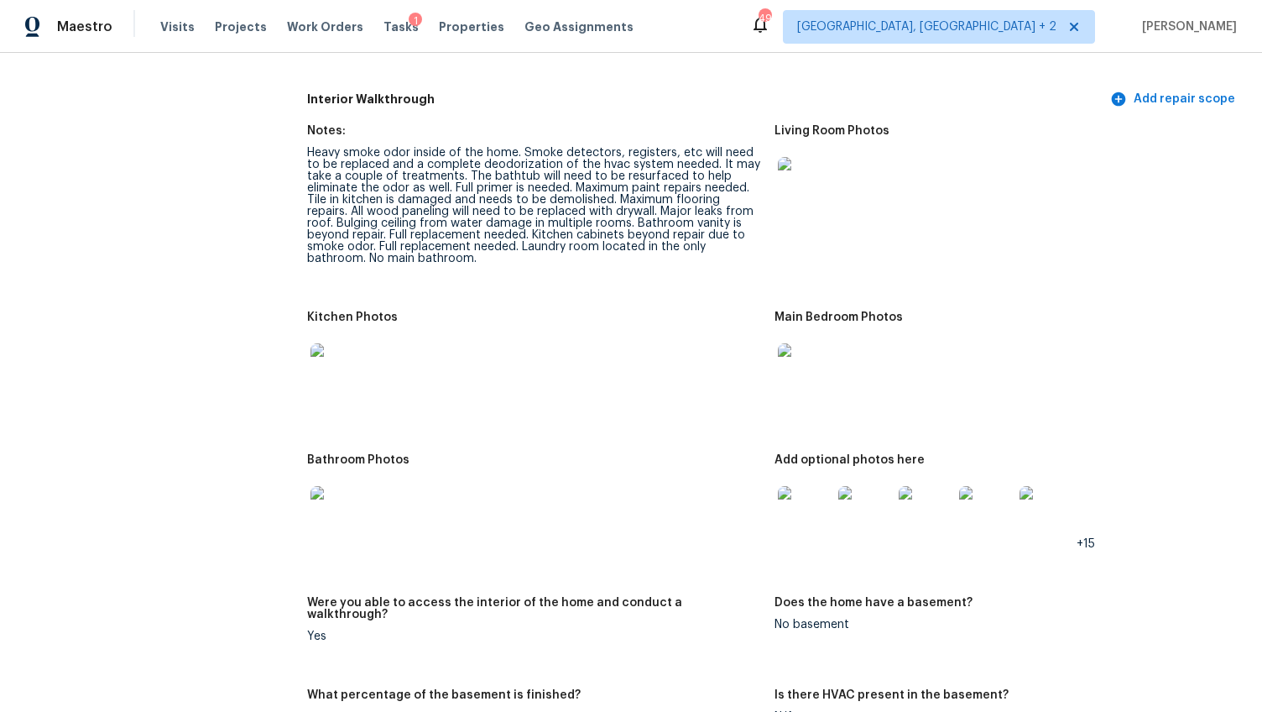
click at [324, 363] on img at bounding box center [337, 370] width 54 height 54
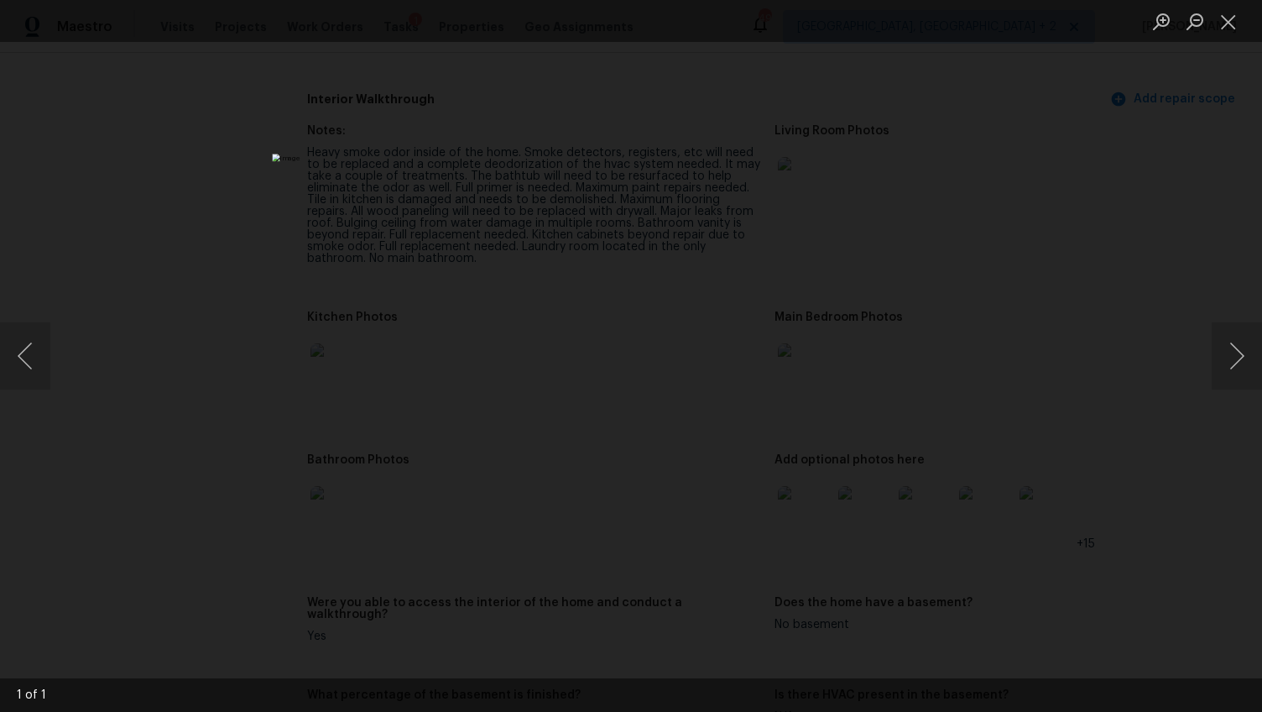
click at [1072, 432] on div "Lightbox" at bounding box center [631, 356] width 1262 height 712
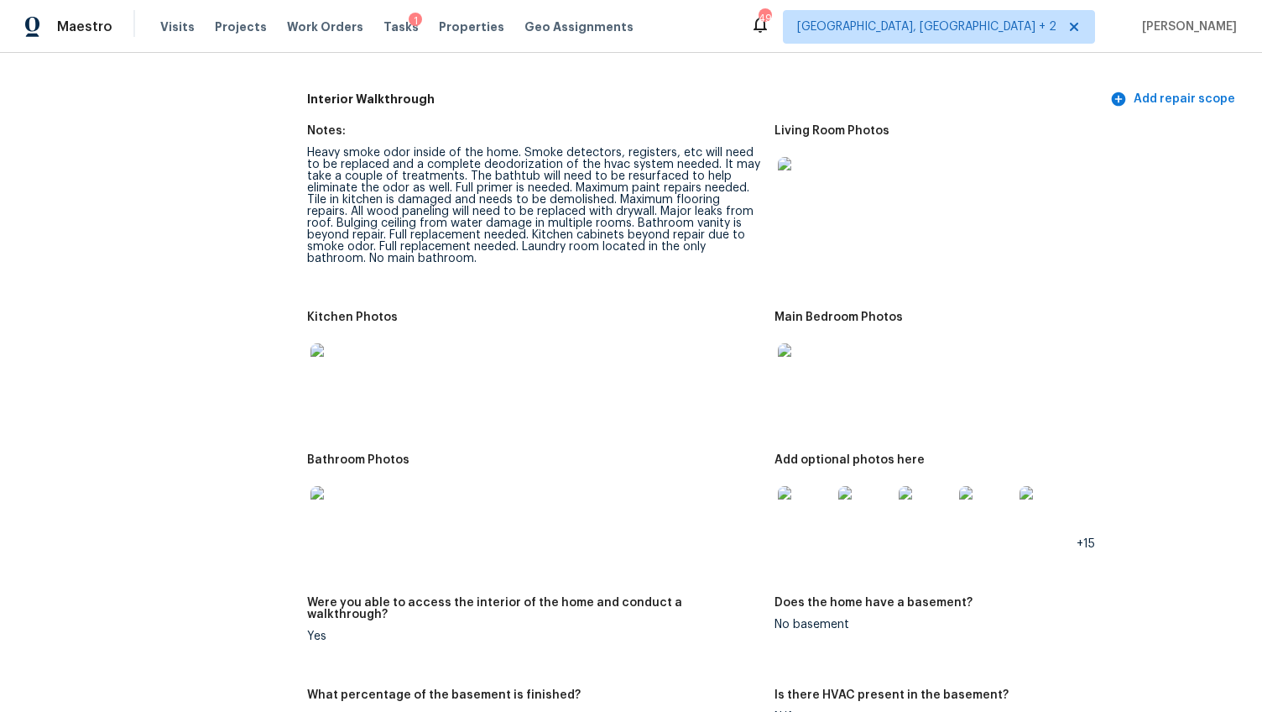
click at [820, 498] on img at bounding box center [805, 513] width 54 height 54
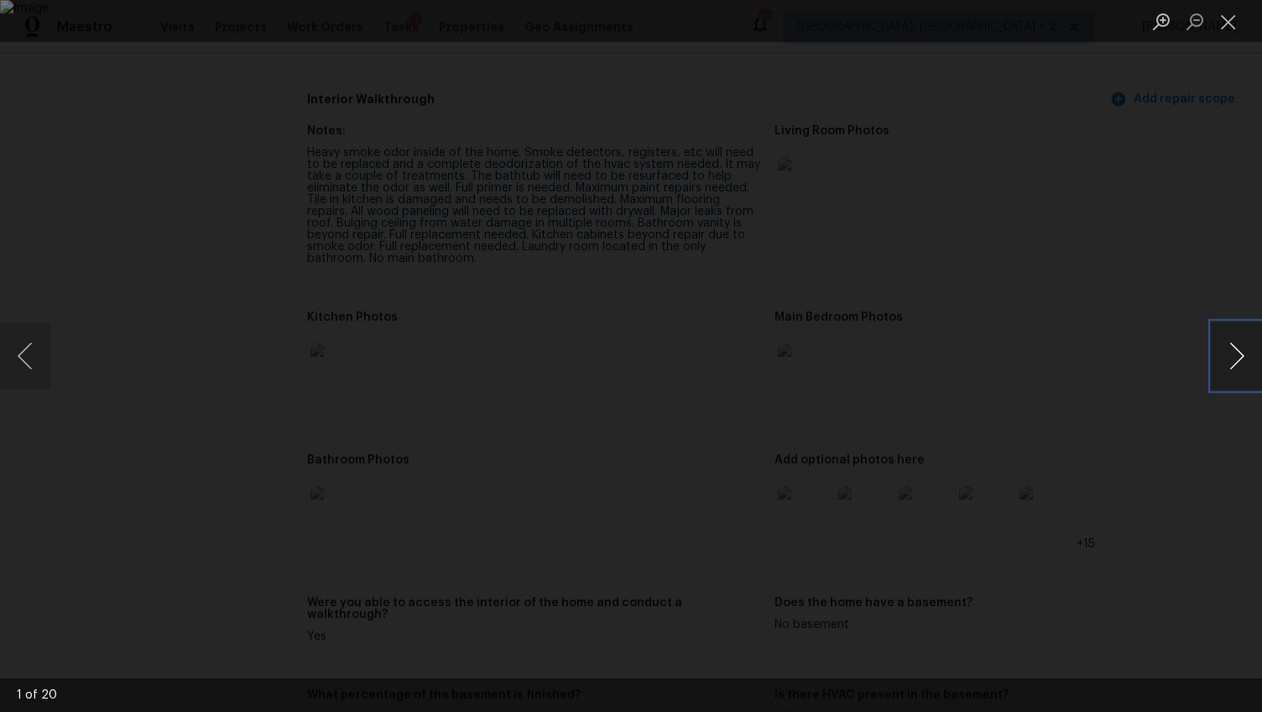
click at [1243, 367] on button "Next image" at bounding box center [1237, 355] width 50 height 67
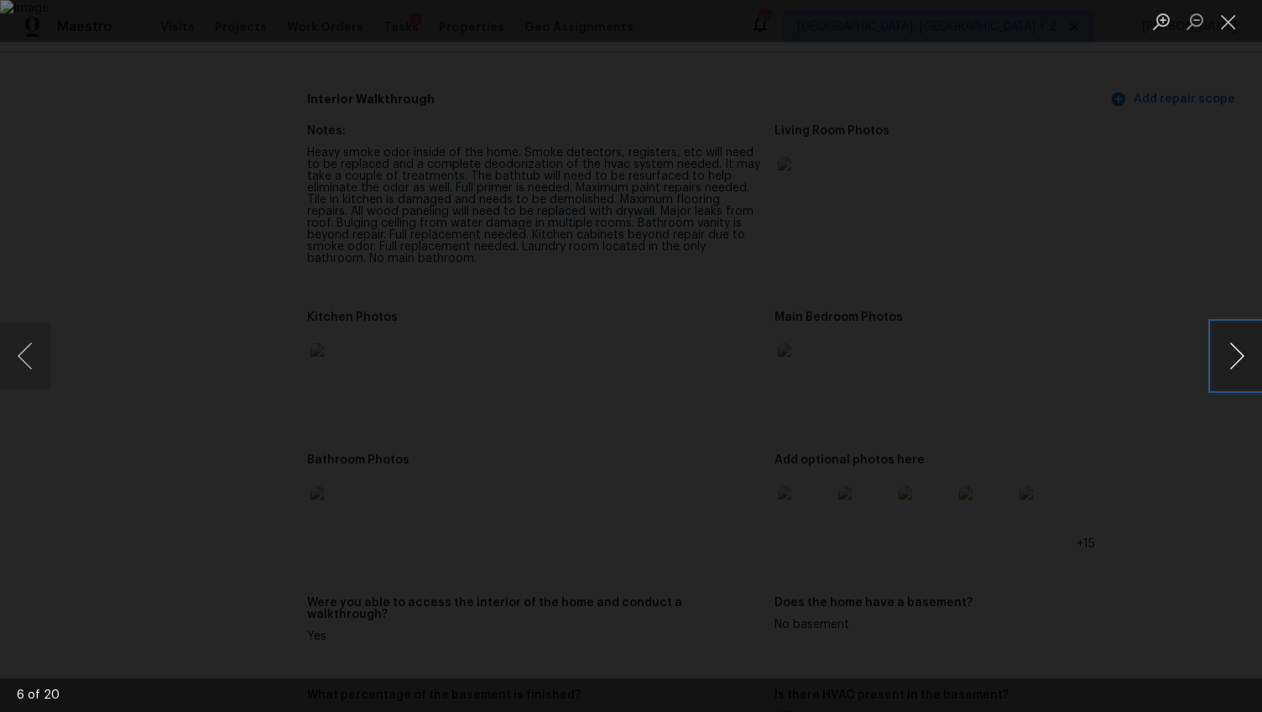
click at [1243, 367] on button "Next image" at bounding box center [1237, 355] width 50 height 67
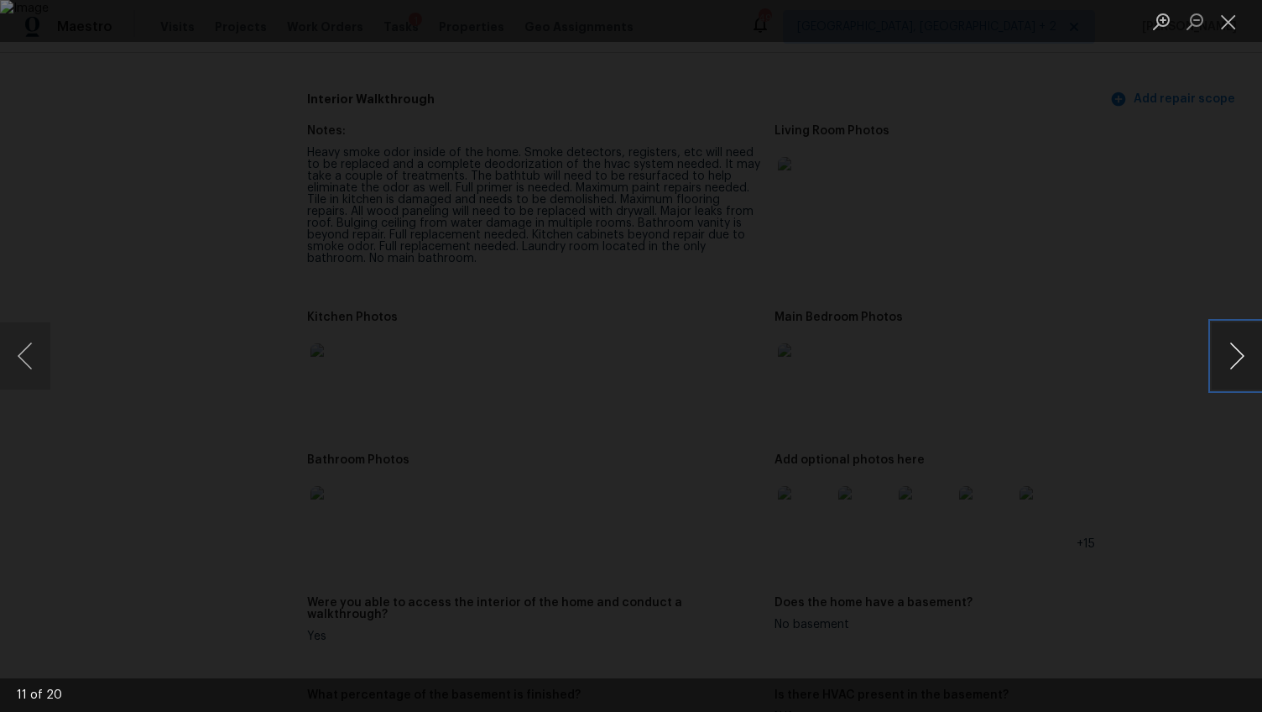
click at [1243, 367] on button "Next image" at bounding box center [1237, 355] width 50 height 67
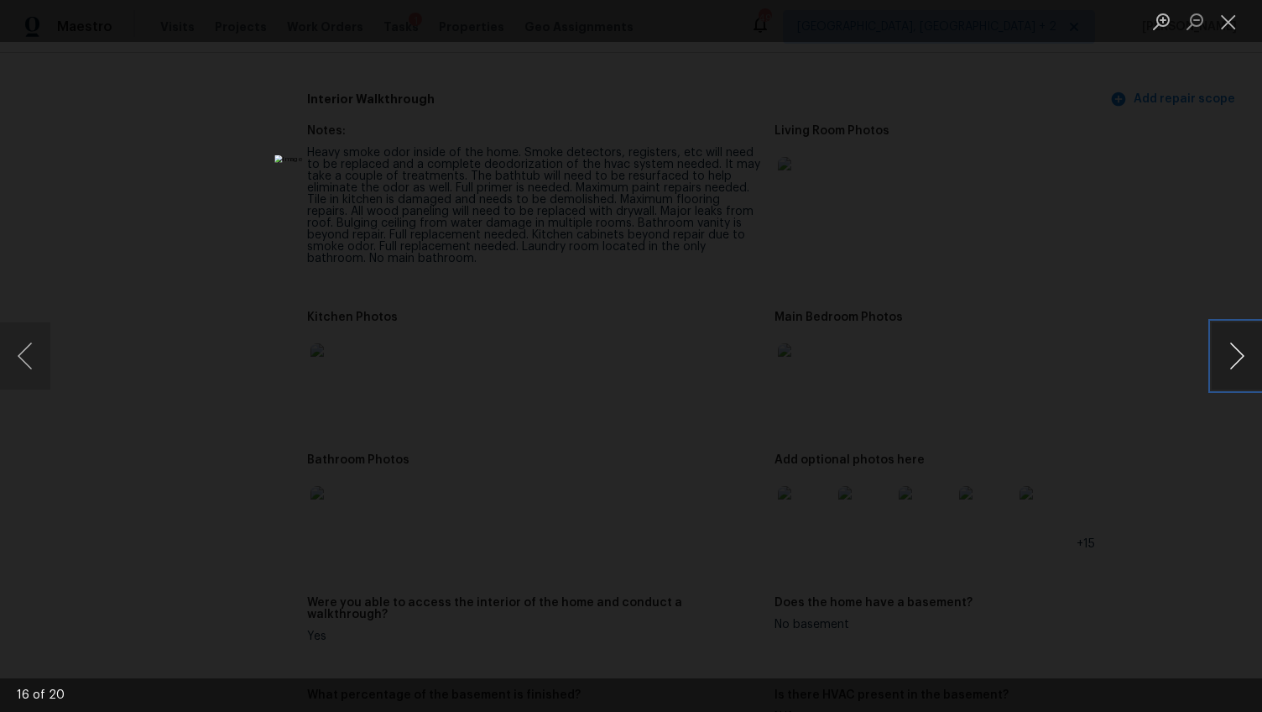
click at [1243, 367] on button "Next image" at bounding box center [1237, 355] width 50 height 67
click at [1165, 509] on div "Lightbox" at bounding box center [631, 356] width 1262 height 712
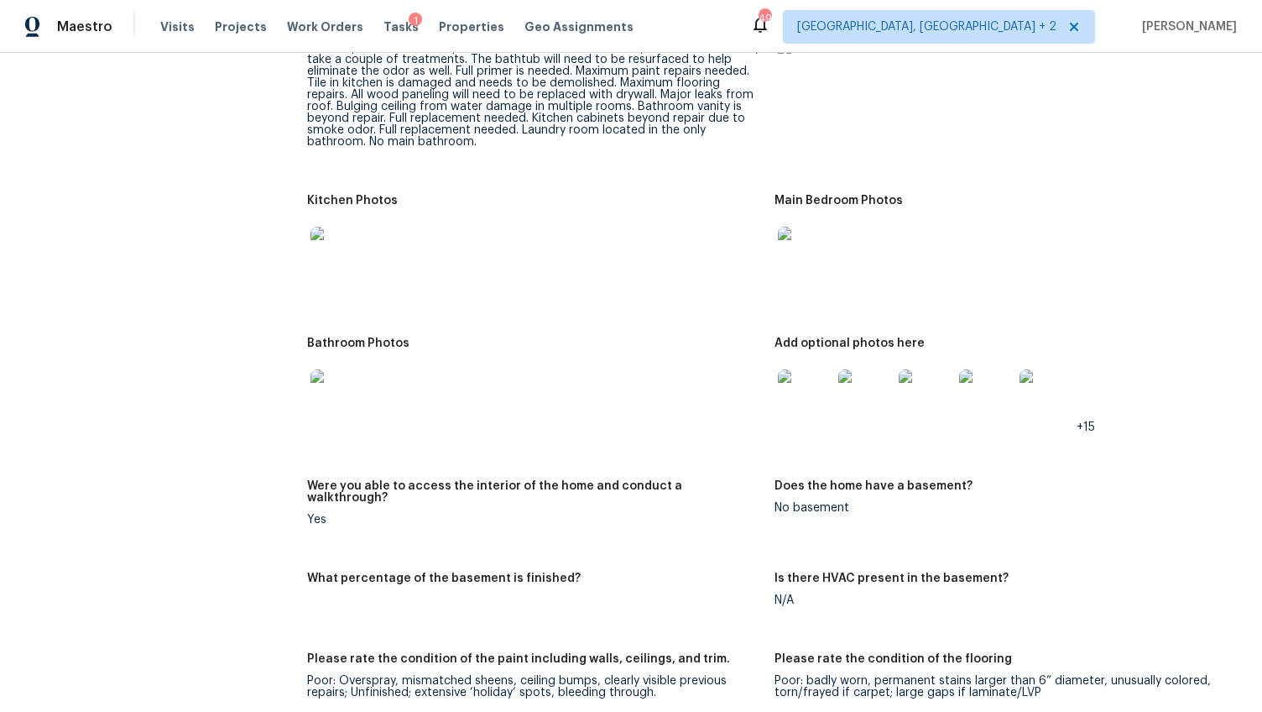
scroll to position [1988, 0]
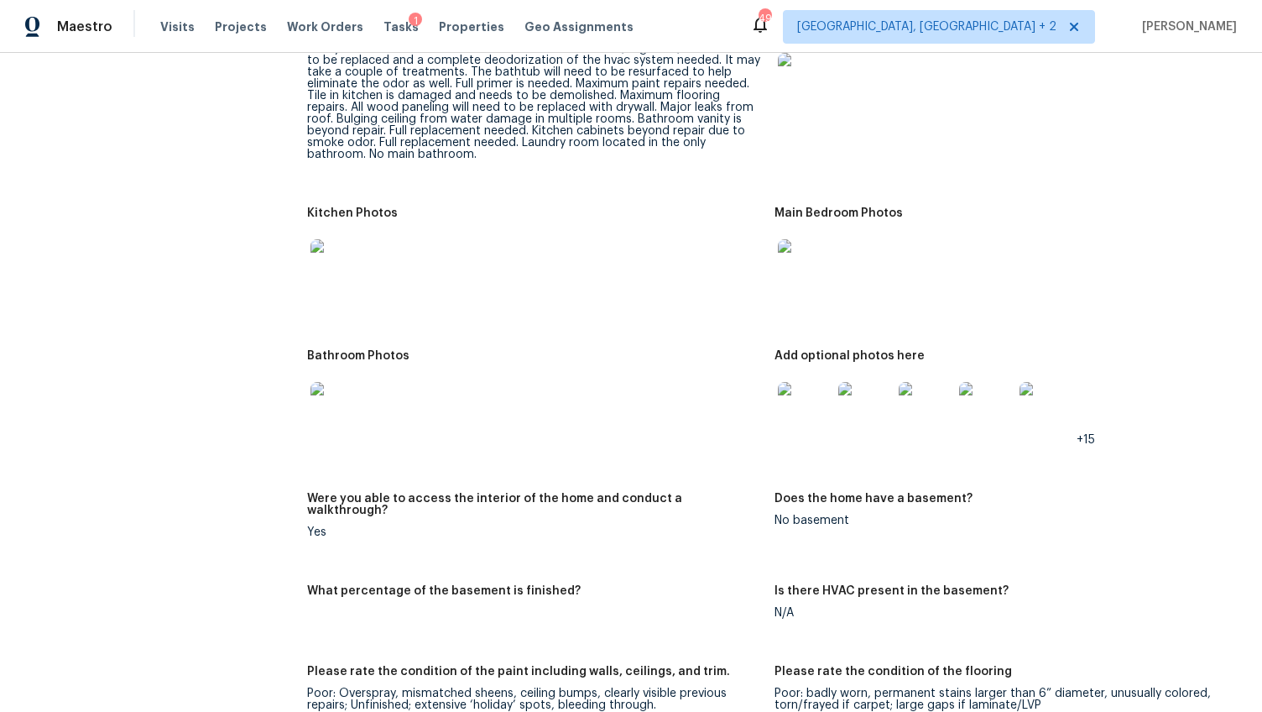
click at [795, 405] on img at bounding box center [805, 409] width 54 height 54
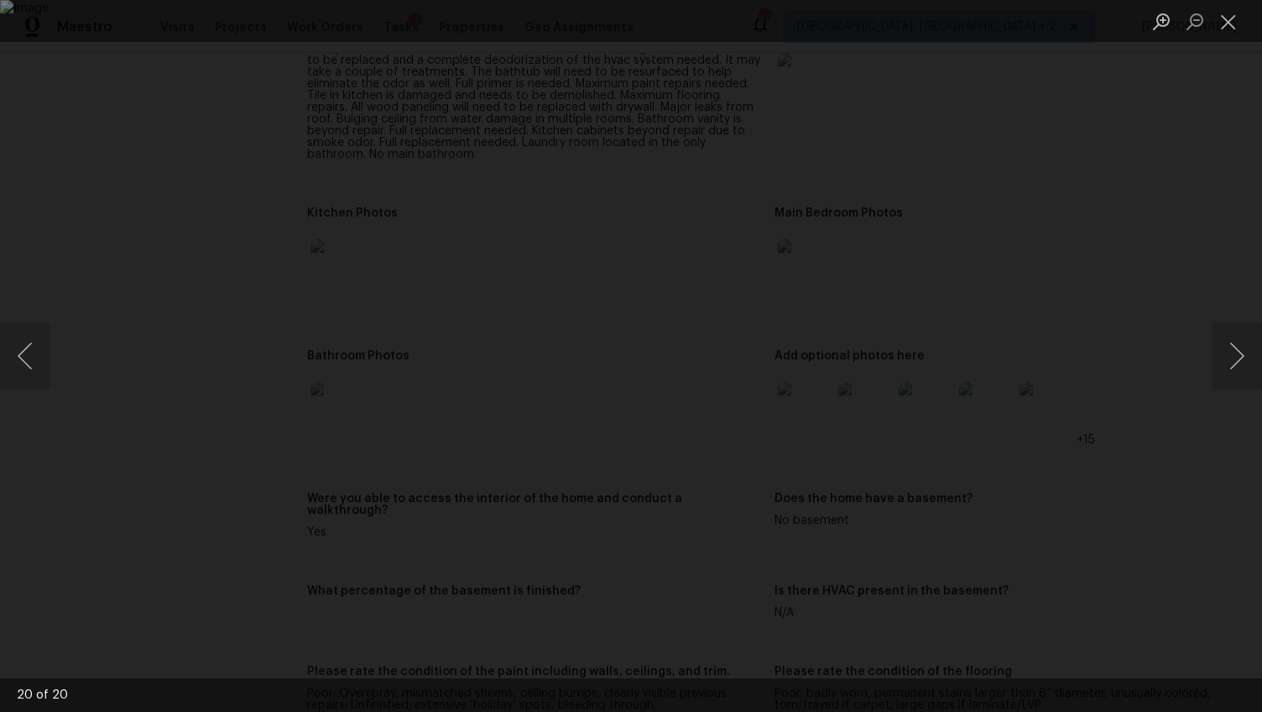
click at [1155, 573] on div "Lightbox" at bounding box center [631, 356] width 1262 height 712
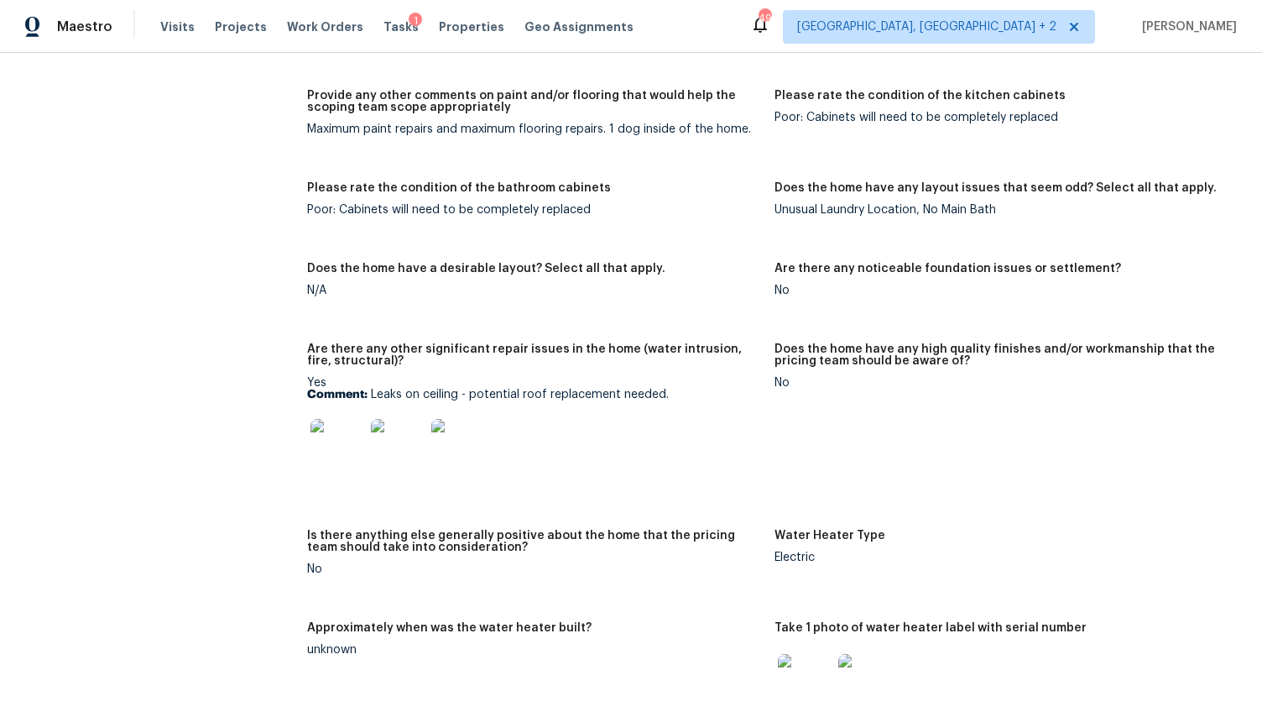
scroll to position [2671, 0]
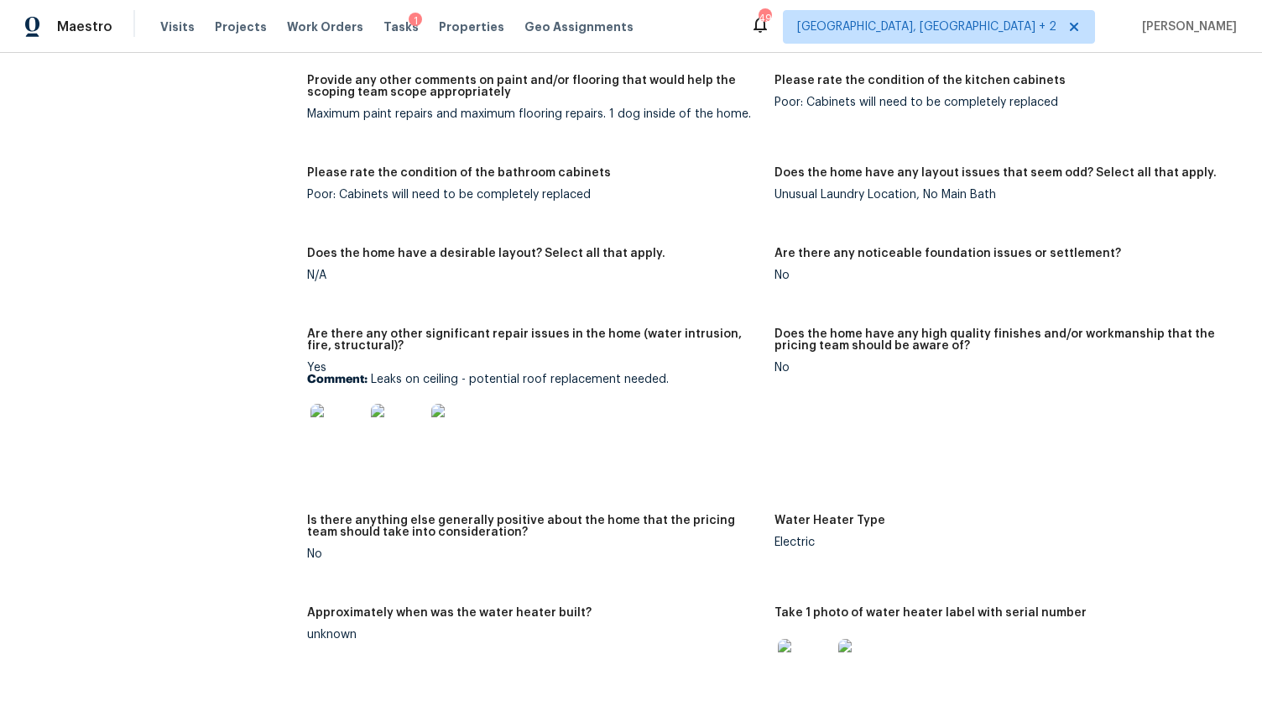
click at [325, 414] on img at bounding box center [337, 431] width 54 height 54
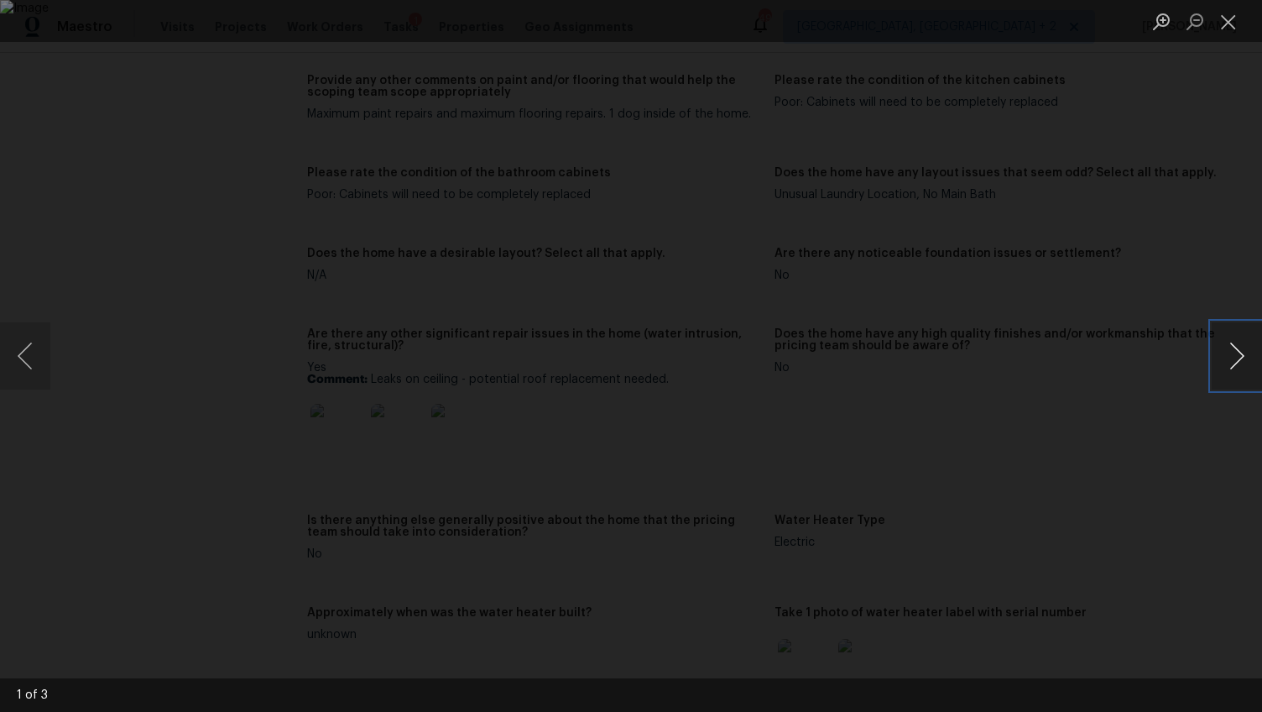
click at [1231, 354] on button "Next image" at bounding box center [1237, 355] width 50 height 67
click at [1156, 472] on div "Lightbox" at bounding box center [631, 356] width 1262 height 712
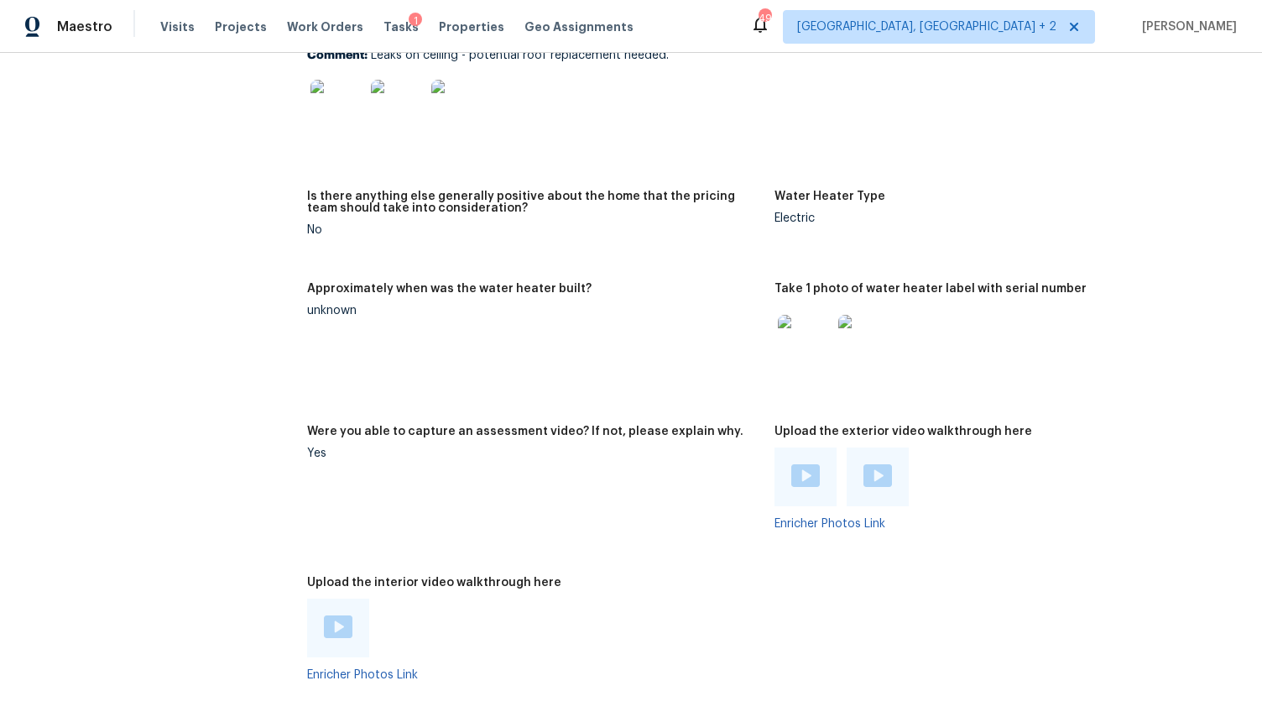
scroll to position [3069, 0]
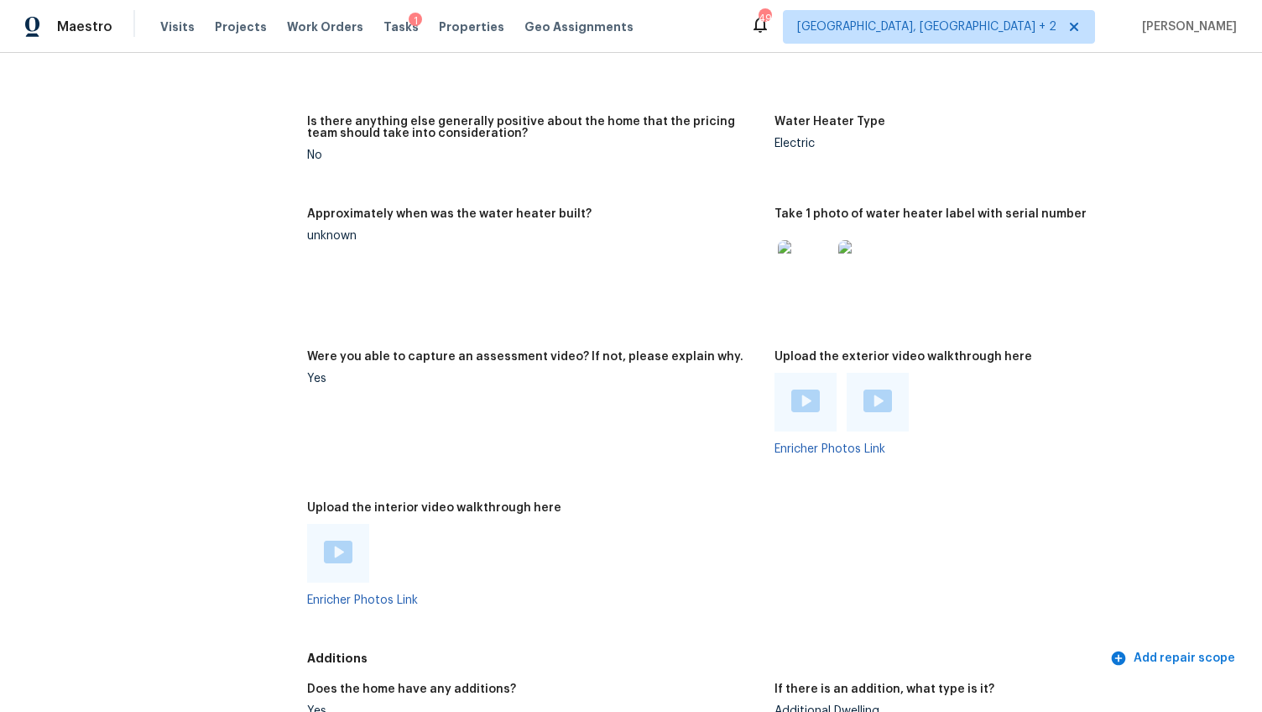
click at [780, 394] on div at bounding box center [805, 402] width 62 height 59
click at [800, 389] on img at bounding box center [805, 400] width 29 height 23
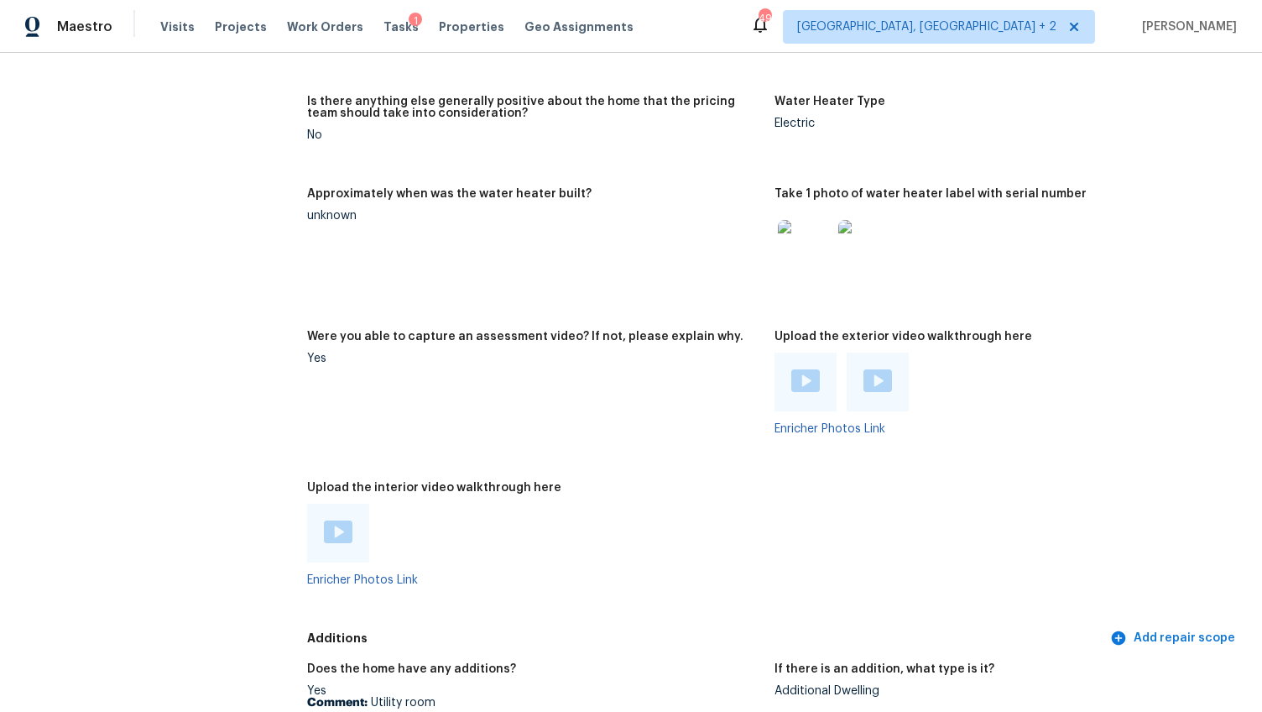
scroll to position [3211, 0]
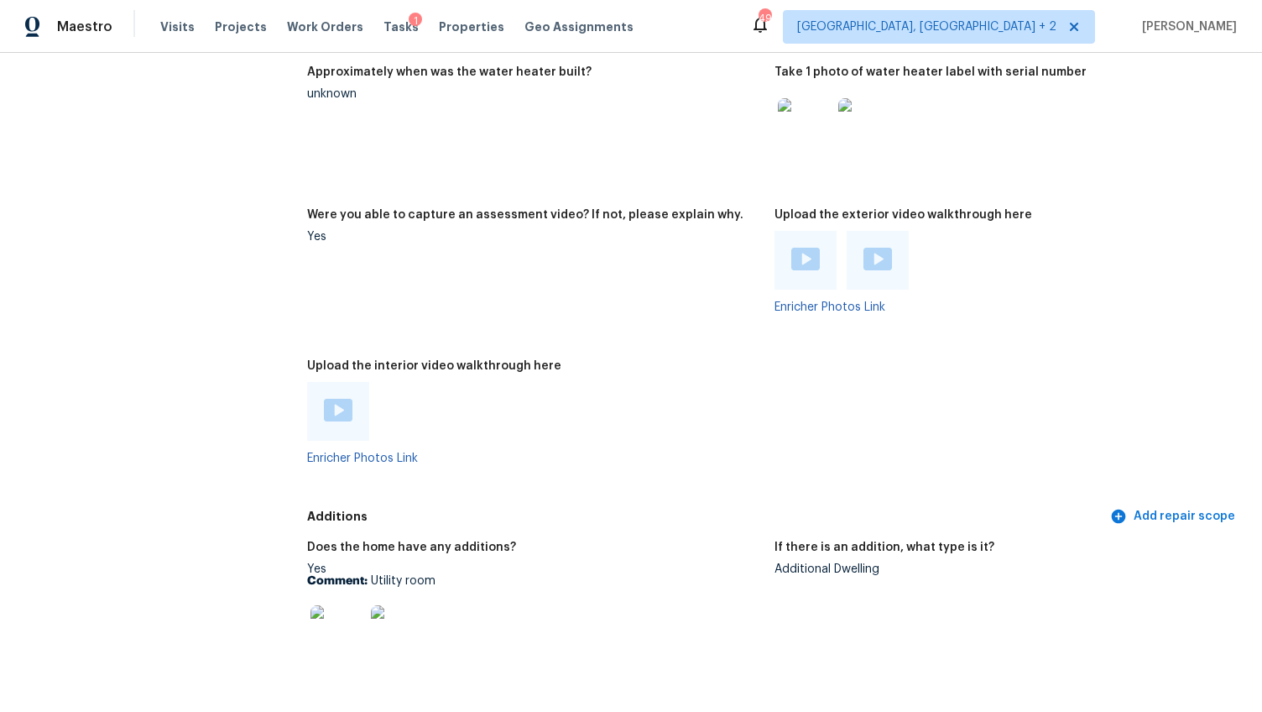
click at [357, 404] on div at bounding box center [338, 411] width 62 height 59
click at [336, 399] on img at bounding box center [338, 410] width 29 height 23
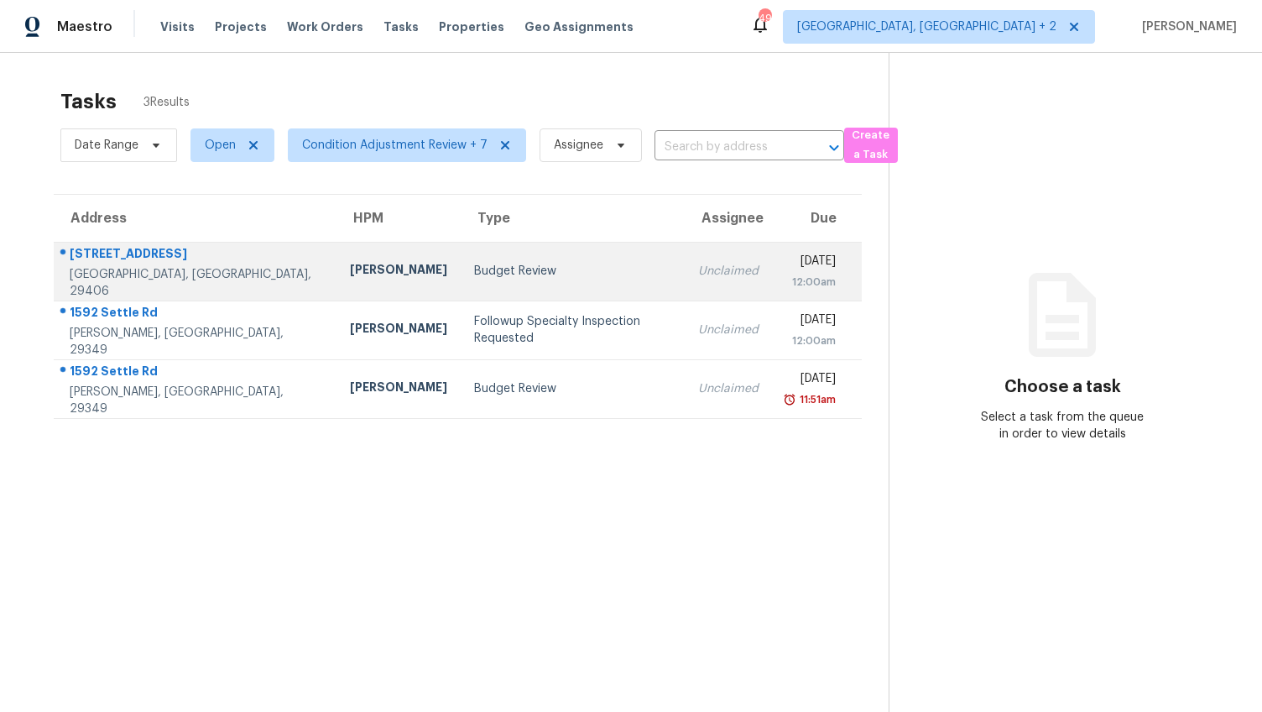
click at [461, 257] on td "Budget Review" at bounding box center [573, 271] width 224 height 59
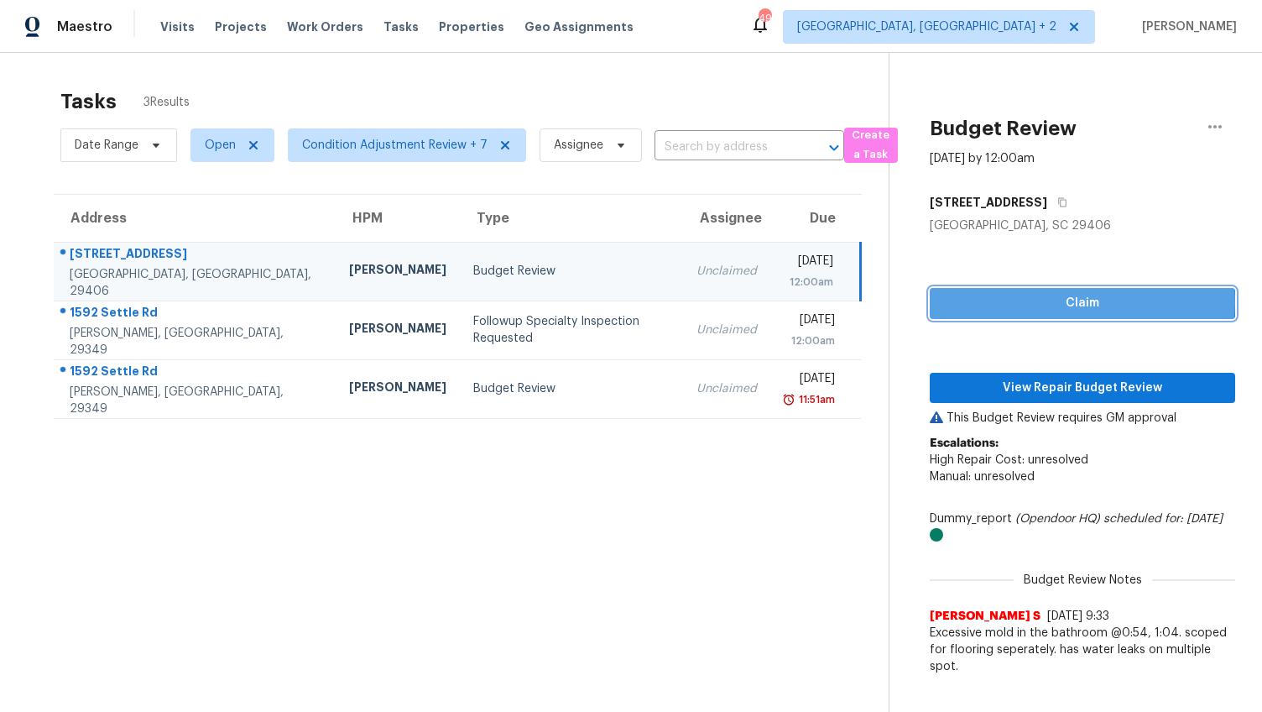
click at [1059, 302] on span "Claim" at bounding box center [1082, 303] width 279 height 21
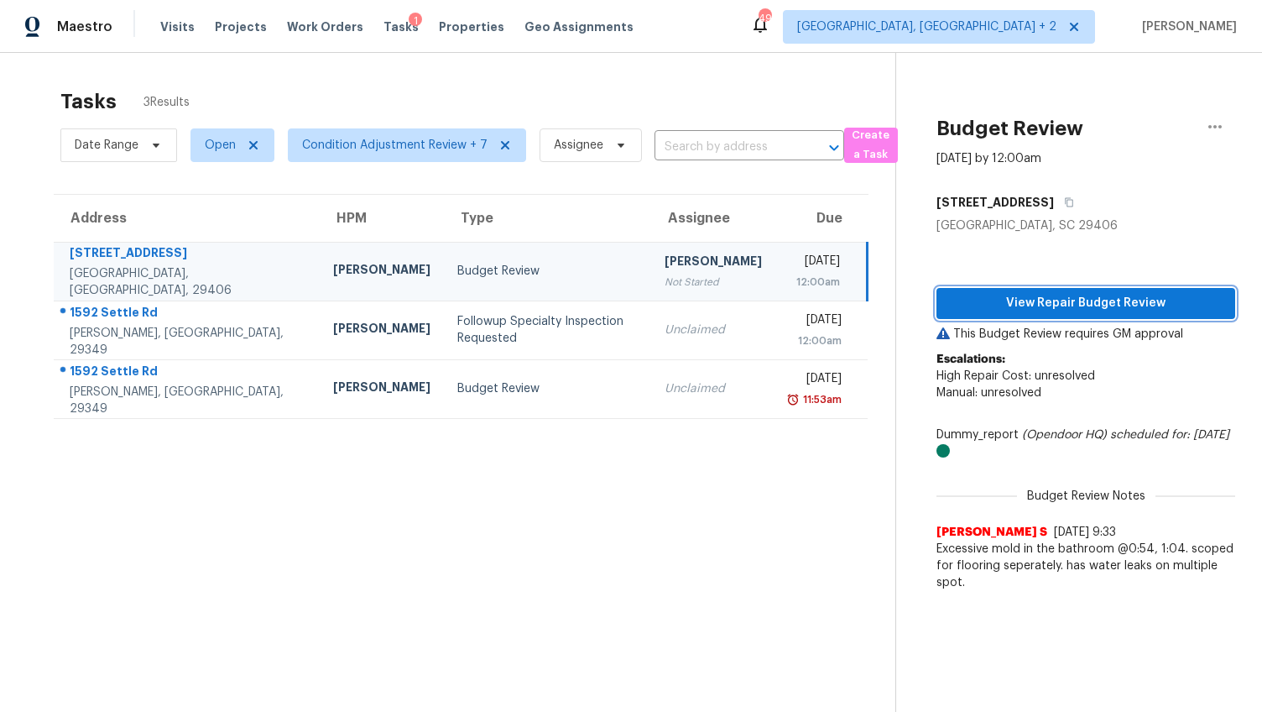
click at [1059, 302] on span "View Repair Budget Review" at bounding box center [1086, 303] width 272 height 21
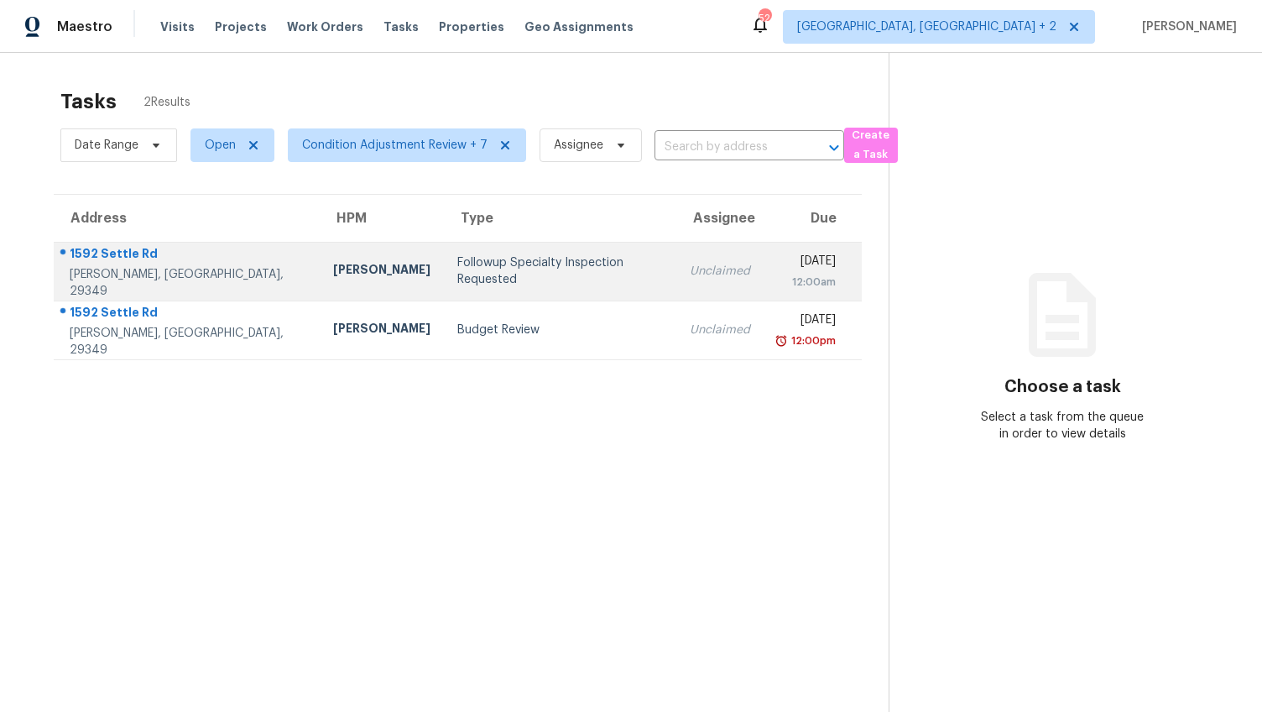
click at [457, 268] on div "Followup Specialty Inspection Requested" at bounding box center [560, 271] width 206 height 34
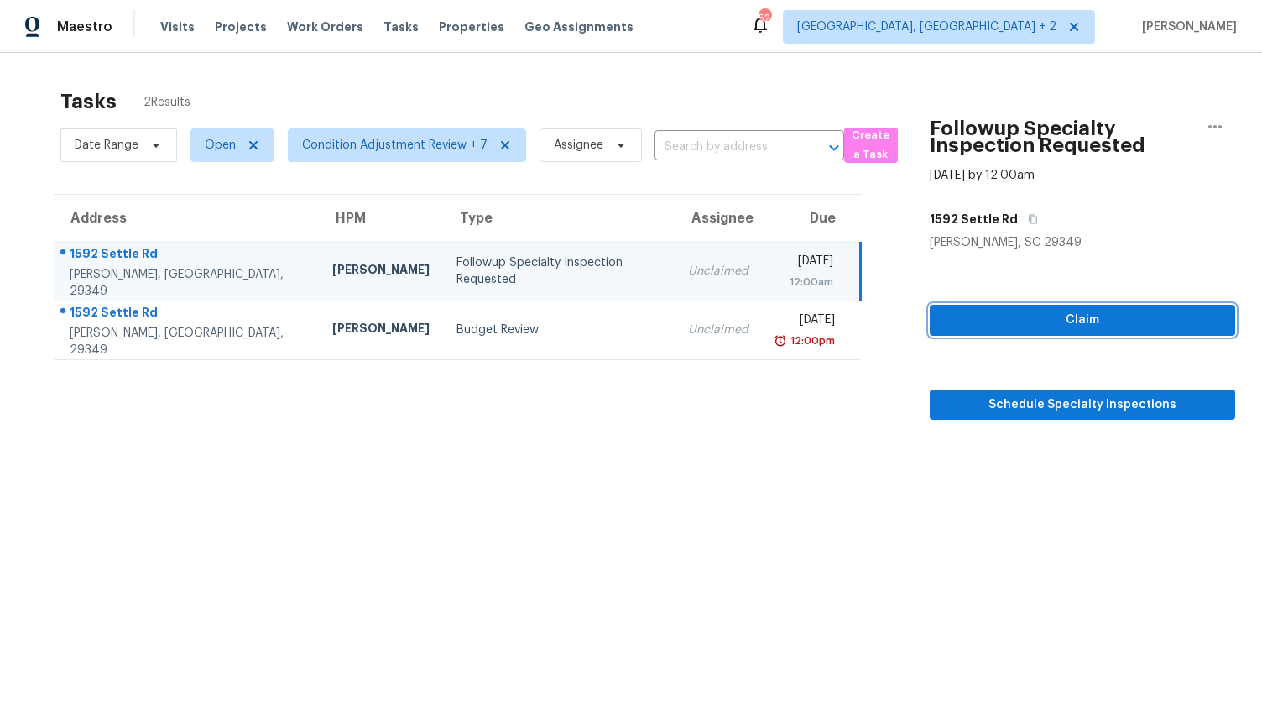
click at [1036, 326] on span "Claim" at bounding box center [1082, 320] width 279 height 21
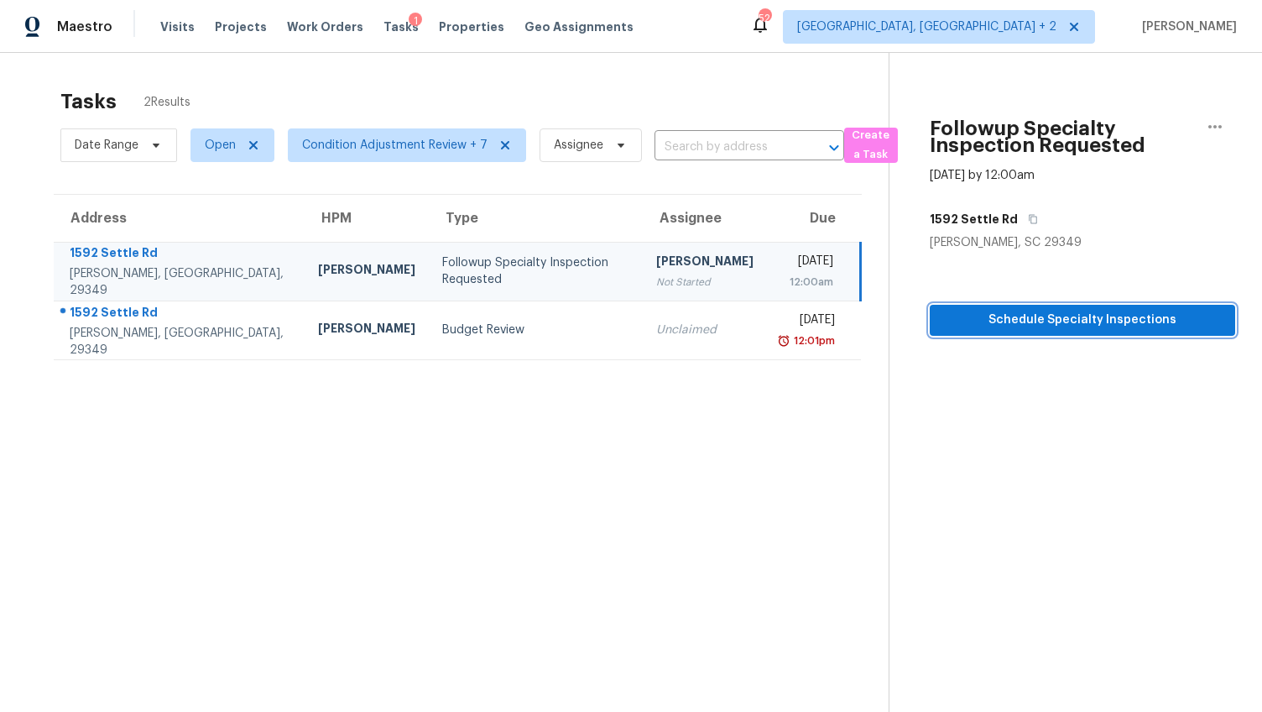
click at [1061, 328] on span "Schedule Specialty Inspections" at bounding box center [1082, 320] width 279 height 21
